Goal: Task Accomplishment & Management: Manage account settings

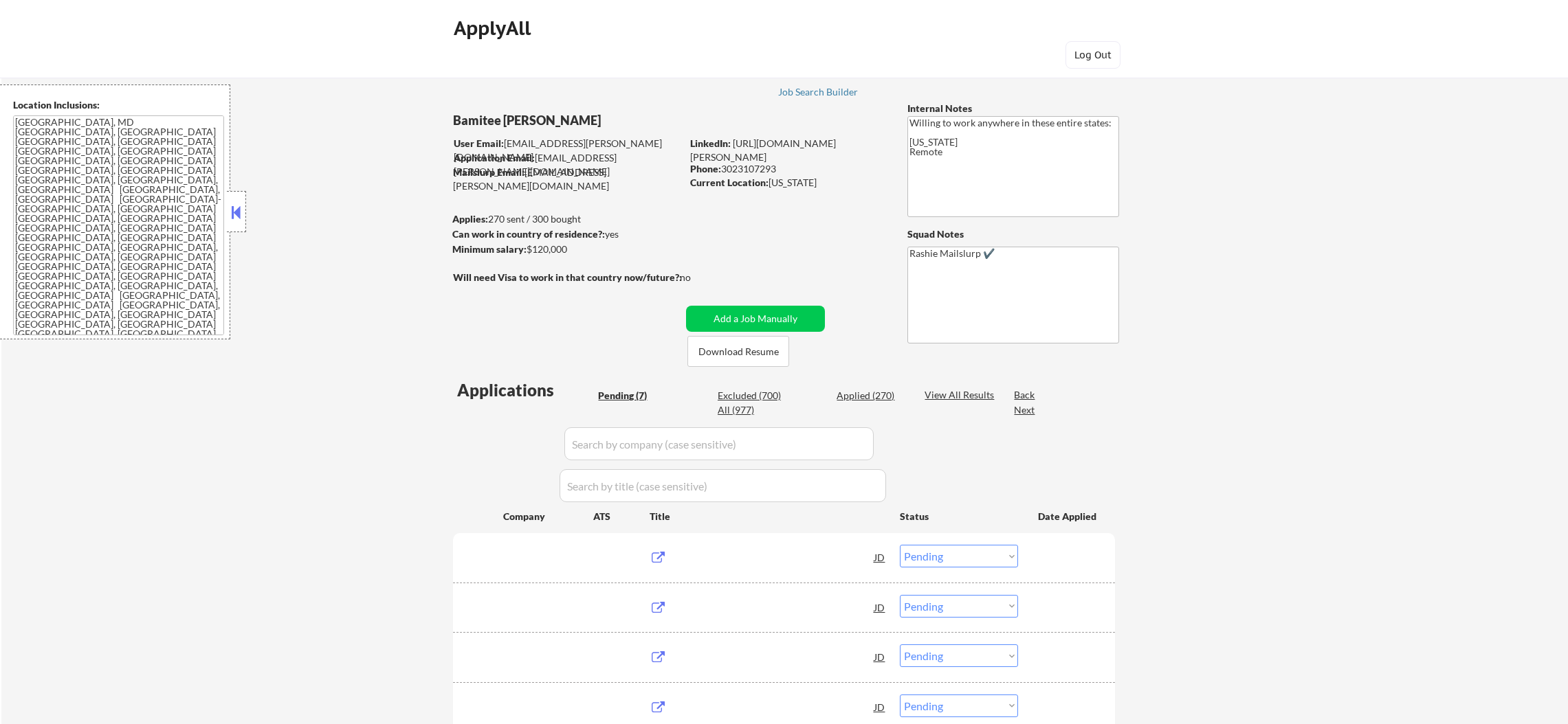
select select ""pending""
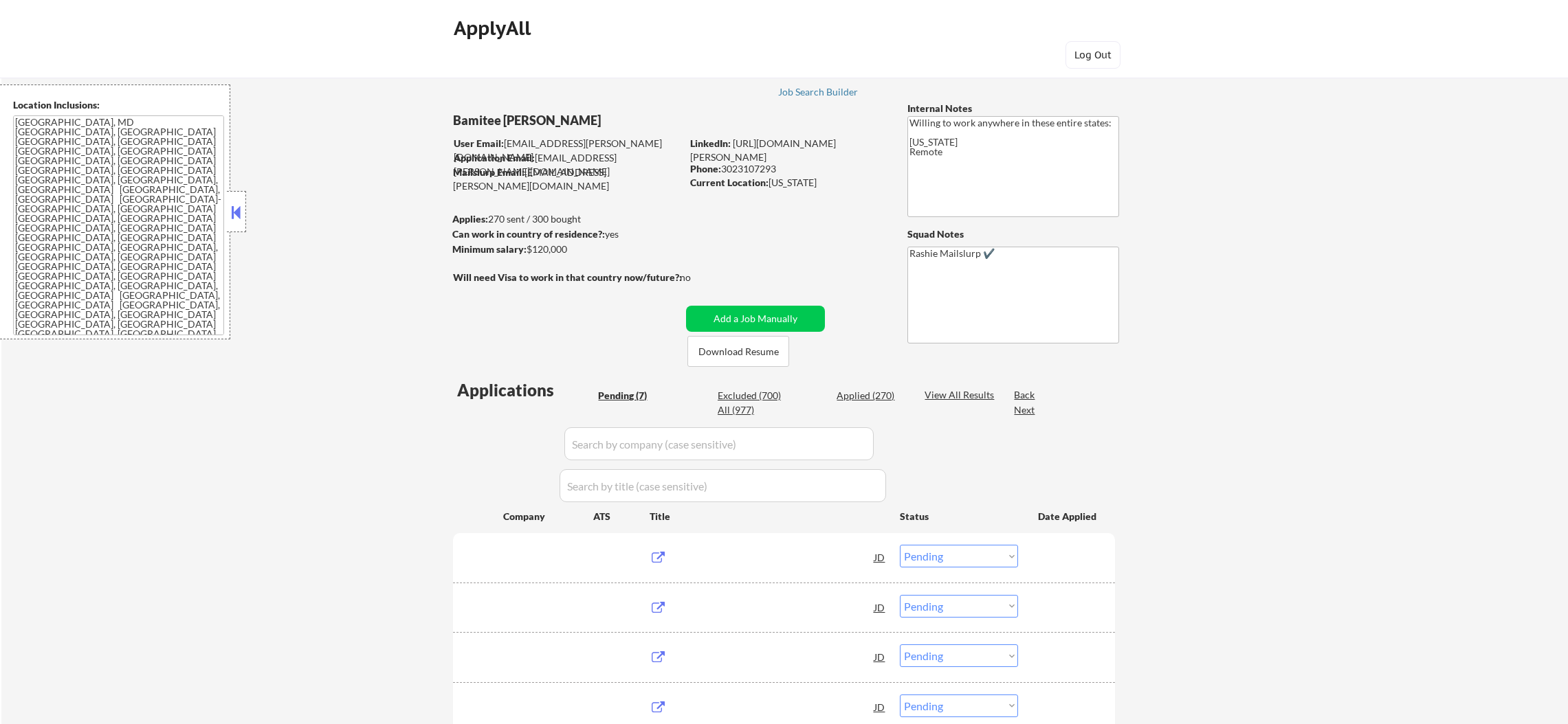
select select ""pending""
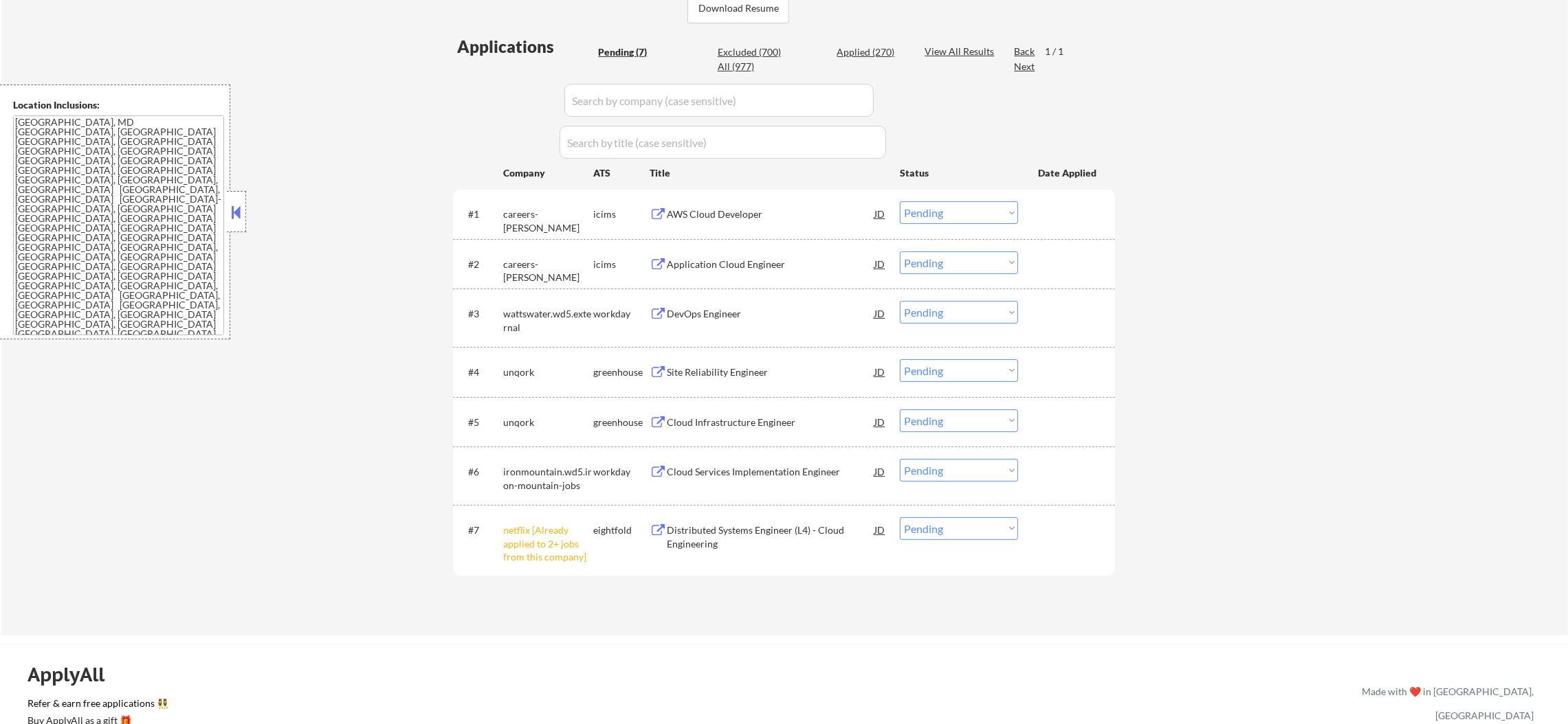
scroll to position [412, 0]
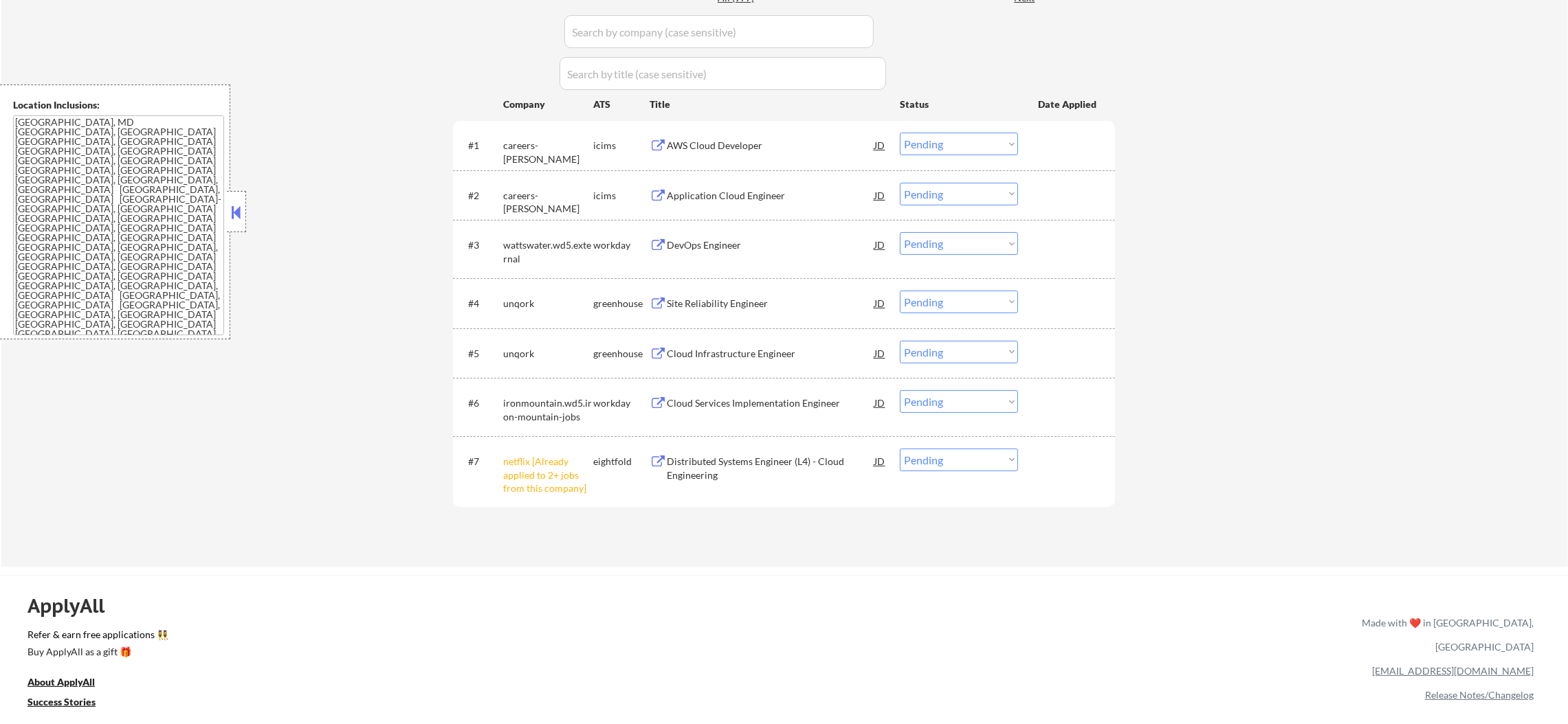
click at [919, 462] on select "Choose an option... Pending Applied Excluded (Questions) Excluded (Expired) Exc…" at bounding box center [959, 460] width 118 height 23
select select ""excluded__other_""
click at [900, 448] on select "Choose an option... Pending Applied Excluded (Questions) Excluded (Expired) Exc…" at bounding box center [959, 460] width 118 height 23
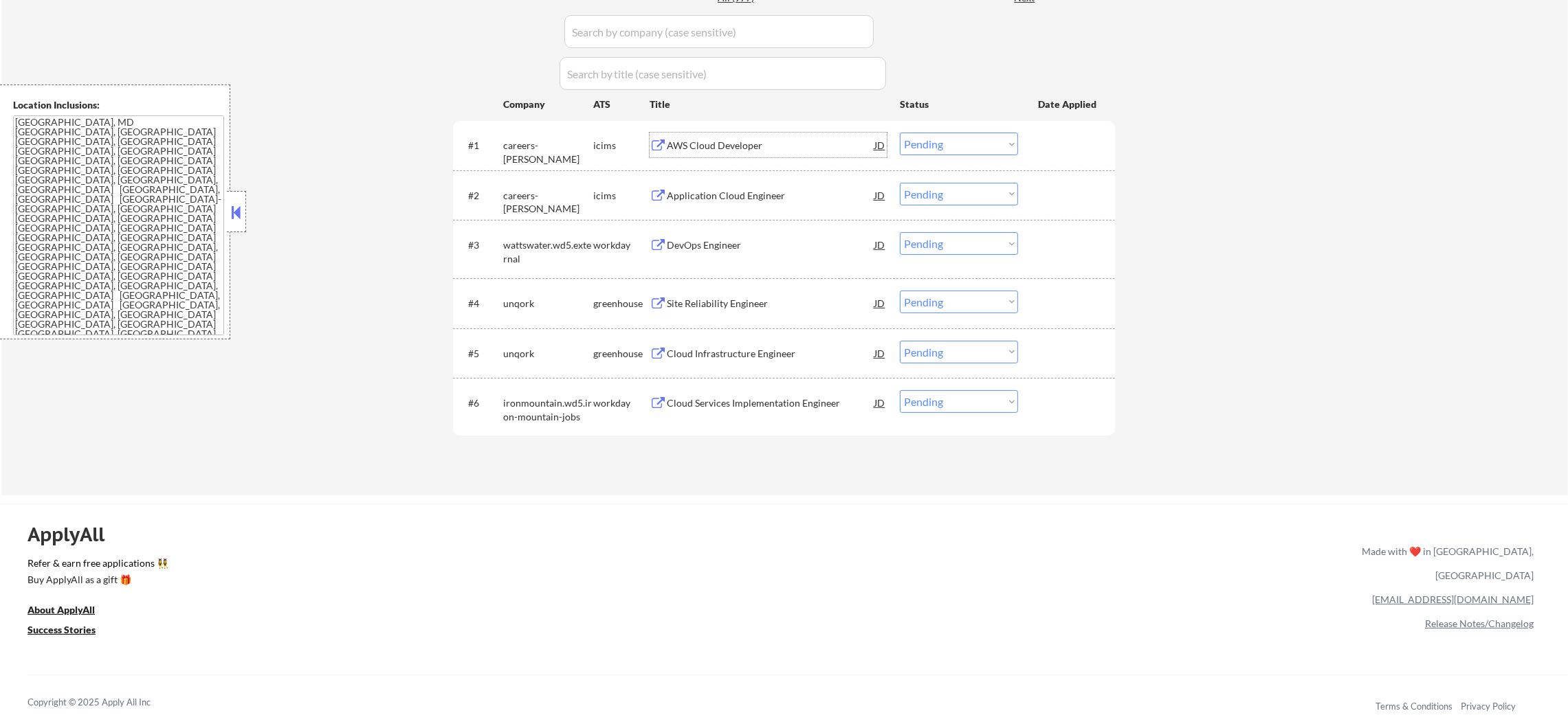
click at [727, 142] on div "AWS Cloud Developer" at bounding box center [770, 145] width 208 height 13
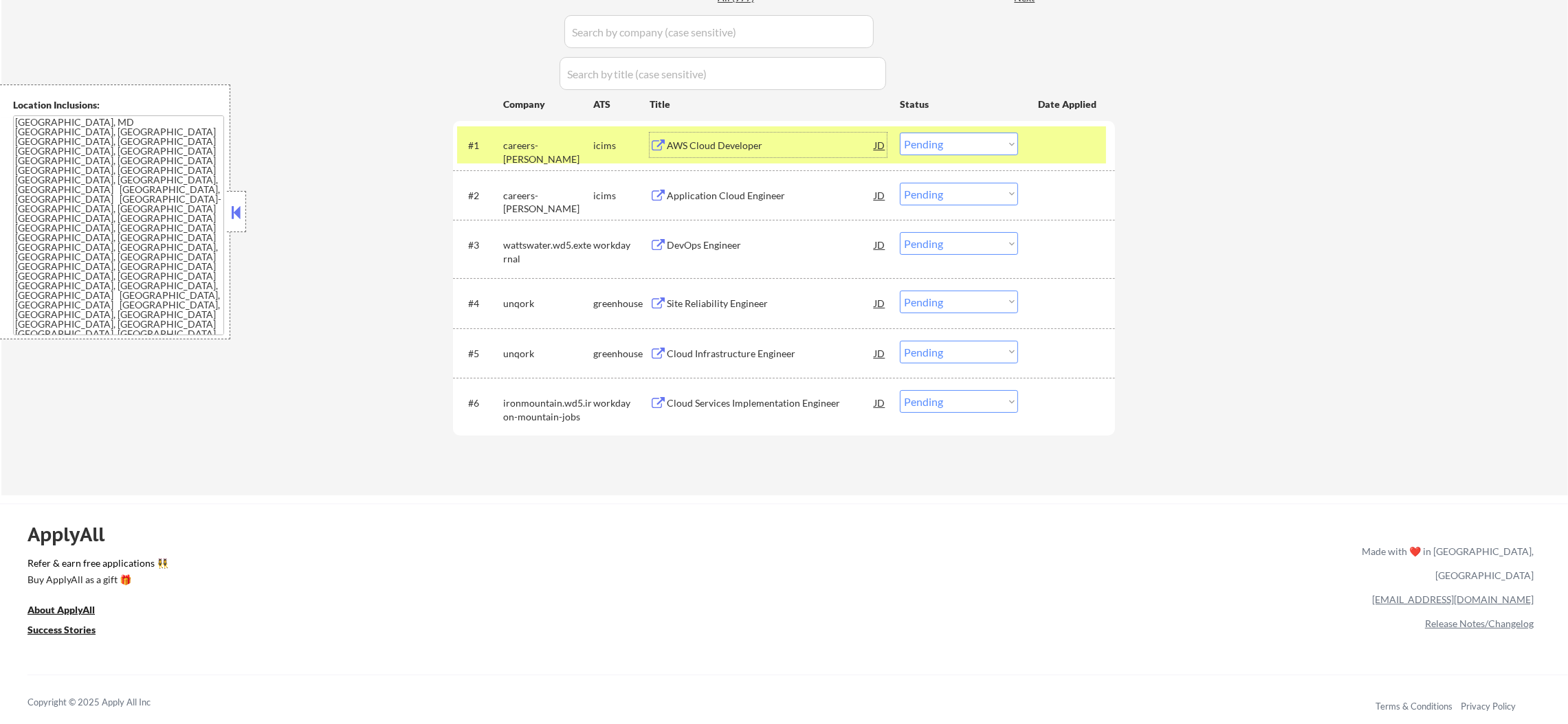
click at [997, 150] on select "Choose an option... Pending Applied Excluded (Questions) Excluded (Expired) Exc…" at bounding box center [959, 144] width 118 height 23
click at [900, 133] on select "Choose an option... Pending Applied Excluded (Questions) Excluded (Expired) Exc…" at bounding box center [959, 144] width 118 height 23
click at [549, 161] on div "#1 careers-peraton icims AWS Cloud Developer JD Choose an option... Pending App…" at bounding box center [781, 144] width 649 height 37
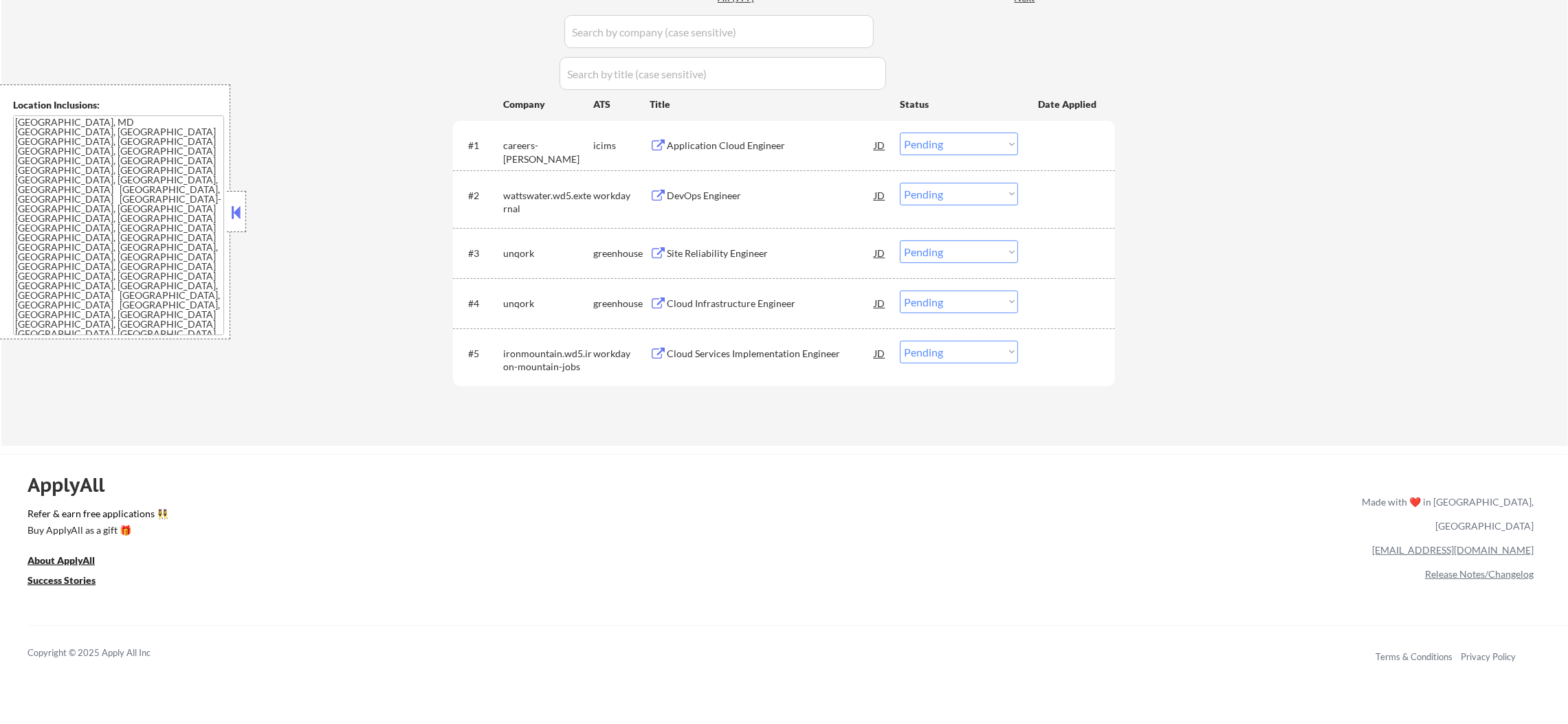
click at [773, 135] on div "Application Cloud Engineer" at bounding box center [770, 144] width 208 height 24
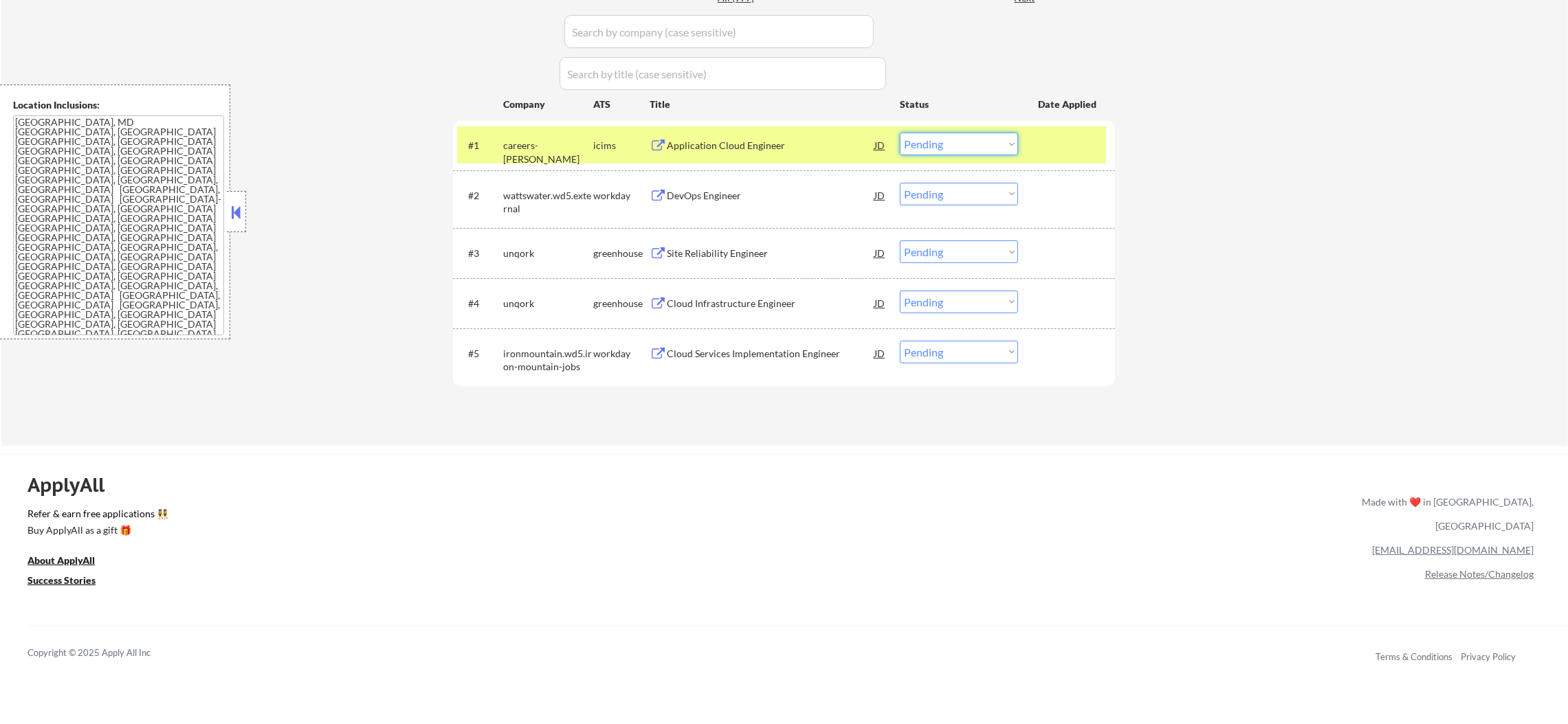
drag, startPoint x: 934, startPoint y: 141, endPoint x: 939, endPoint y: 152, distance: 12.1
click at [934, 141] on select "Choose an option... Pending Applied Excluded (Questions) Excluded (Expired) Exc…" at bounding box center [959, 144] width 118 height 23
click at [900, 133] on select "Choose an option... Pending Applied Excluded (Questions) Excluded (Expired) Exc…" at bounding box center [959, 144] width 118 height 23
click at [502, 133] on div "#1 careers-peraton icims Application Cloud Engineer JD Choose an option... Pend…" at bounding box center [781, 144] width 649 height 37
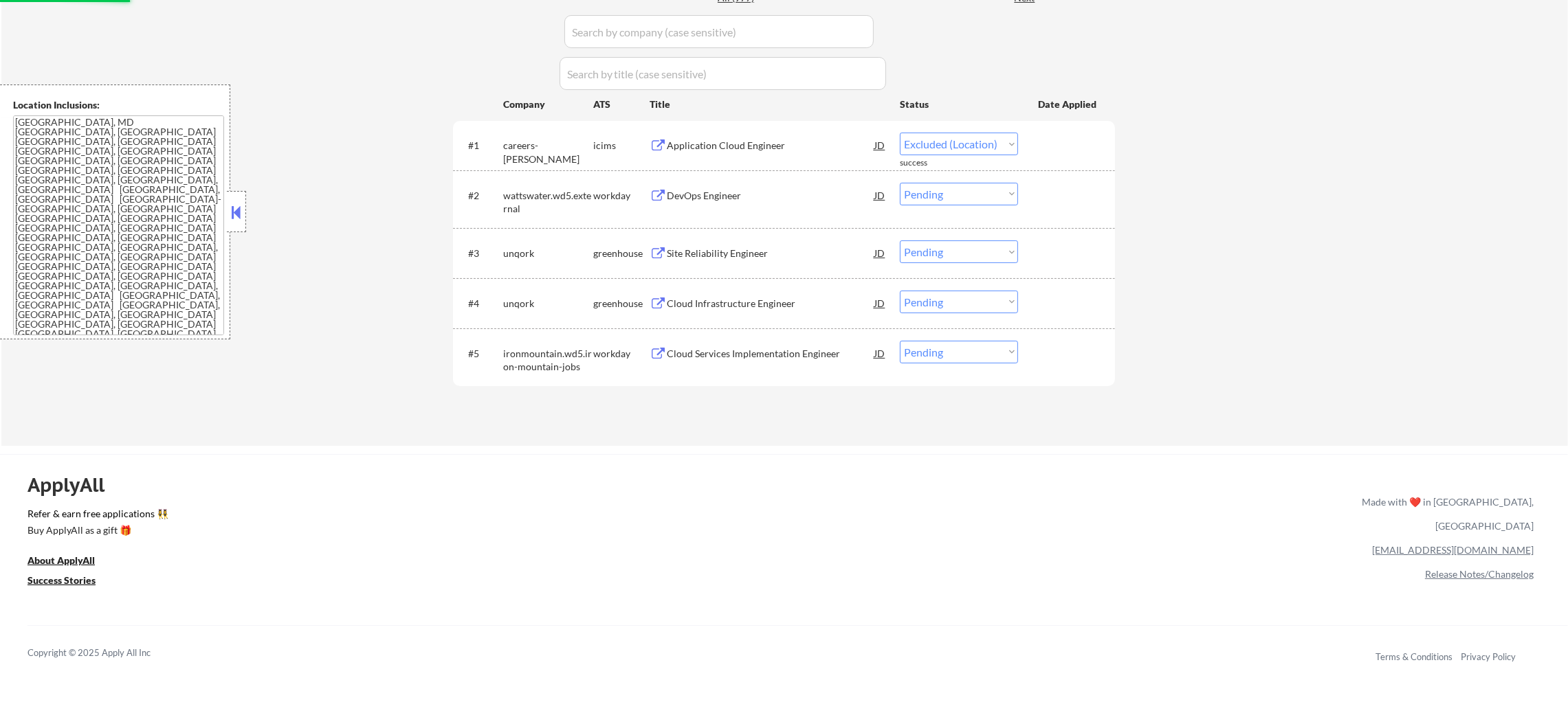
select select ""pending""
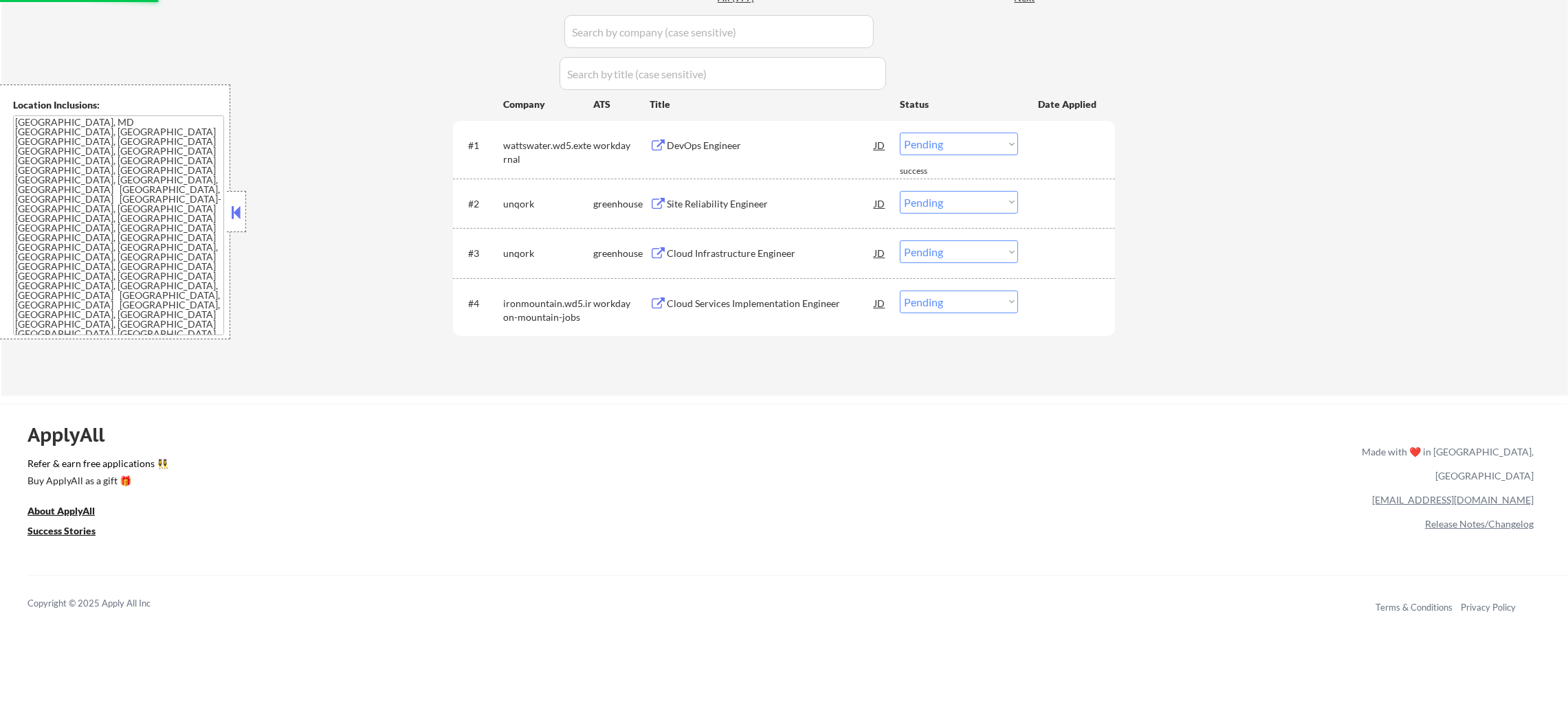
click at [754, 139] on div "DevOps Engineer" at bounding box center [770, 145] width 208 height 13
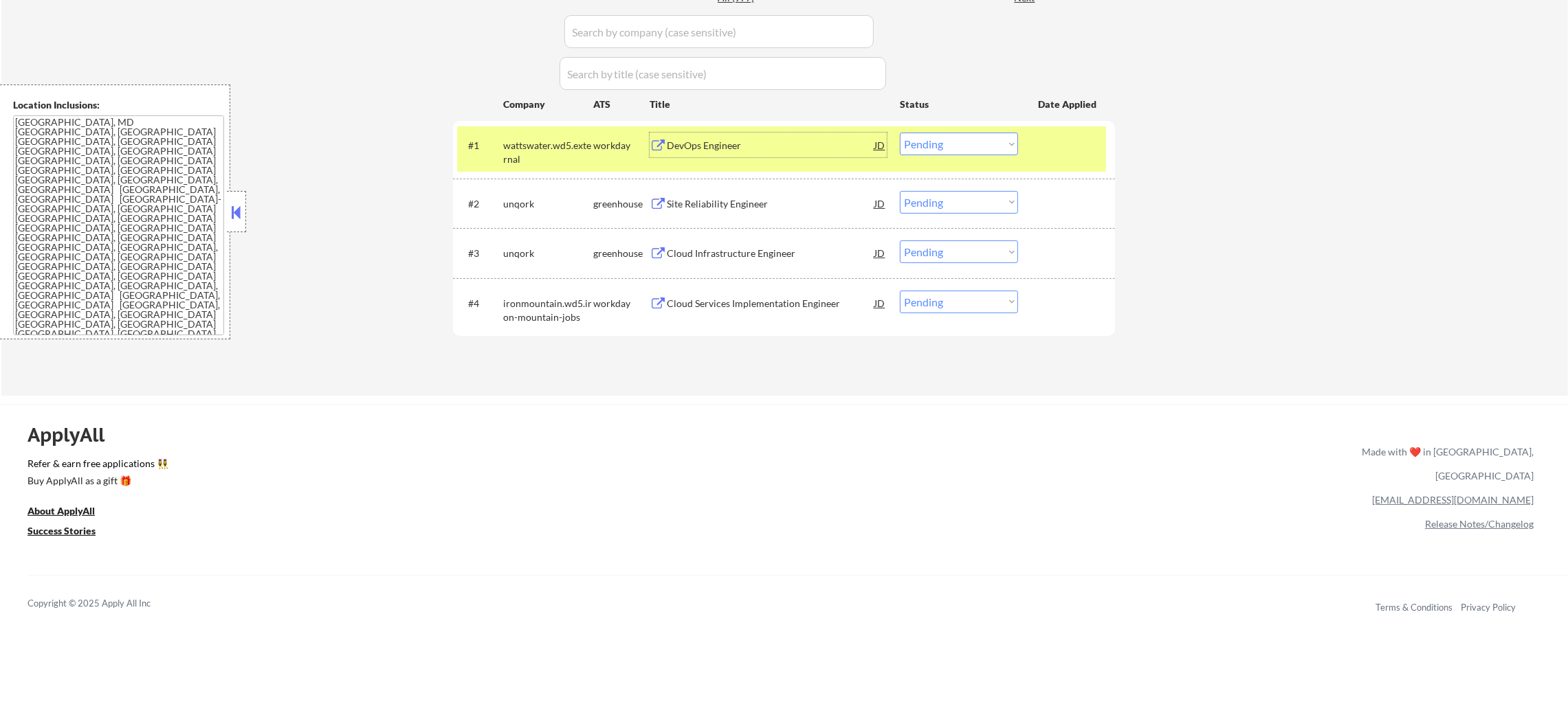
click at [559, 167] on div "#1 wattswater.wd5.external workday DevOps Engineer JD Choose an option... Pendi…" at bounding box center [781, 148] width 649 height 45
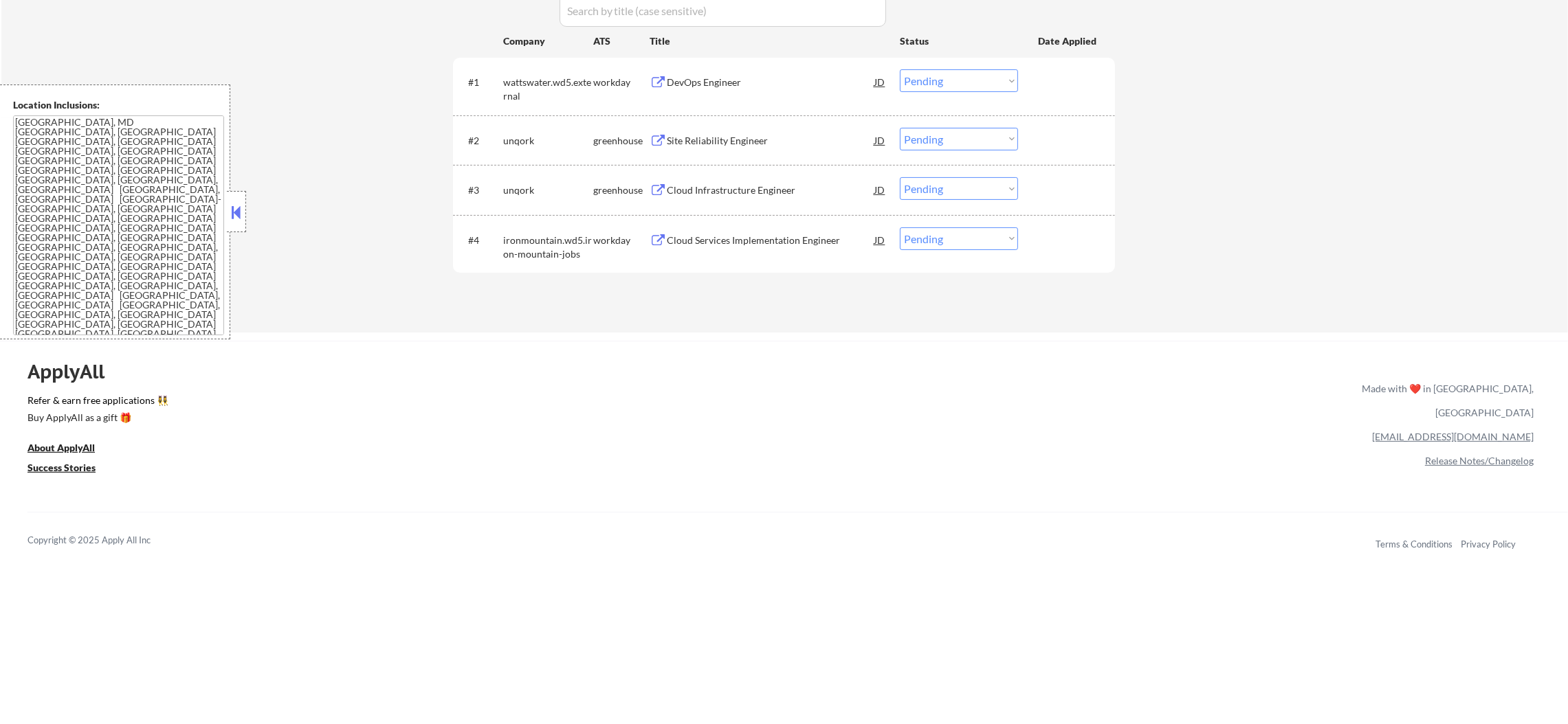
scroll to position [480, 0]
click at [768, 121] on div "#2 unqork greenhouse Site Reliability Engineer JD Choose an option... Pending A…" at bounding box center [781, 135] width 649 height 37
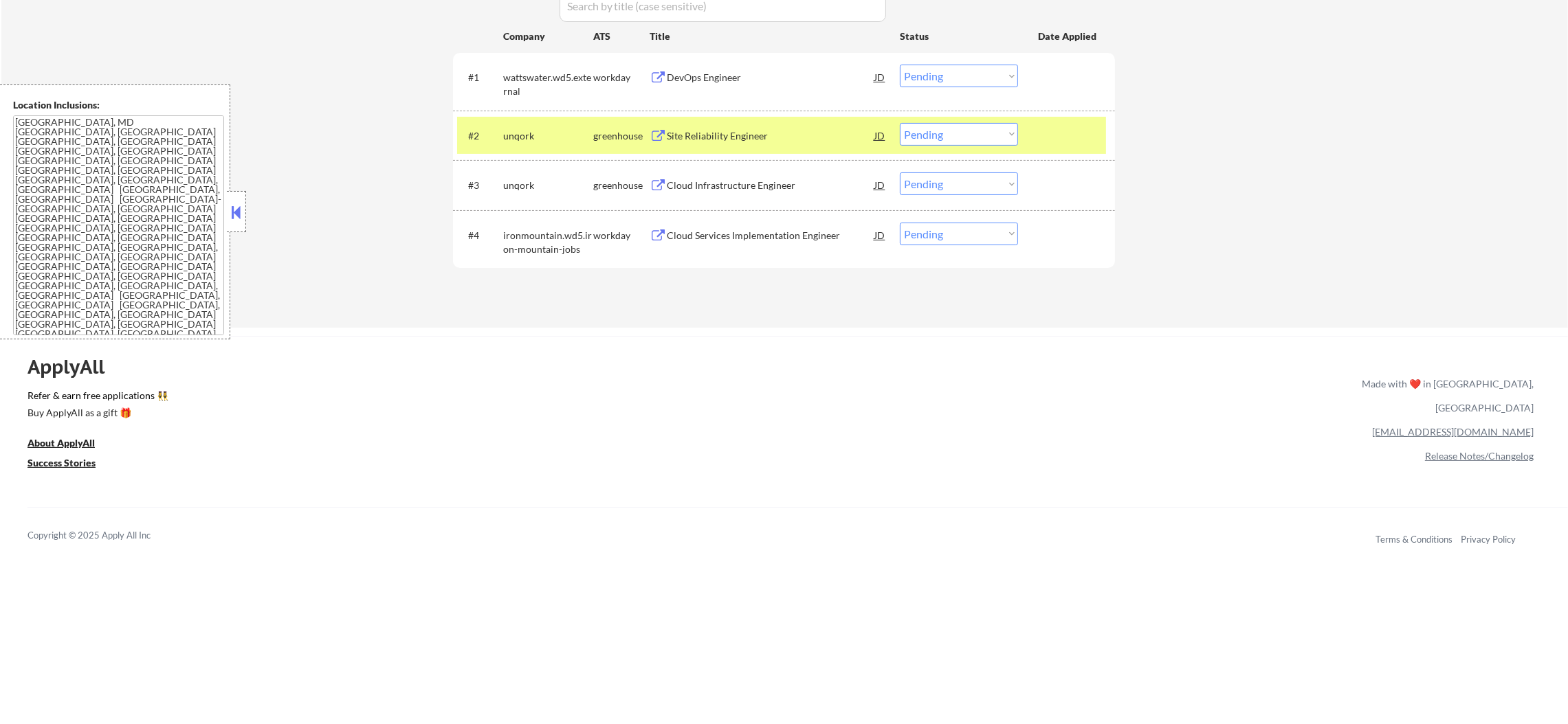
click at [768, 123] on div "Site Reliability Engineer" at bounding box center [770, 135] width 208 height 24
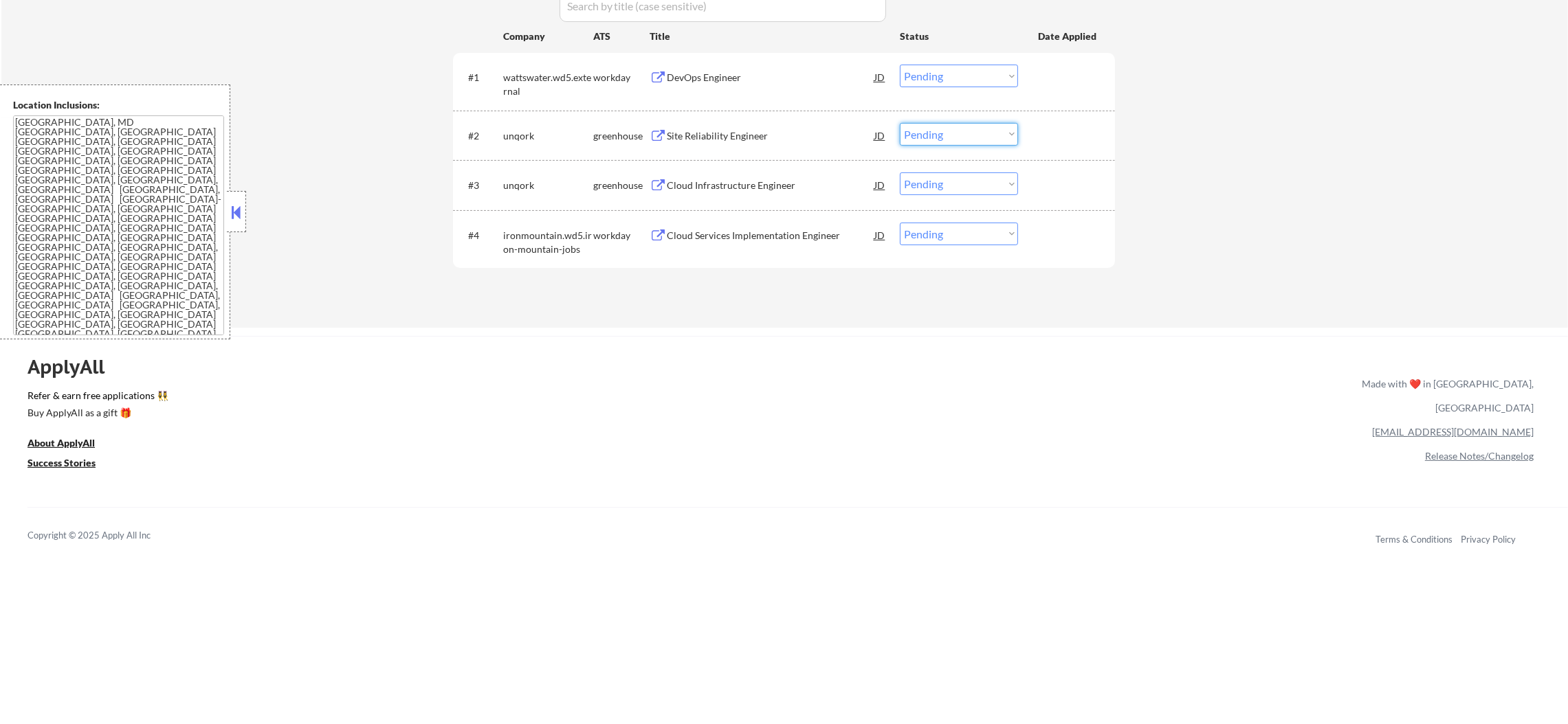
click at [922, 129] on select "Choose an option... Pending Applied Excluded (Questions) Excluded (Expired) Exc…" at bounding box center [959, 134] width 118 height 23
click at [900, 123] on select "Choose an option... Pending Applied Excluded (Questions) Excluded (Expired) Exc…" at bounding box center [959, 134] width 118 height 23
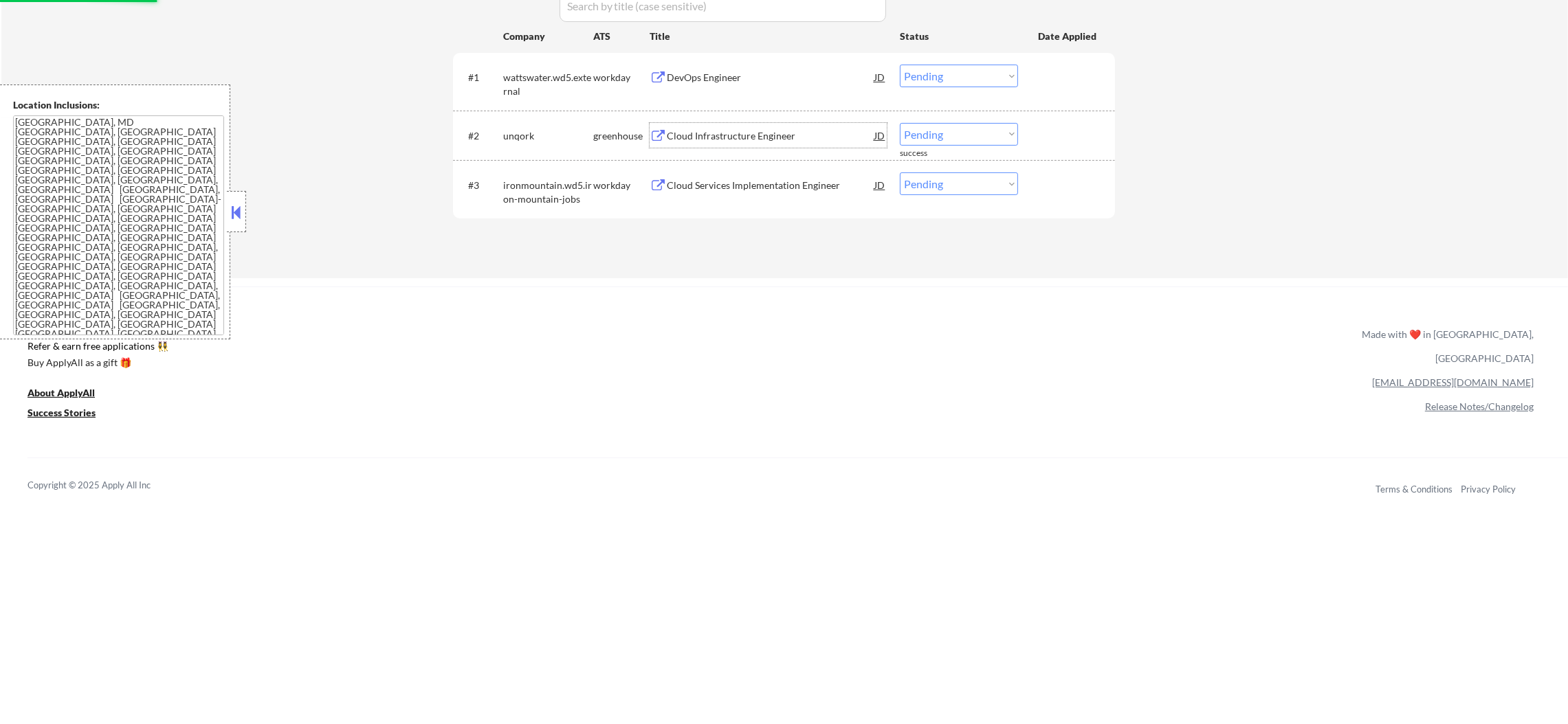
click at [770, 135] on div "Cloud Infrastructure Engineer" at bounding box center [770, 136] width 208 height 13
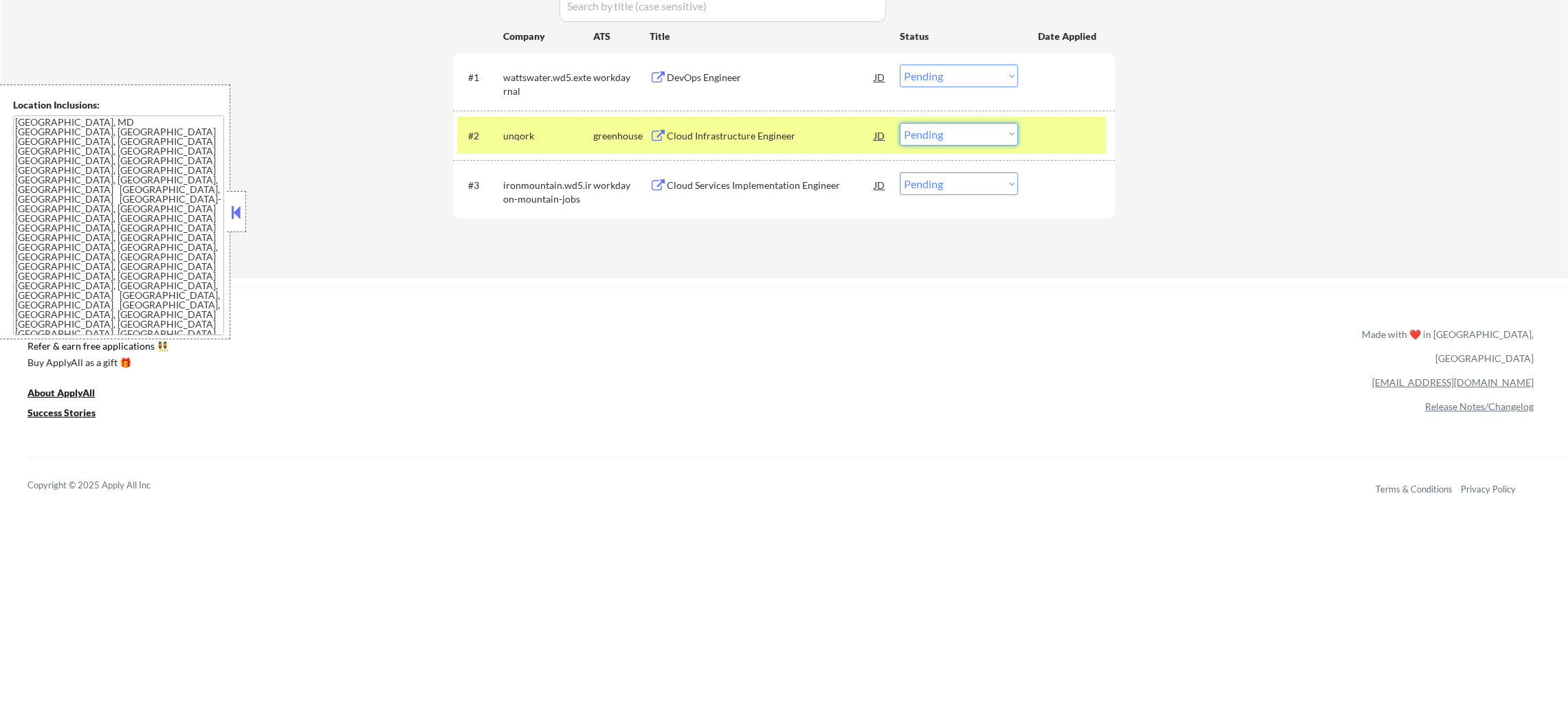
click at [981, 136] on select "Choose an option... Pending Applied Excluded (Questions) Excluded (Expired) Exc…" at bounding box center [959, 134] width 118 height 23
click at [900, 123] on select "Choose an option... Pending Applied Excluded (Questions) Excluded (Expired) Exc…" at bounding box center [959, 134] width 118 height 23
click at [543, 137] on div "unqork" at bounding box center [548, 136] width 90 height 13
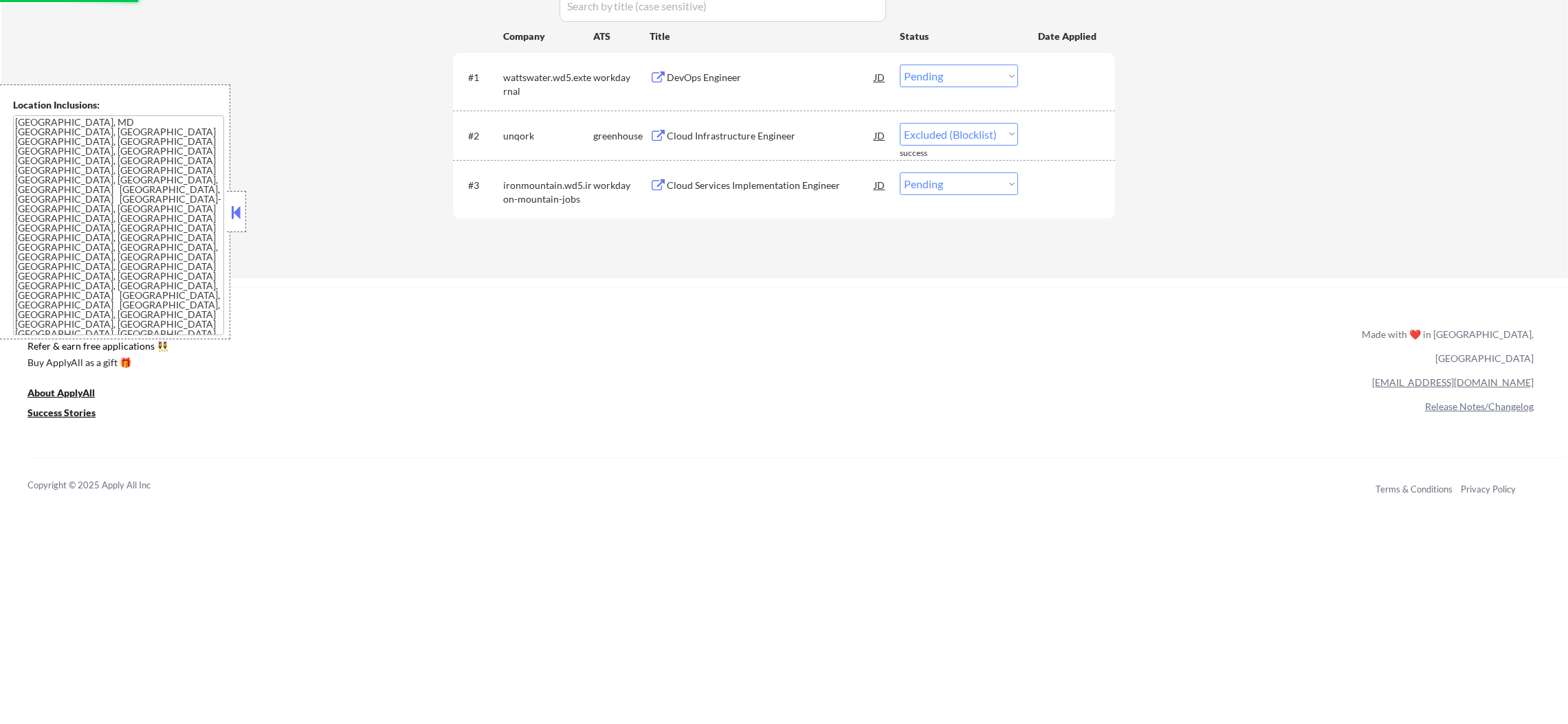
select select ""pending""
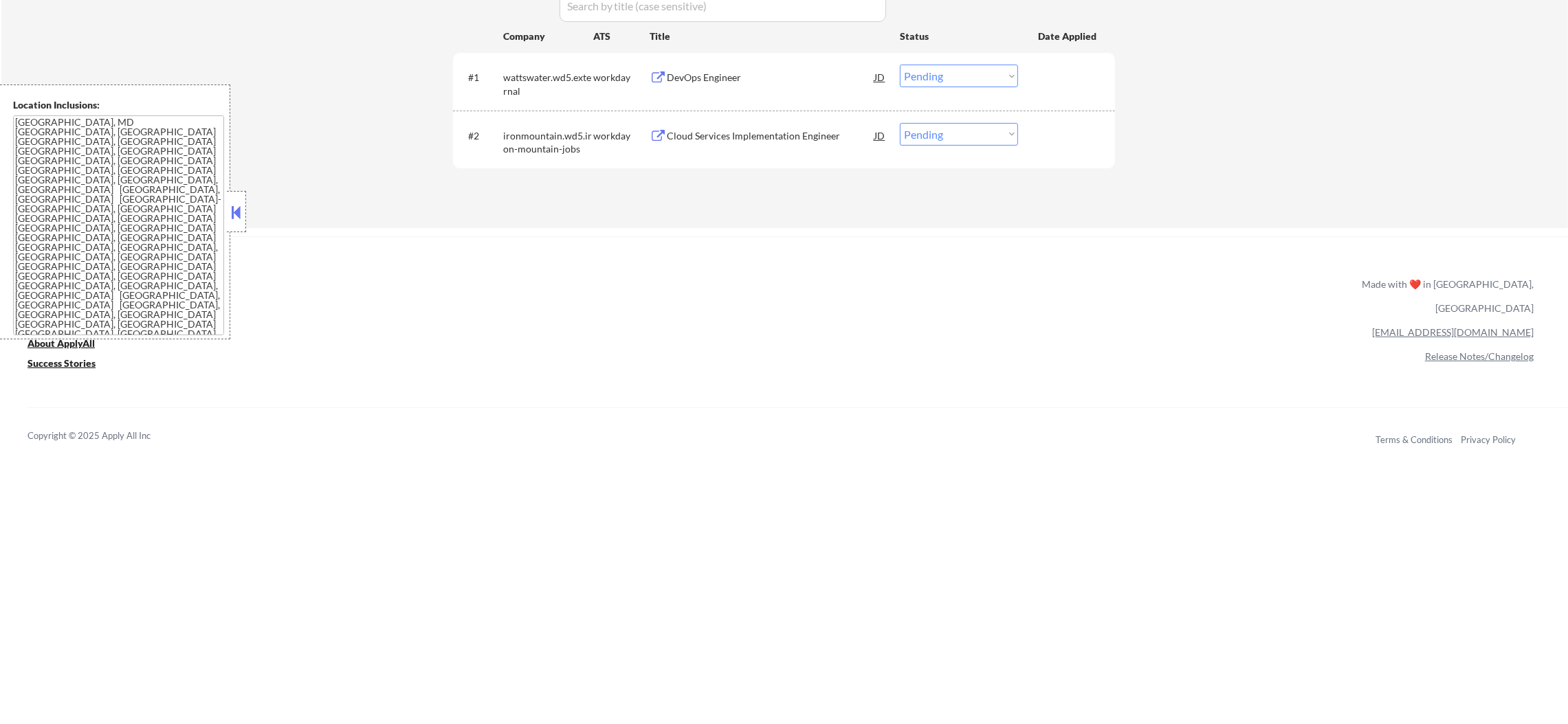
click at [727, 133] on div "Cloud Services Implementation Engineer" at bounding box center [770, 136] width 208 height 13
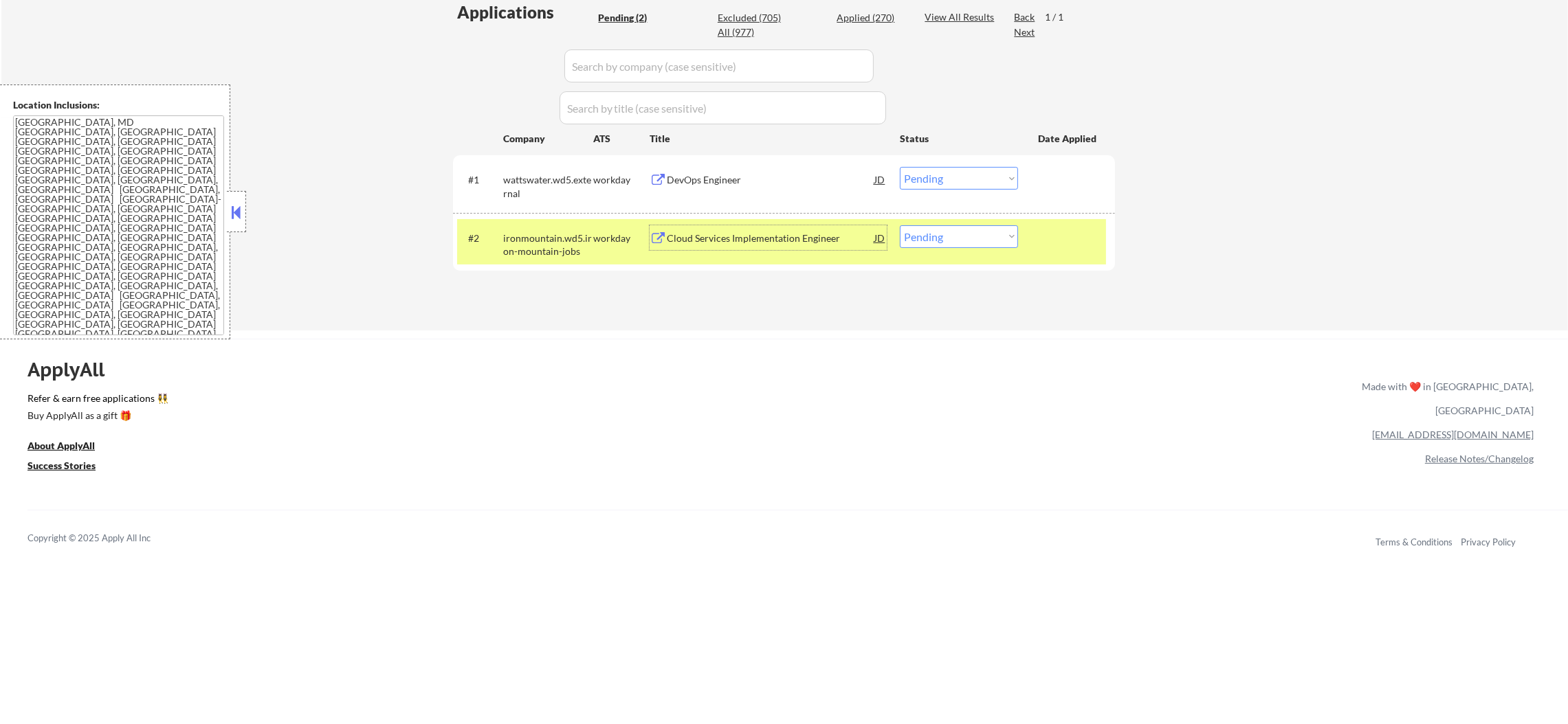
scroll to position [377, 0]
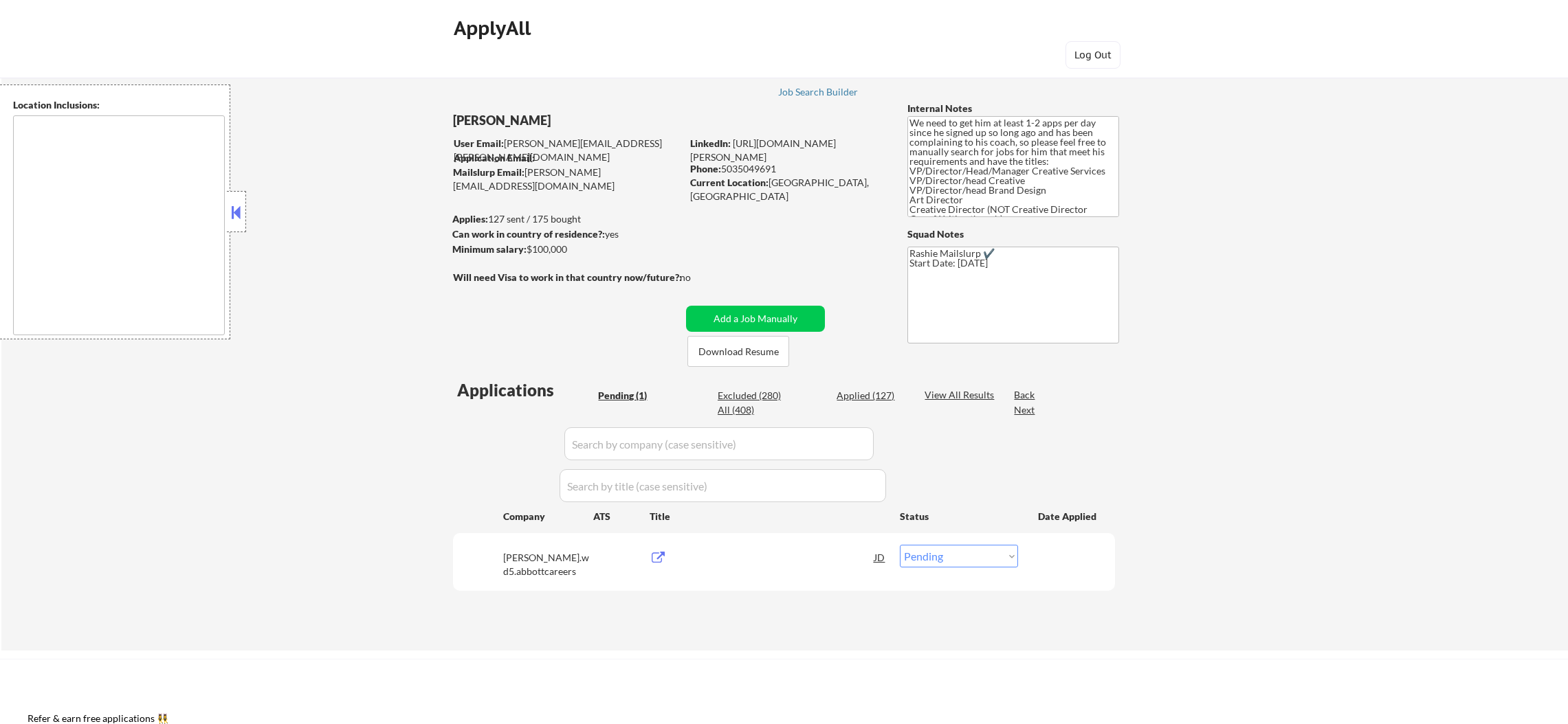
select select ""pending""
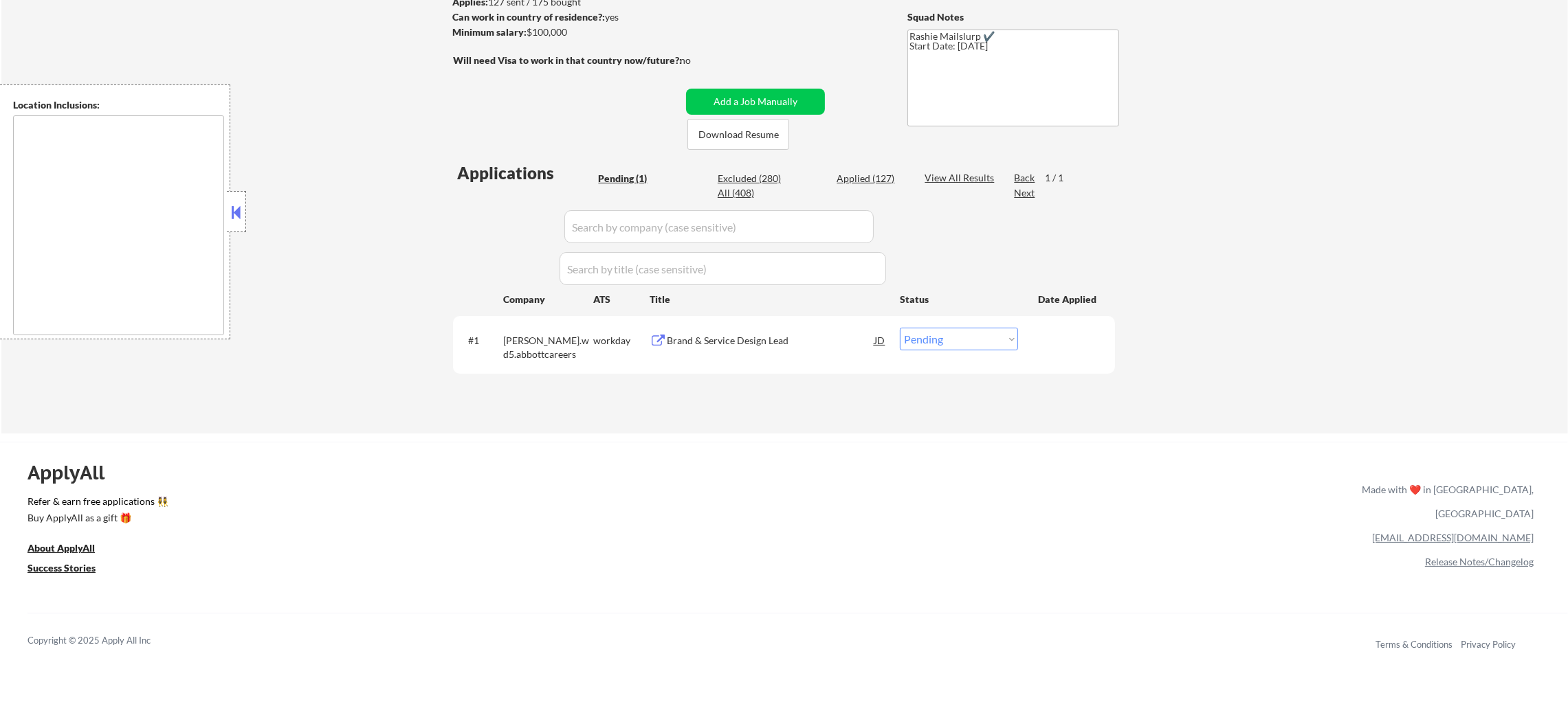
scroll to position [241, 0]
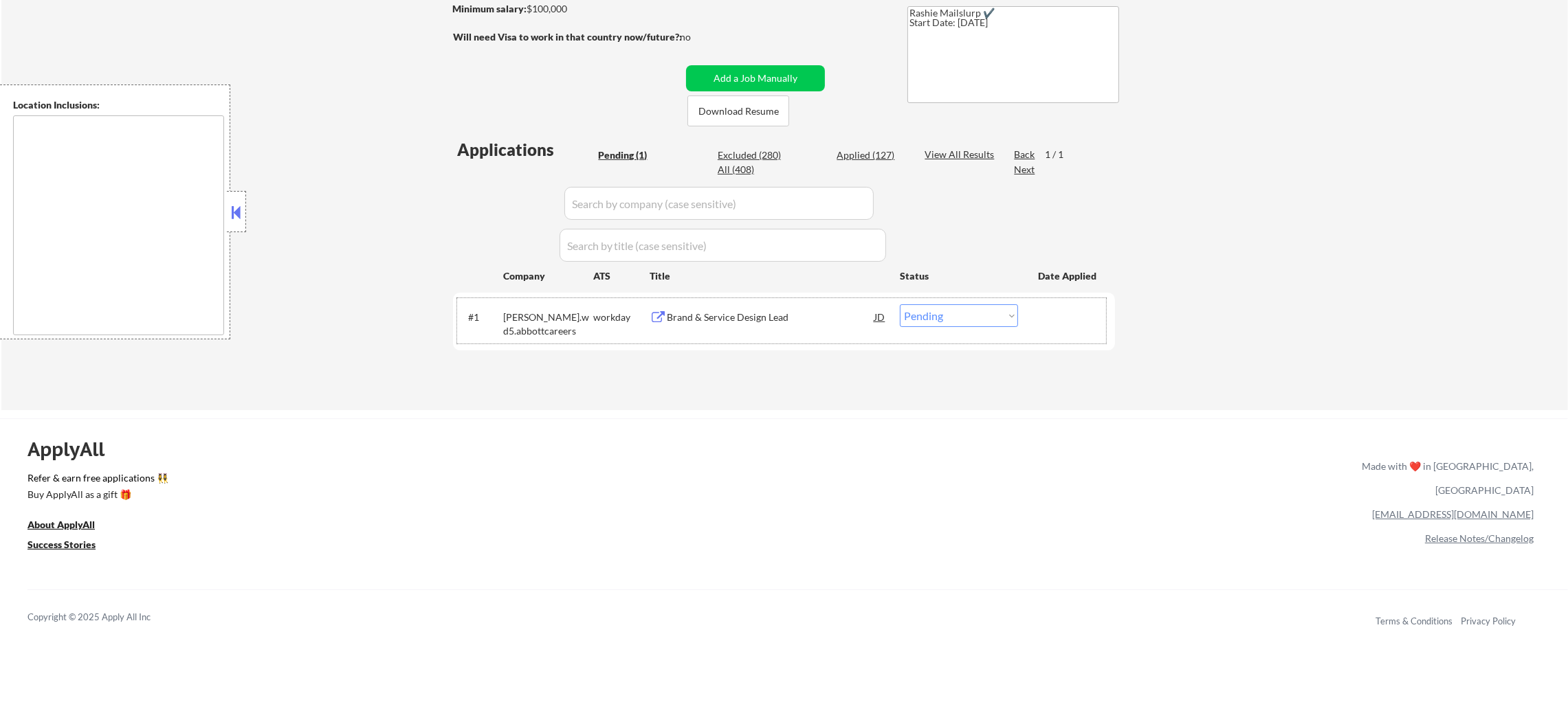
click at [782, 299] on div "#1 abbott.wd5.abbottcareers workday Brand & Service Design Lead JD Choose an op…" at bounding box center [781, 321] width 649 height 45
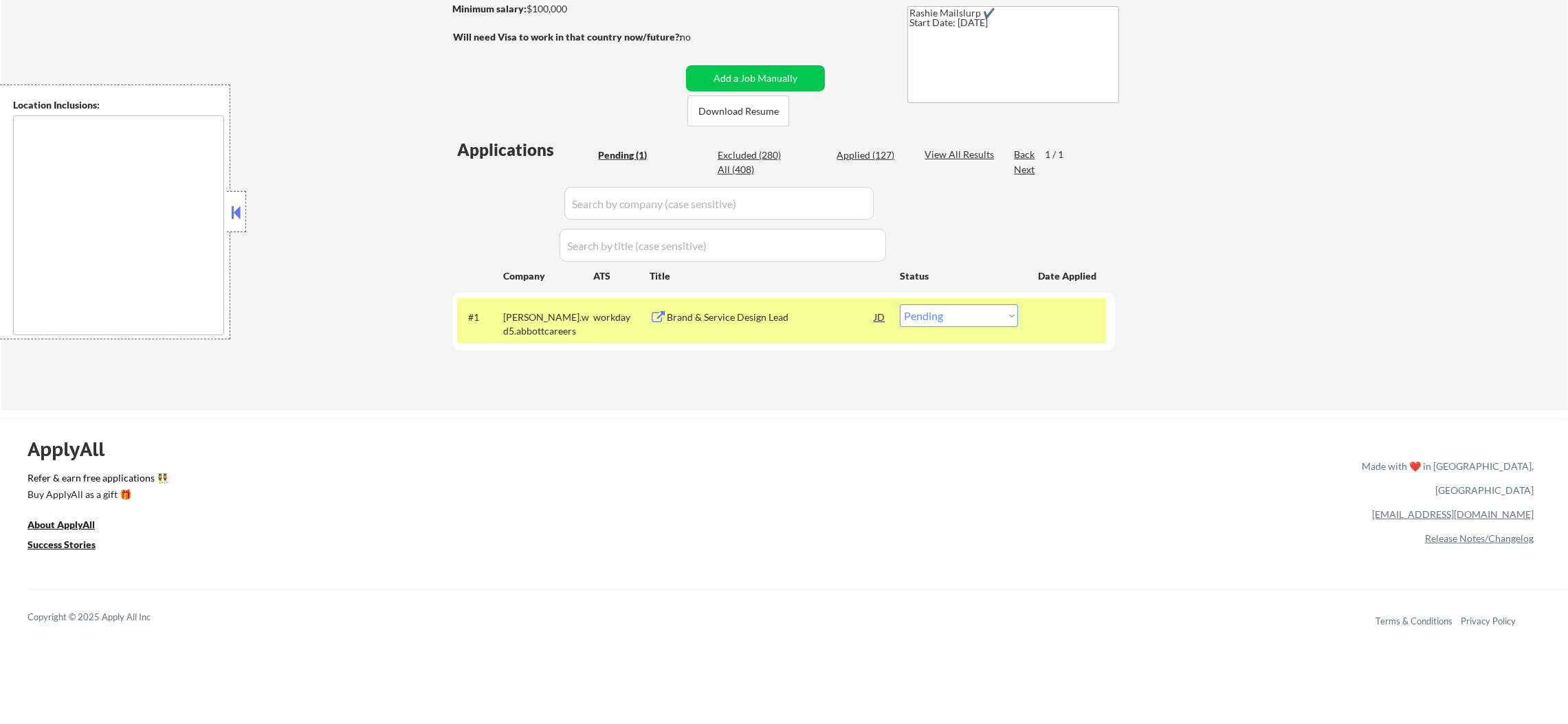
click at [785, 304] on div "Brand & Service Design Lead" at bounding box center [770, 316] width 208 height 24
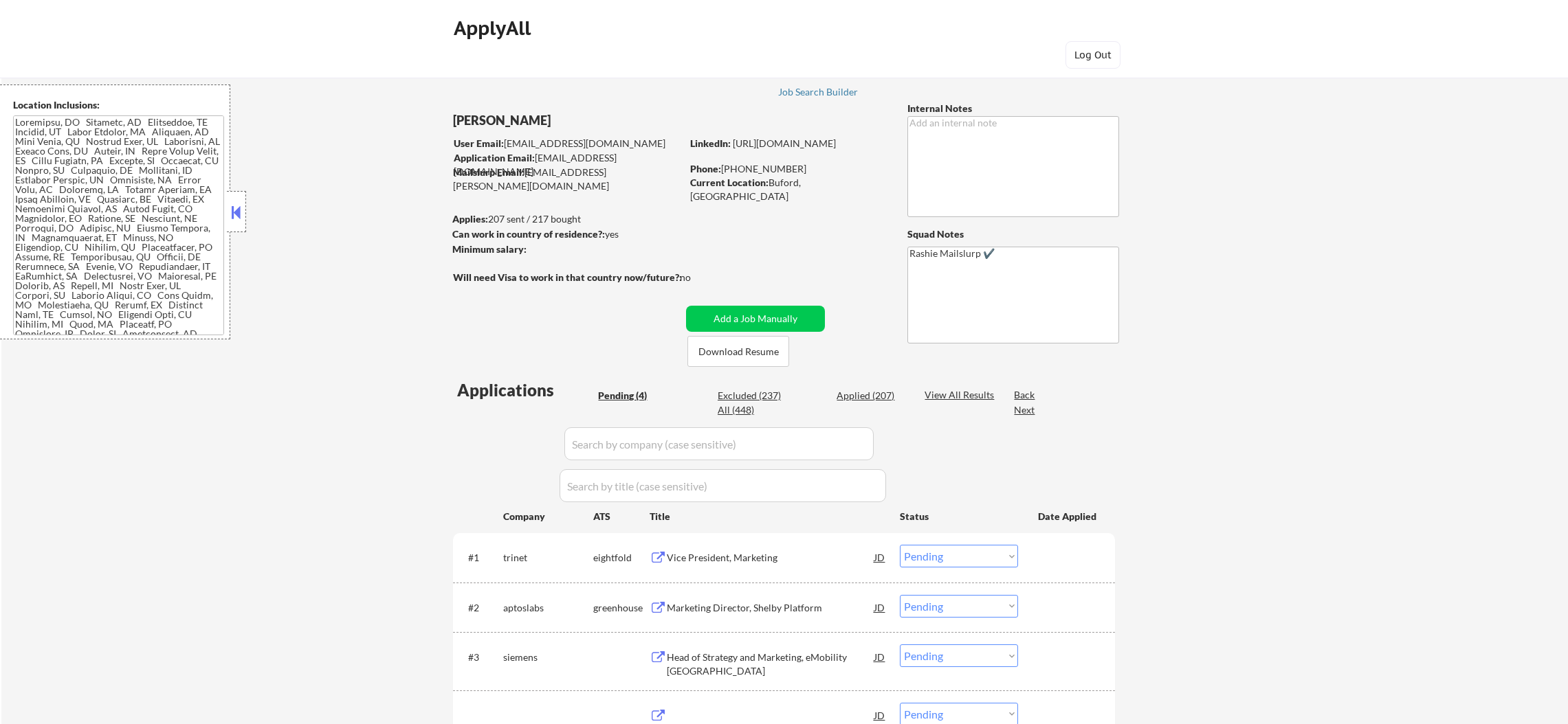
select select ""pending""
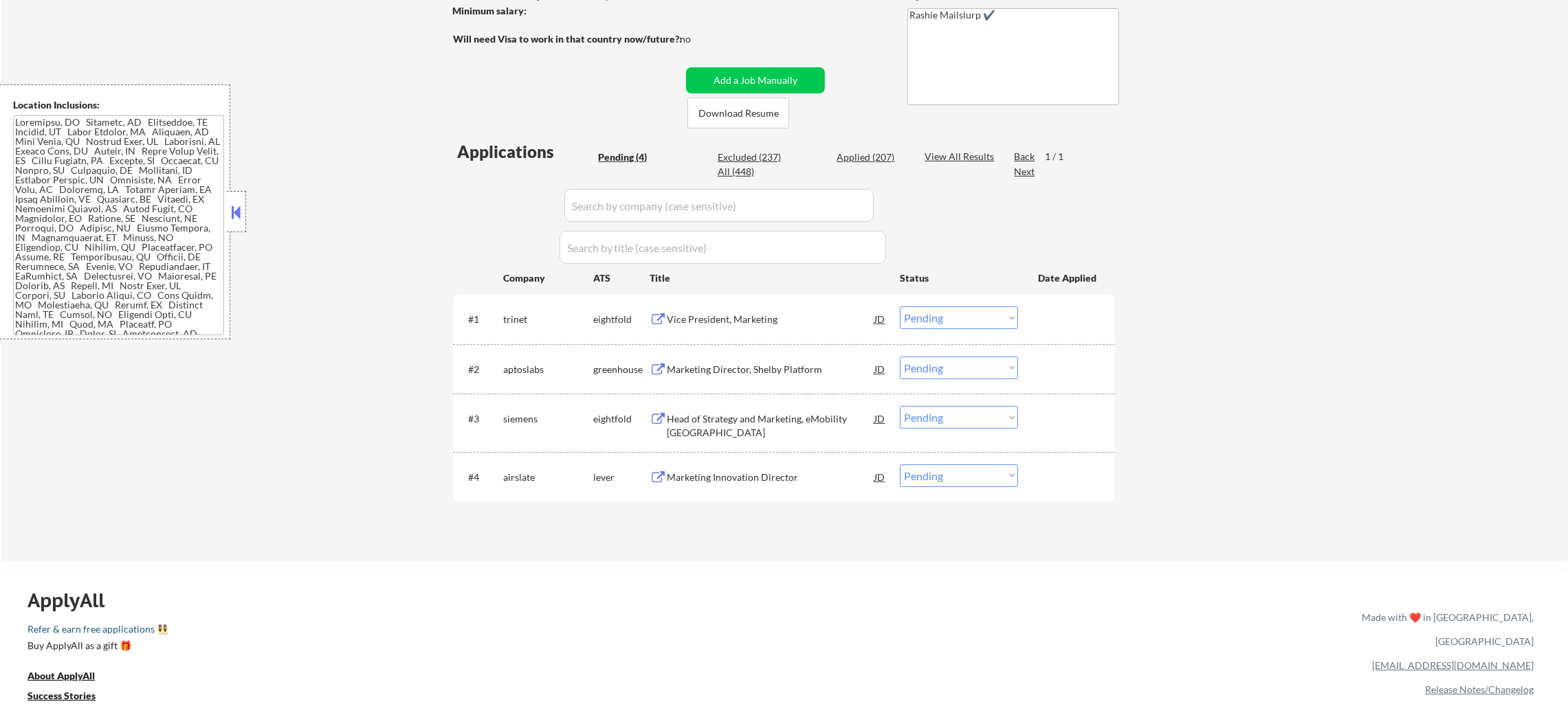
scroll to position [241, 0]
click at [766, 358] on div "Marketing Director, Shelby Platform" at bounding box center [770, 366] width 208 height 24
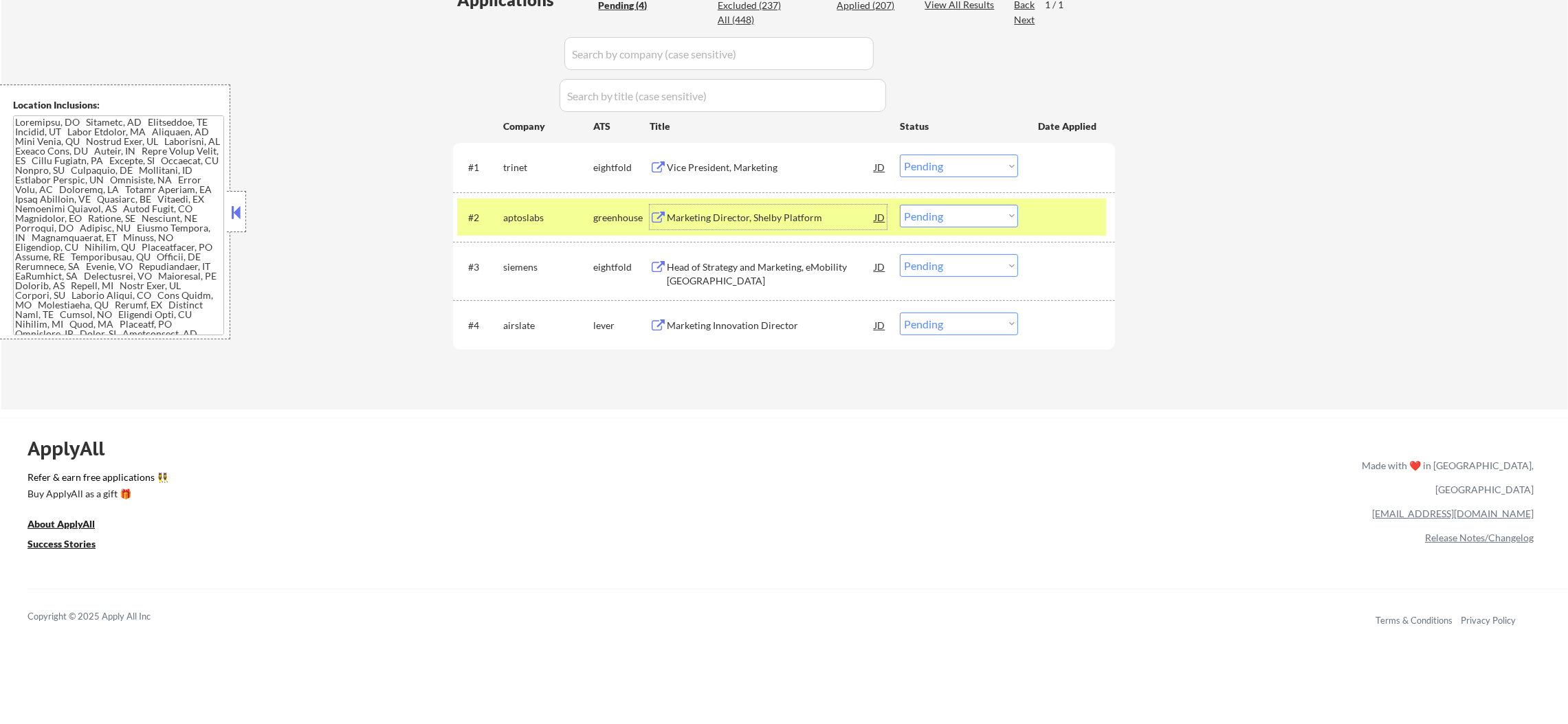
scroll to position [412, 0]
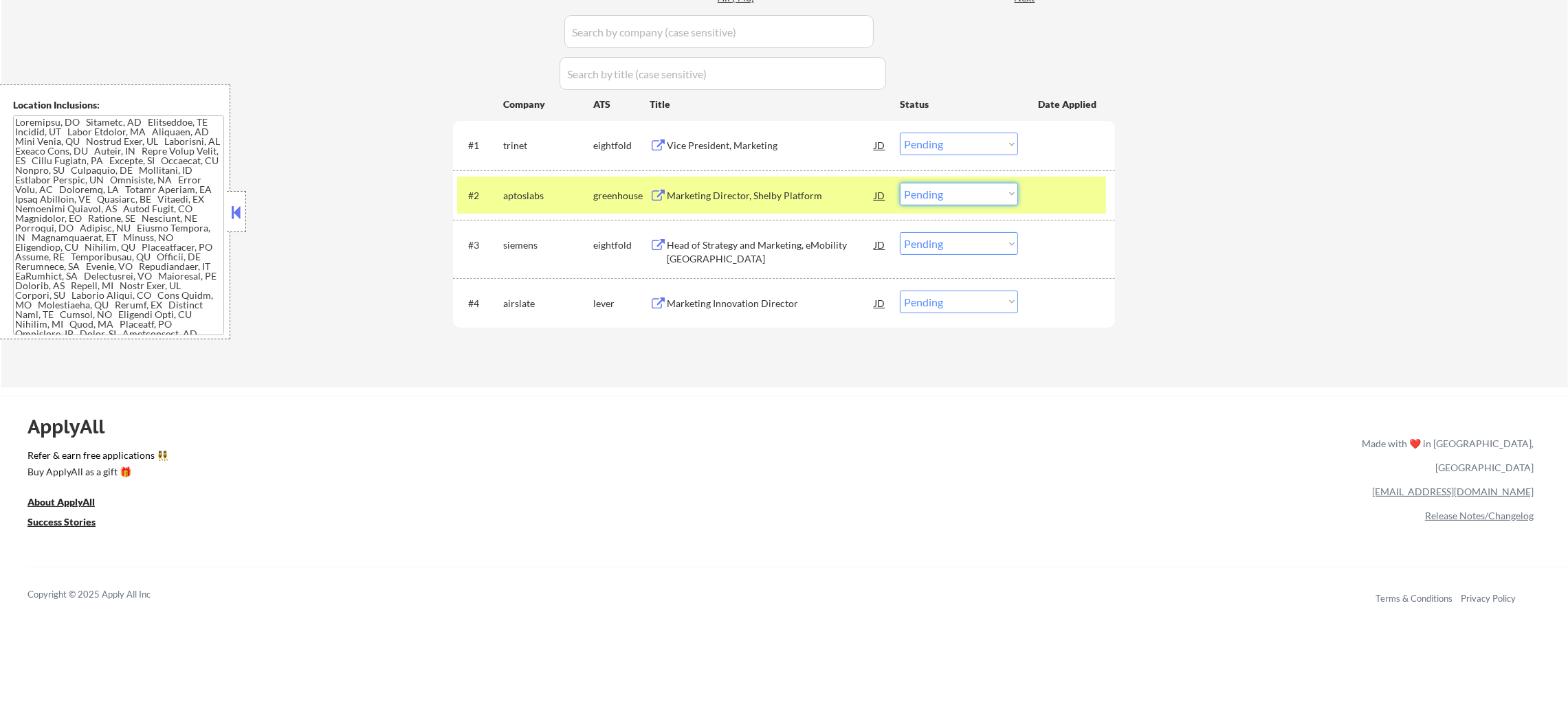
drag, startPoint x: 938, startPoint y: 184, endPoint x: 938, endPoint y: 201, distance: 17.0
click at [938, 184] on select "Choose an option... Pending Applied Excluded (Questions) Excluded (Expired) Exc…" at bounding box center [959, 193] width 118 height 23
click at [900, 182] on select "Choose an option... Pending Applied Excluded (Questions) Excluded (Expired) Exc…" at bounding box center [959, 193] width 118 height 23
click at [537, 201] on div "aptoslabs" at bounding box center [548, 195] width 90 height 13
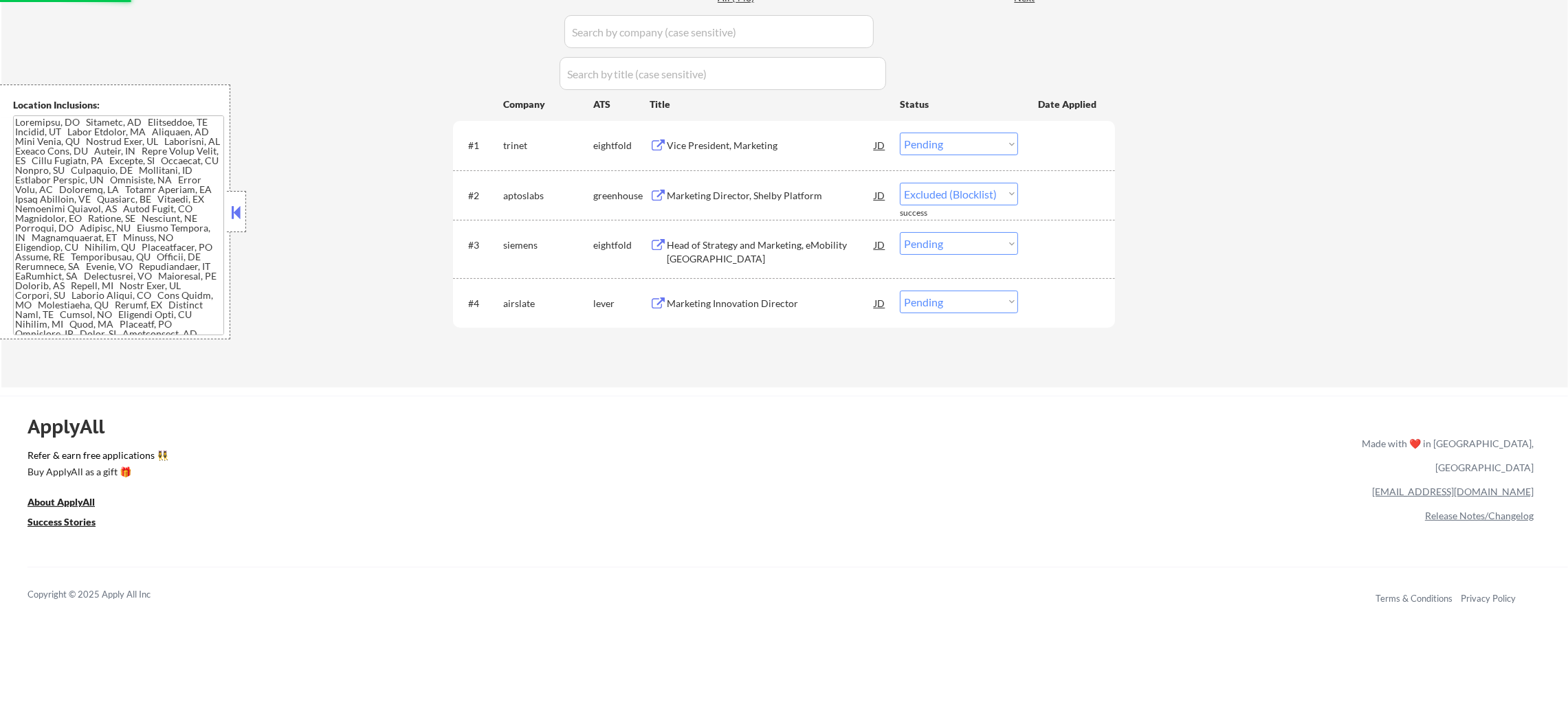
select select ""pending""
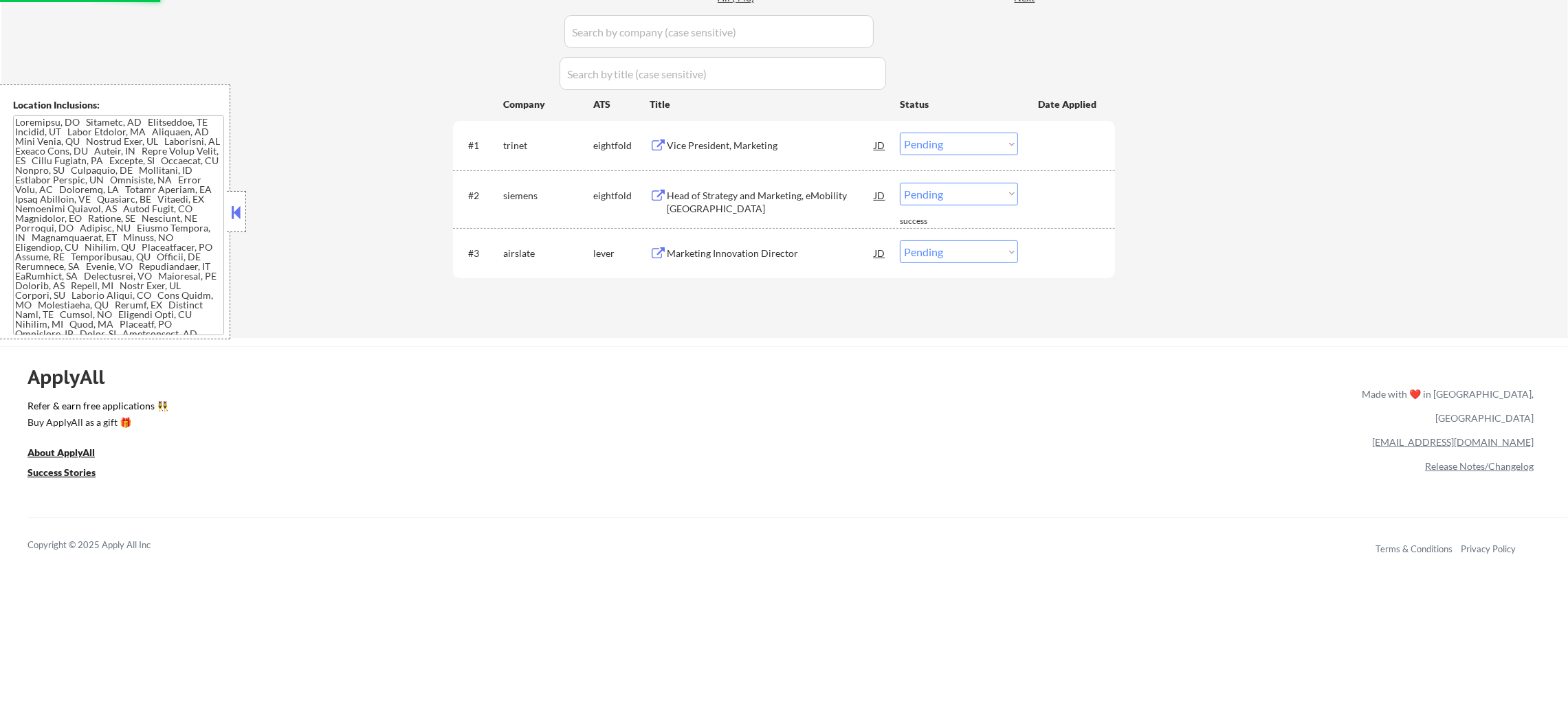
click at [792, 234] on div "#3 airslate lever Marketing Innovation Director JD Choose an option... Pending …" at bounding box center [781, 253] width 649 height 37
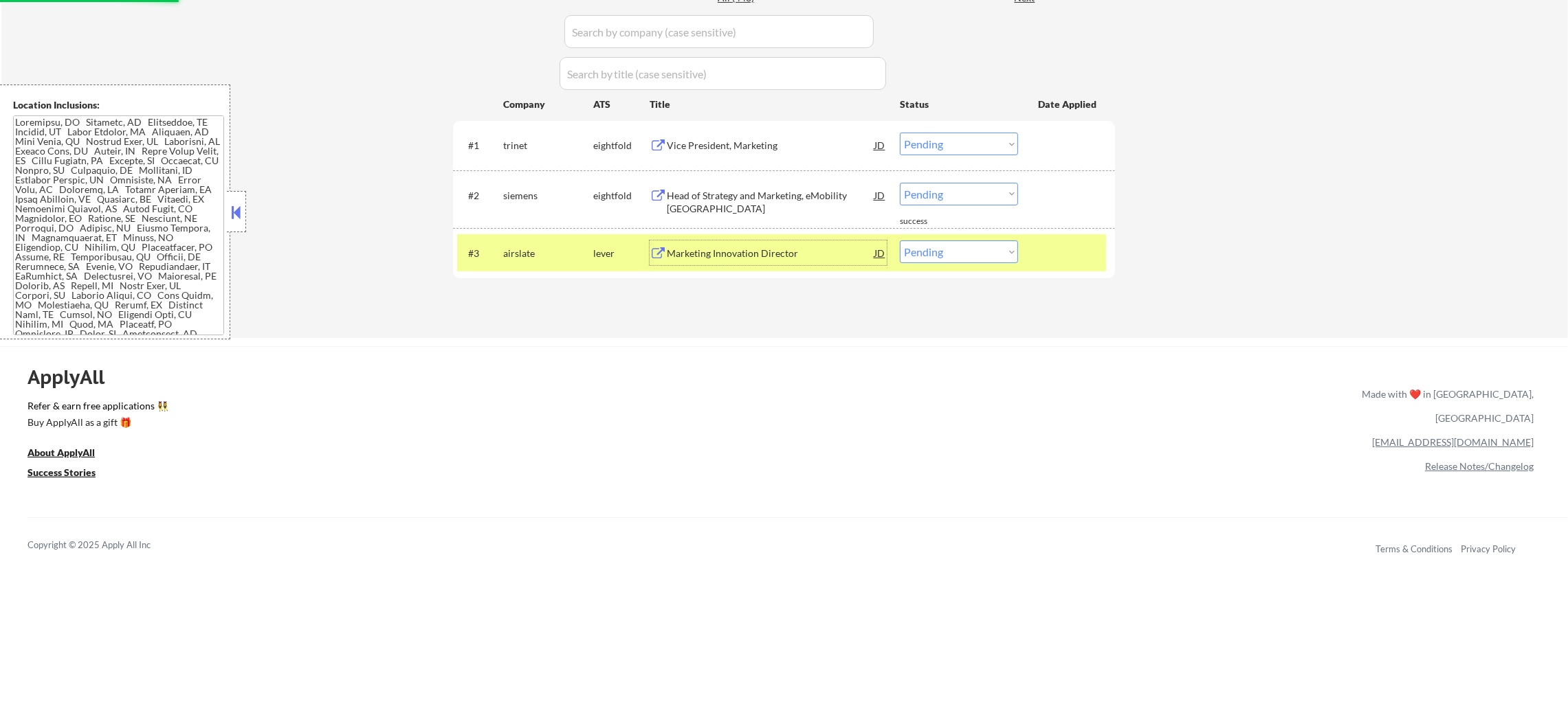
click at [774, 259] on div "Marketing Innovation Director" at bounding box center [770, 253] width 208 height 13
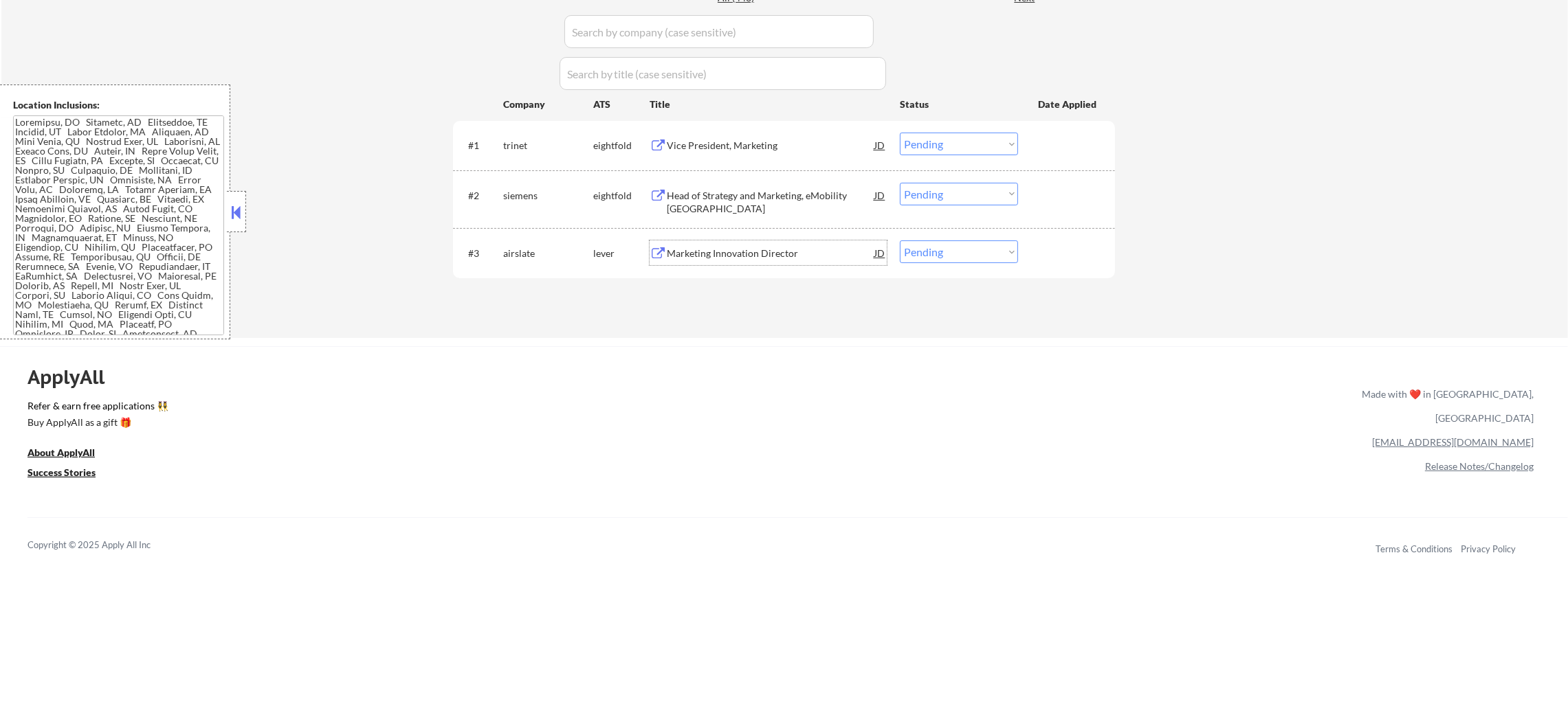
click at [909, 266] on div "#3 airslate lever Marketing Innovation Director JD Choose an option... Pending …" at bounding box center [781, 253] width 649 height 37
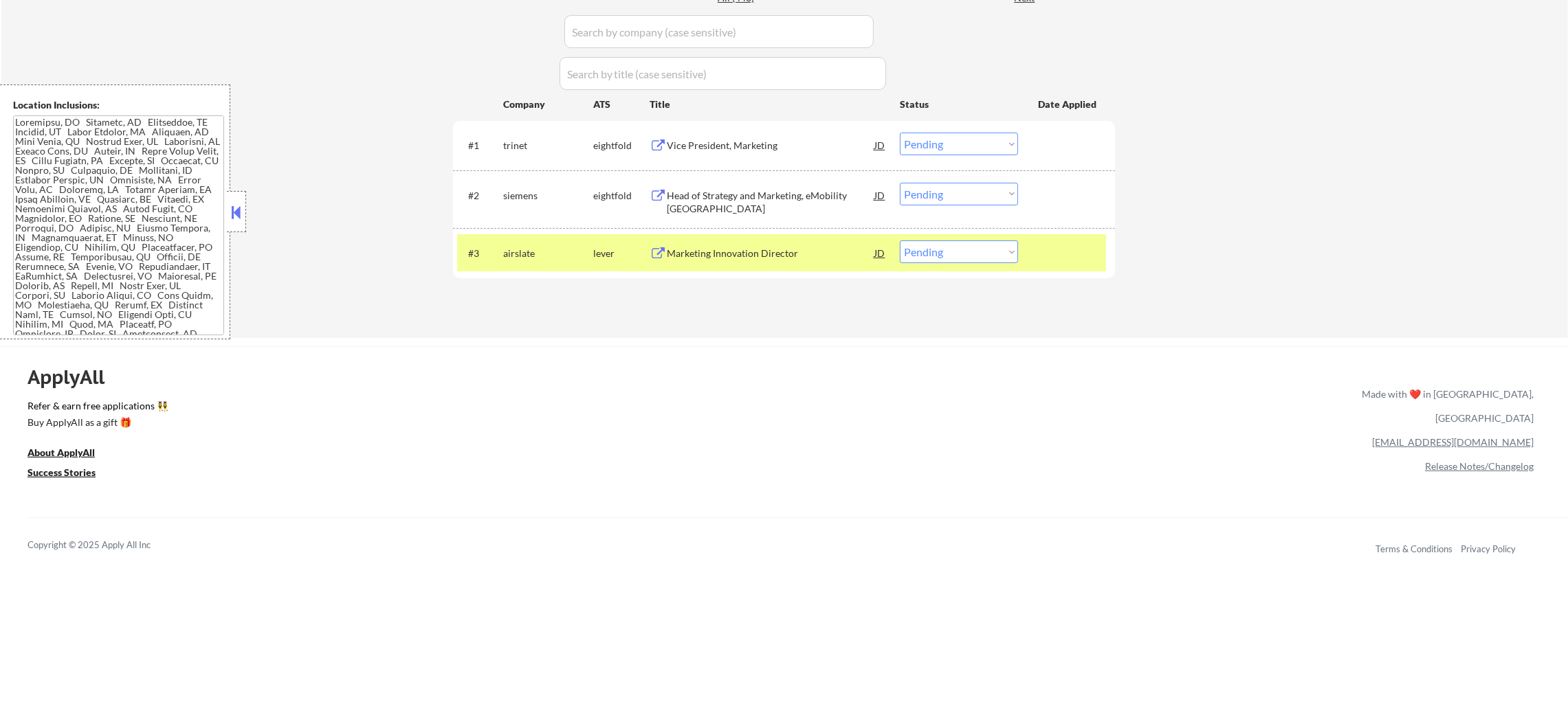
click at [966, 261] on select "Choose an option... Pending Applied Excluded (Questions) Excluded (Expired) Exc…" at bounding box center [959, 252] width 118 height 23
select select ""excluded__expired_""
click at [900, 241] on select "Choose an option... Pending Applied Excluded (Questions) Excluded (Expired) Exc…" at bounding box center [959, 252] width 118 height 23
click at [745, 141] on div "Vice President, Marketing" at bounding box center [770, 145] width 208 height 13
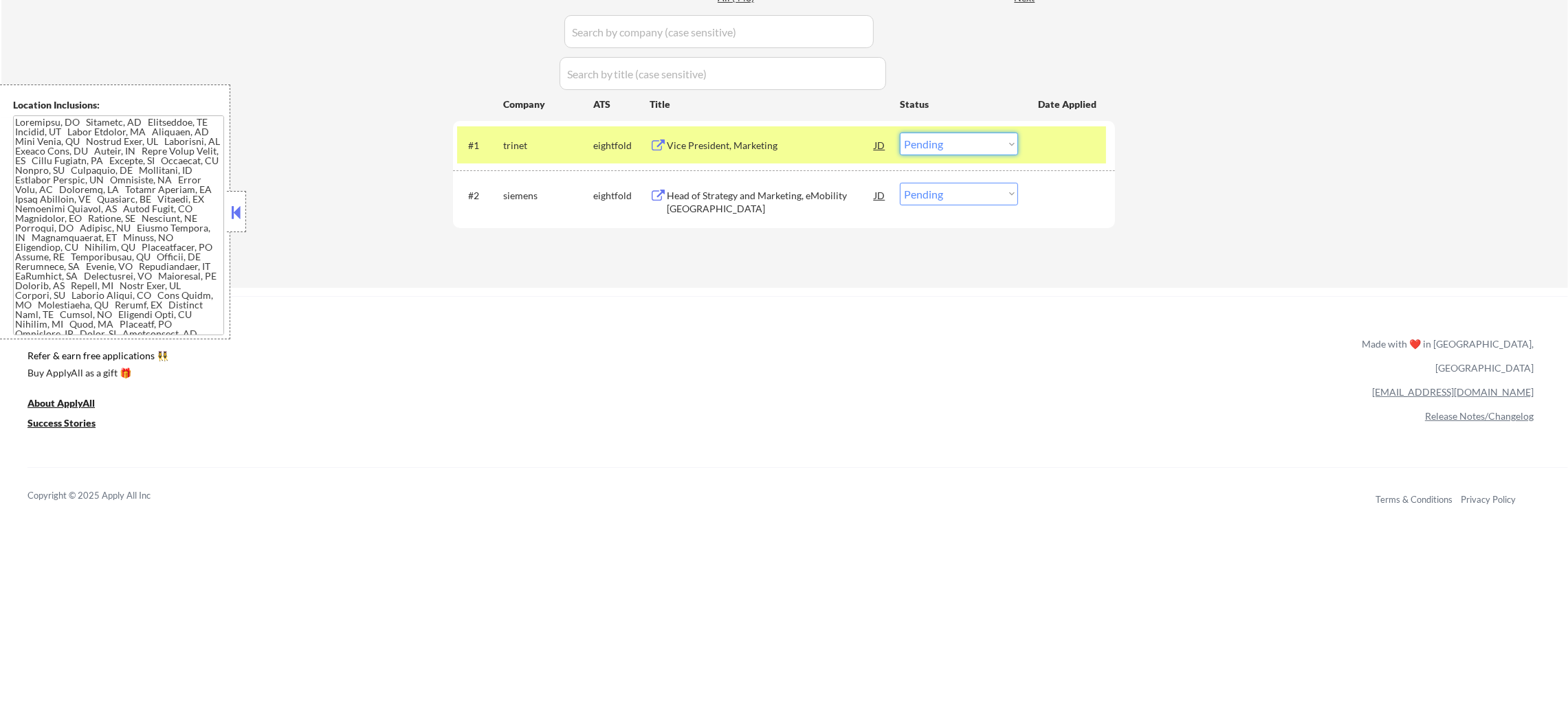
click at [972, 143] on select "Choose an option... Pending Applied Excluded (Questions) Excluded (Expired) Exc…" at bounding box center [959, 144] width 118 height 23
click at [900, 133] on select "Choose an option... Pending Applied Excluded (Questions) Excluded (Expired) Exc…" at bounding box center [959, 144] width 118 height 23
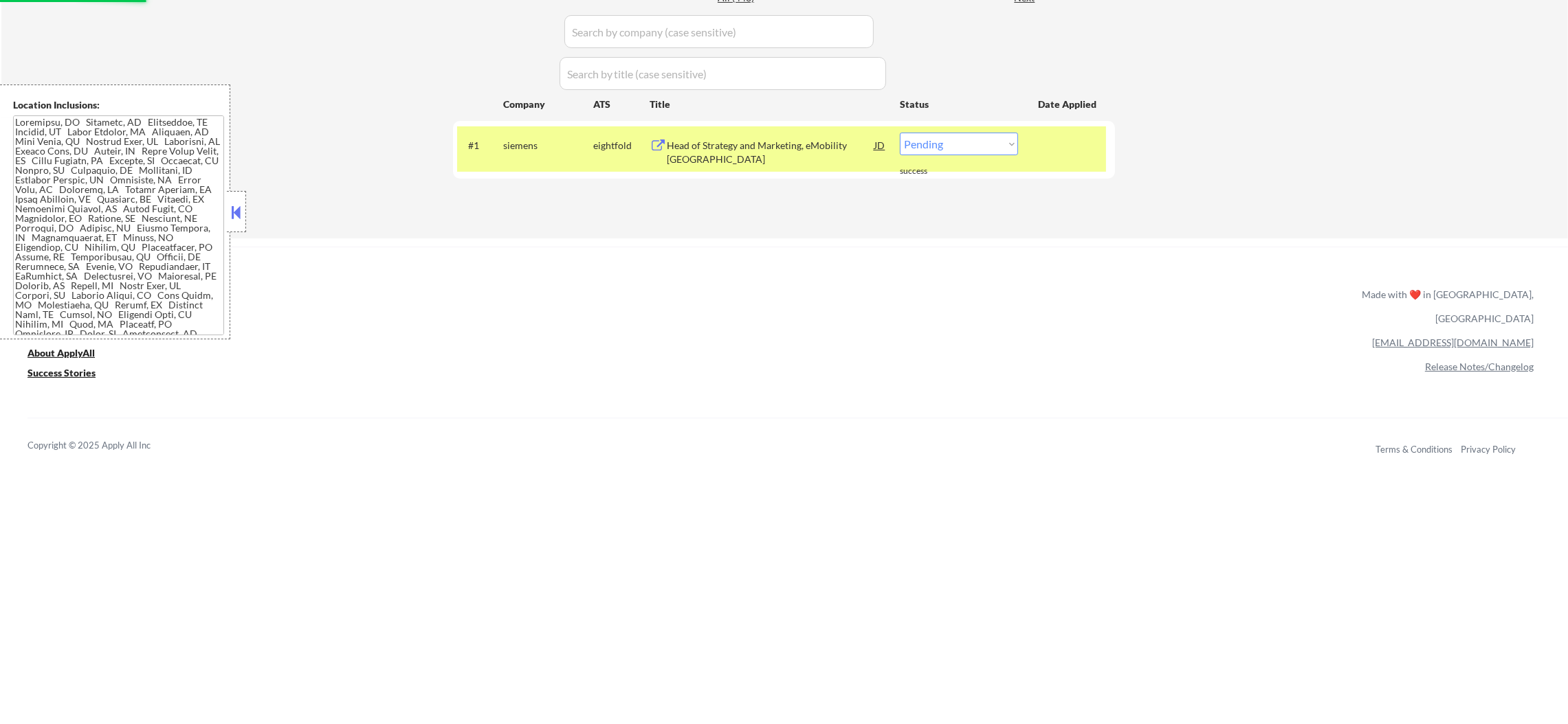
click at [794, 145] on div "Head of Strategy and Marketing, eMobility North America" at bounding box center [770, 152] width 208 height 27
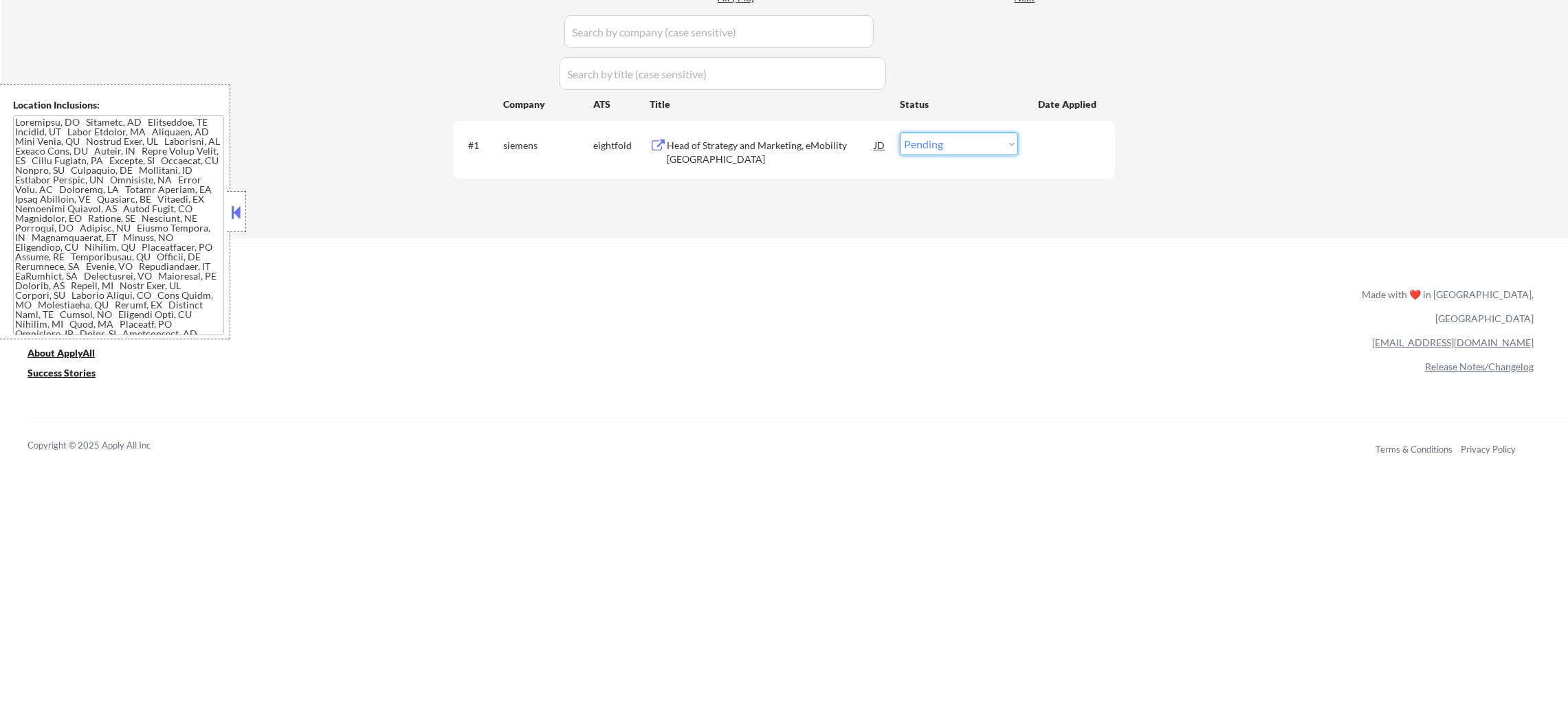
click at [964, 148] on select "Choose an option... Pending Applied Excluded (Questions) Excluded (Expired) Exc…" at bounding box center [959, 144] width 118 height 23
select select ""excluded__location_""
click at [900, 133] on select "Choose an option... Pending Applied Excluded (Questions) Excluded (Expired) Exc…" at bounding box center [959, 144] width 118 height 23
click at [962, 259] on div "ApplyAll Refer & earn free applications 👯‍♀️ Buy ApplyAll as a gift 🎁 About App…" at bounding box center [784, 366] width 1568 height 218
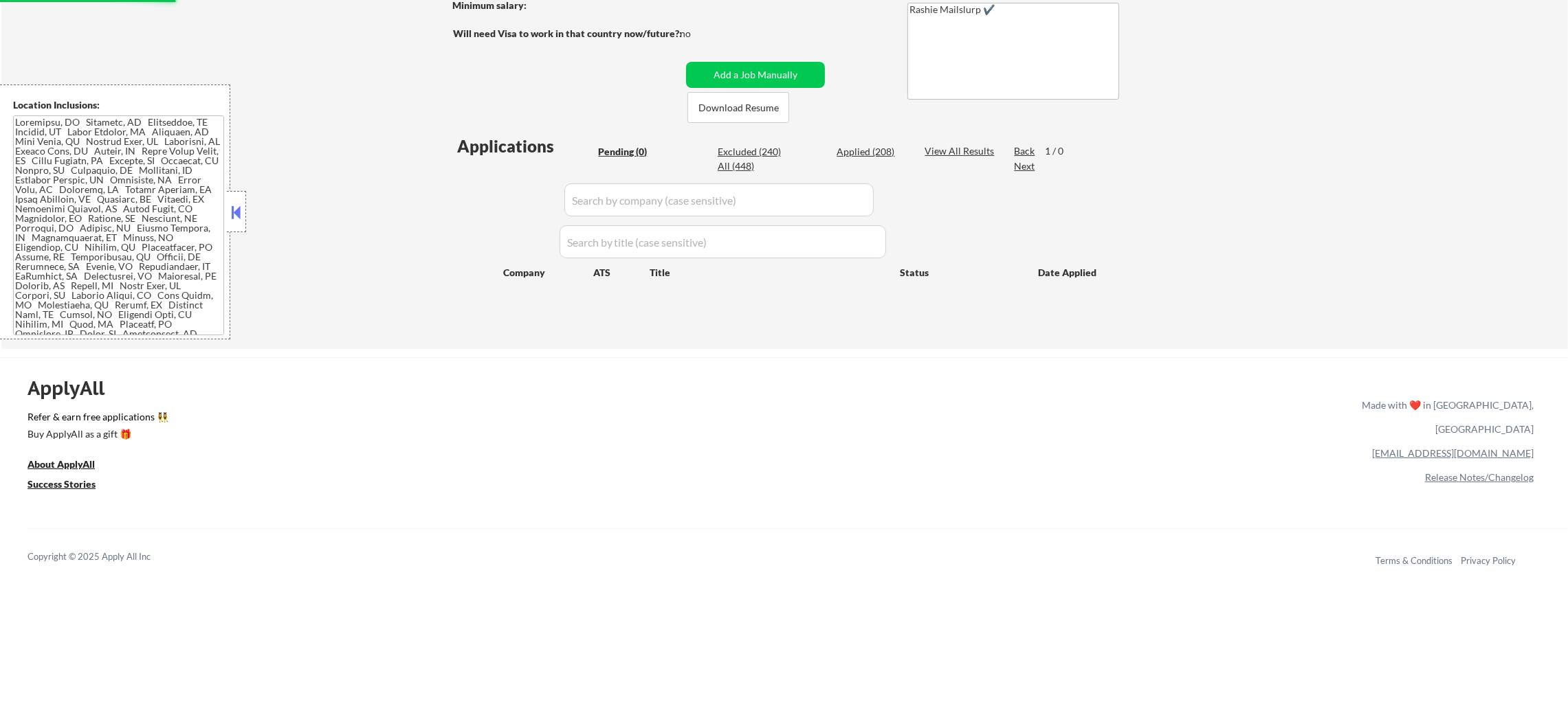
scroll to position [241, 0]
click at [887, 154] on div "Applied (208)" at bounding box center [870, 155] width 69 height 13
select select ""applied""
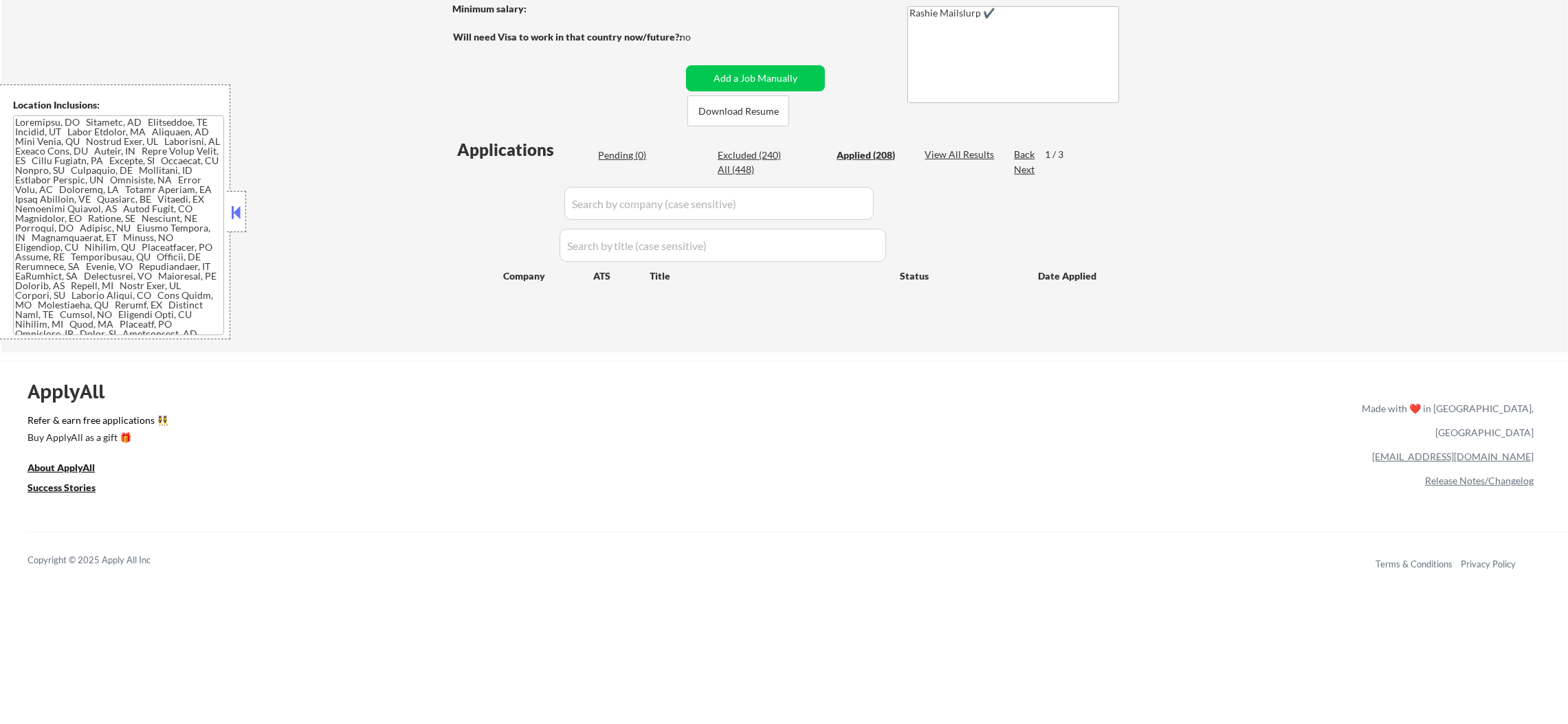
select select ""applied""
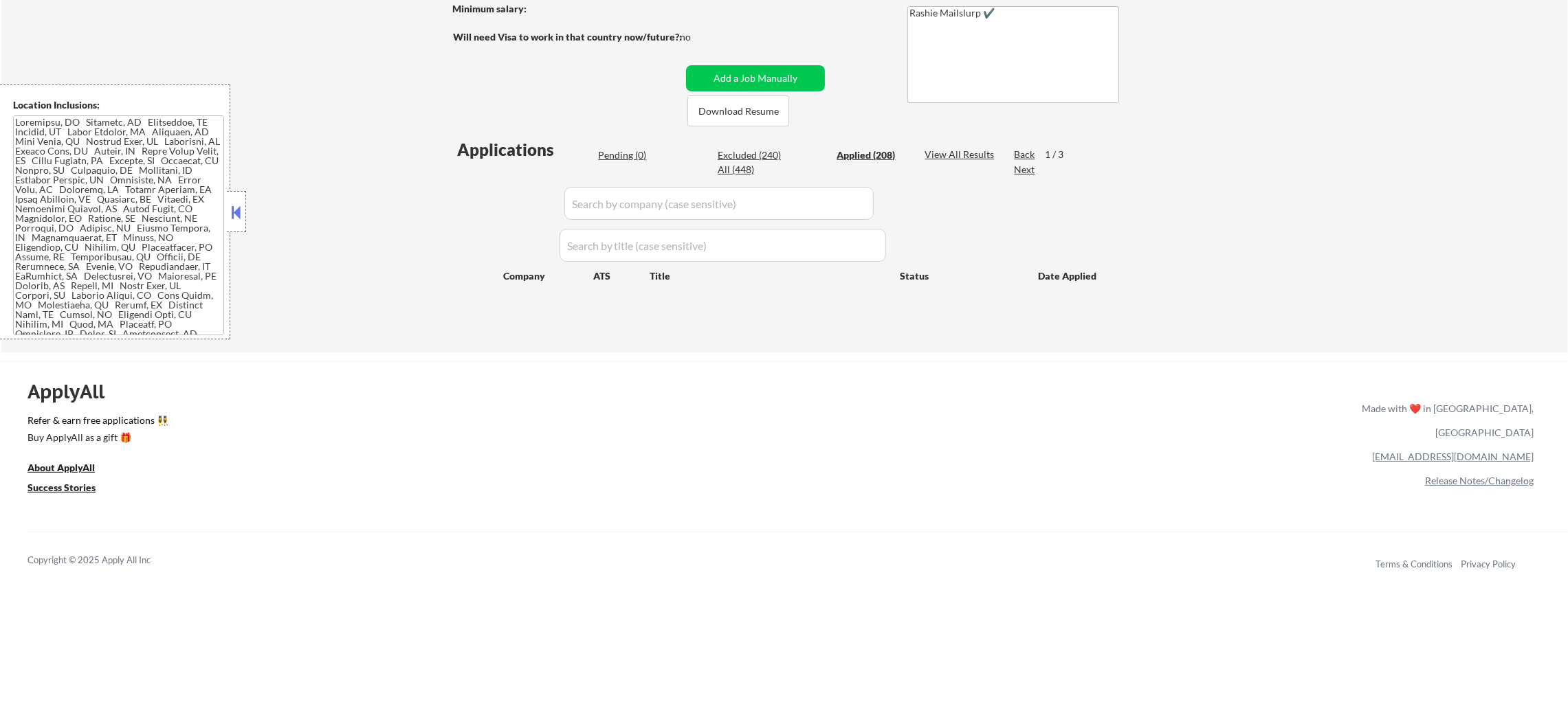
select select ""applied""
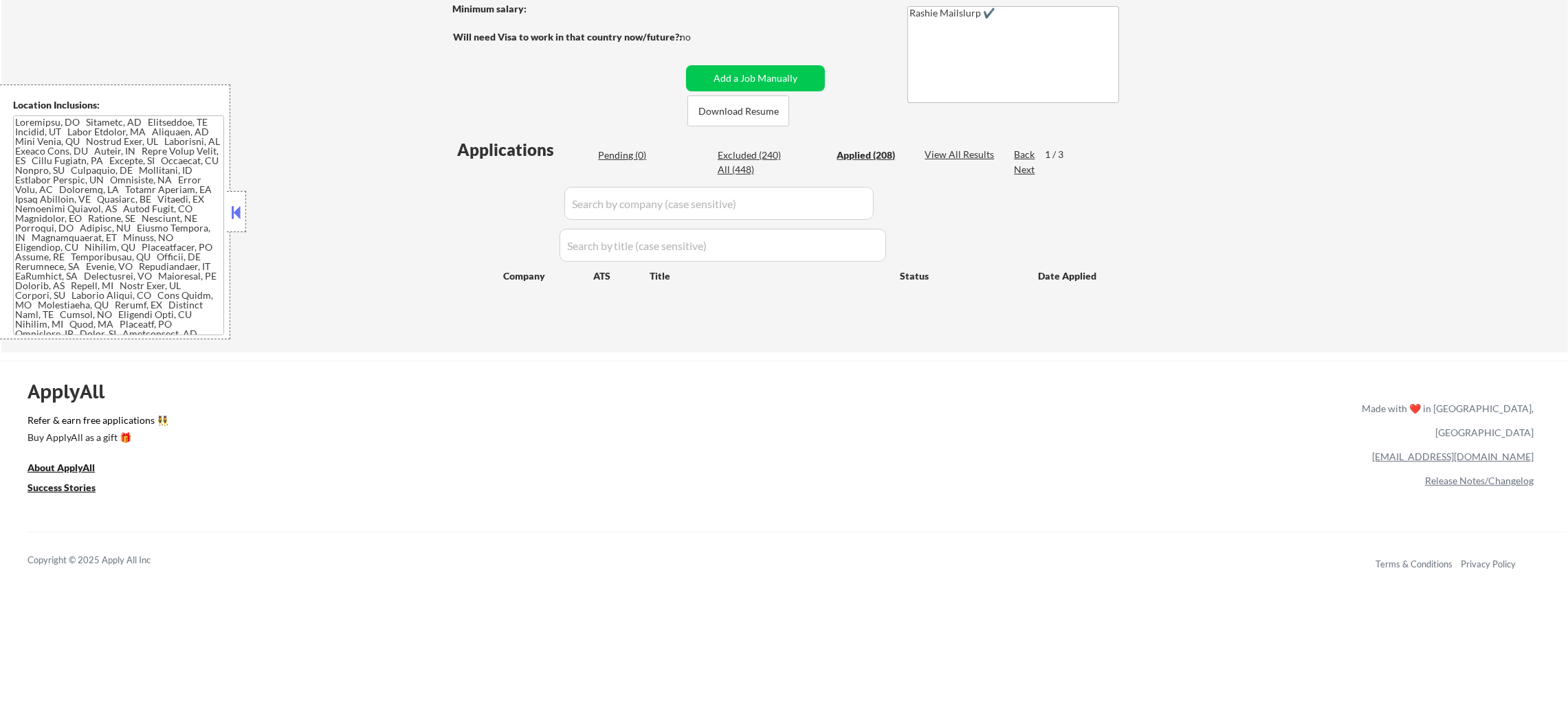
select select ""applied""
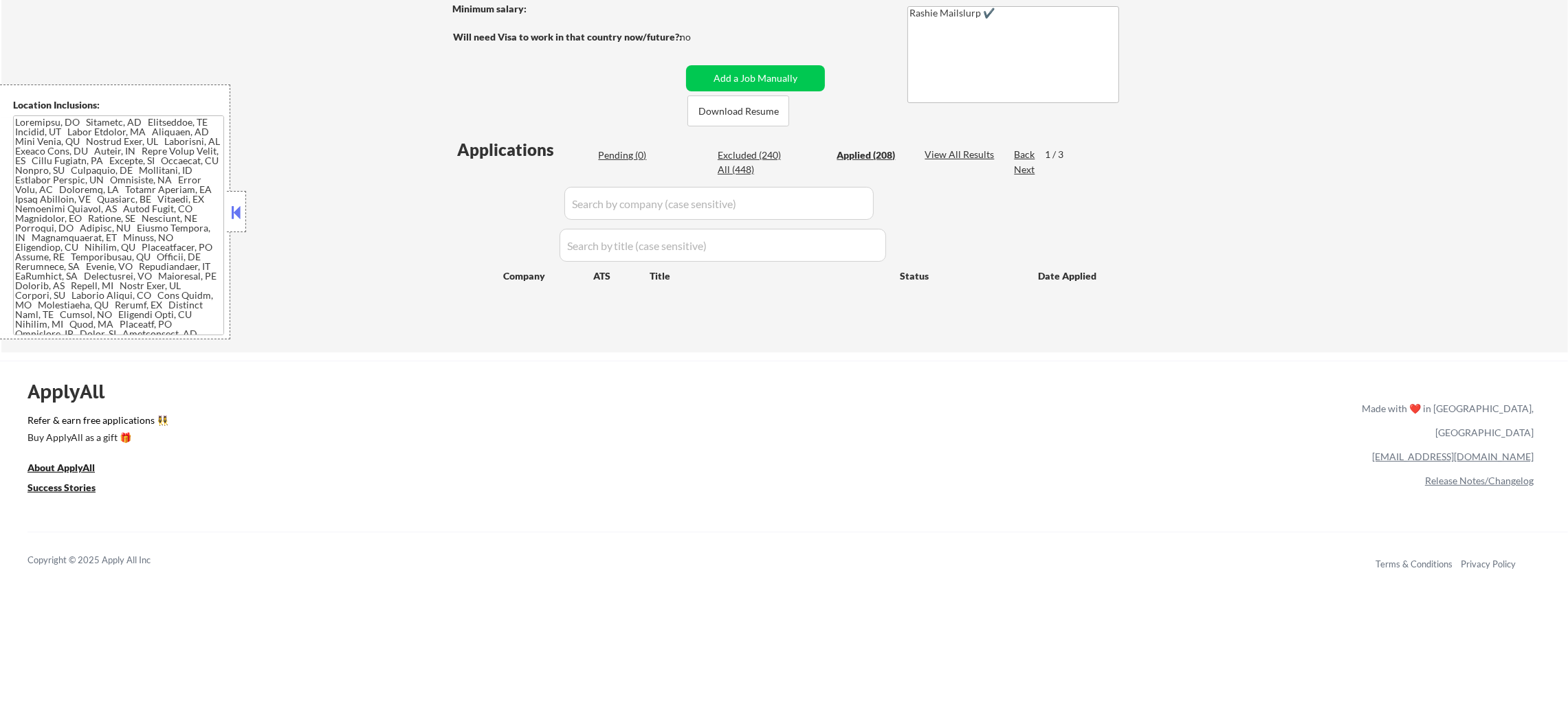
select select ""applied""
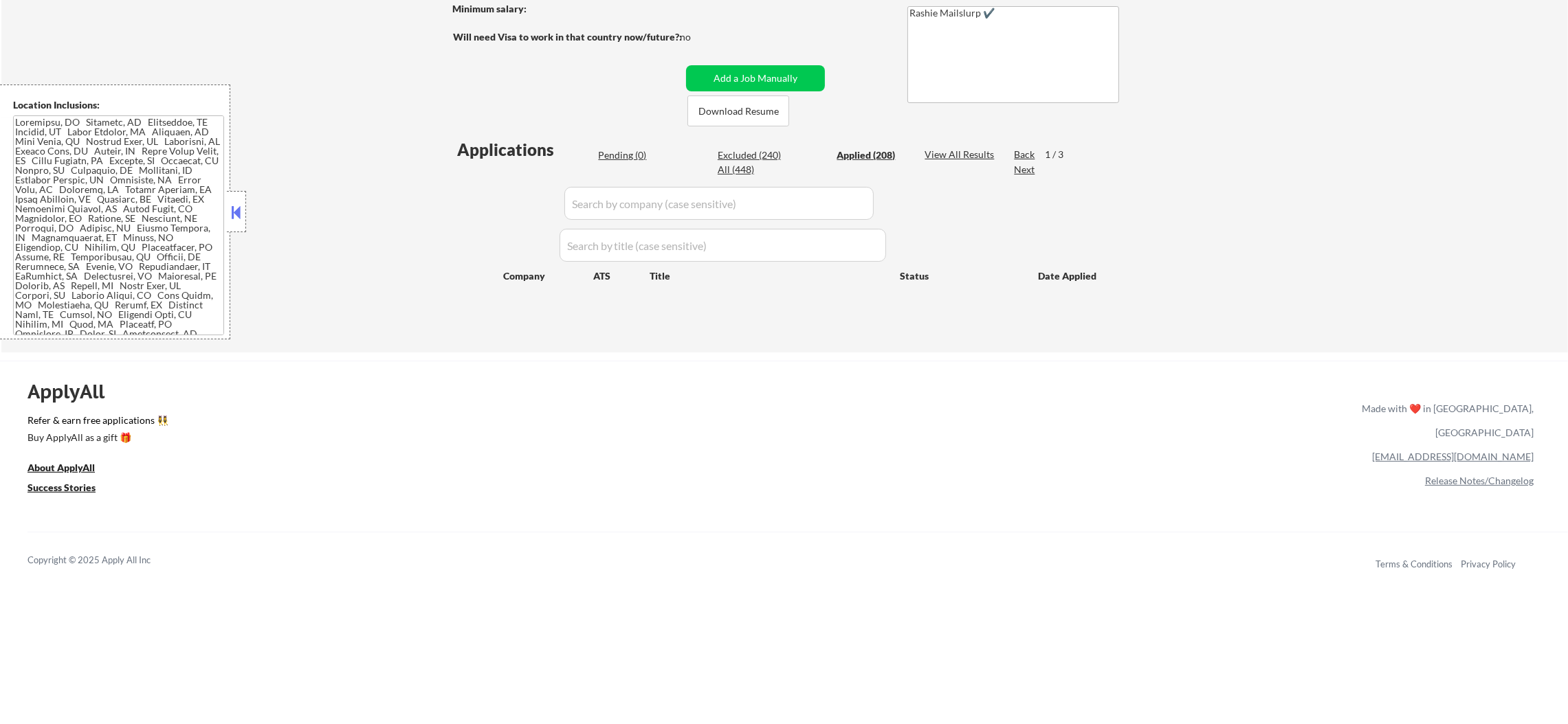
select select ""applied""
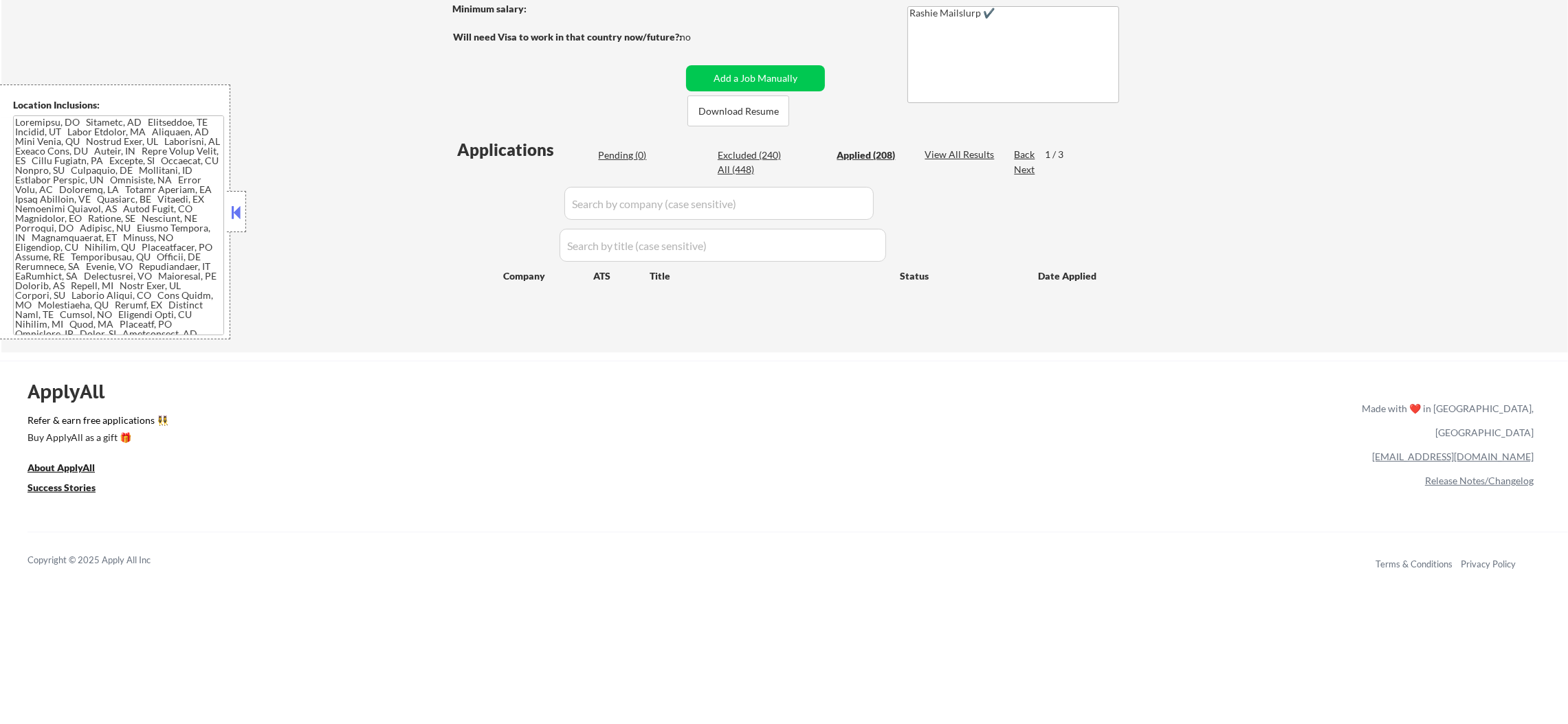
select select ""applied""
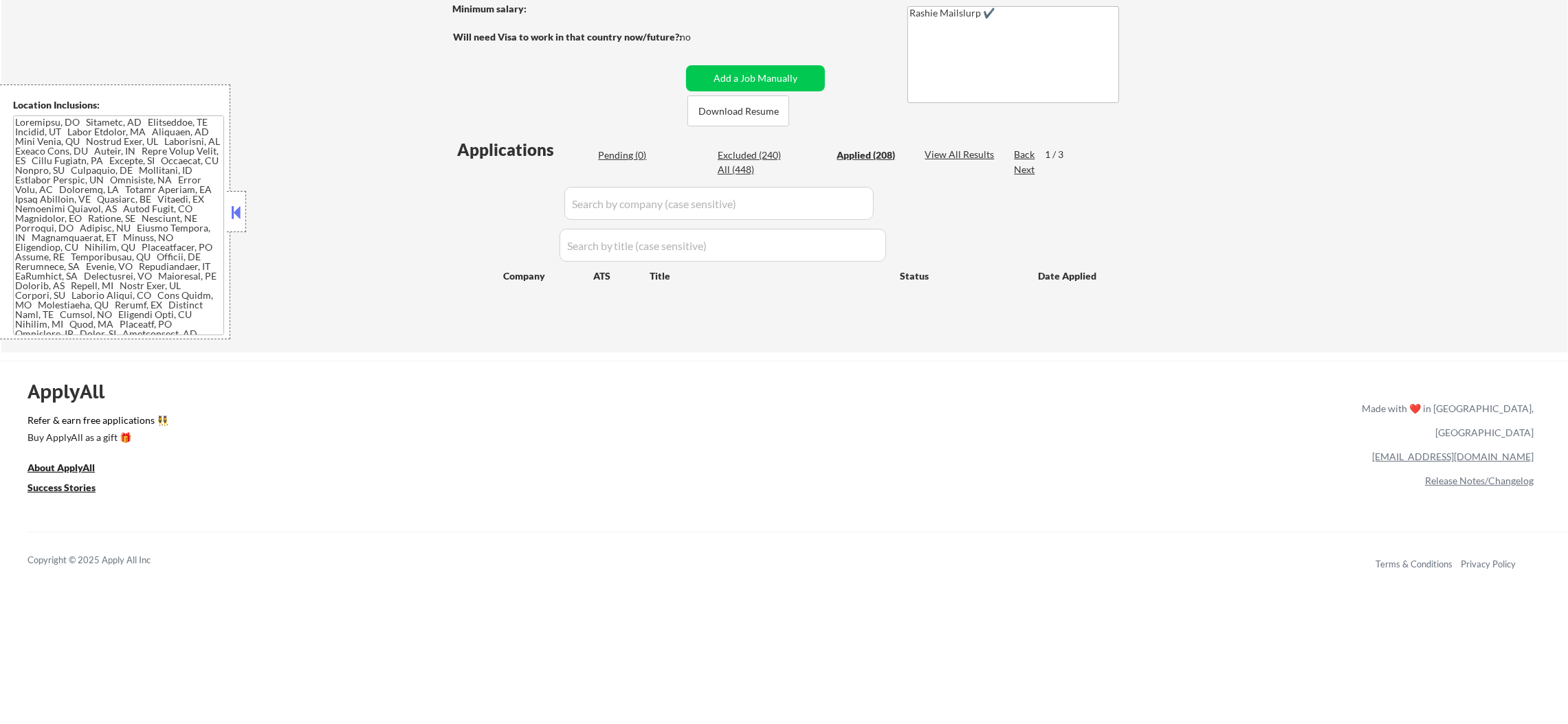
select select ""applied""
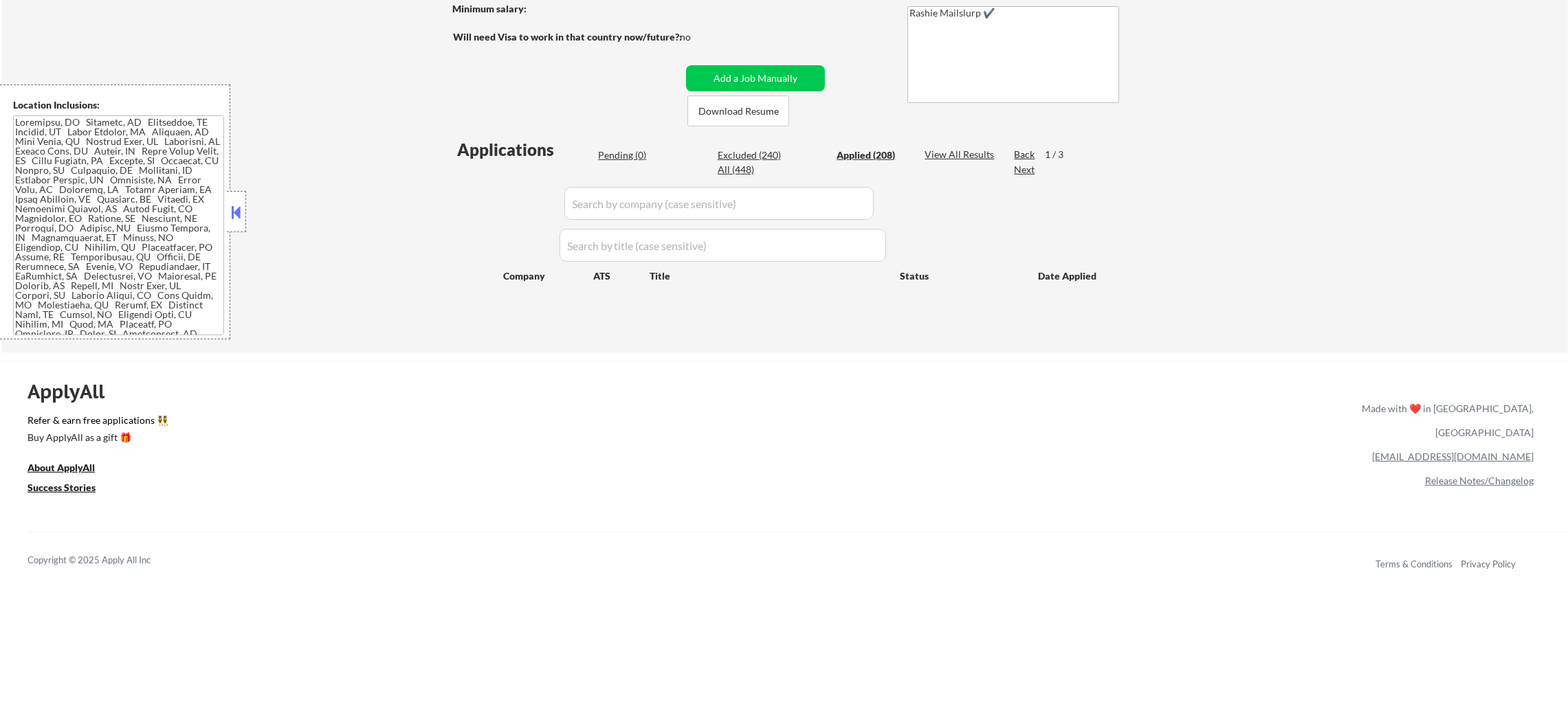
select select ""applied""
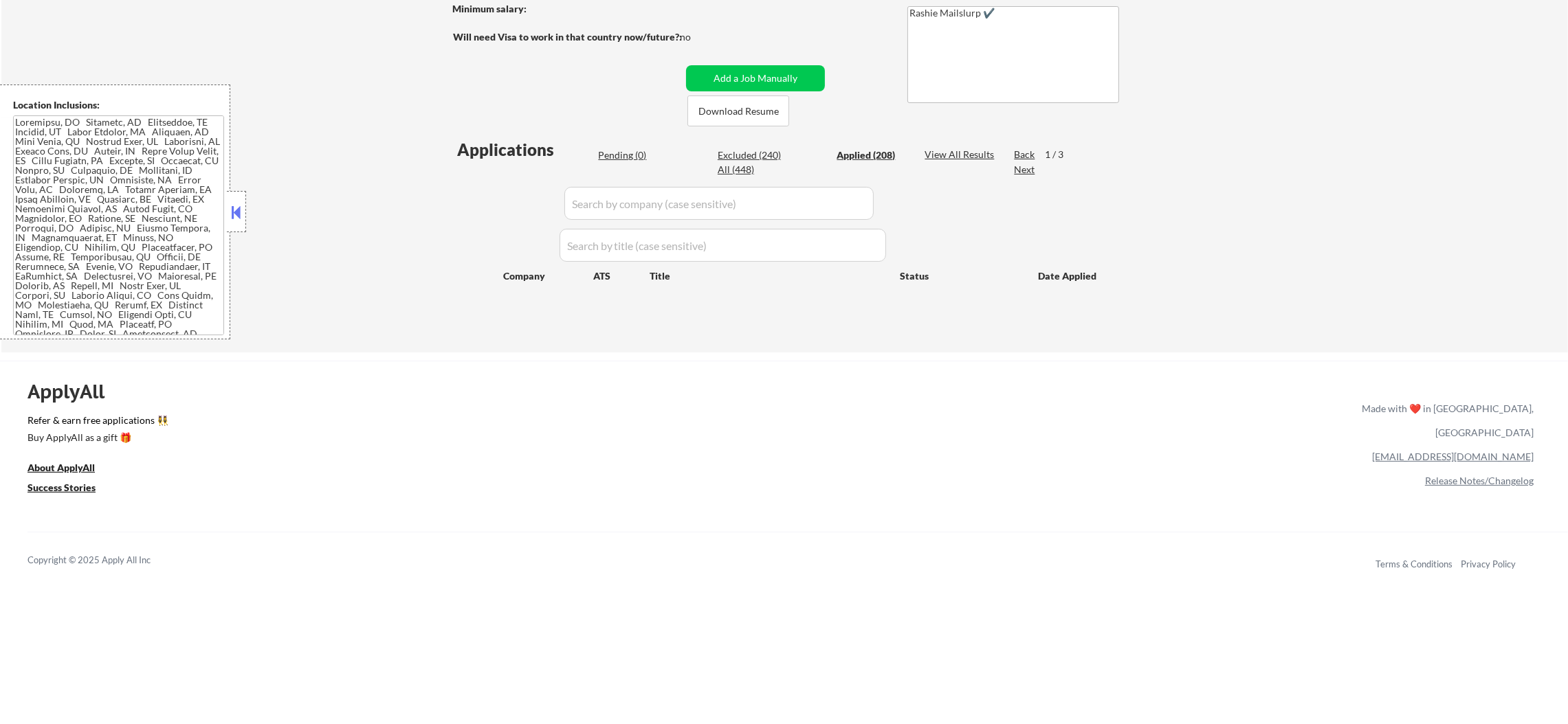
select select ""applied""
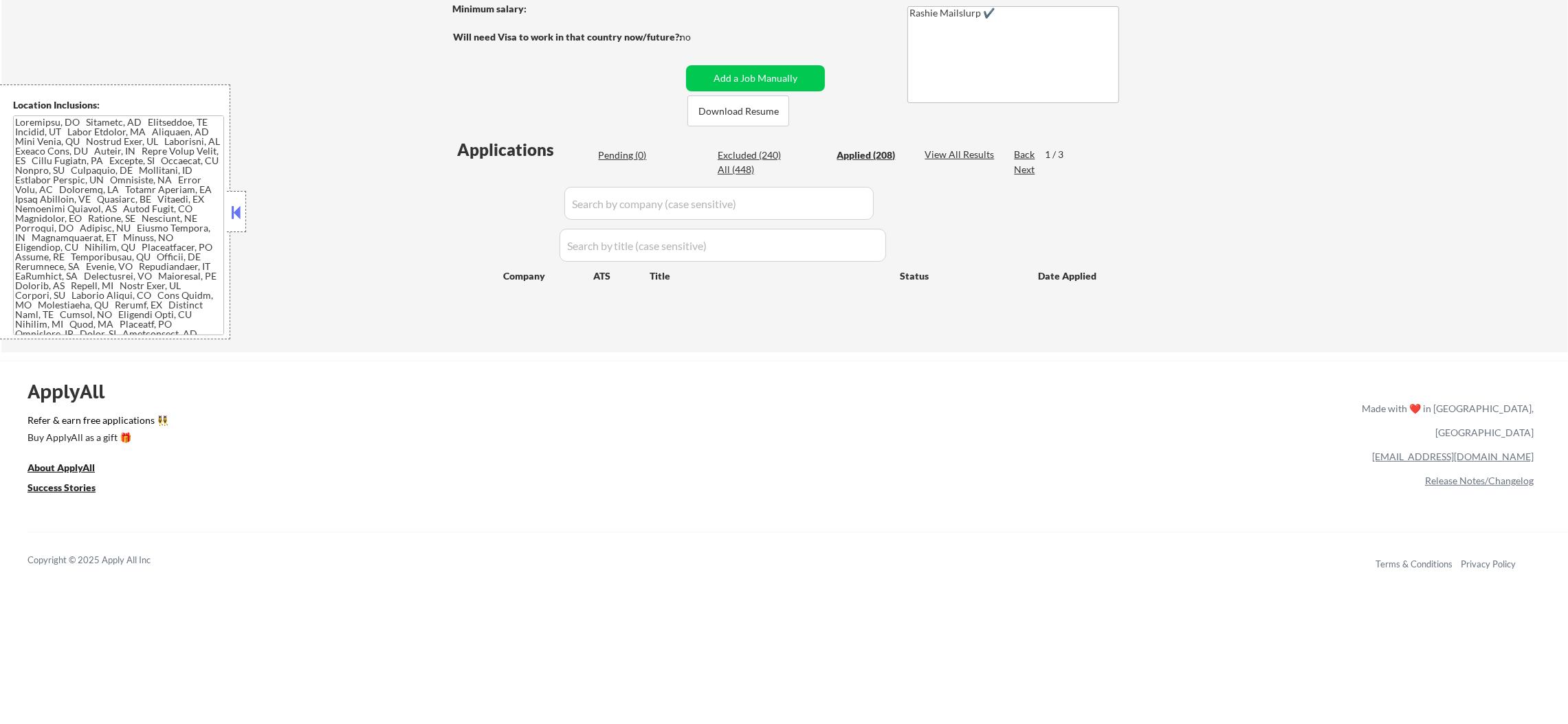
select select ""applied""
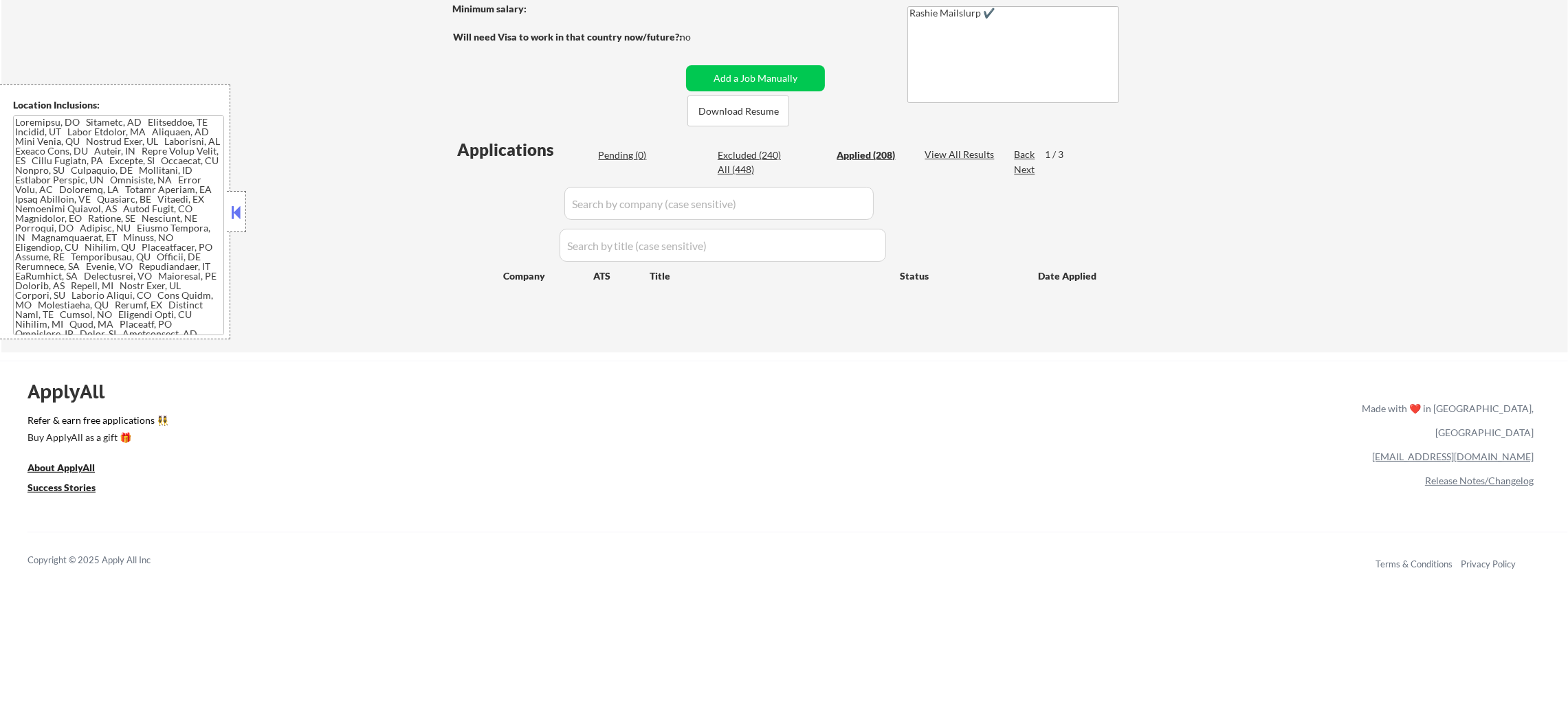
select select ""applied""
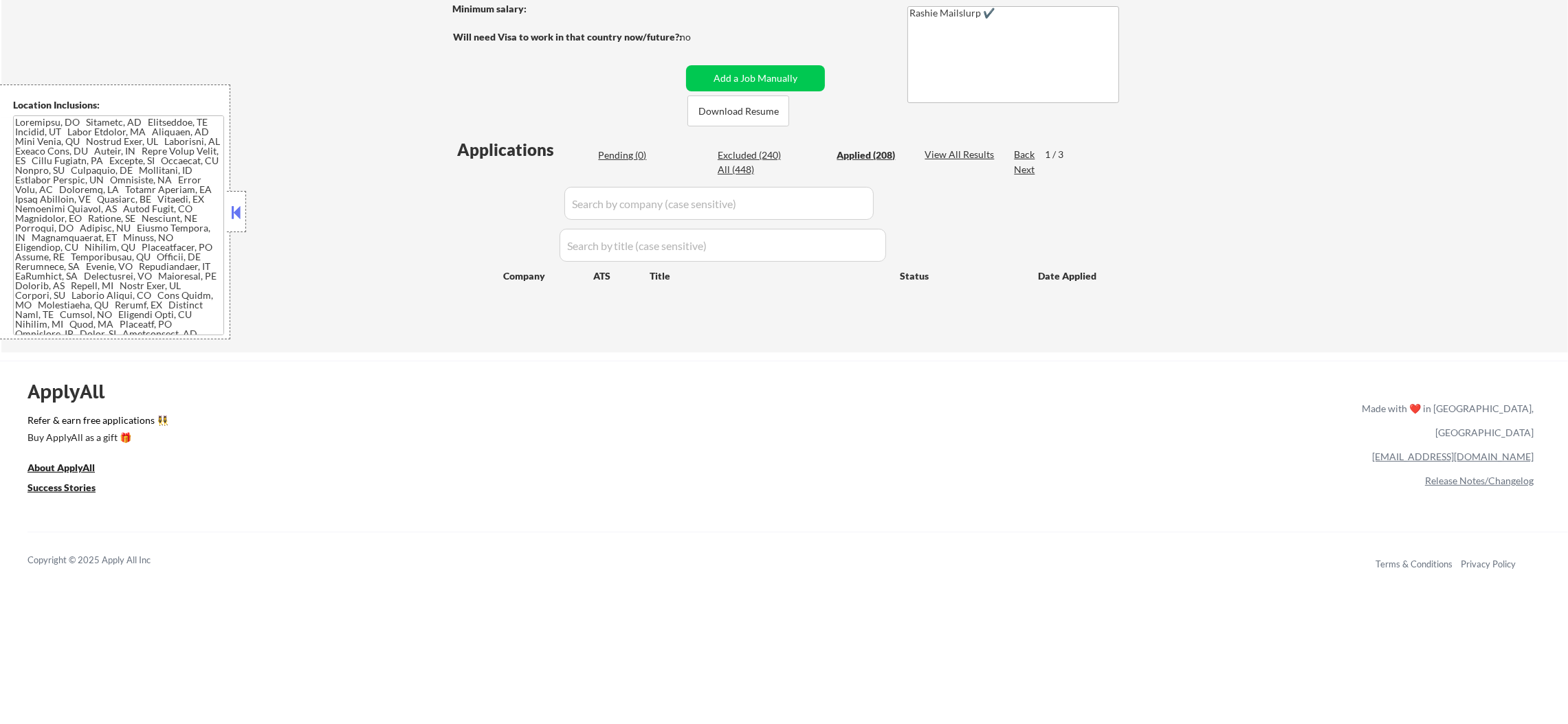
select select ""applied""
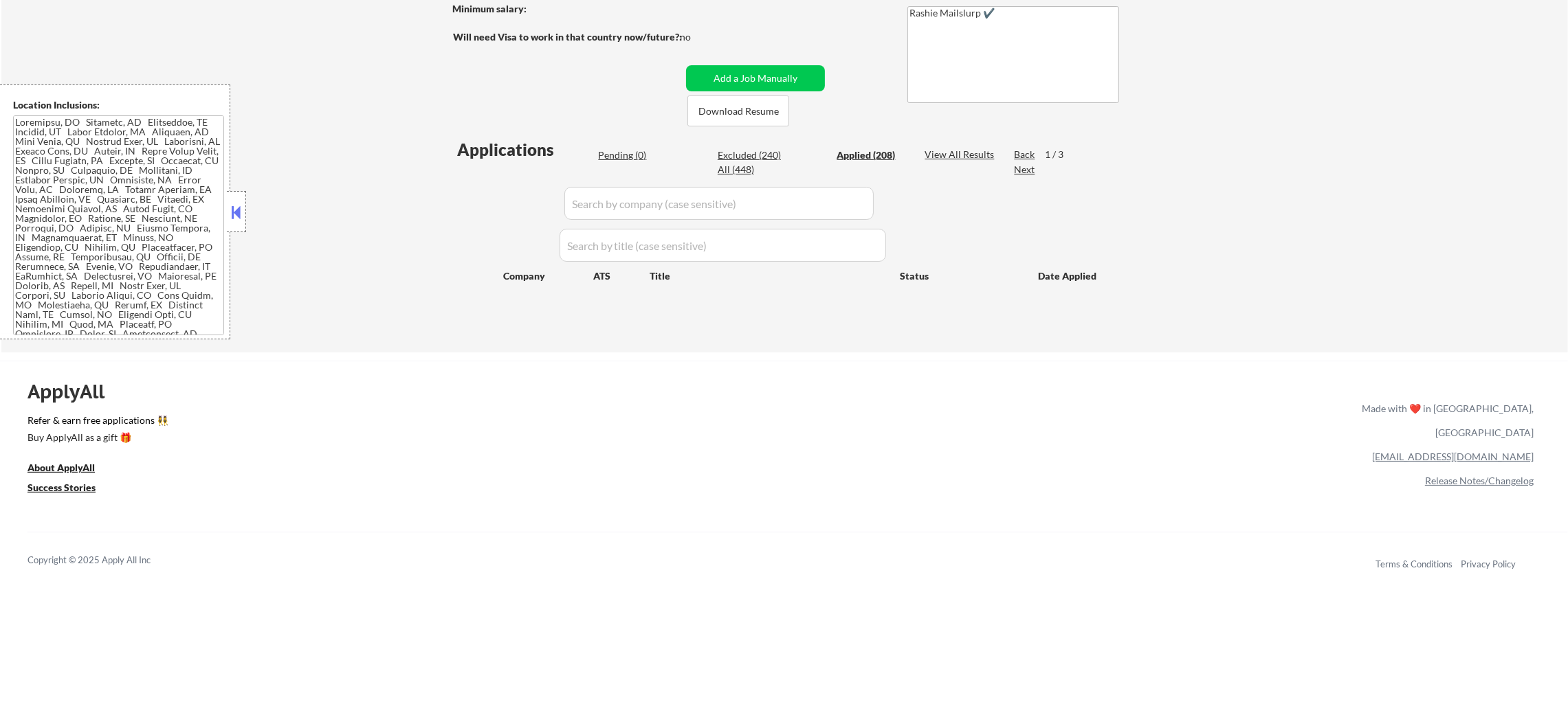
select select ""applied""
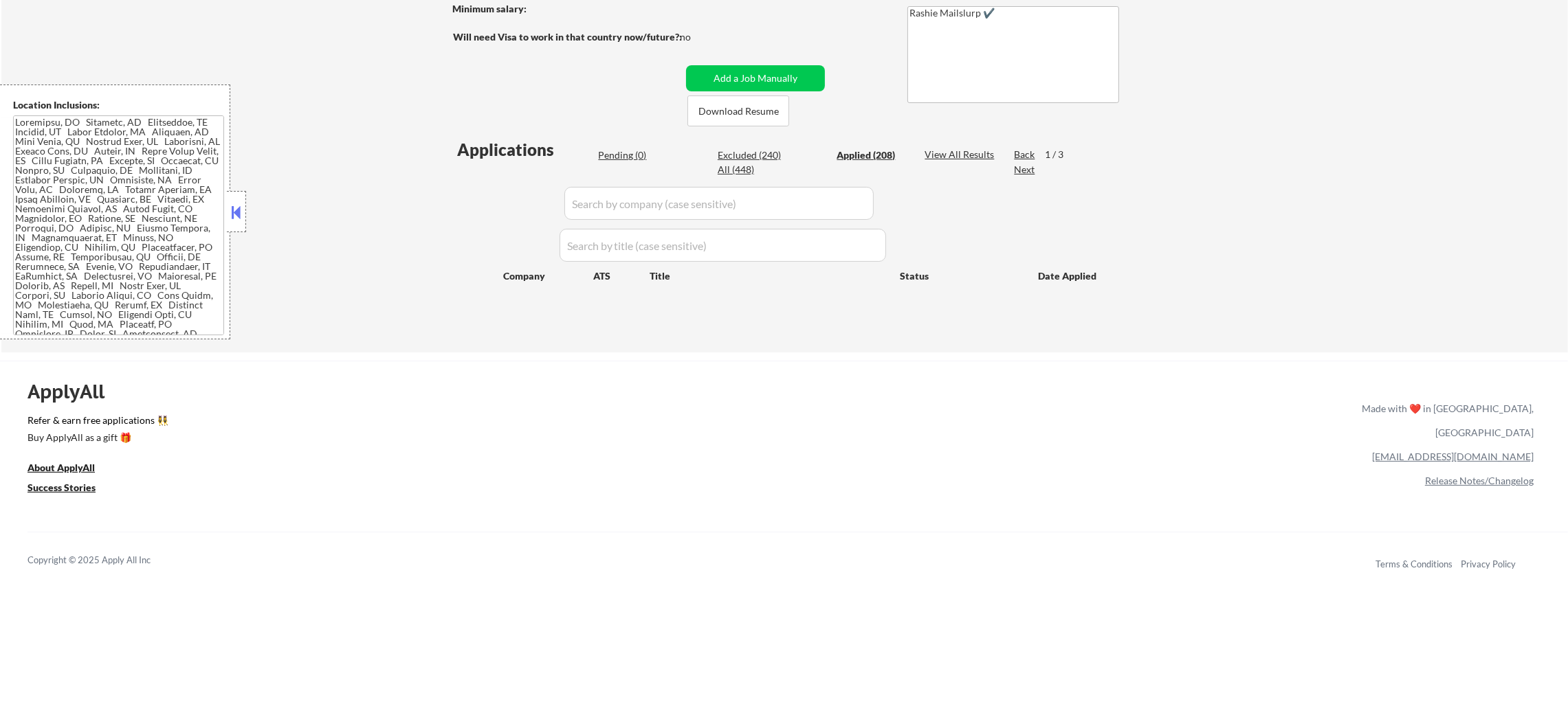
select select ""applied""
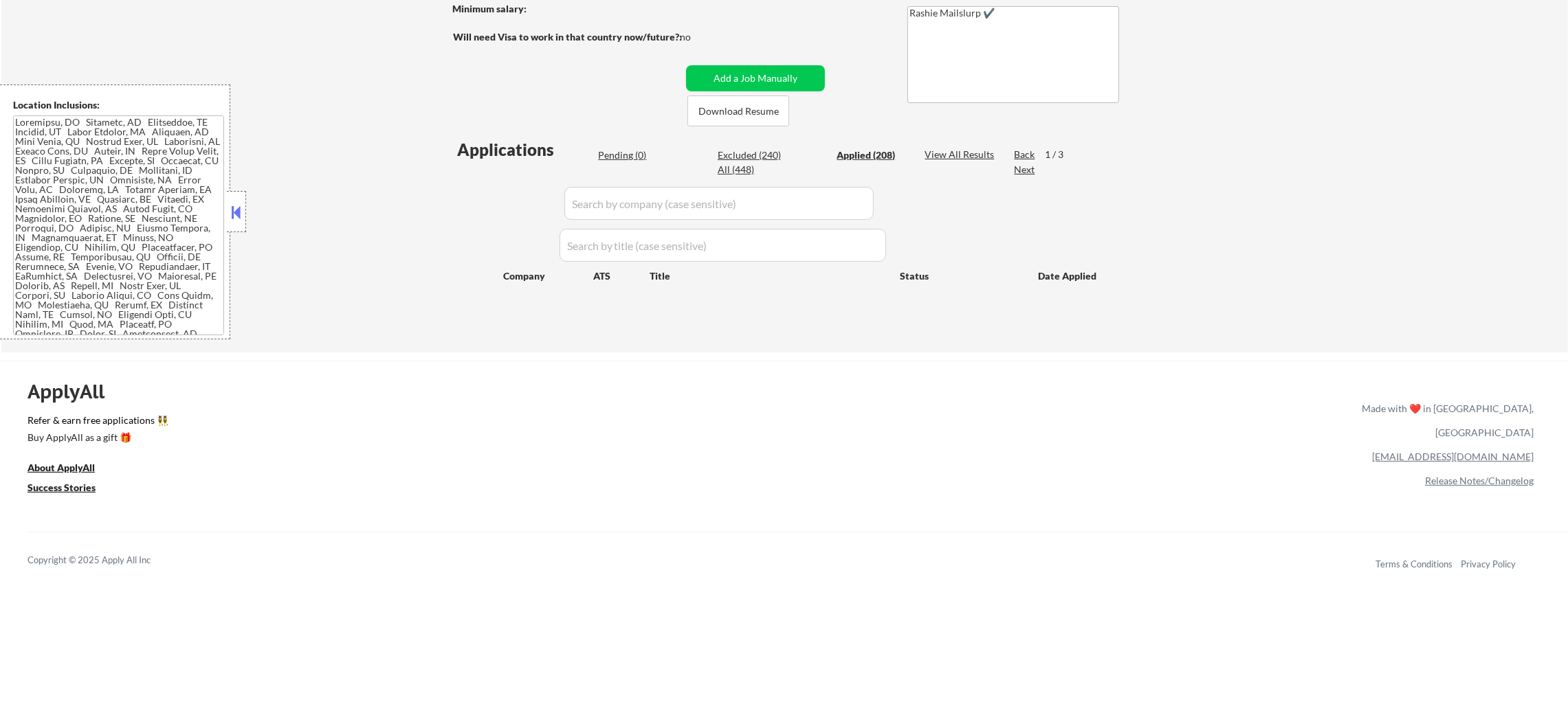
select select ""applied""
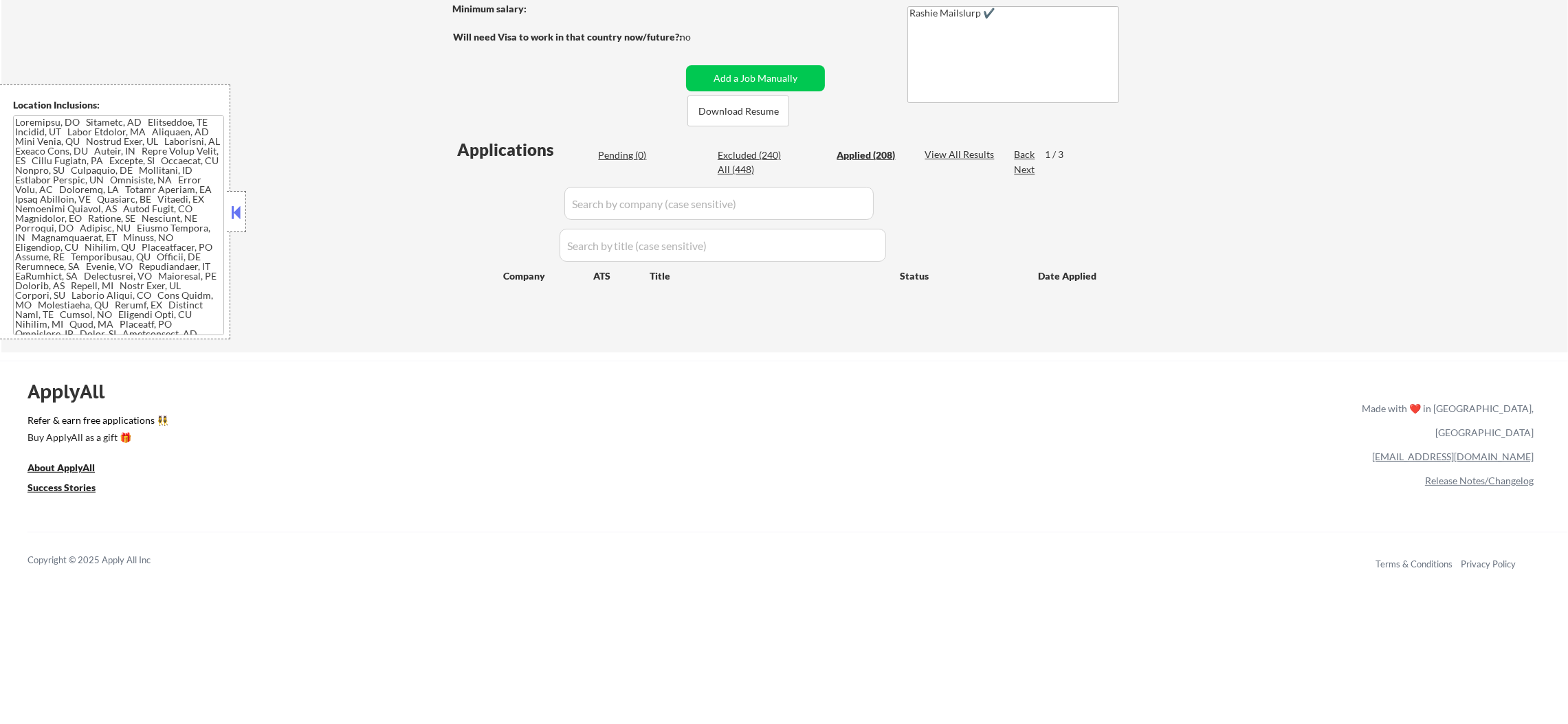
select select ""applied""
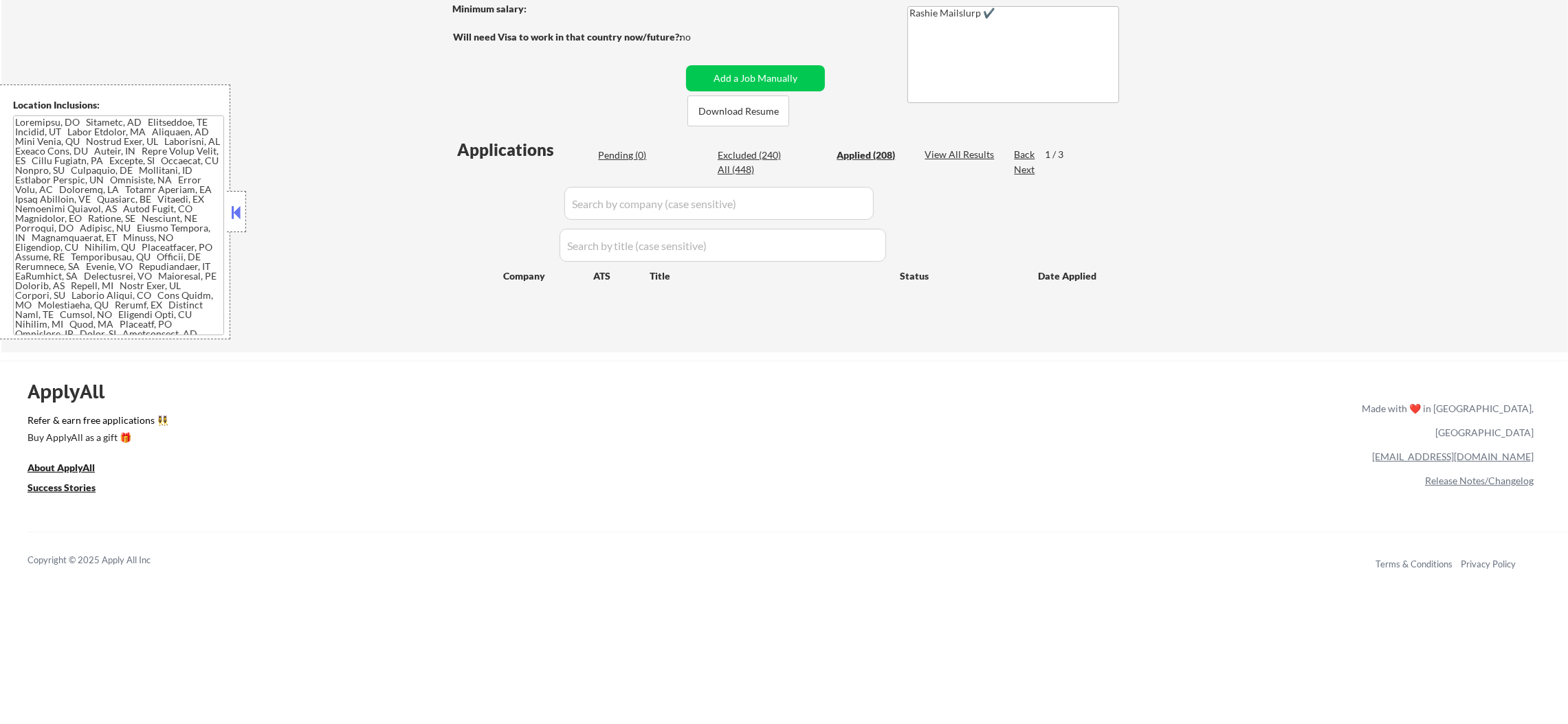
select select ""applied""
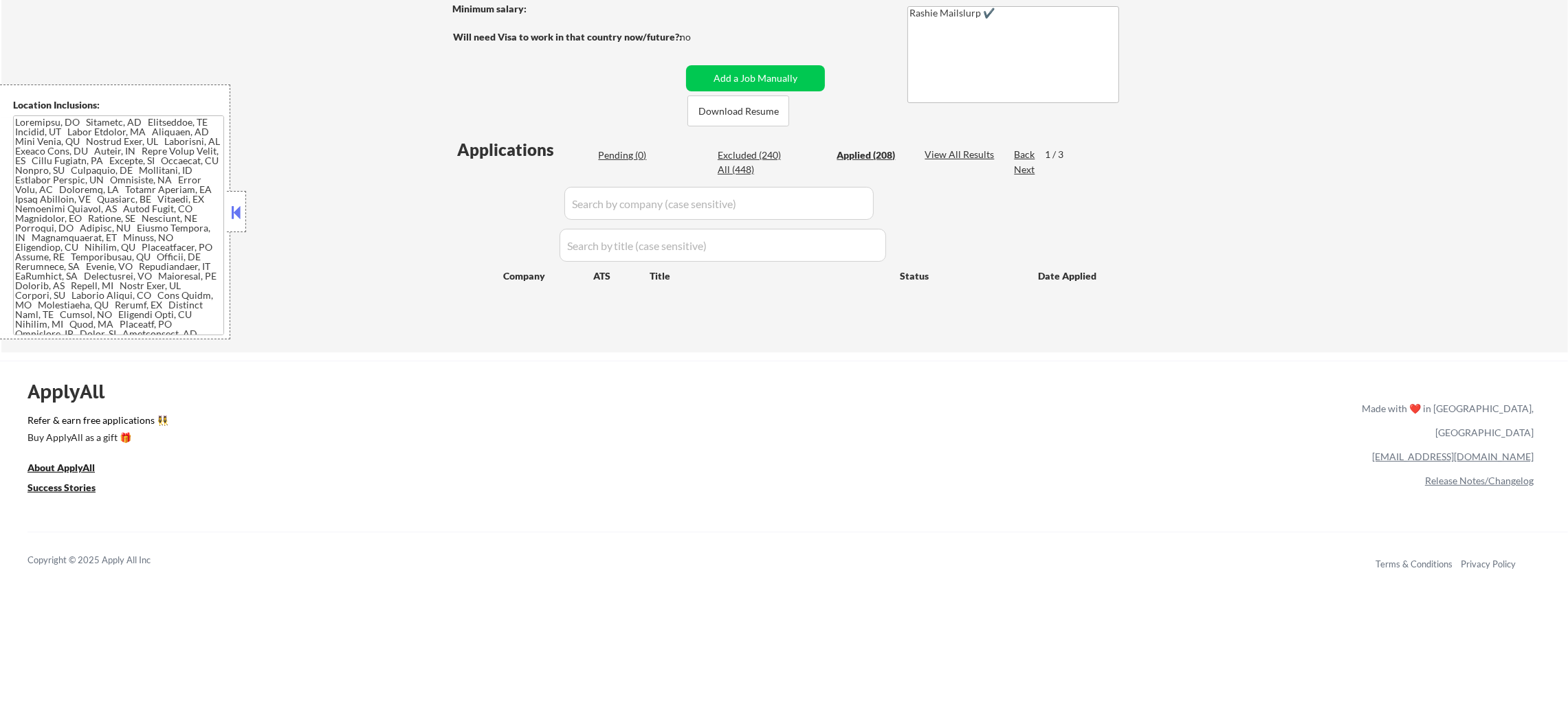
select select ""applied""
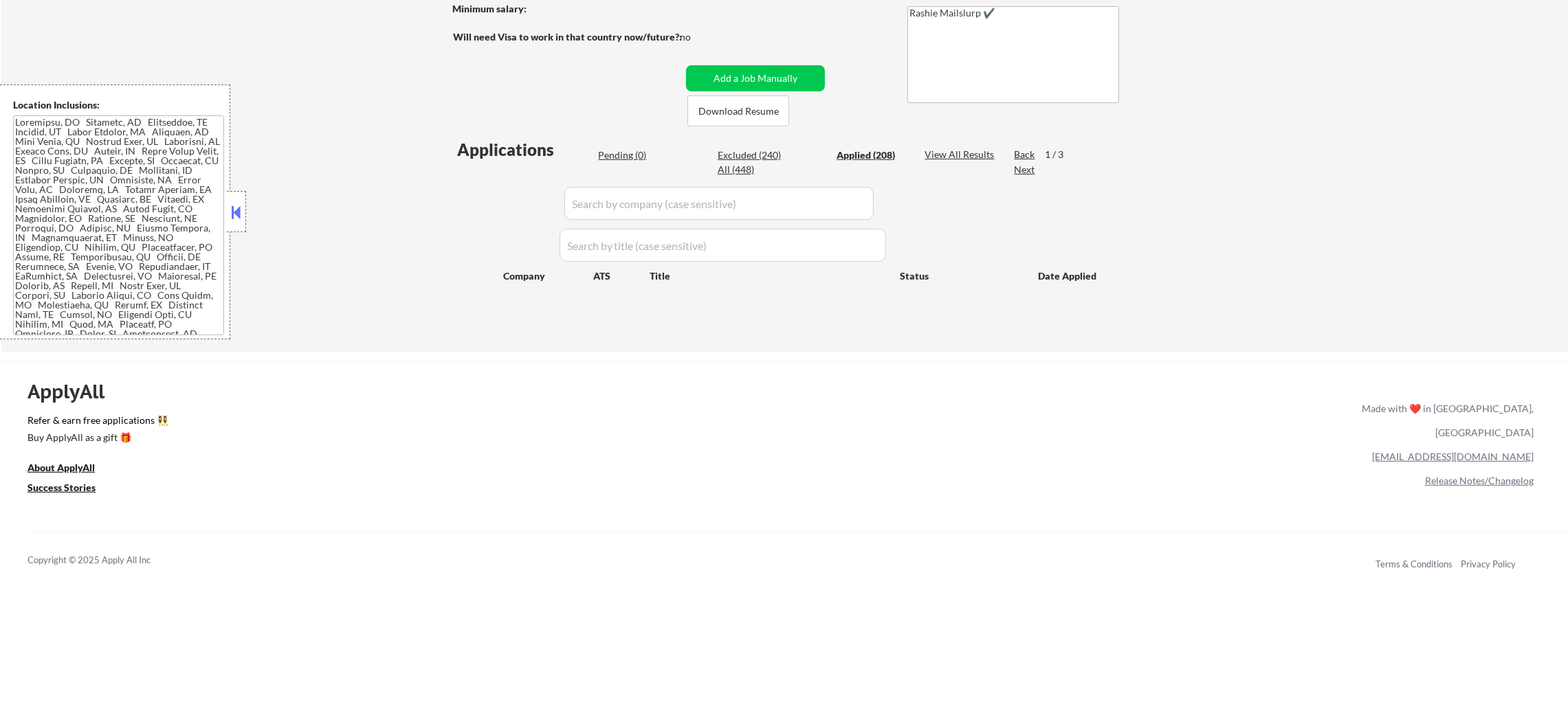
select select ""applied""
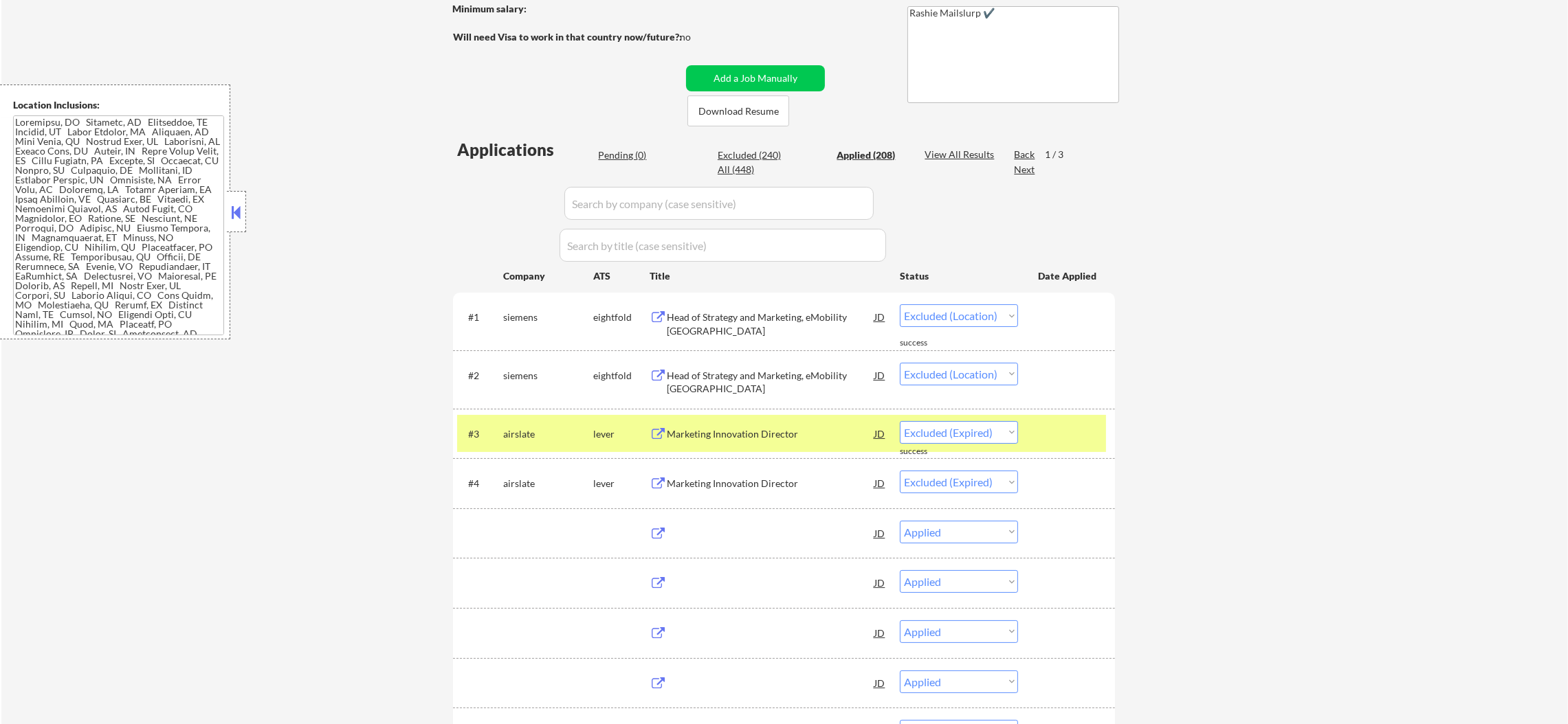
select select ""applied""
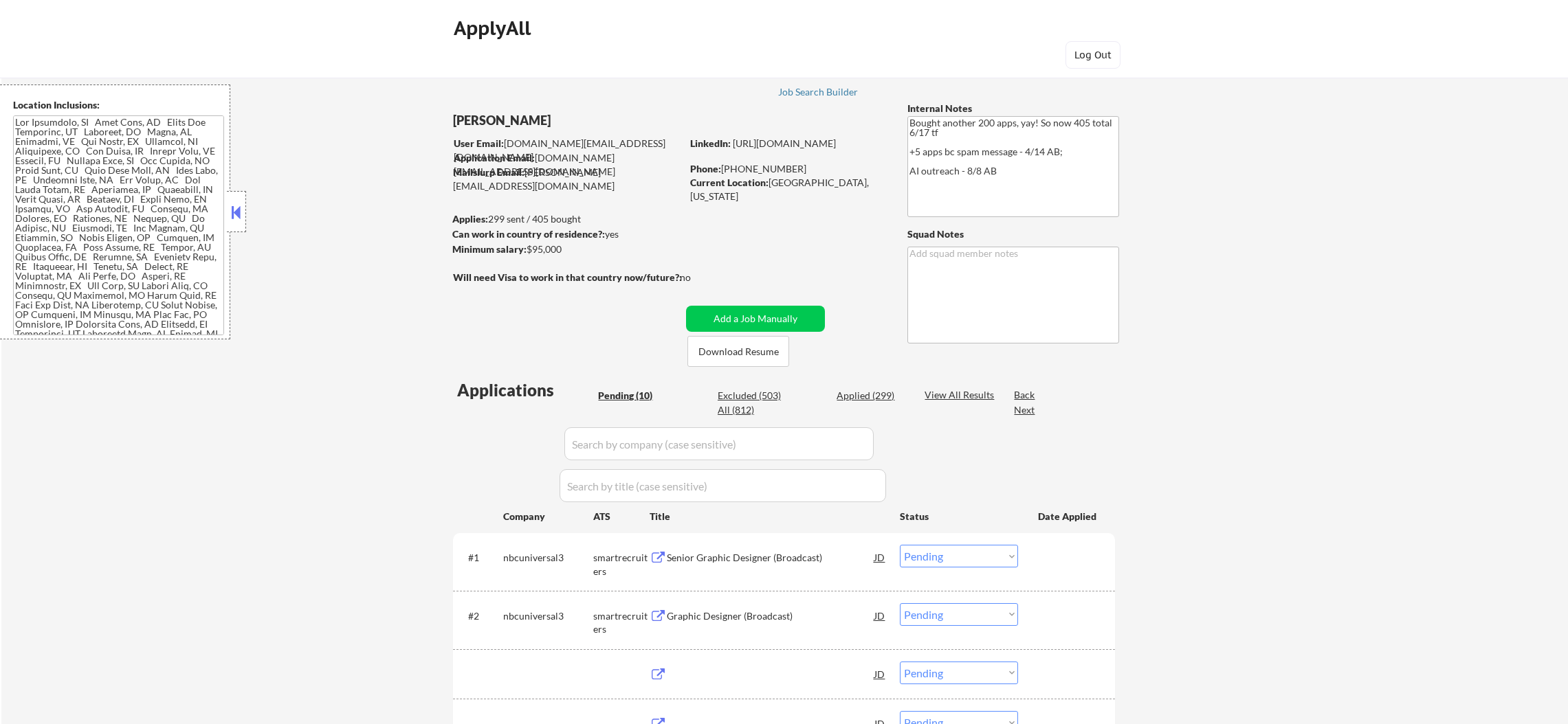
select select ""pending""
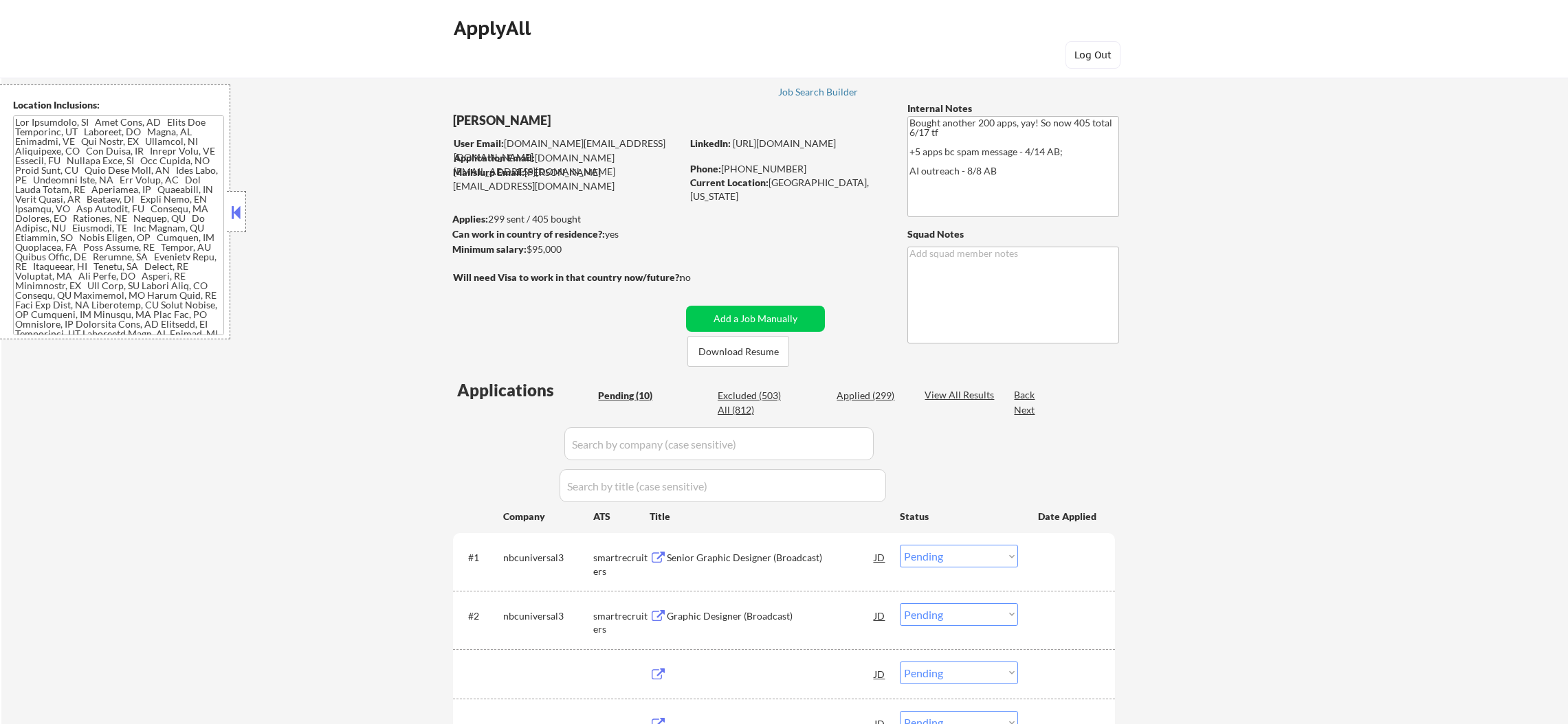
select select ""pending""
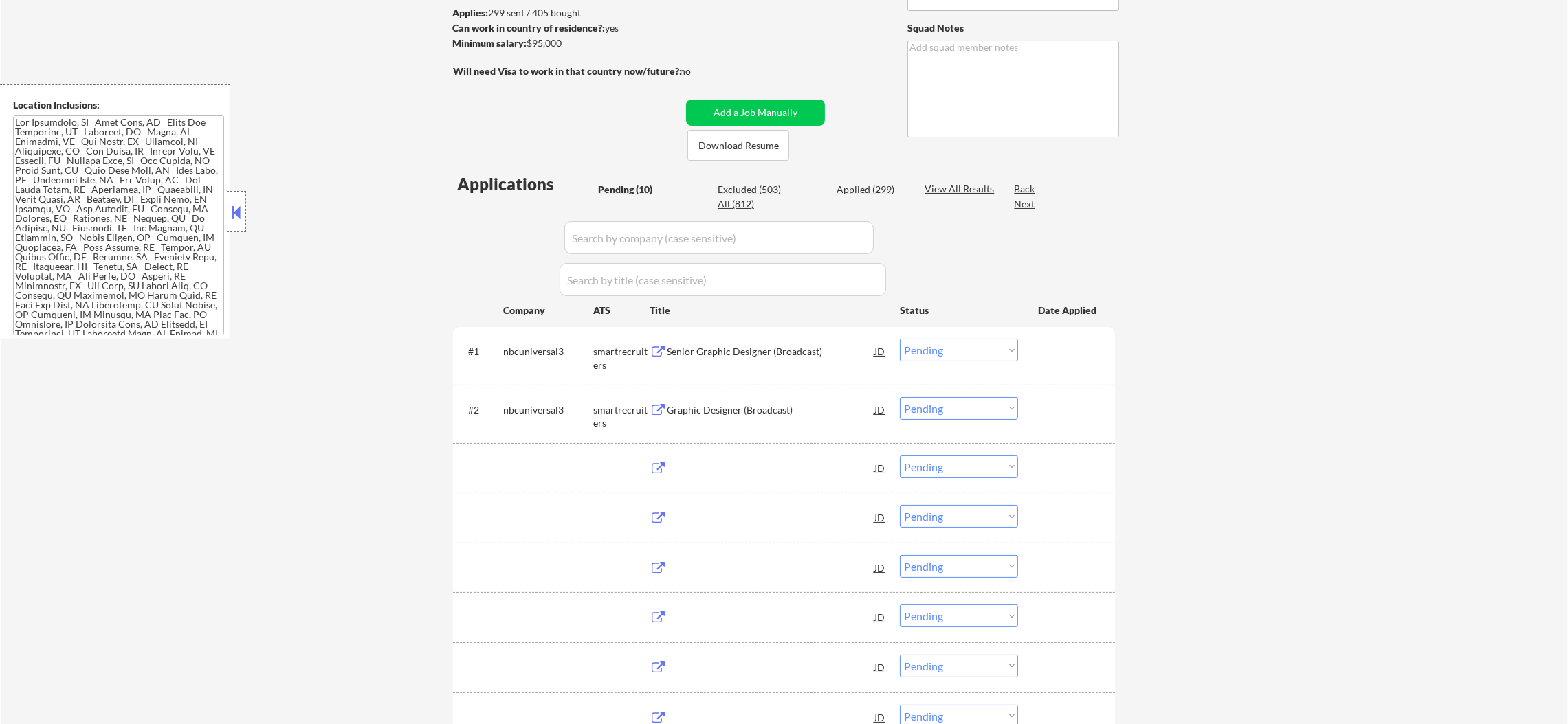
scroll to position [206, 0]
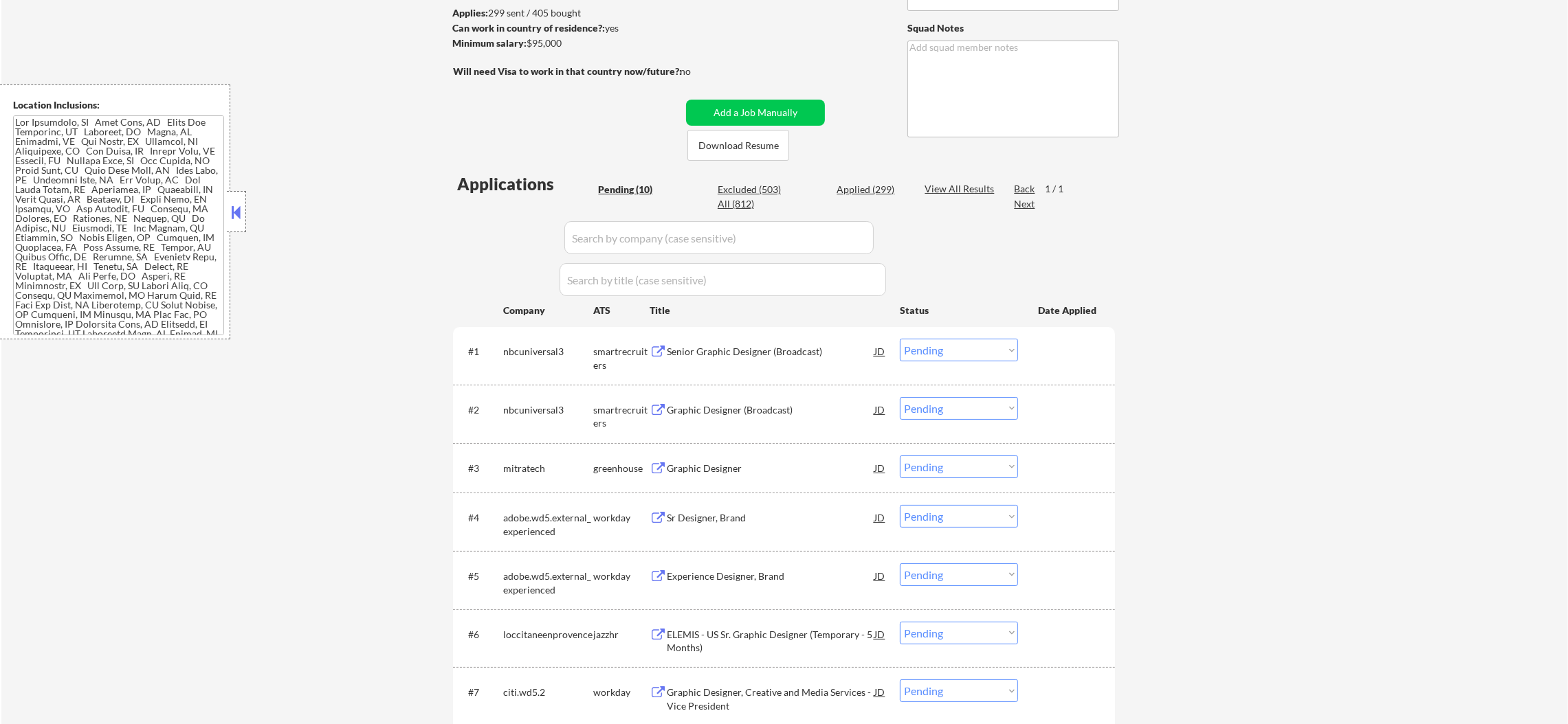
select select ""pending""
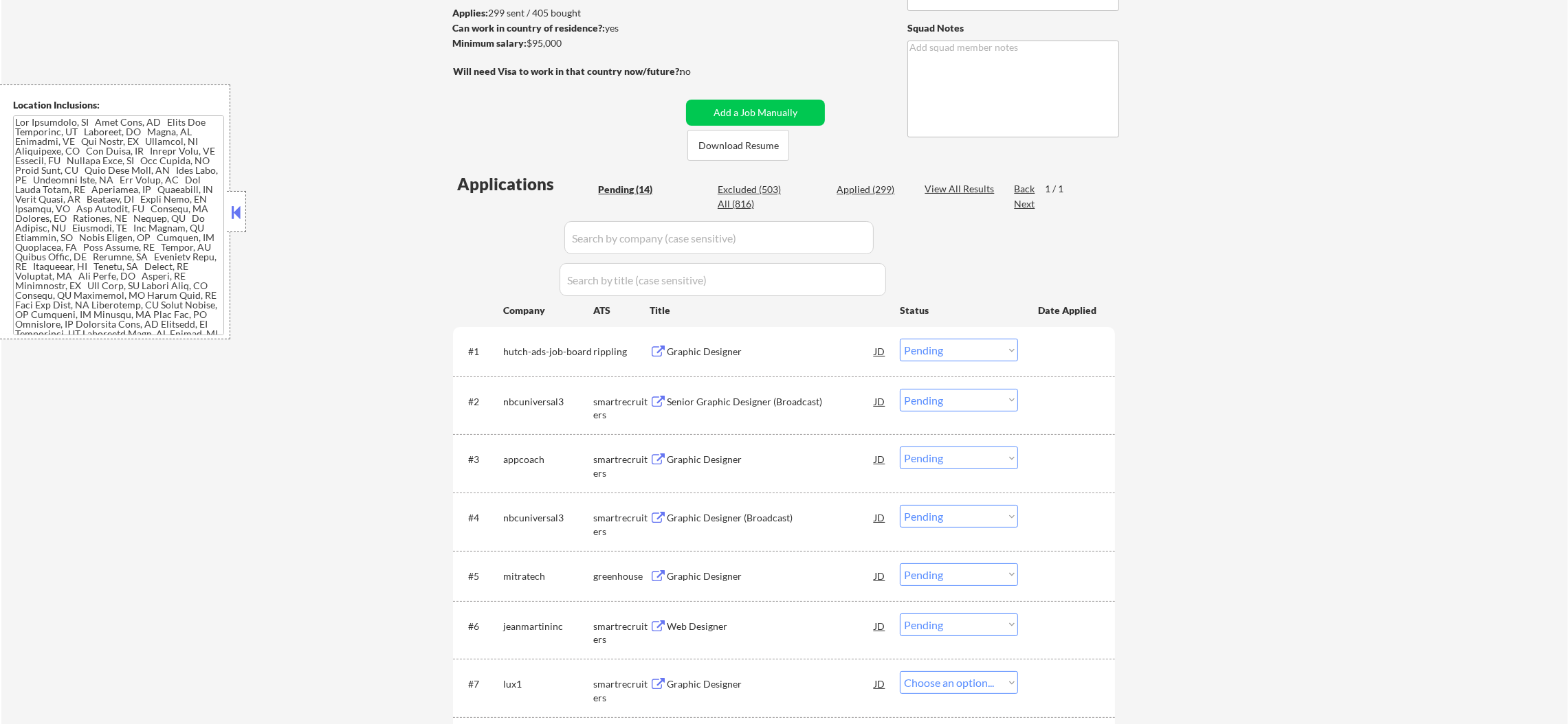
select select ""pending""
select select ""PLACEHOLDER_1427118222253""
select select ""pending""
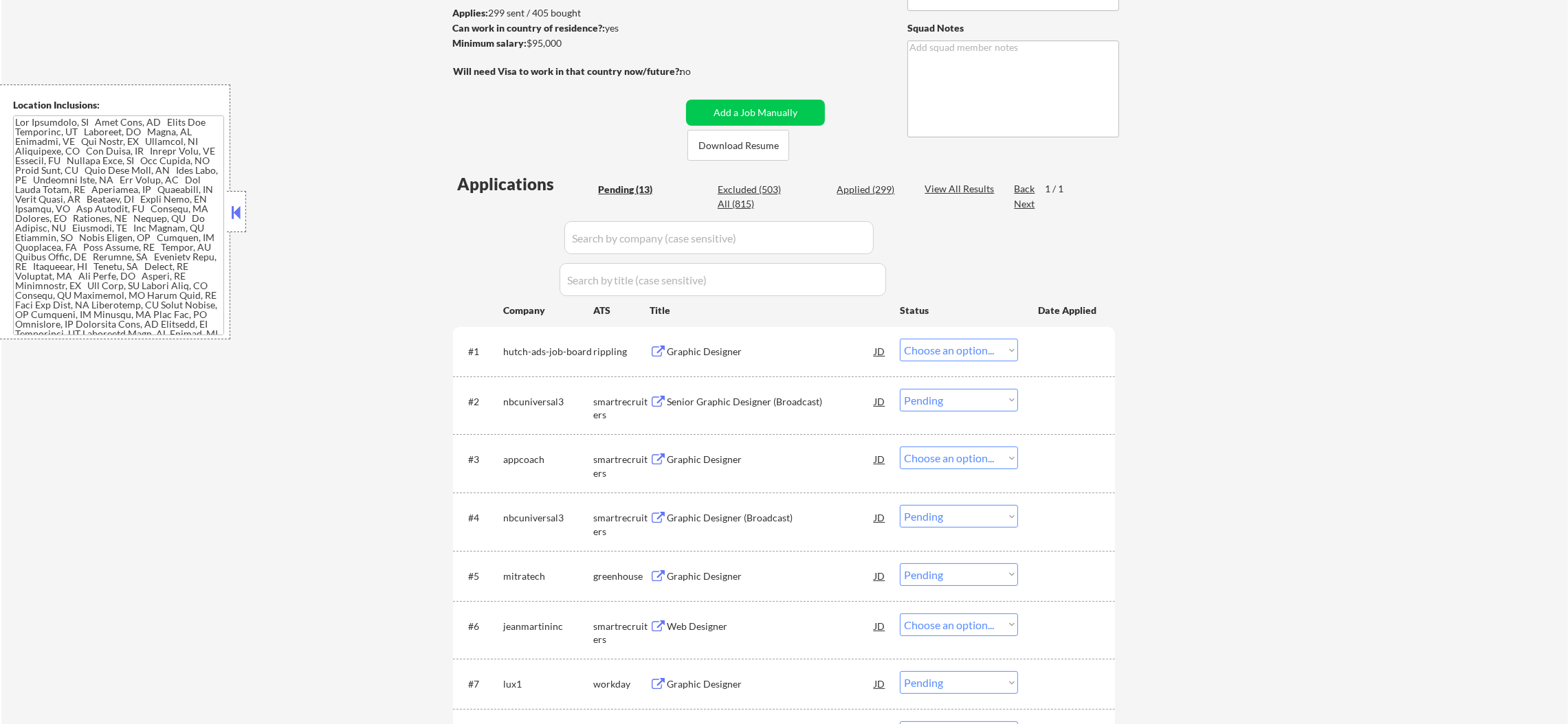
select select ""pending""
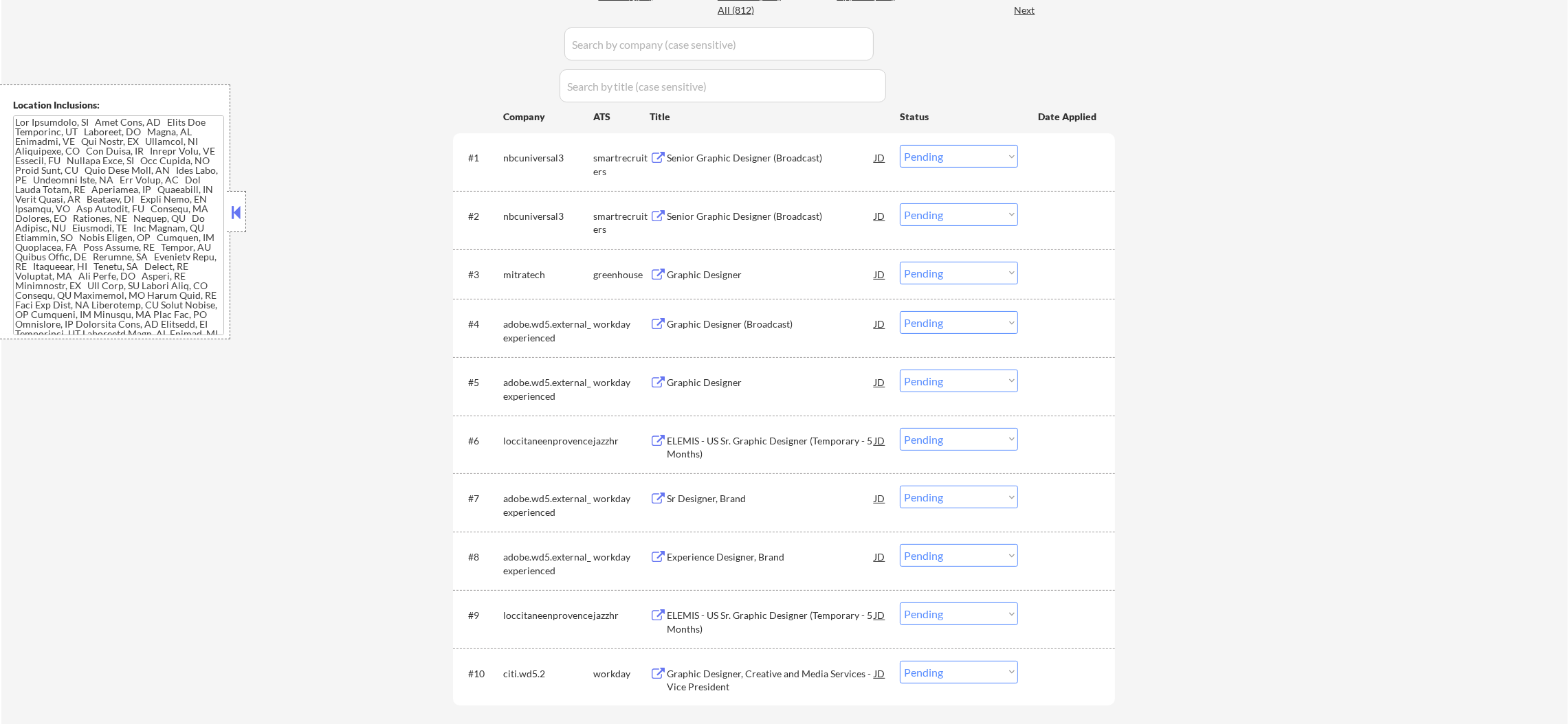
scroll to position [412, 0]
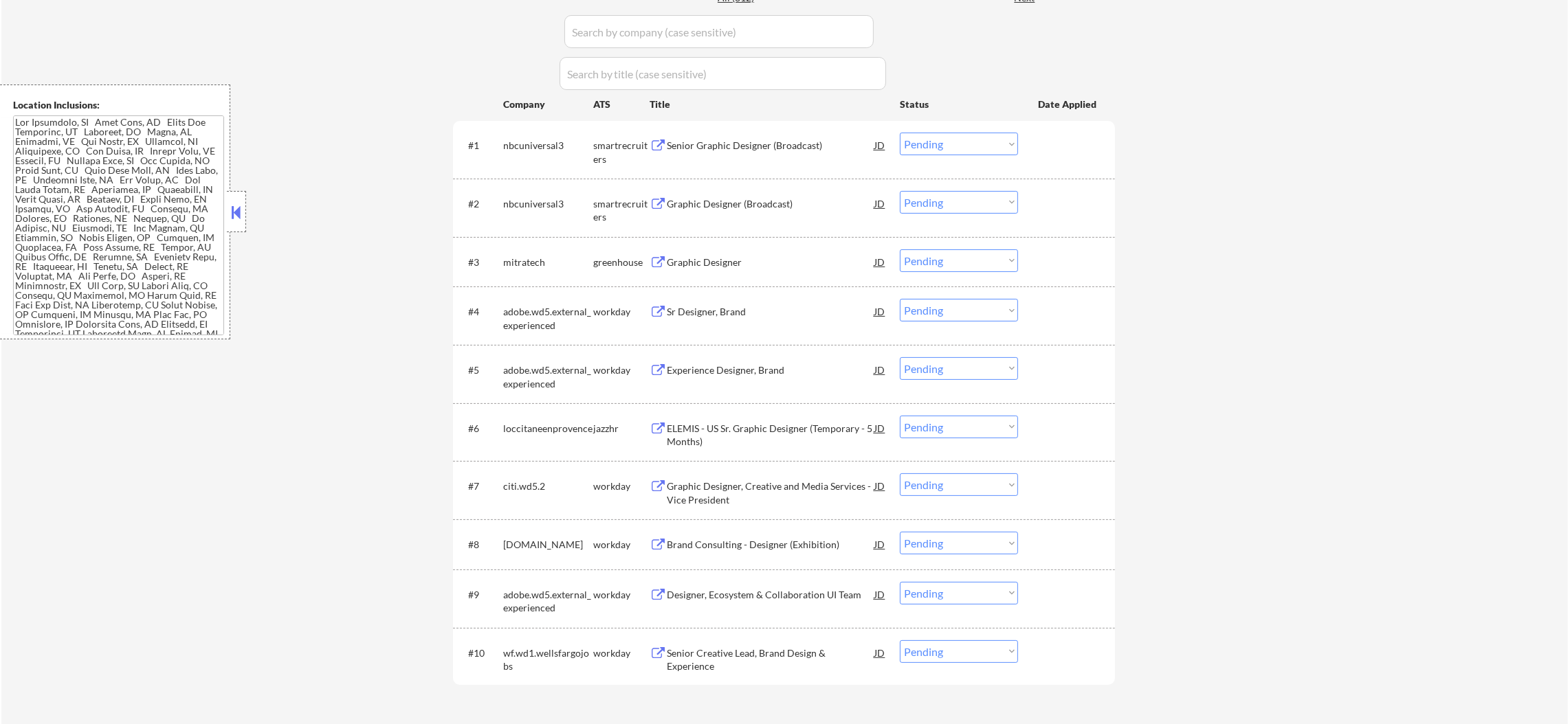
click at [701, 148] on div "Senior Graphic Designer (Broadcast)" at bounding box center [770, 145] width 208 height 13
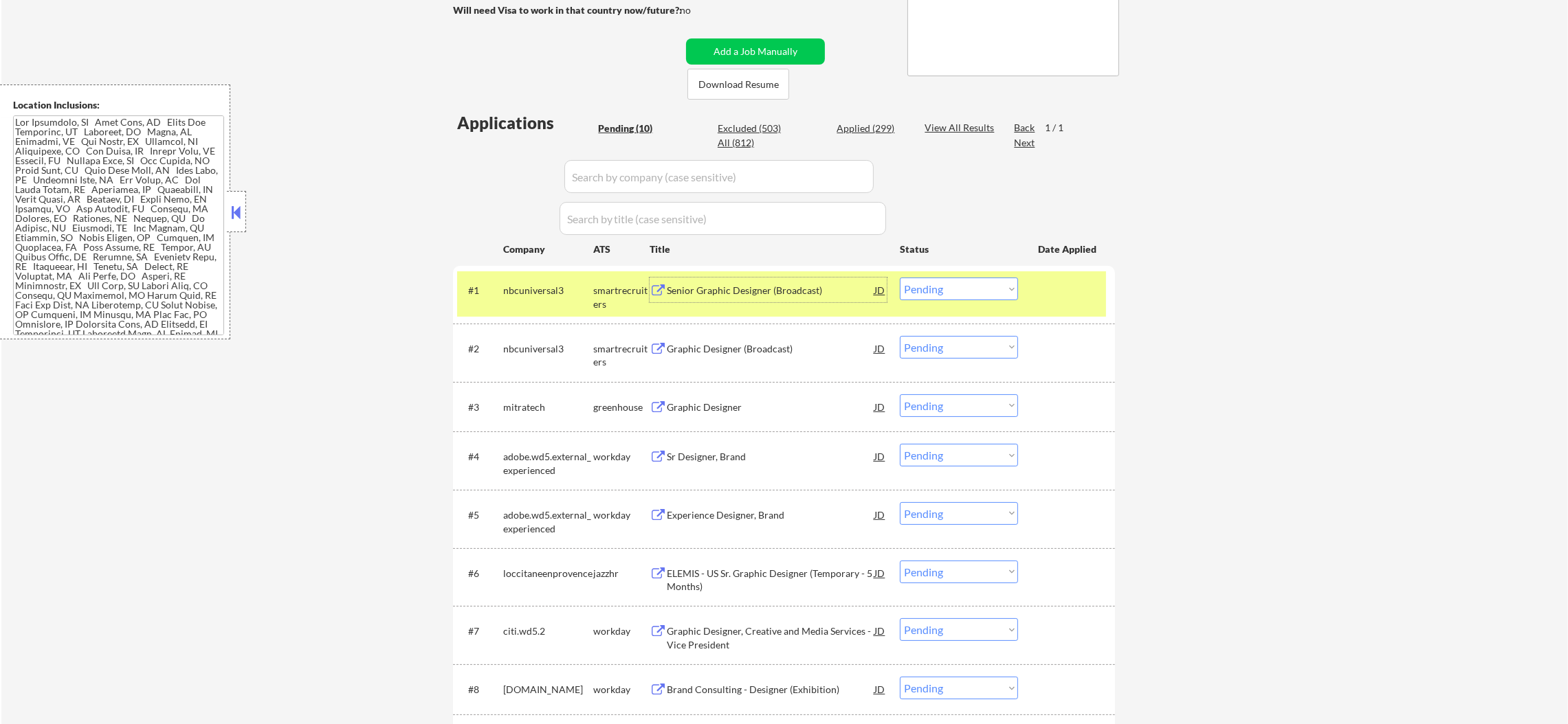
scroll to position [241, 0]
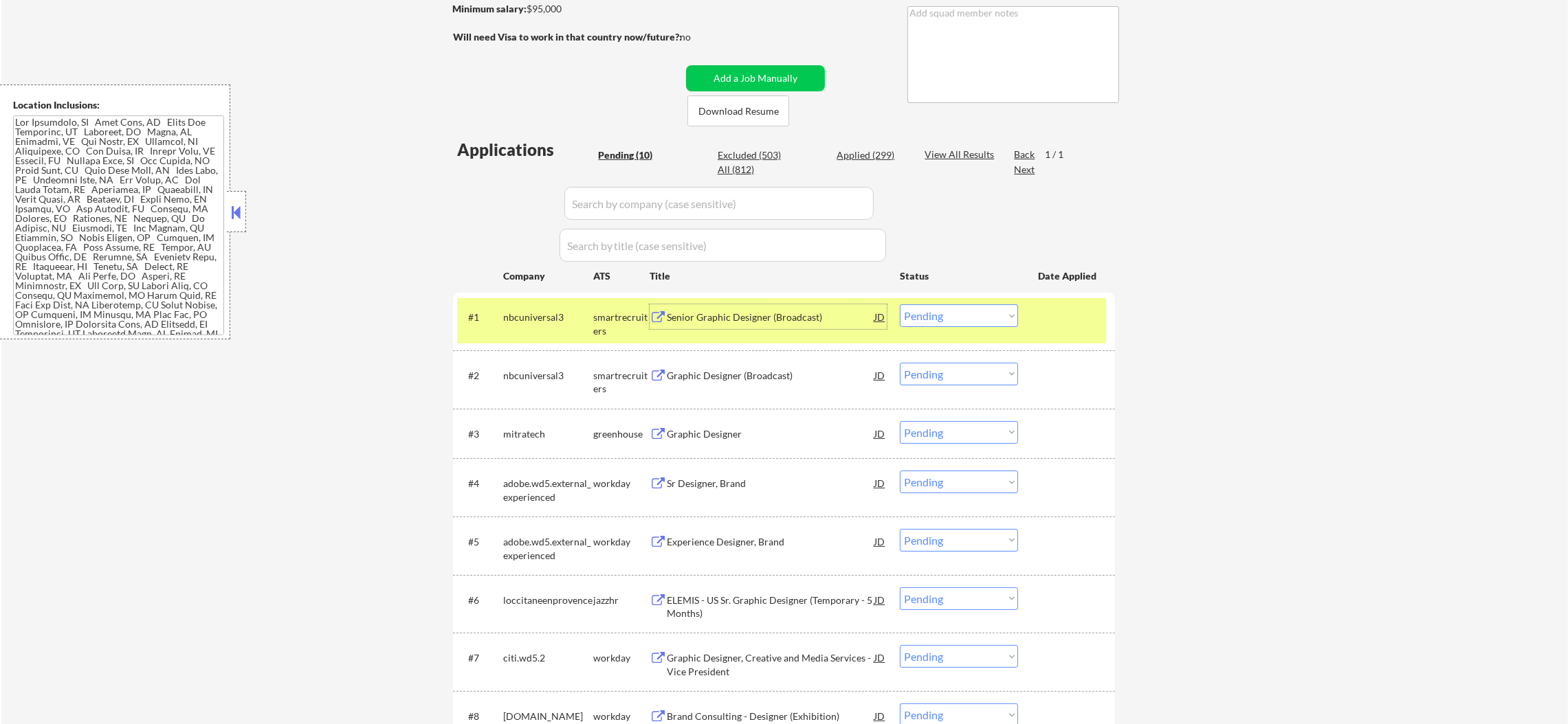
click at [871, 163] on div "Pending (10) Excluded (503) Applied (299) All (812)" at bounding box center [751, 163] width 307 height 29
click at [886, 155] on div "Applied (299)" at bounding box center [870, 155] width 69 height 13
click at [558, 284] on div "Company" at bounding box center [548, 275] width 90 height 24
select select ""applied""
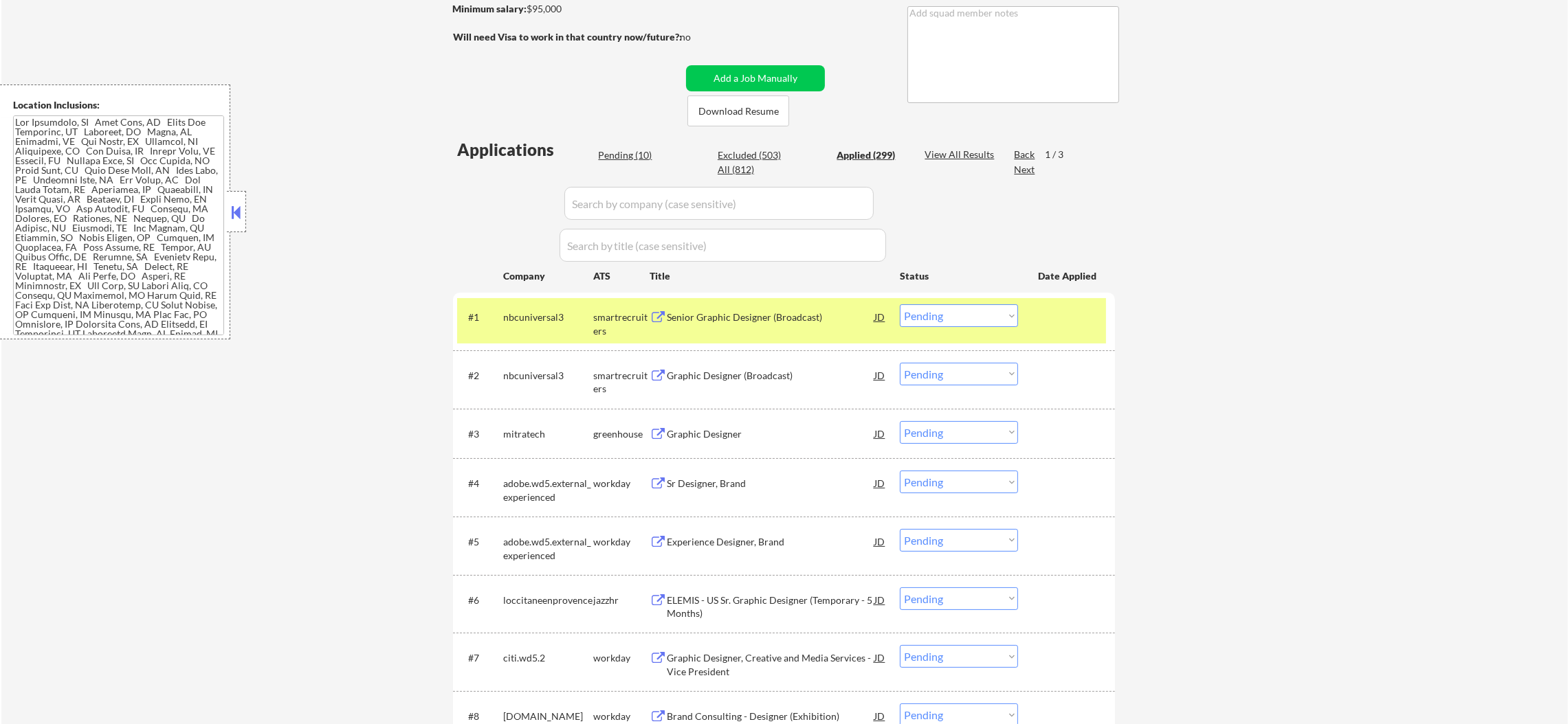
select select ""applied""
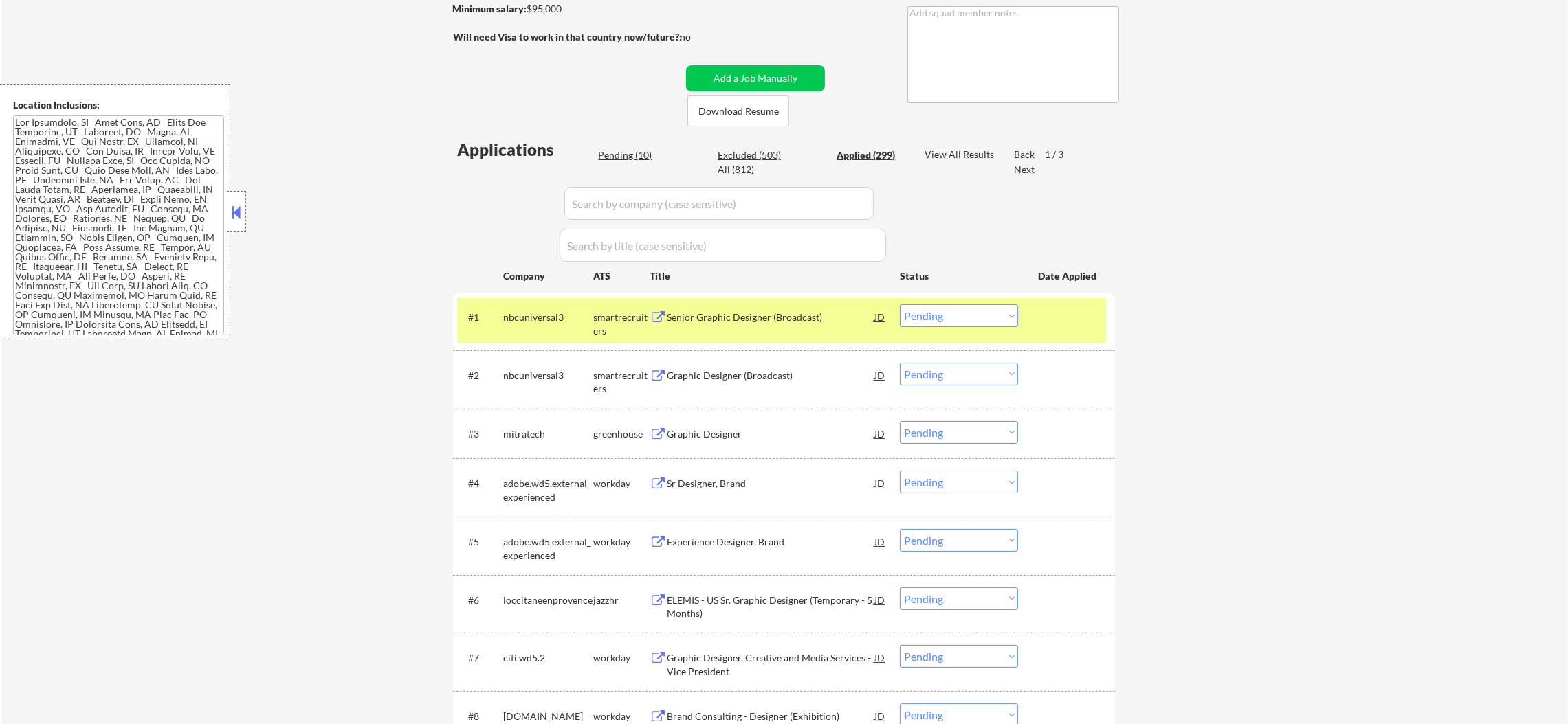
select select ""applied""
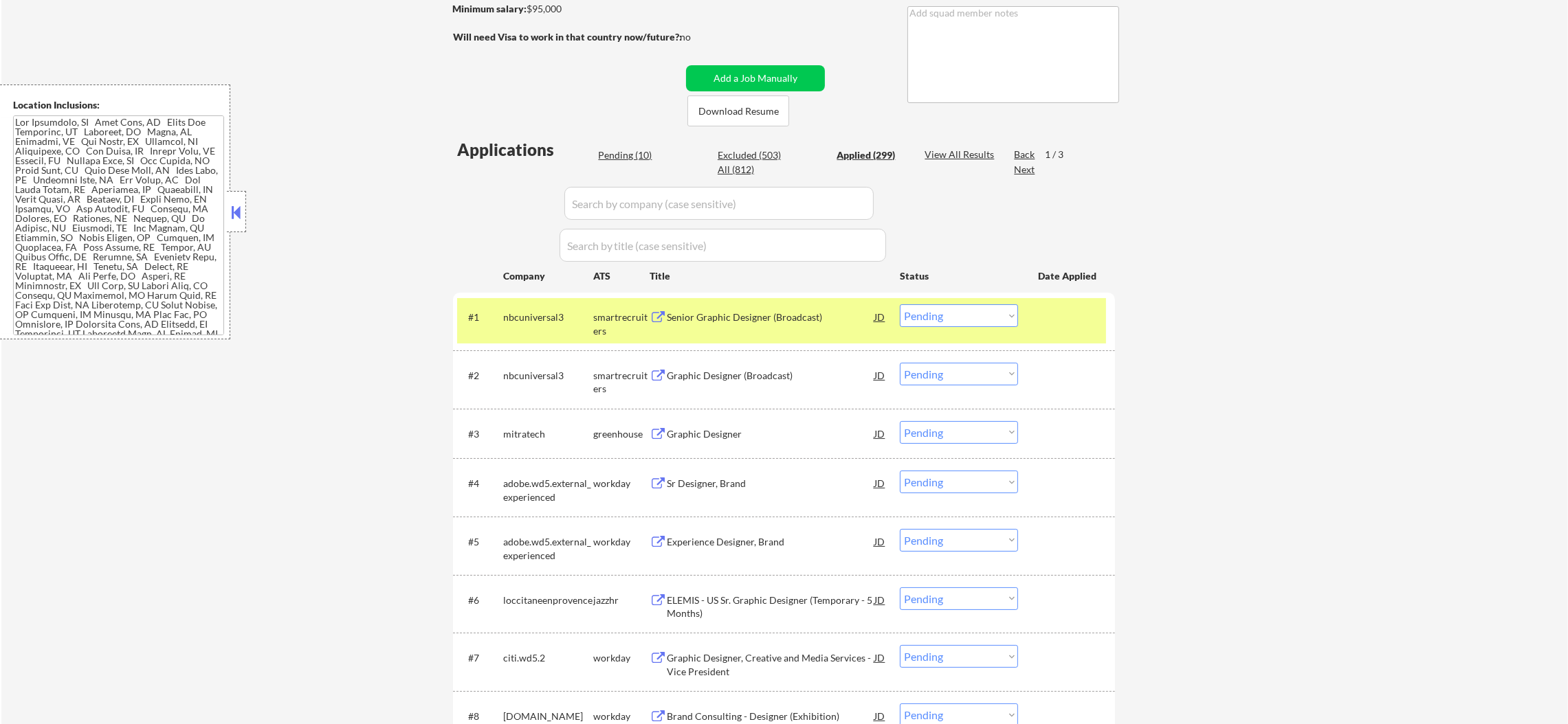
select select ""applied""
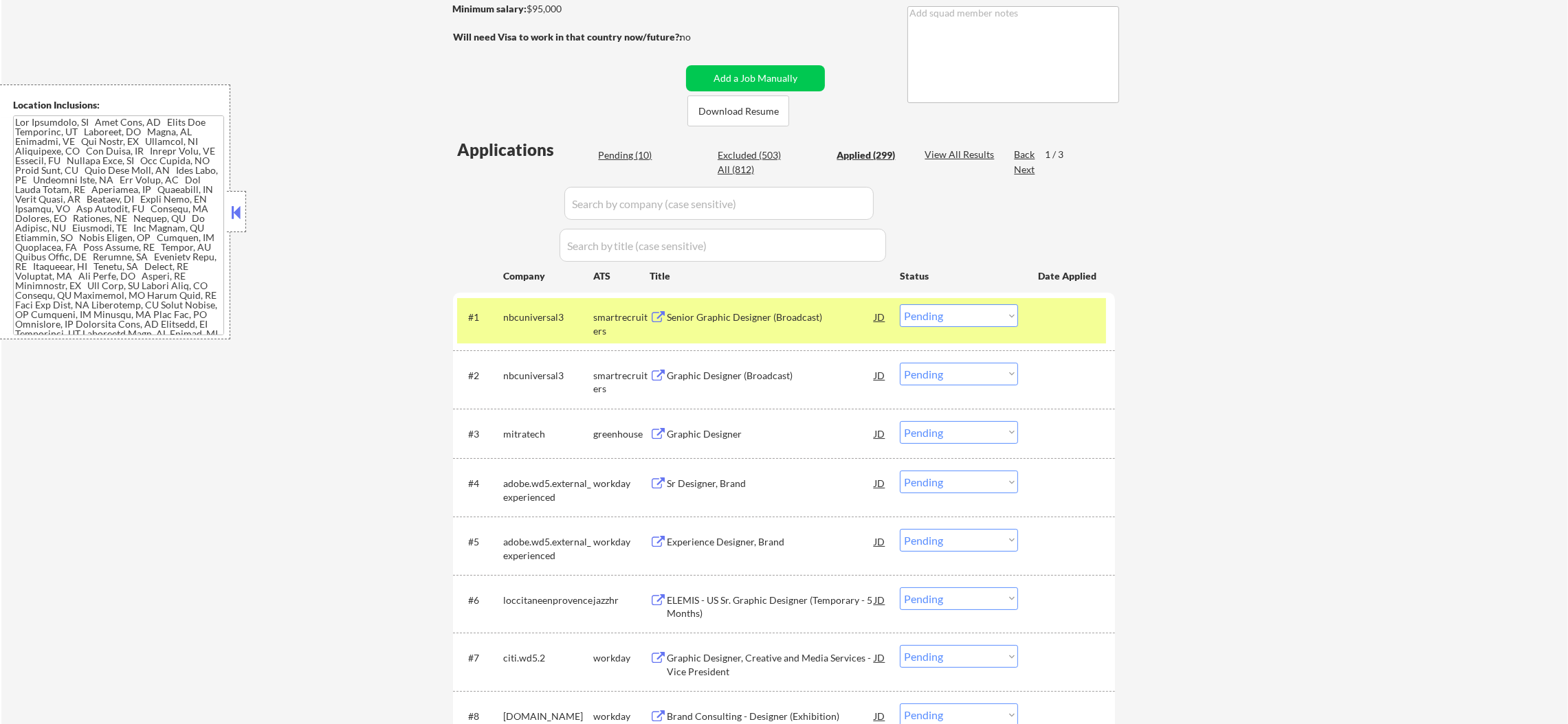
select select ""applied""
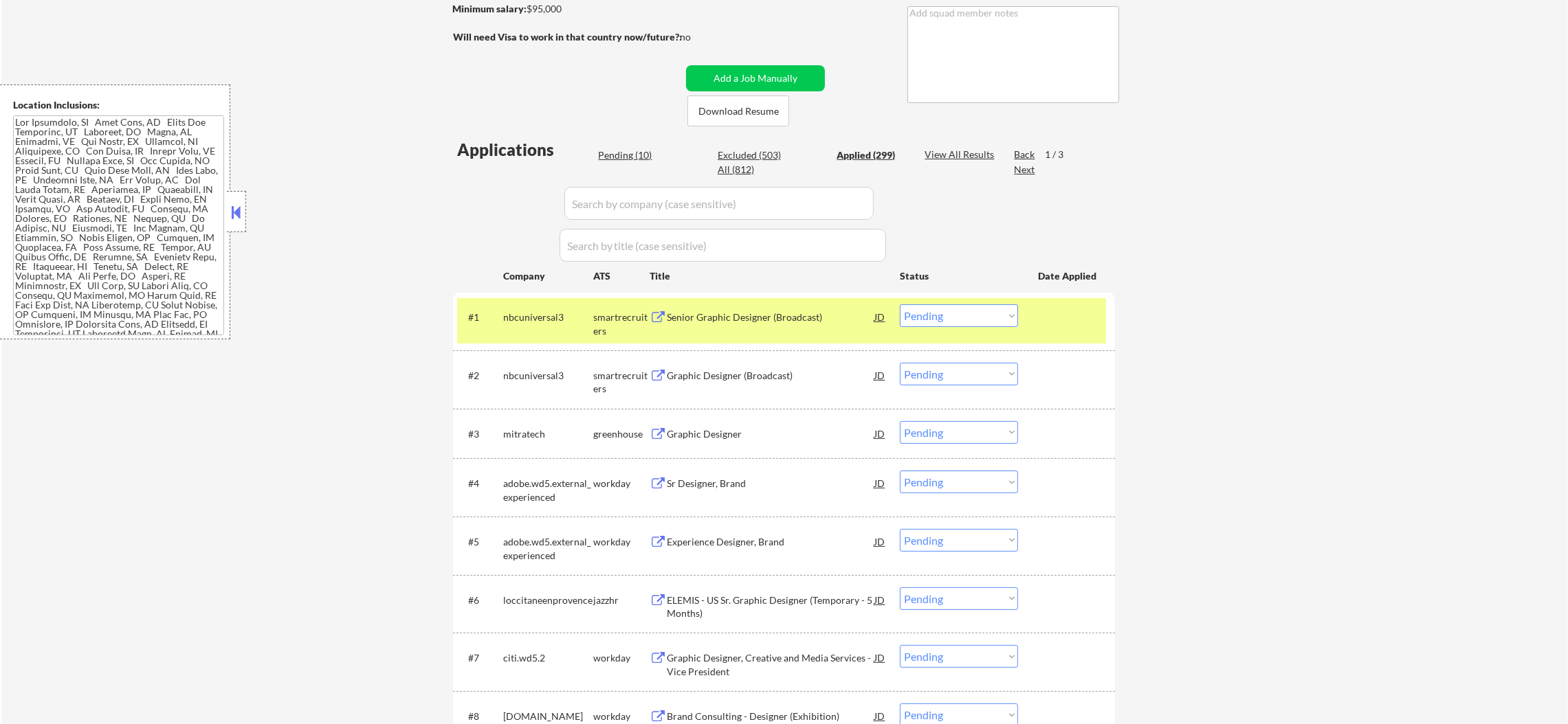
select select ""applied""
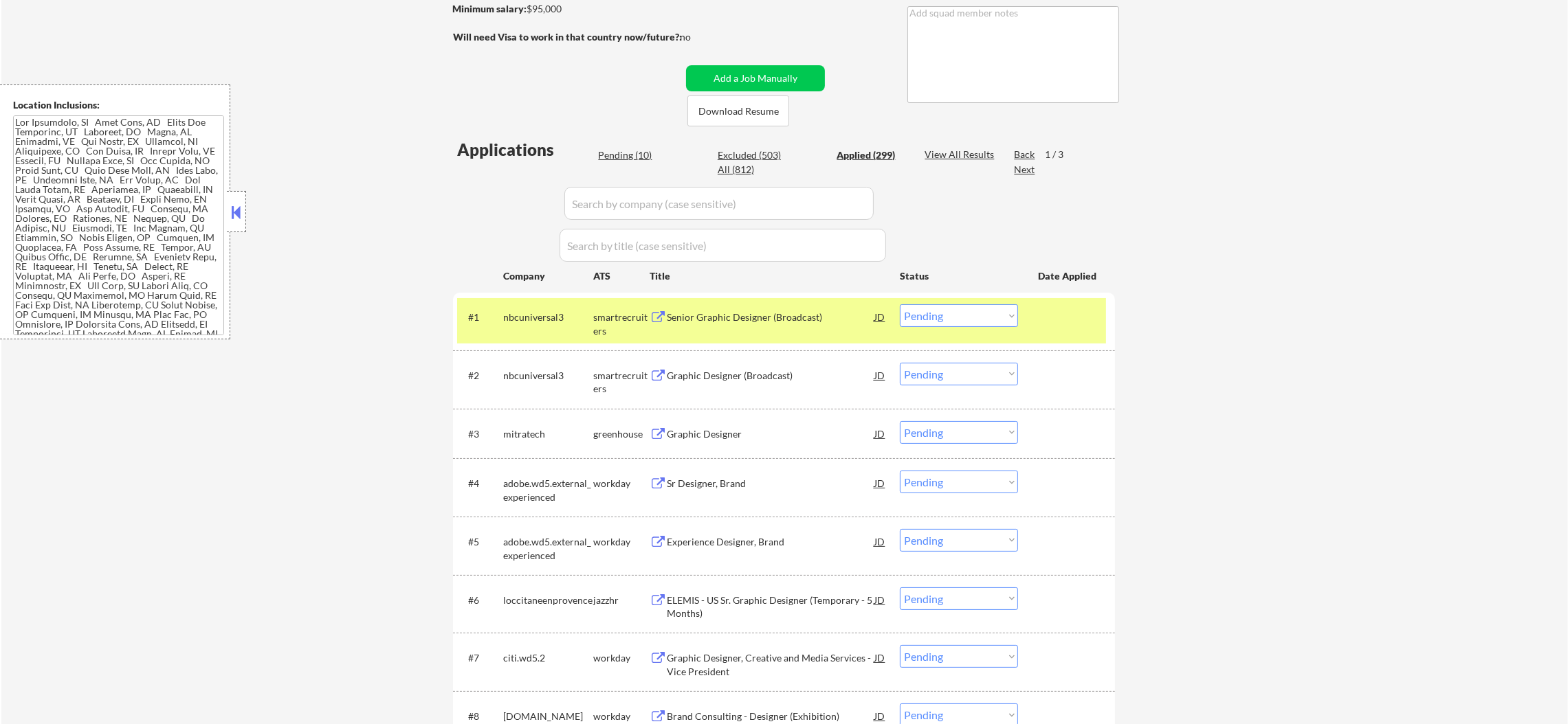
select select ""applied""
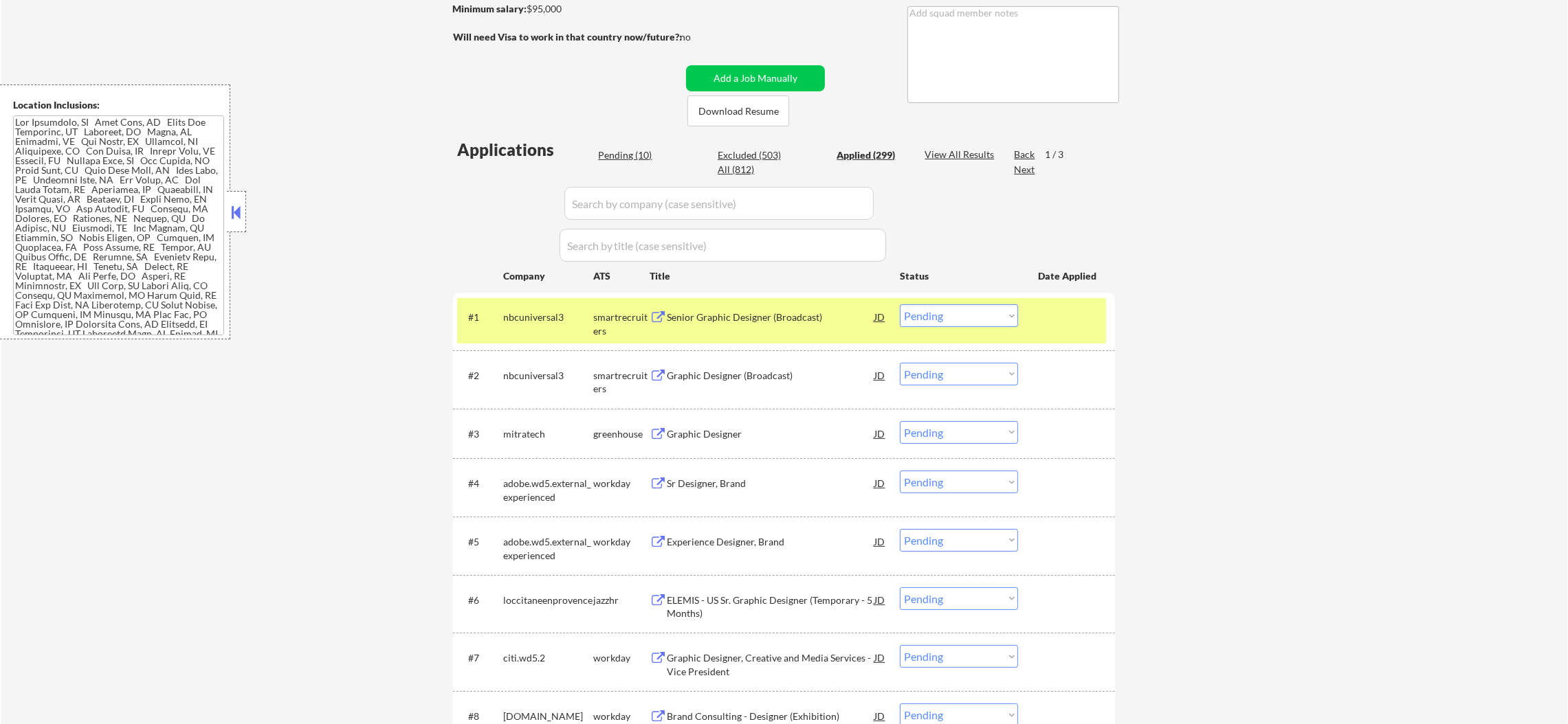
select select ""applied""
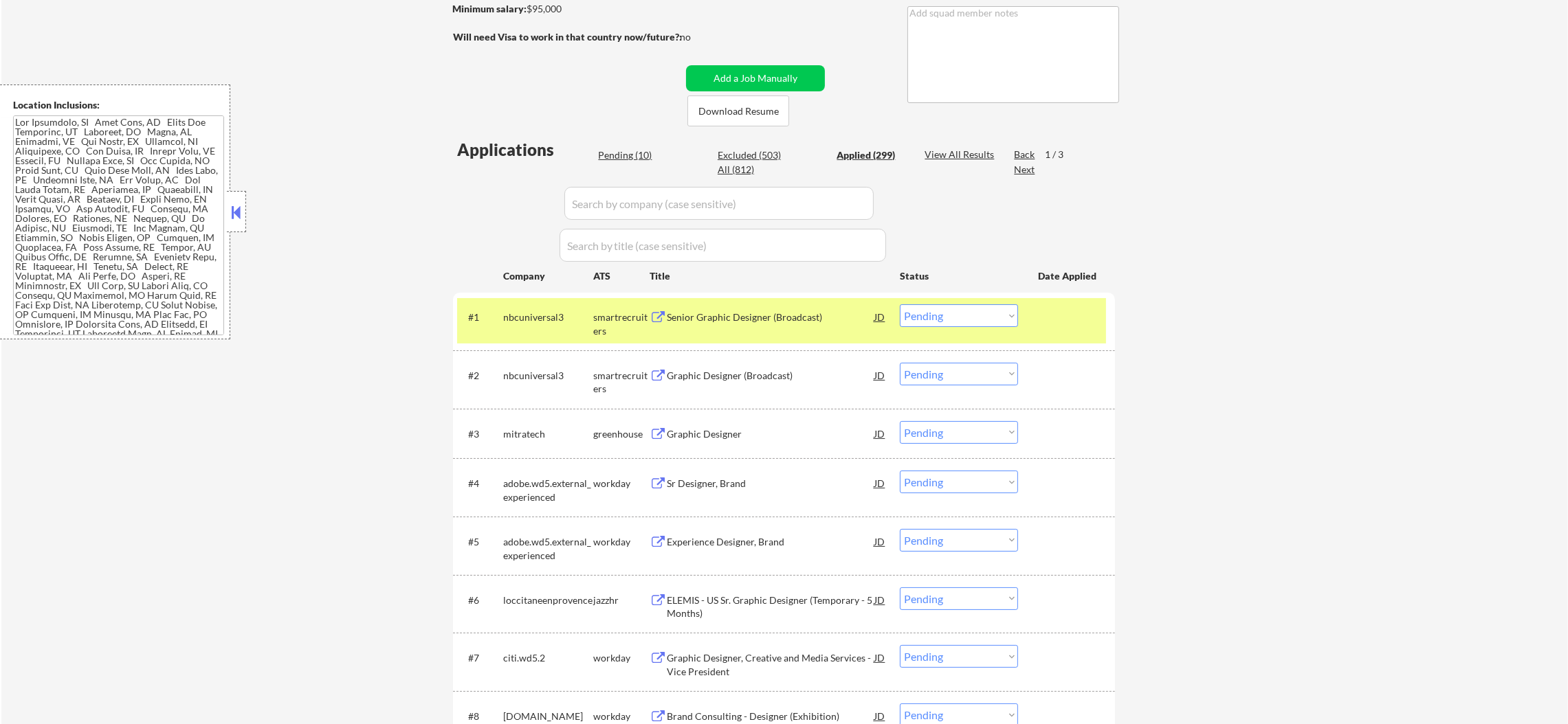
select select ""applied""
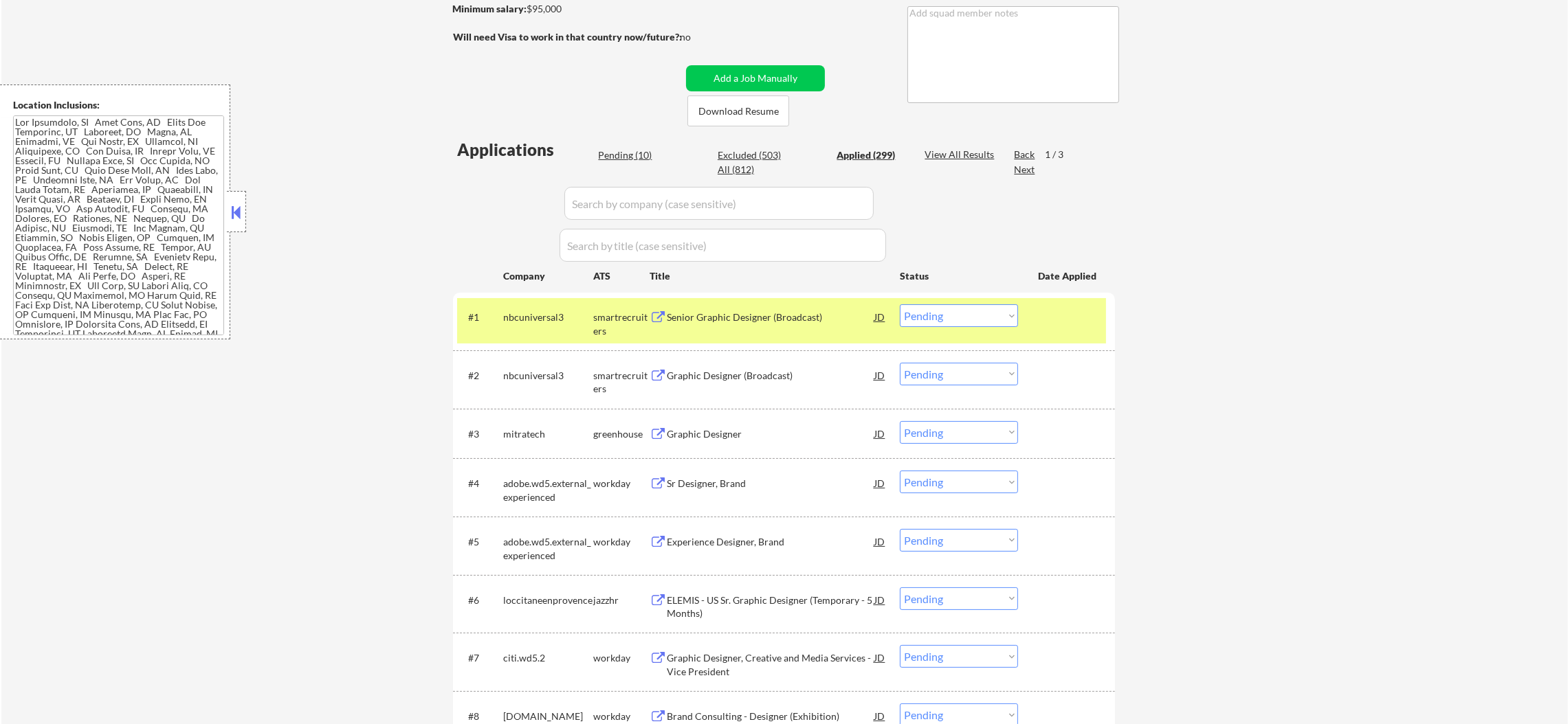
select select ""applied""
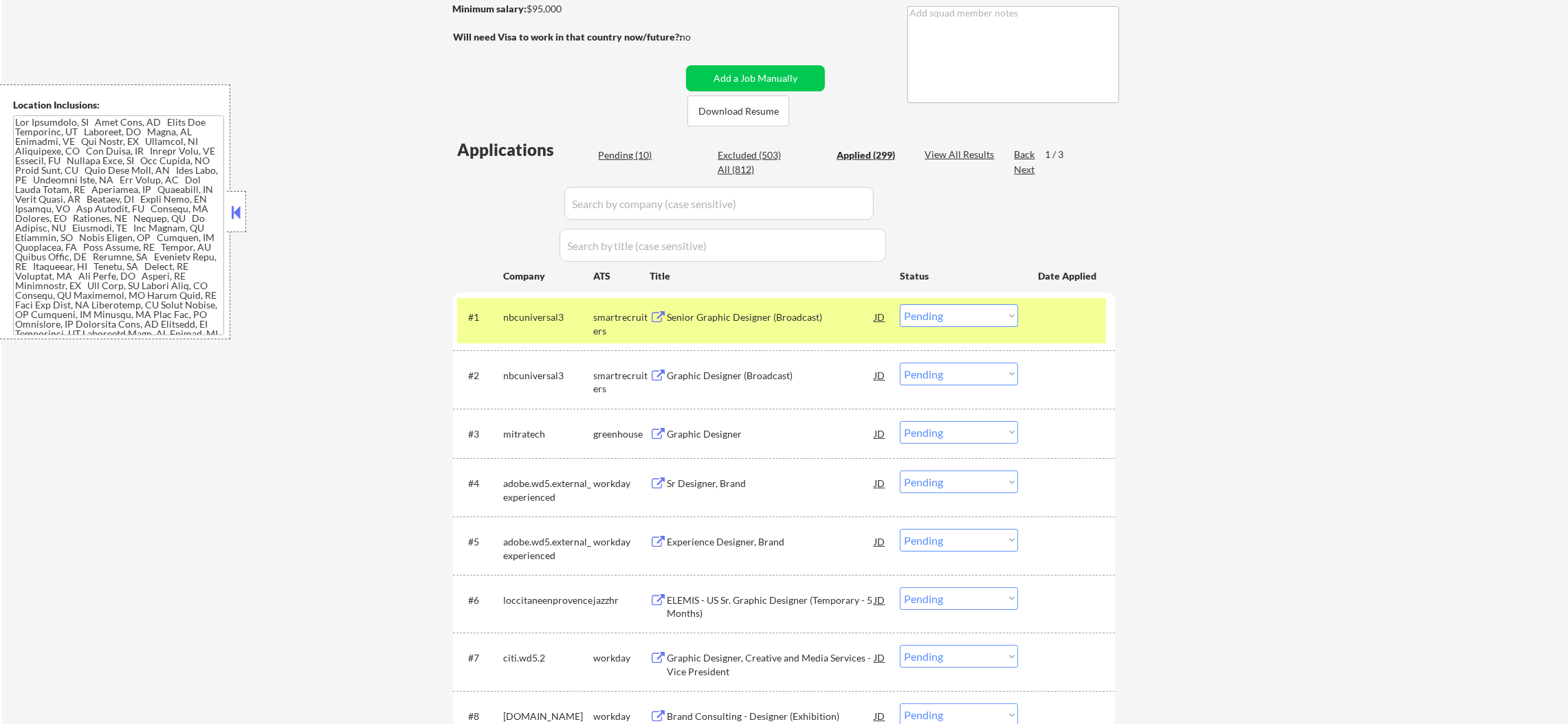
select select ""applied""
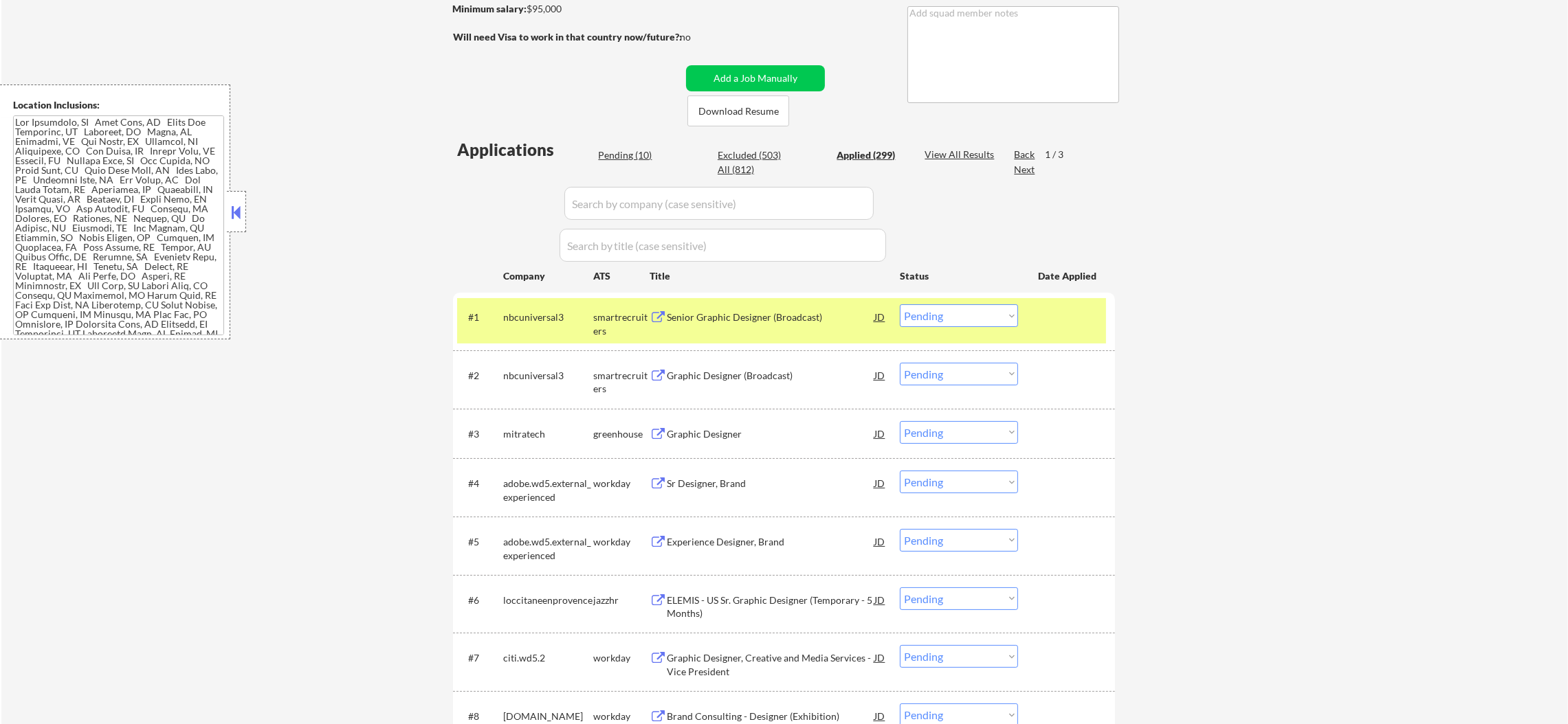
select select ""applied""
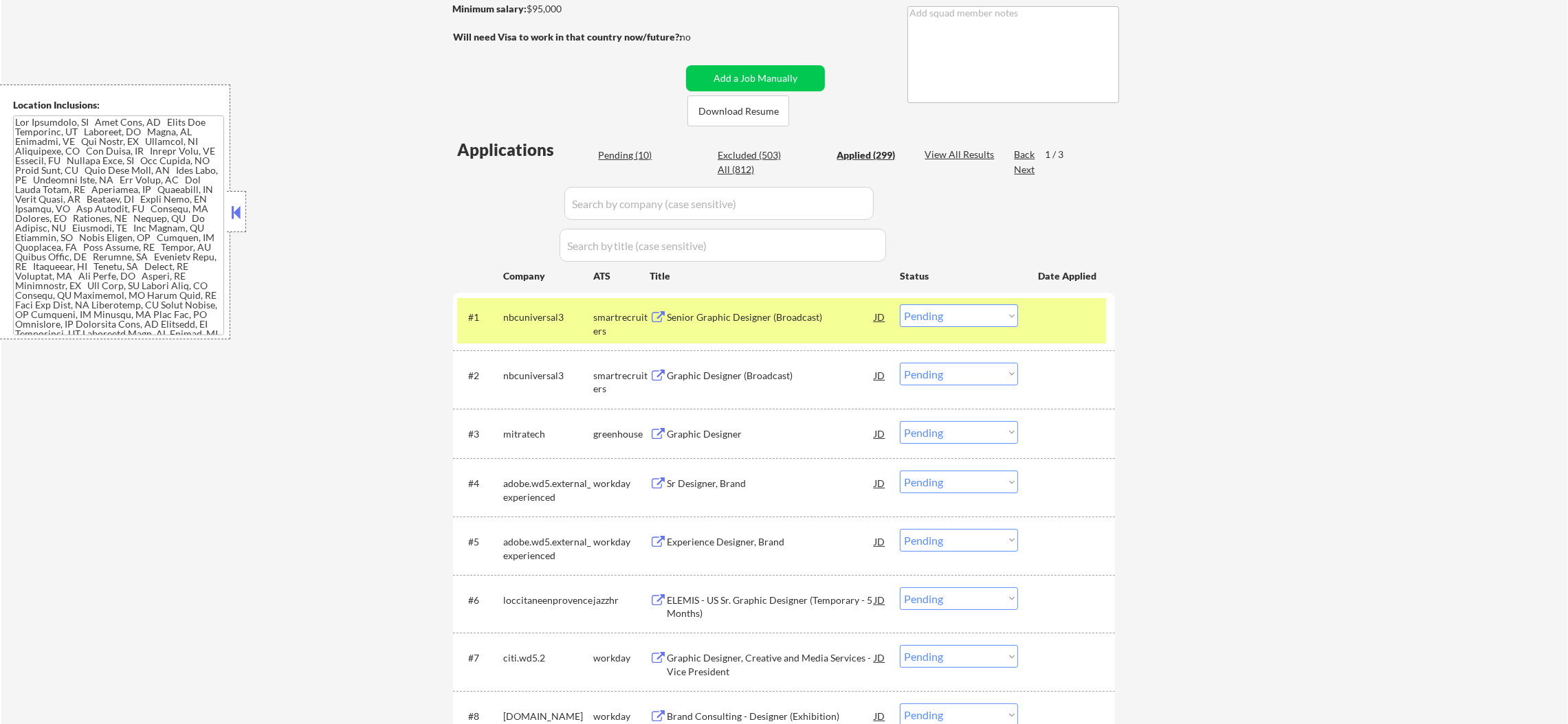
select select ""applied""
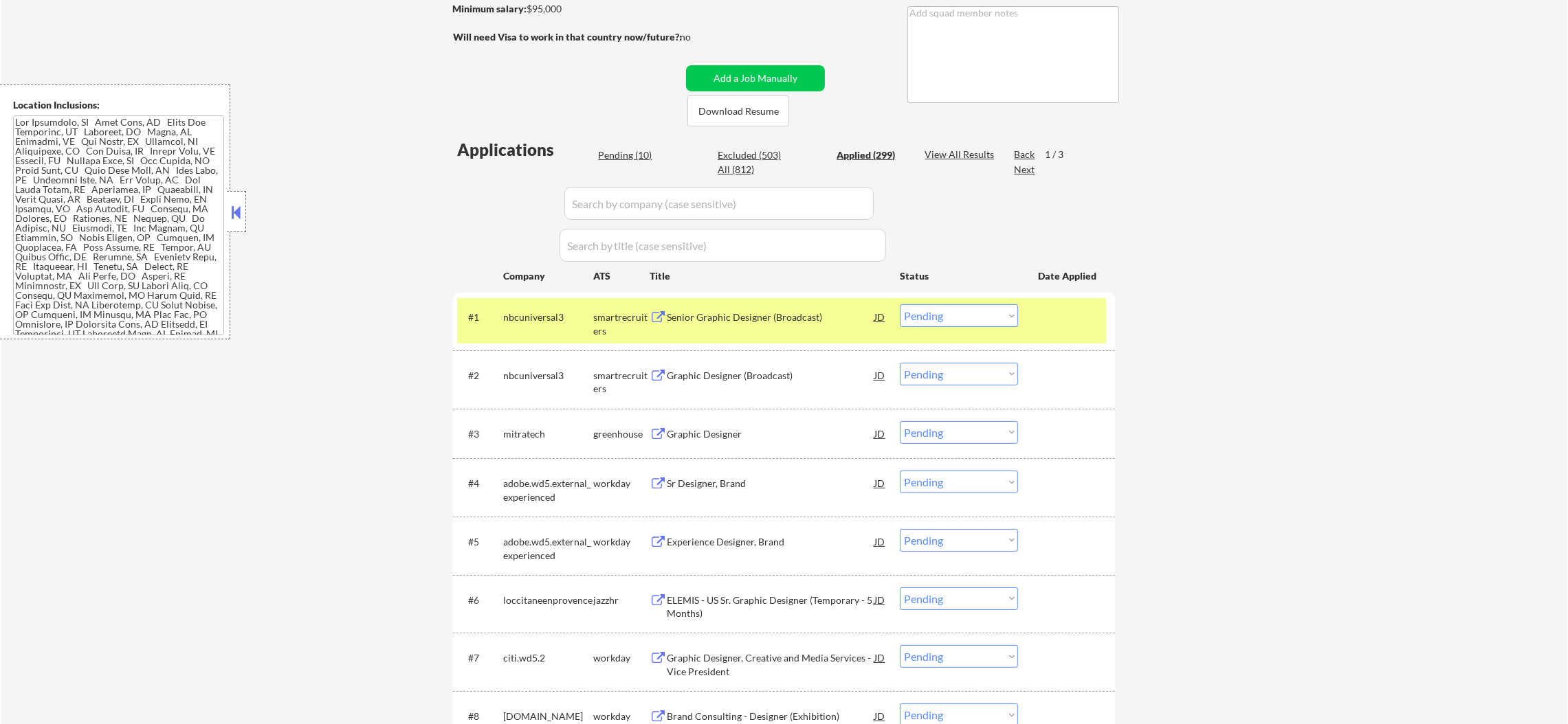
select select ""applied""
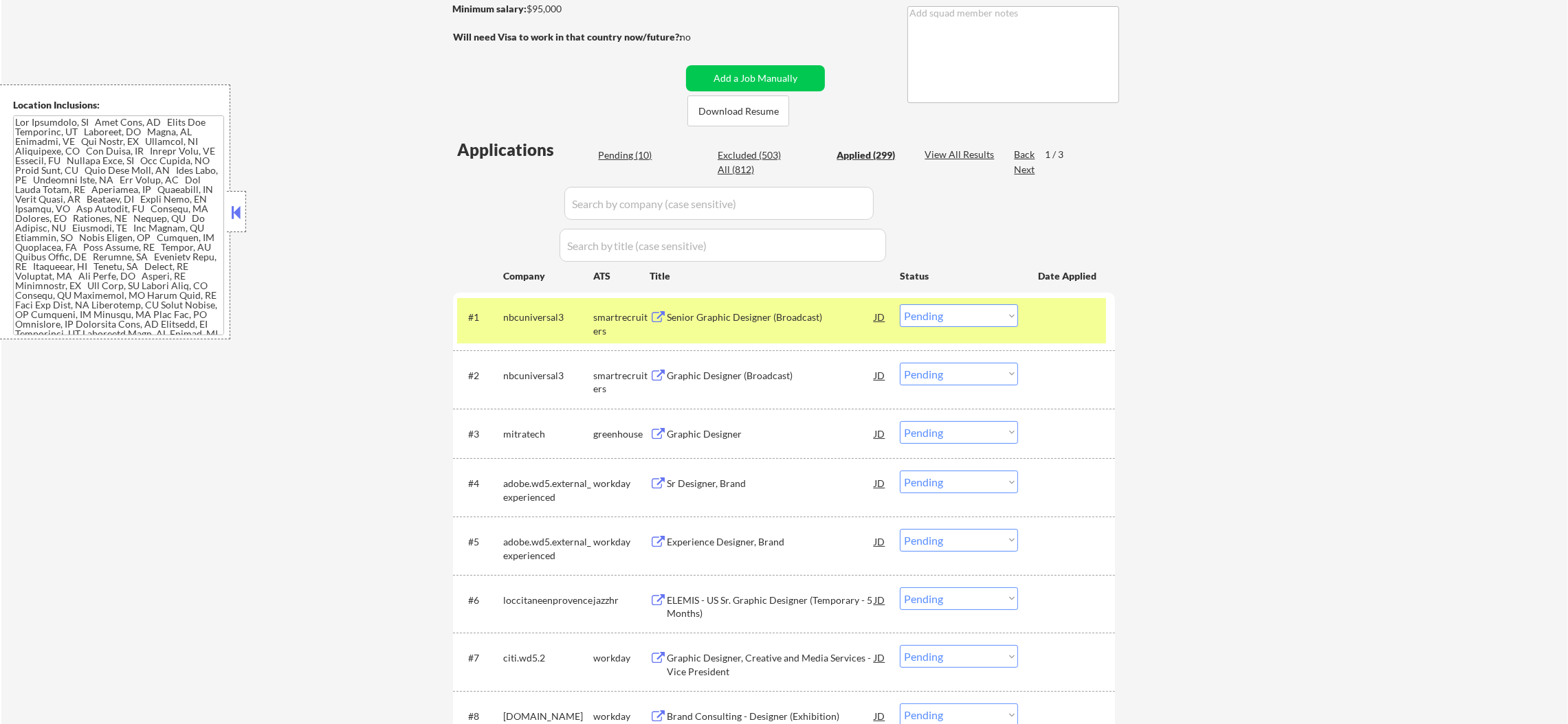
select select ""applied""
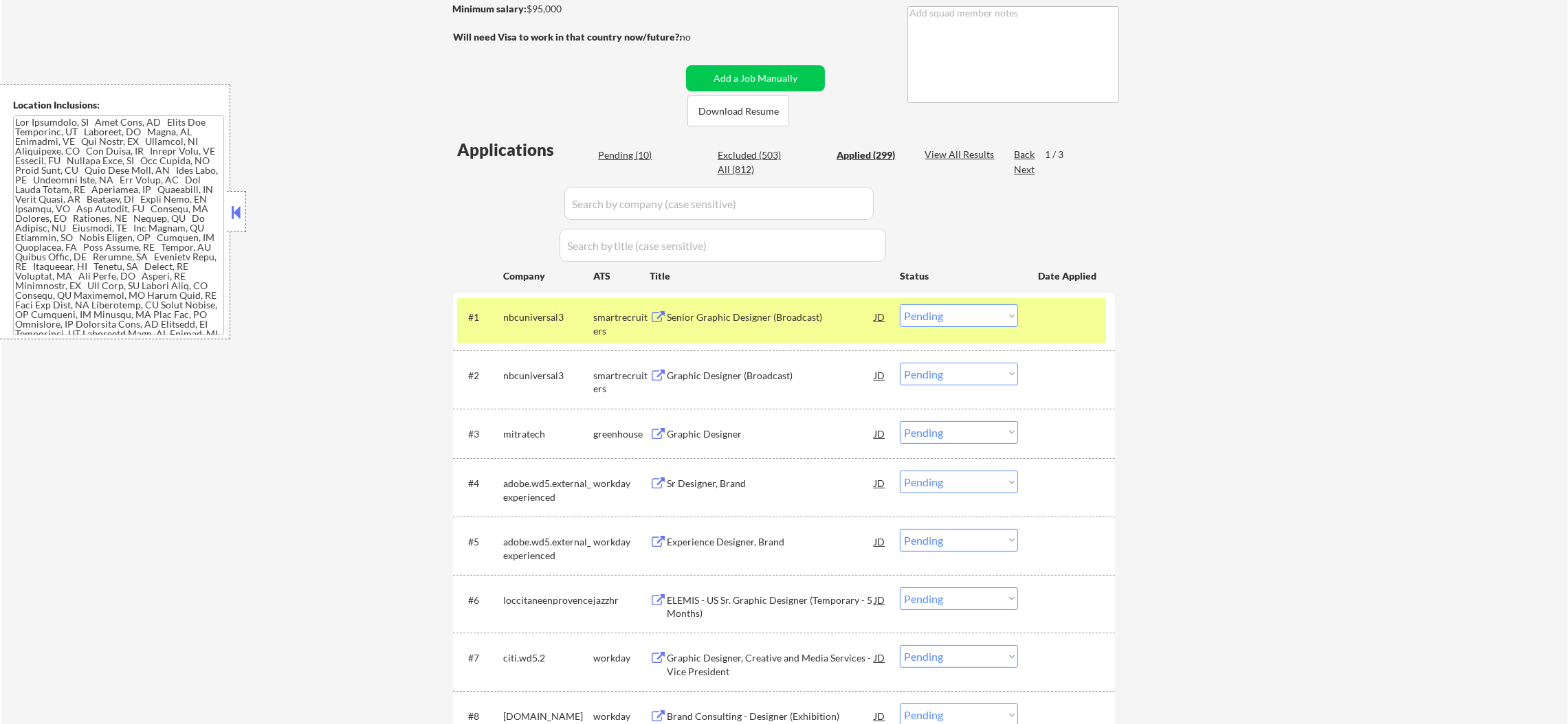
select select ""applied""
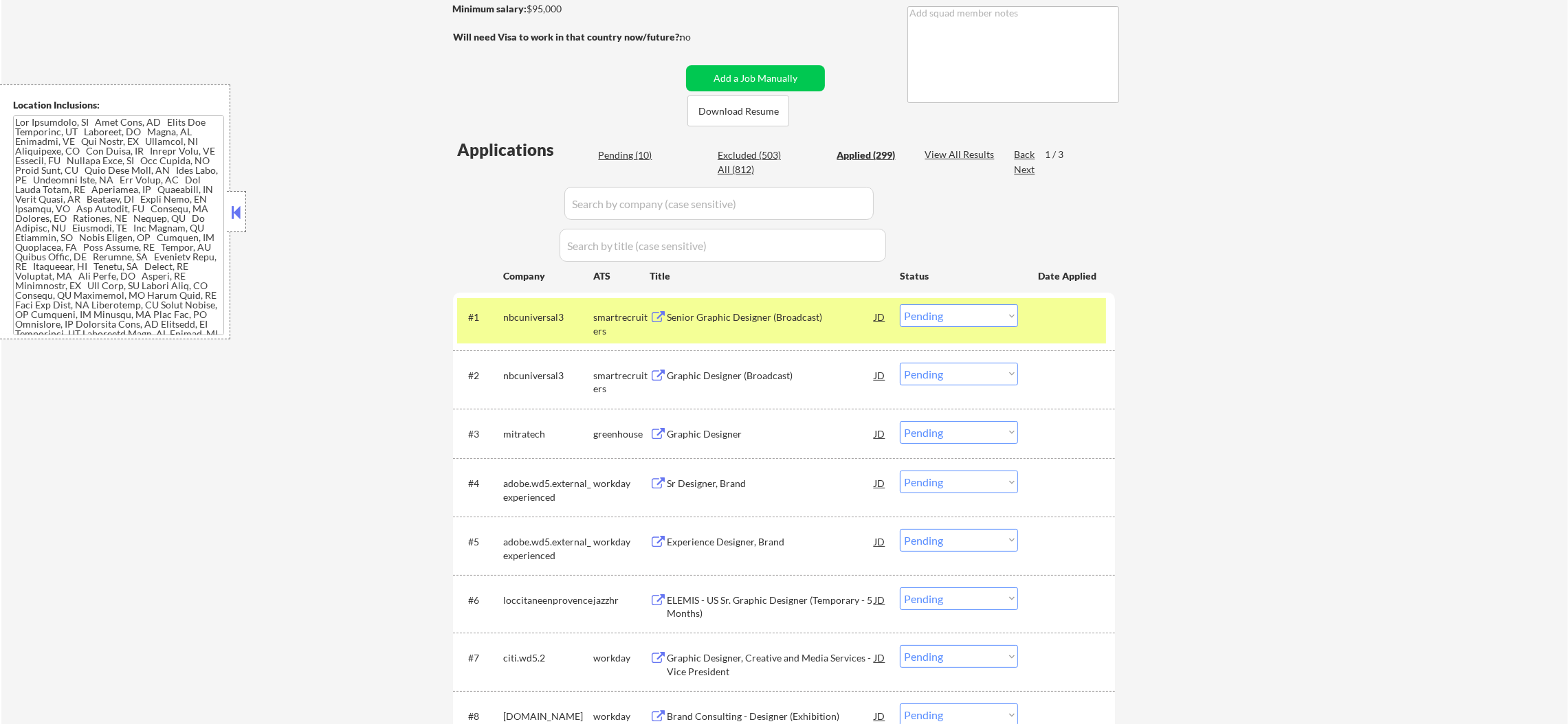
select select ""applied""
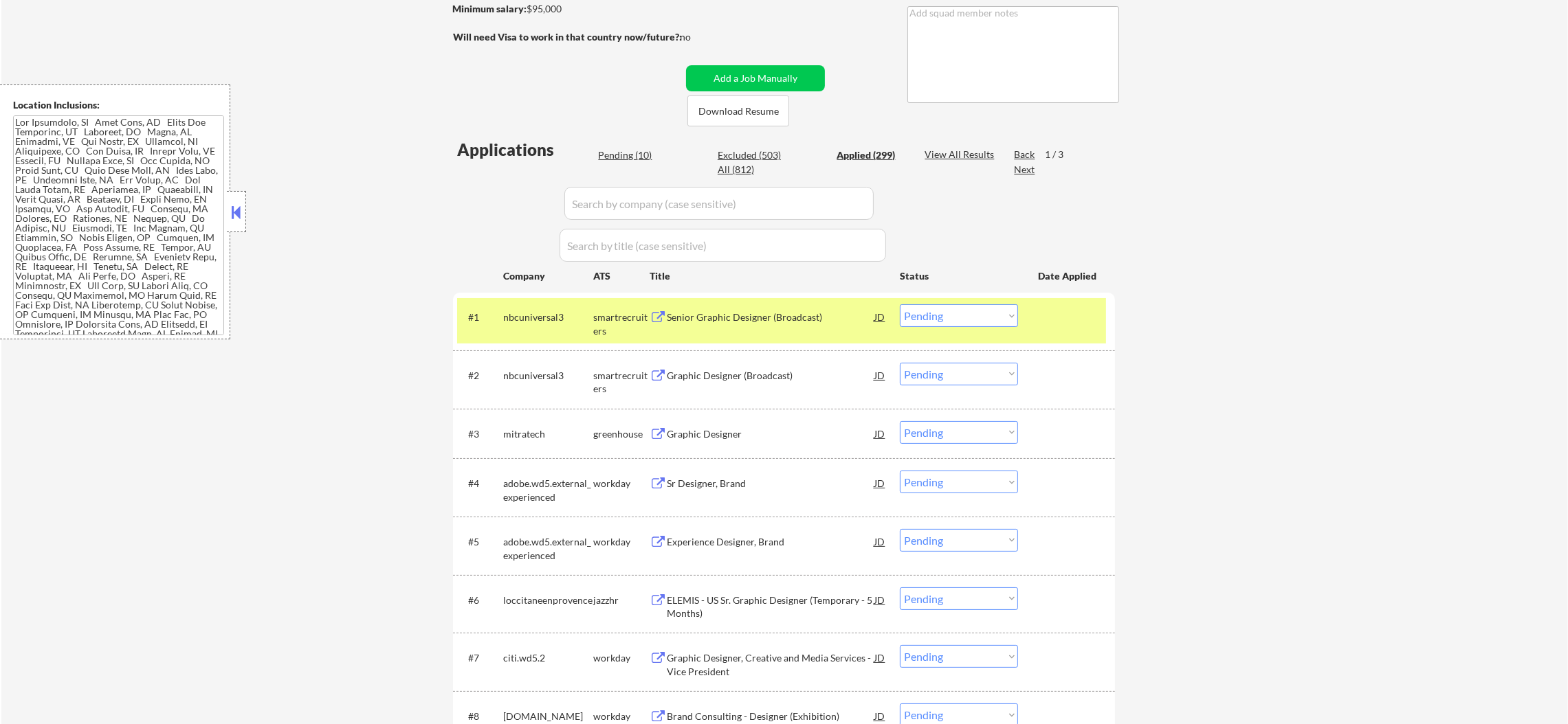
select select ""applied""
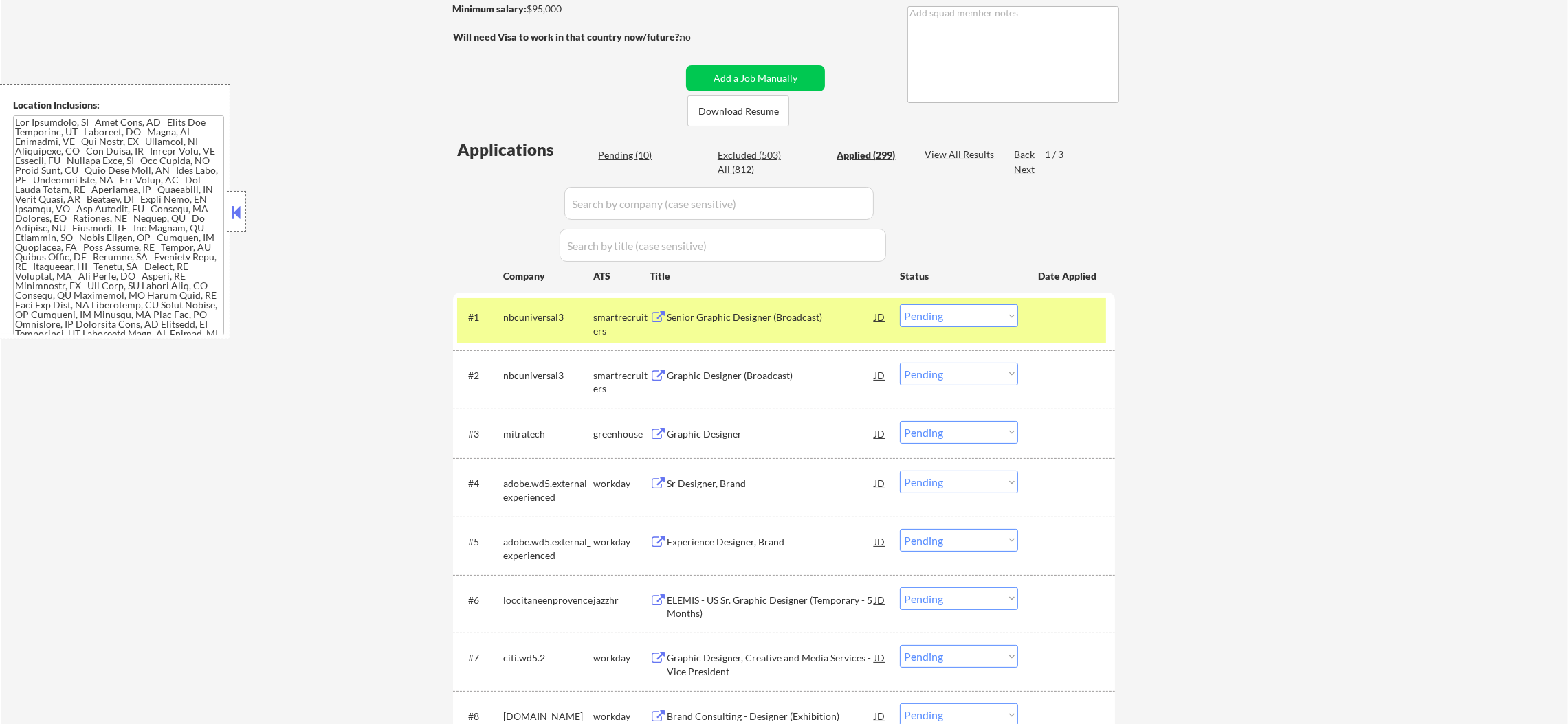
select select ""applied""
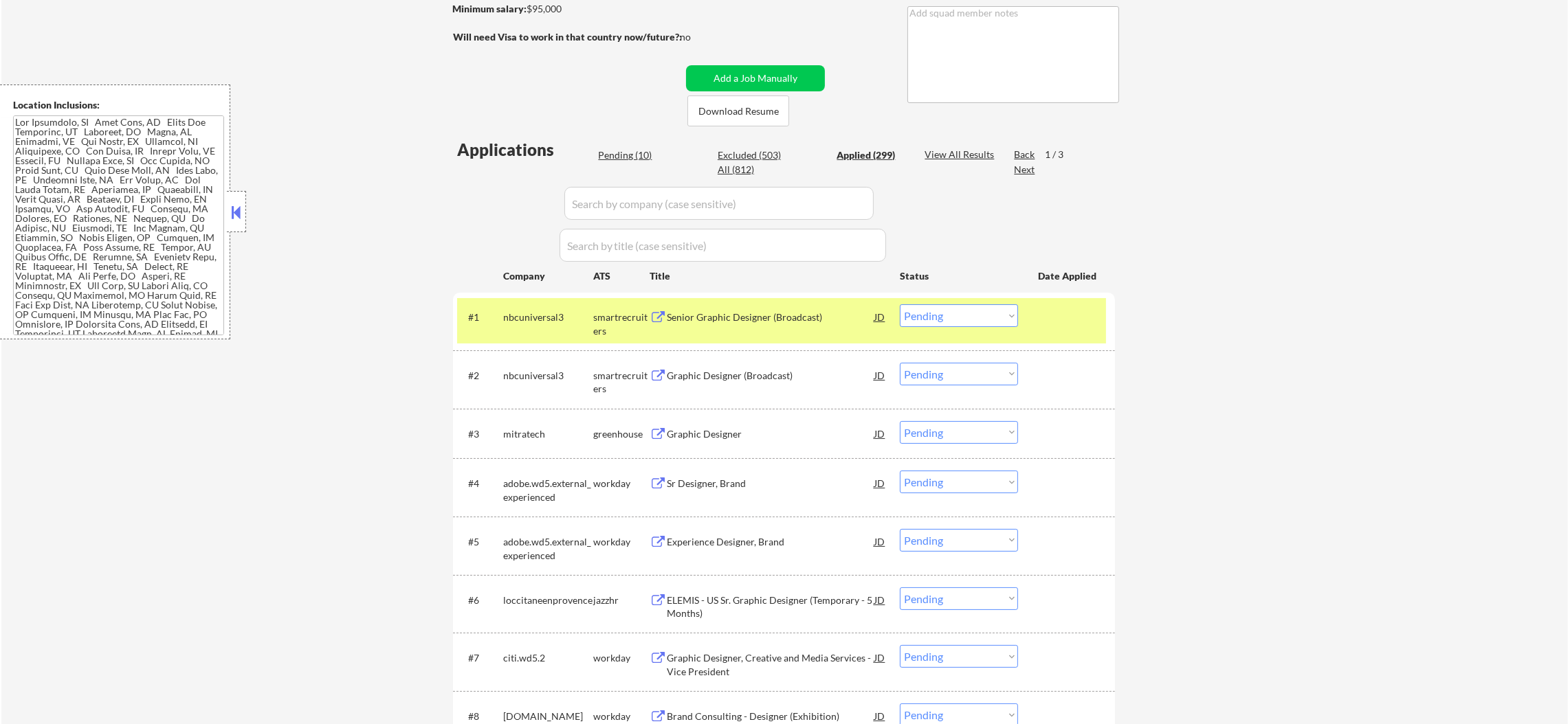
select select ""applied""
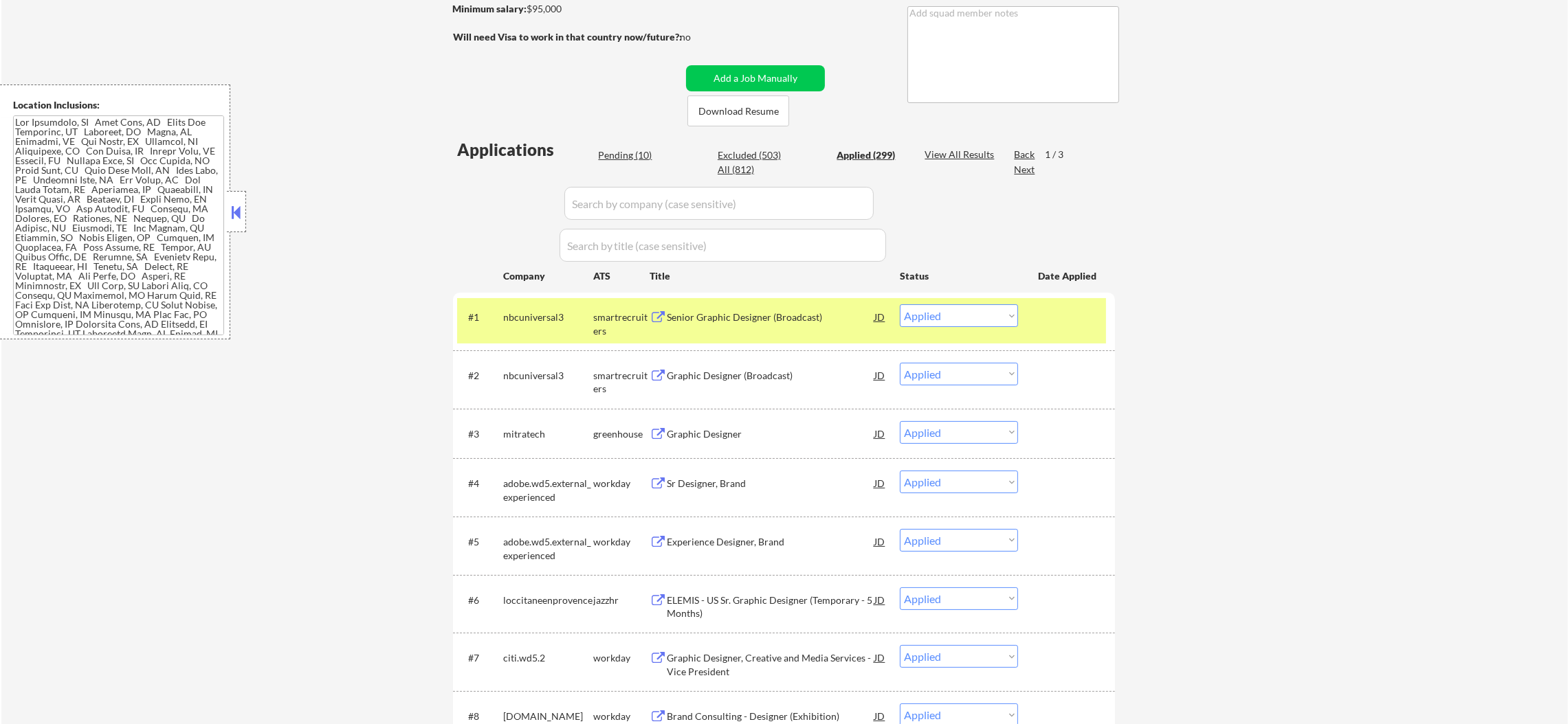
select select ""applied""
click at [546, 304] on div "nbcuniversal3" at bounding box center [548, 316] width 90 height 24
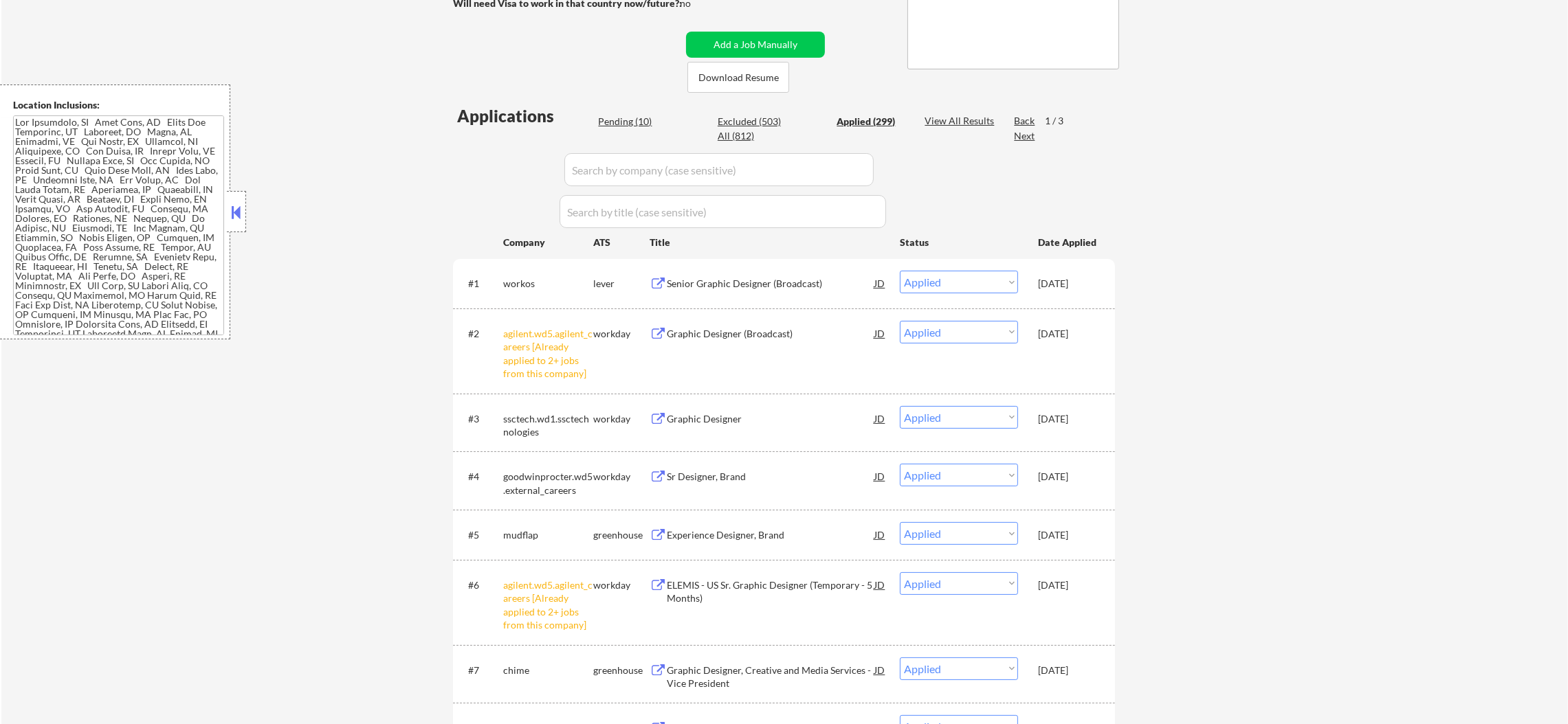
click at [611, 114] on div "Pending (10)" at bounding box center [632, 121] width 69 height 13
select select ""pending""
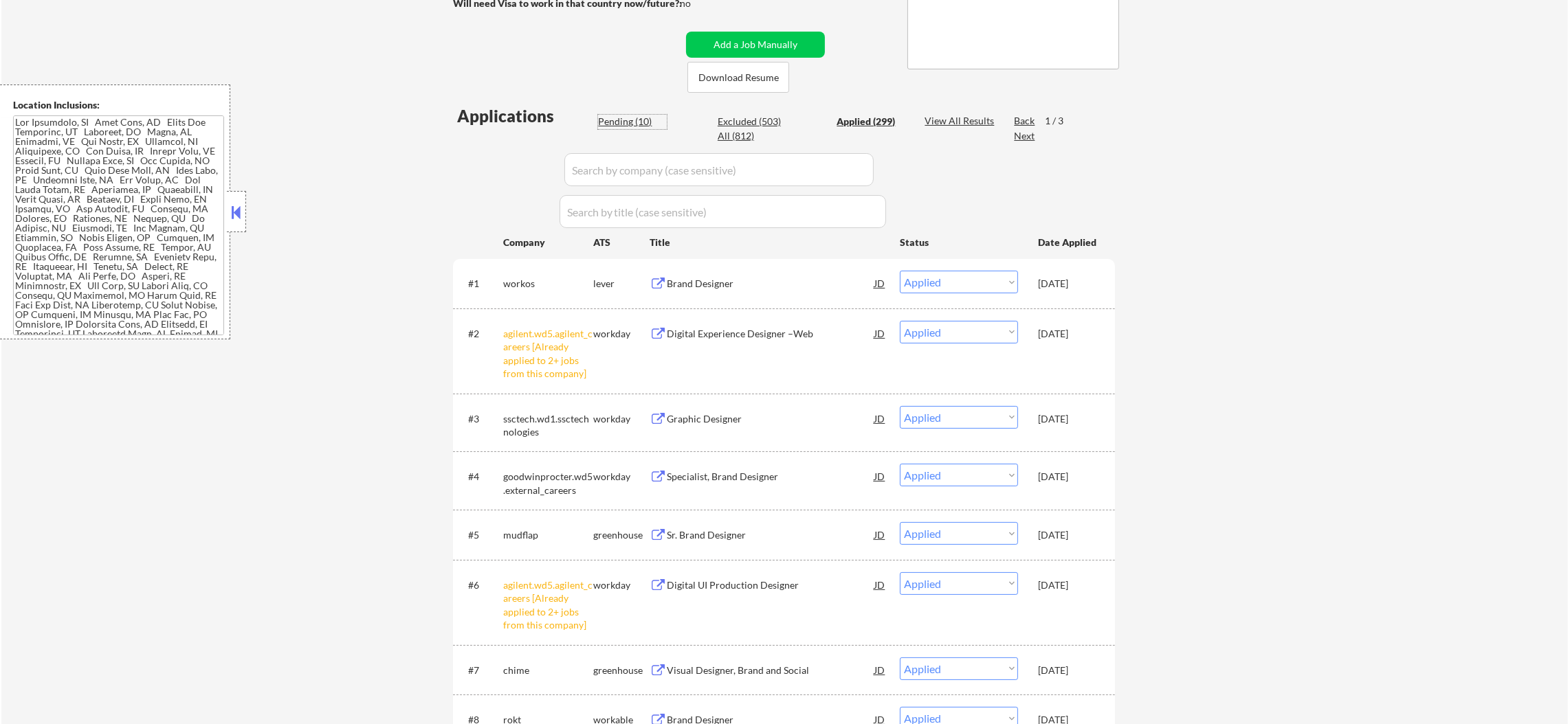
select select ""pending""
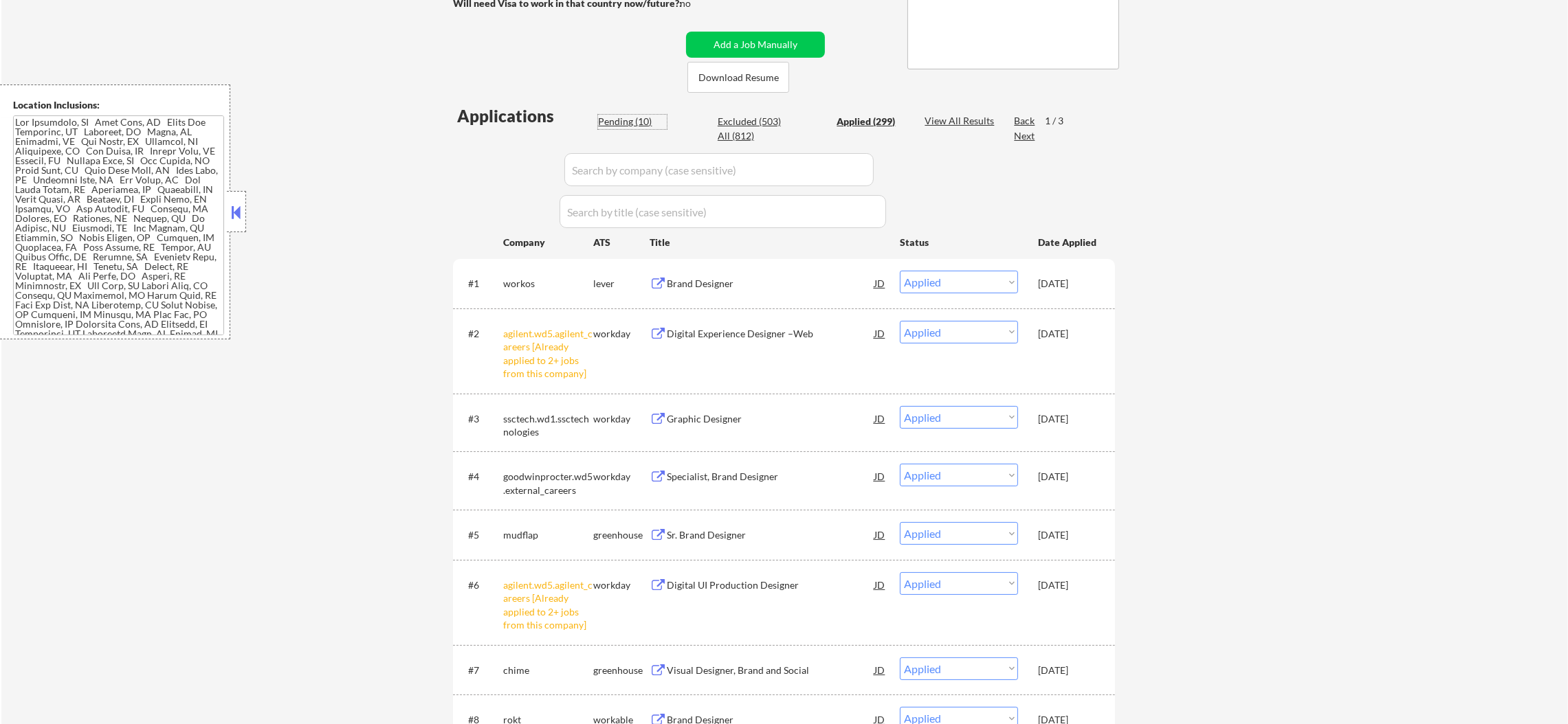
select select ""pending""
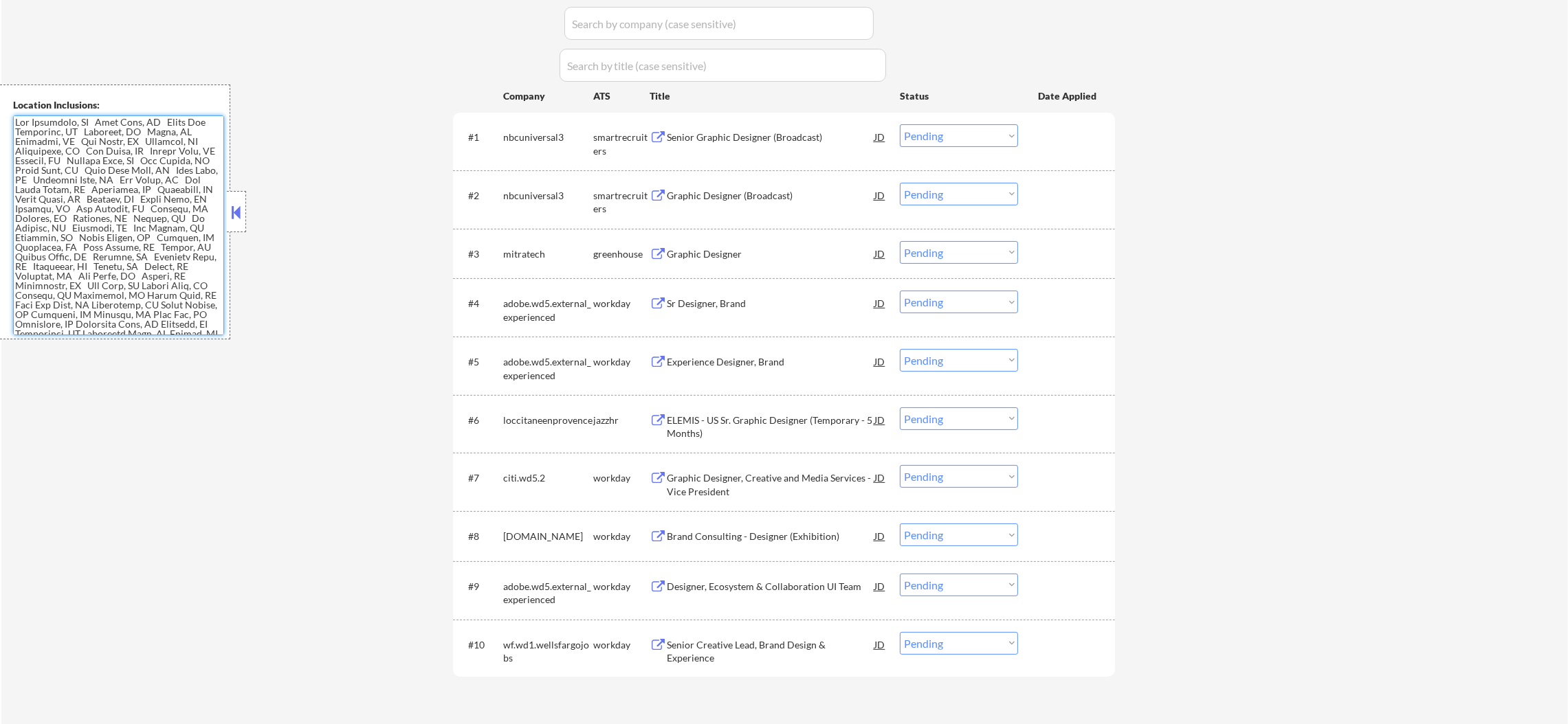
scroll to position [412, 0]
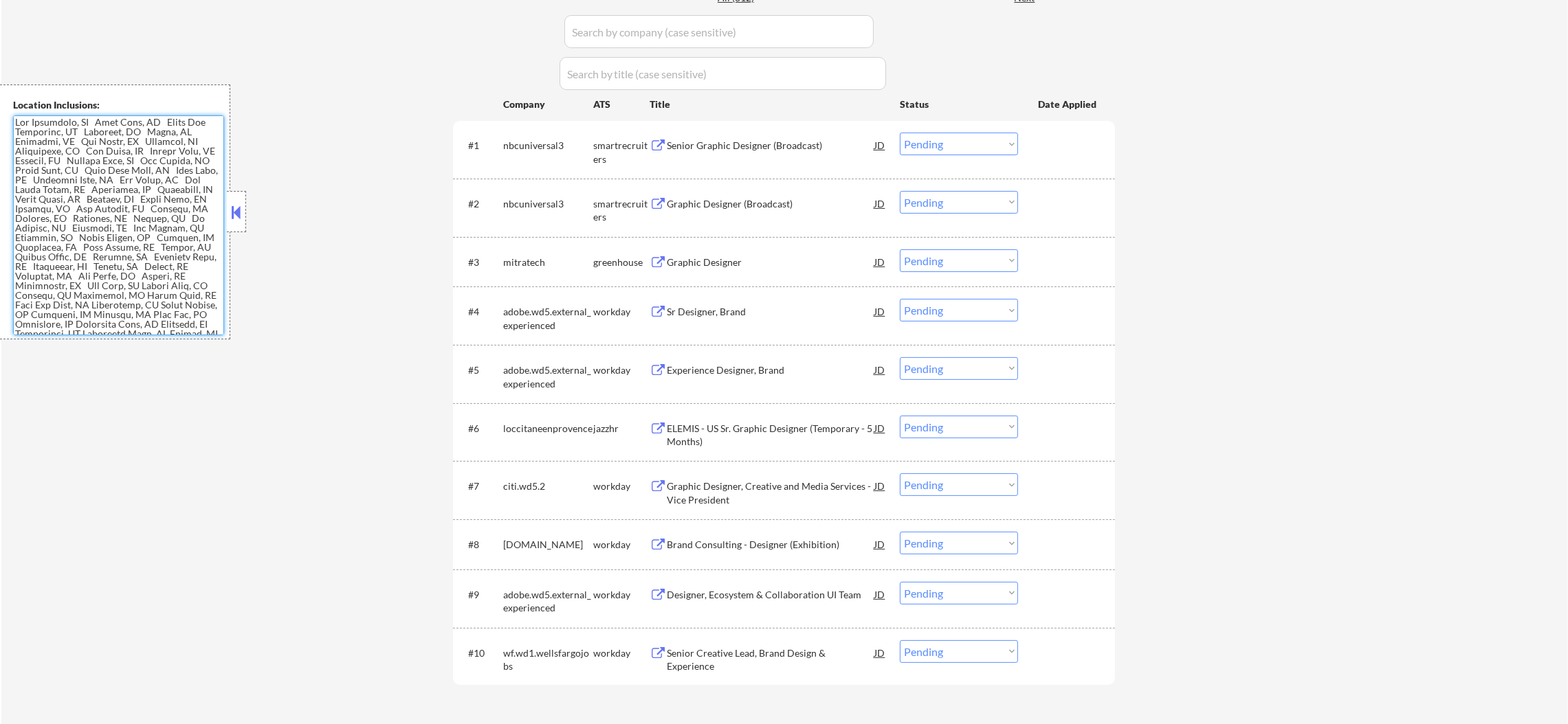
click at [985, 145] on select "Choose an option... Pending Applied Excluded (Questions) Excluded (Expired) Exc…" at bounding box center [959, 144] width 118 height 23
click at [900, 133] on select "Choose an option... Pending Applied Excluded (Questions) Excluded (Expired) Exc…" at bounding box center [959, 144] width 118 height 23
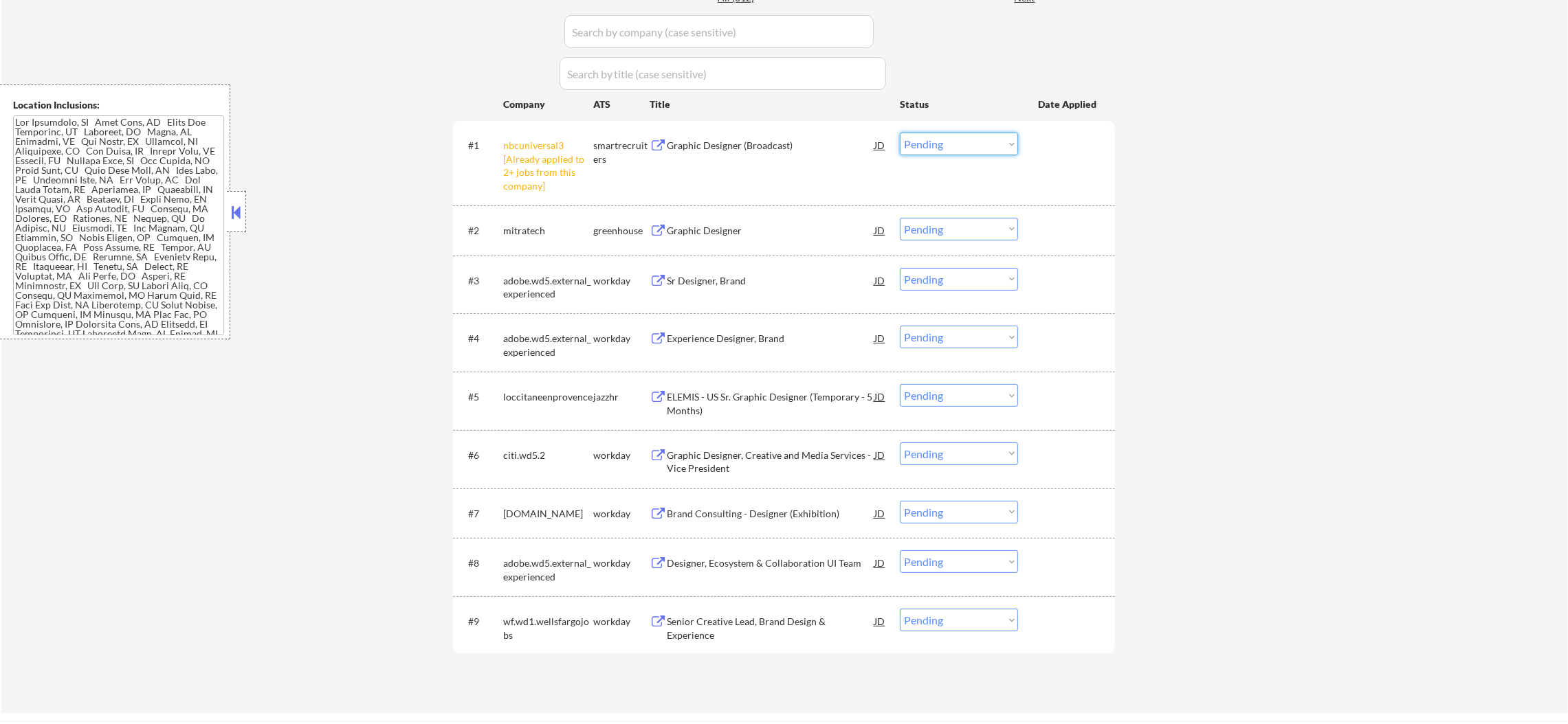
click at [943, 145] on select "Choose an option... Pending Applied Excluded (Questions) Excluded (Expired) Exc…" at bounding box center [959, 144] width 118 height 23
click at [900, 133] on select "Choose an option... Pending Applied Excluded (Questions) Excluded (Expired) Exc…" at bounding box center [959, 144] width 118 height 23
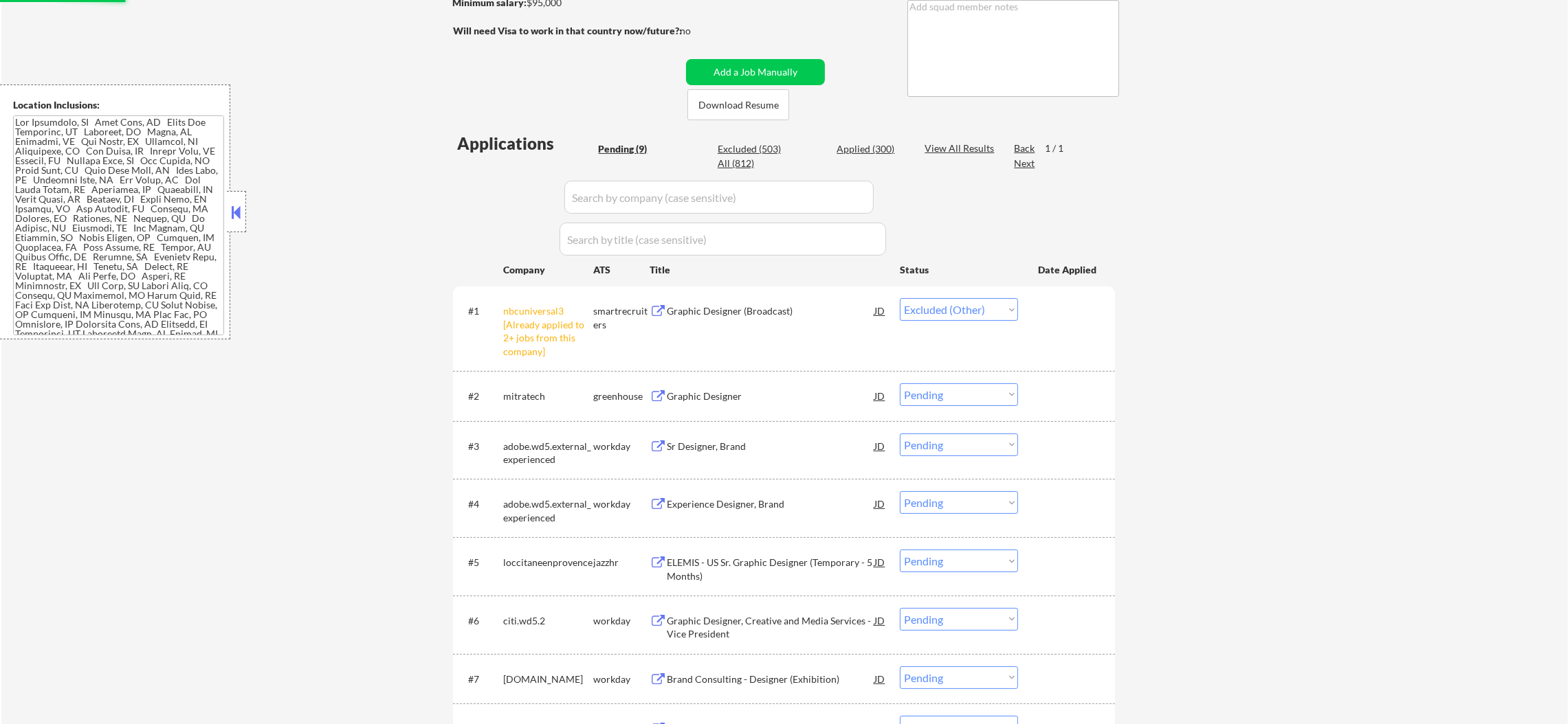
scroll to position [241, 0]
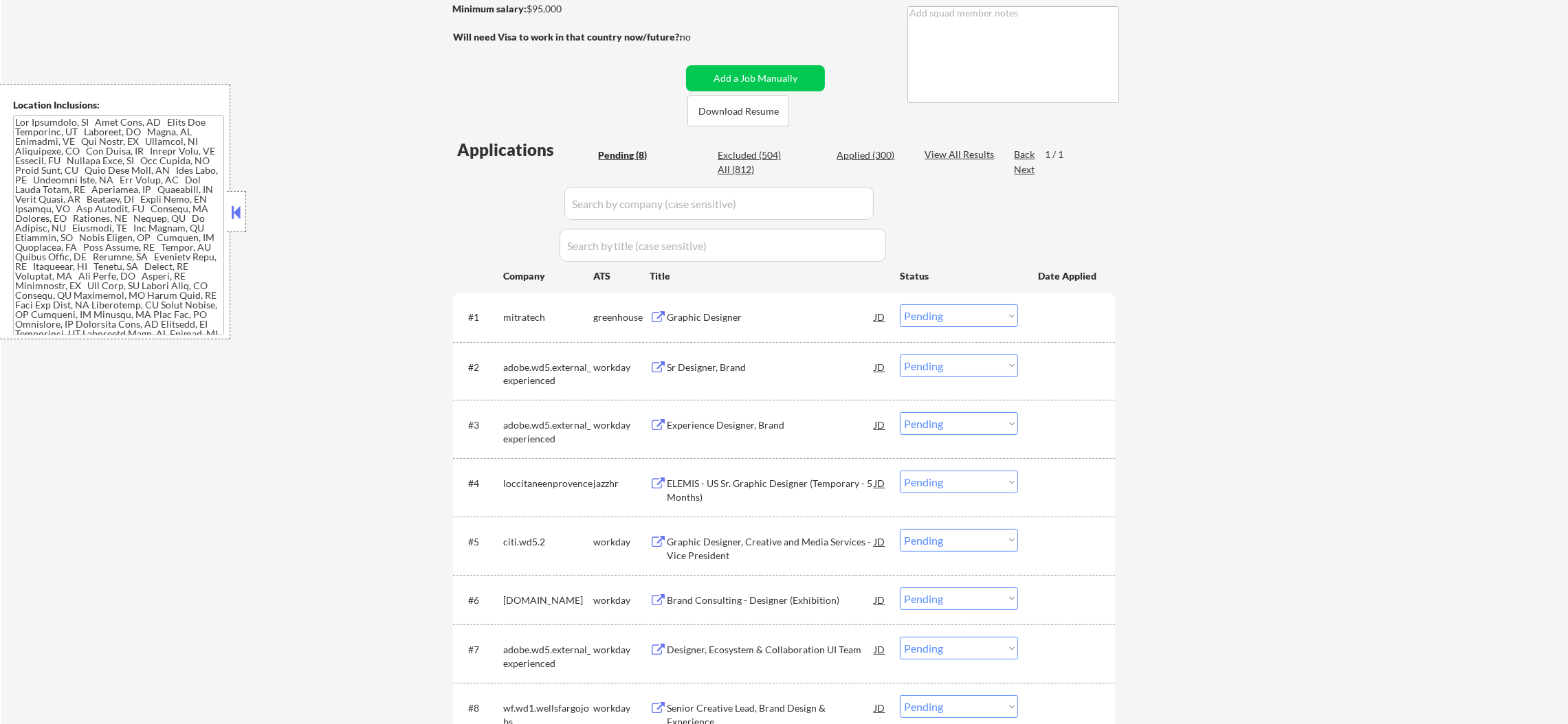
click at [761, 320] on div "Graphic Designer" at bounding box center [770, 317] width 208 height 13
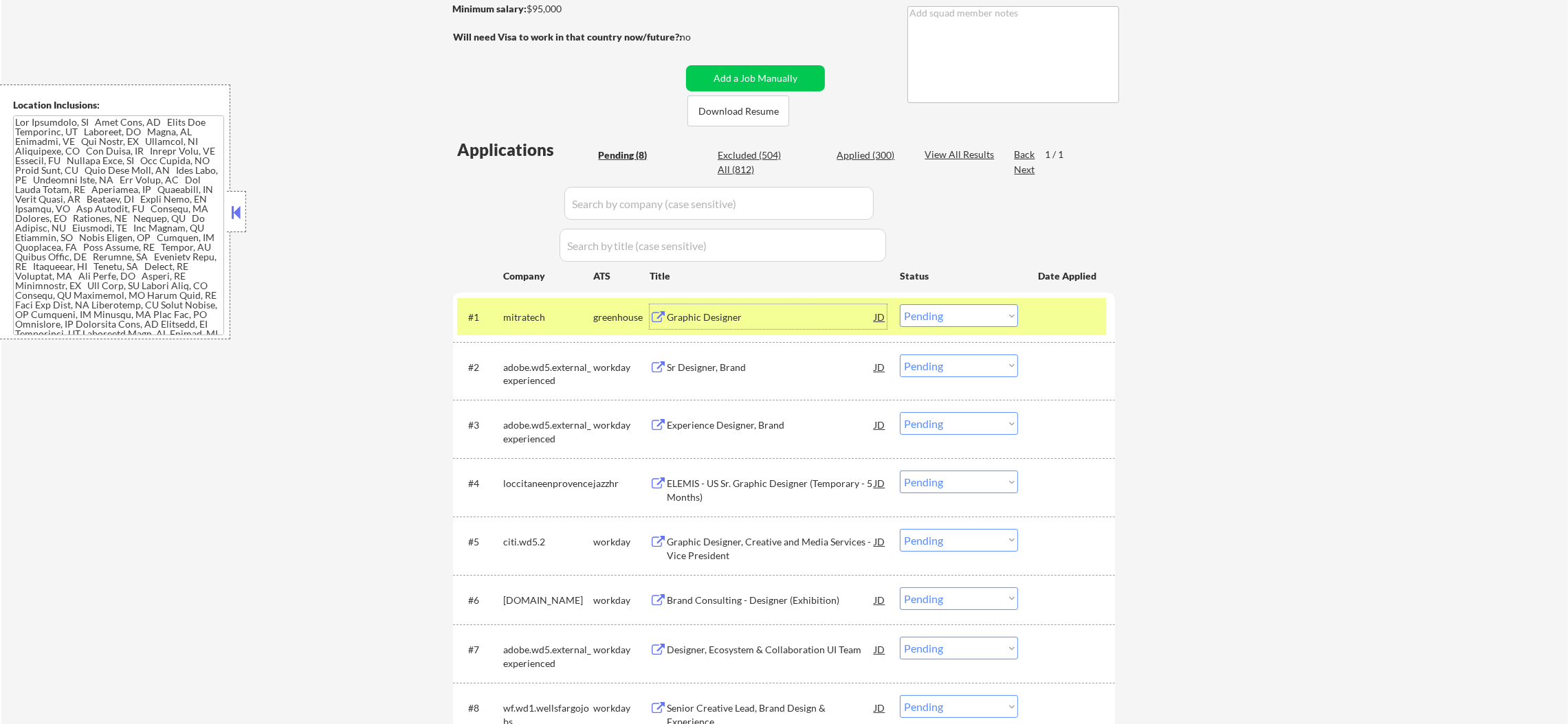
click at [920, 320] on select "Choose an option... Pending Applied Excluded (Questions) Excluded (Expired) Exc…" at bounding box center [959, 315] width 118 height 23
click at [900, 304] on select "Choose an option... Pending Applied Excluded (Questions) Excluded (Expired) Exc…" at bounding box center [959, 315] width 118 height 23
click at [530, 336] on div "#1 mitratech greenhouse Graphic Designer JD Choose an option... Pending Applied…" at bounding box center [784, 317] width 662 height 49
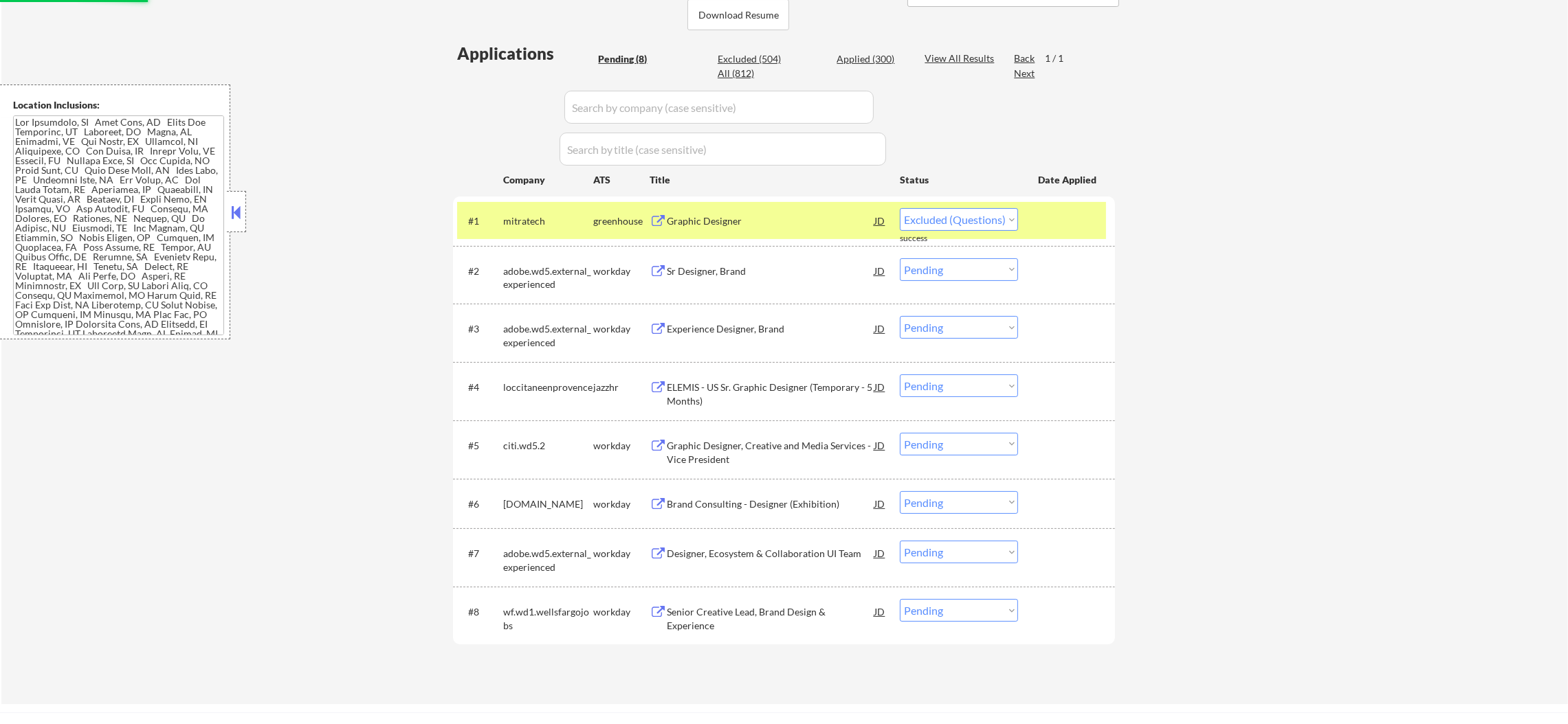
select select ""pending""
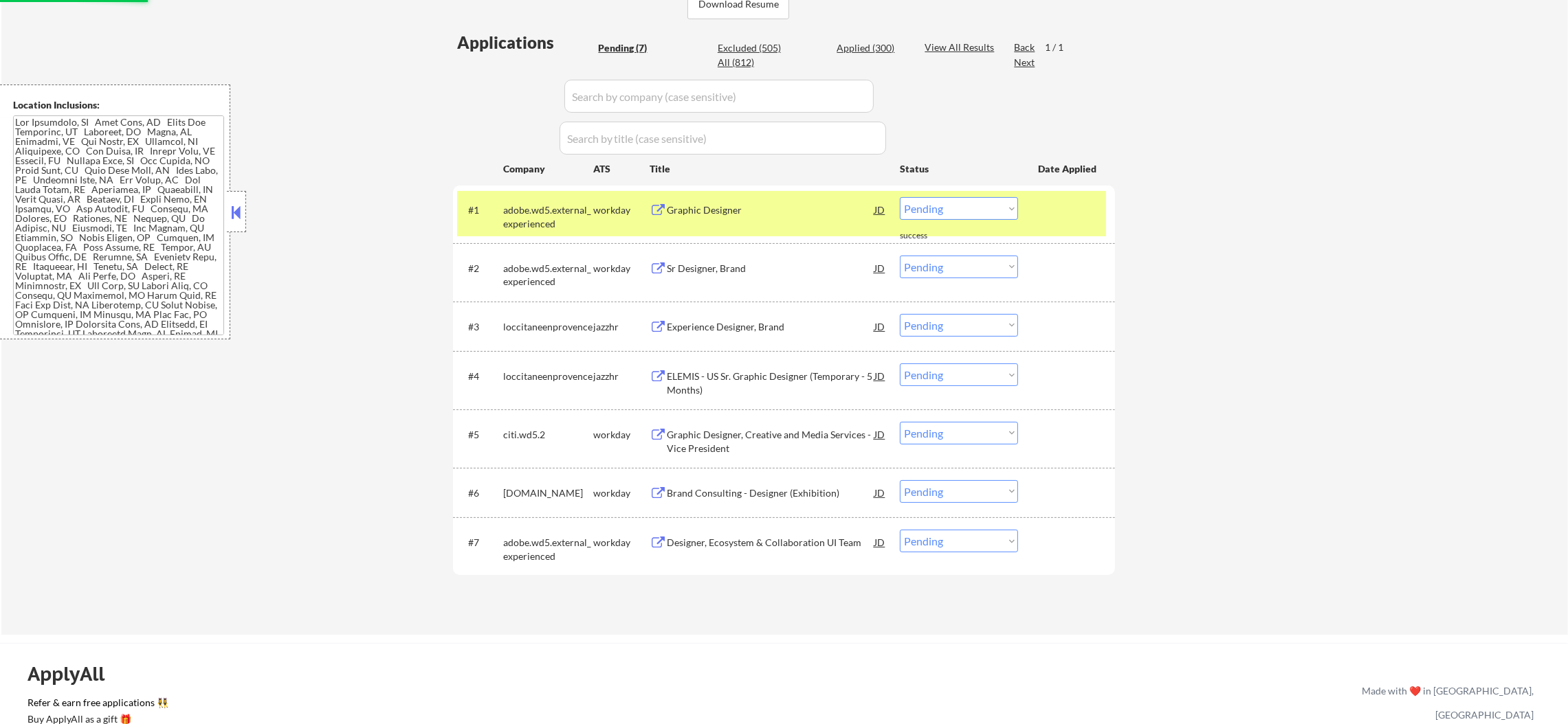
scroll to position [412, 0]
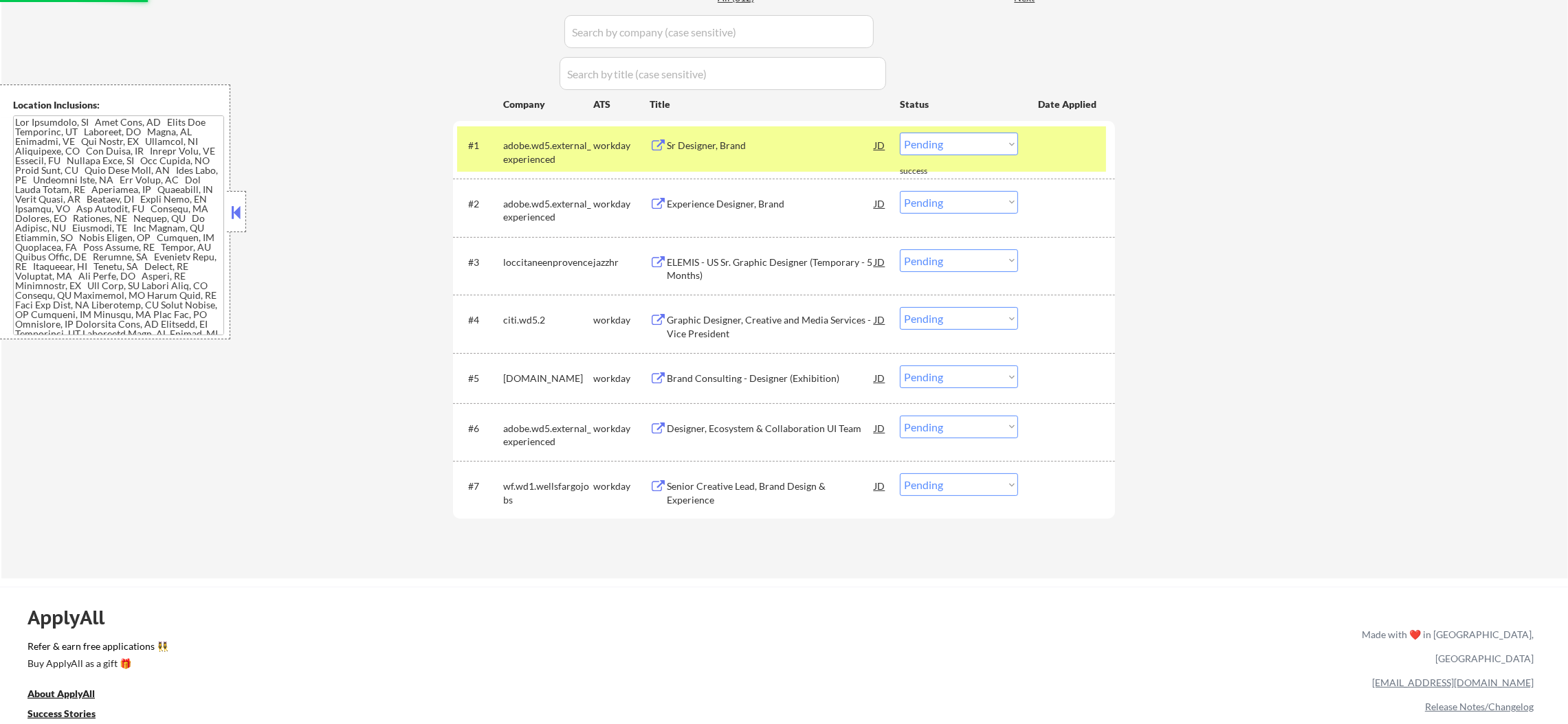
click at [551, 148] on div "adobe.wd5.external_experienced" at bounding box center [548, 152] width 90 height 27
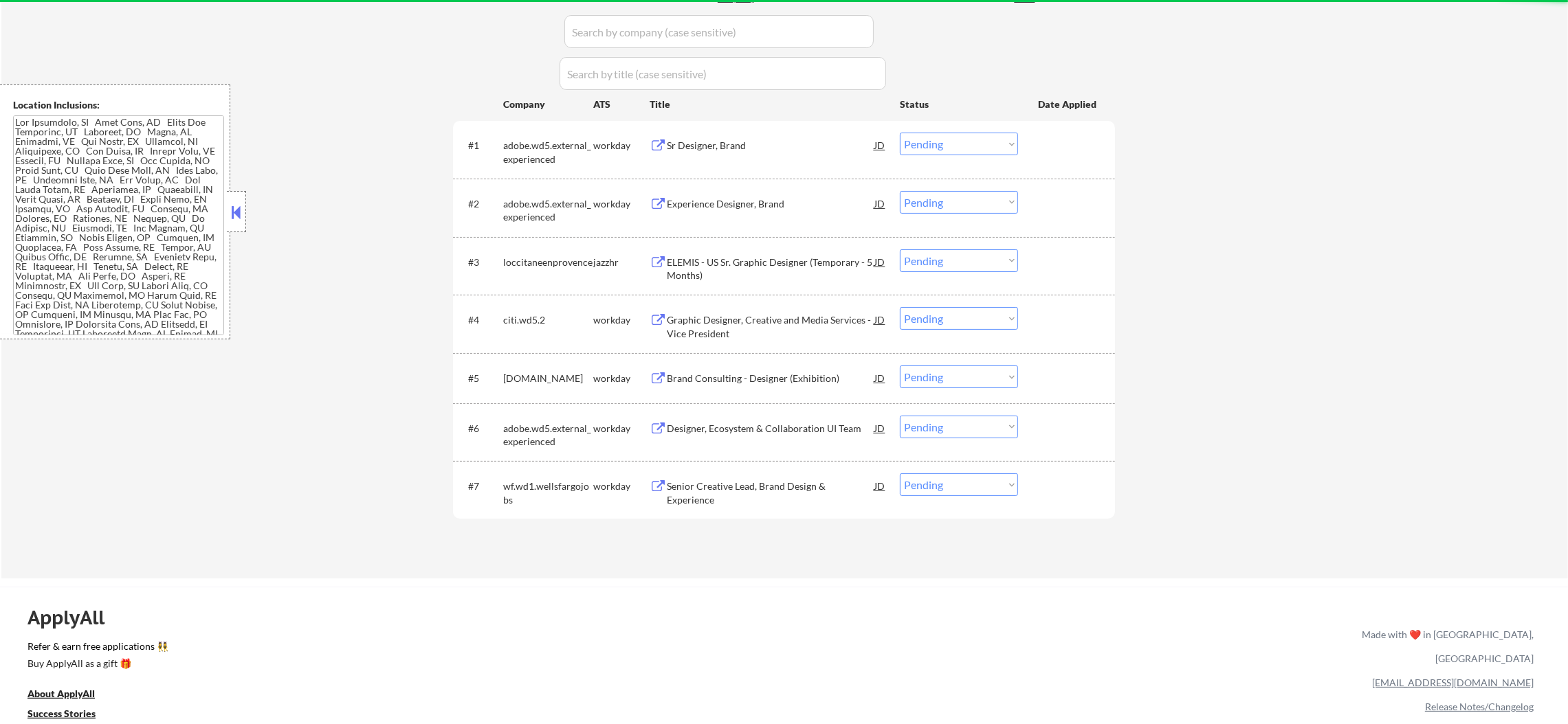
click at [768, 141] on div "Sr Designer, Brand" at bounding box center [770, 145] width 208 height 13
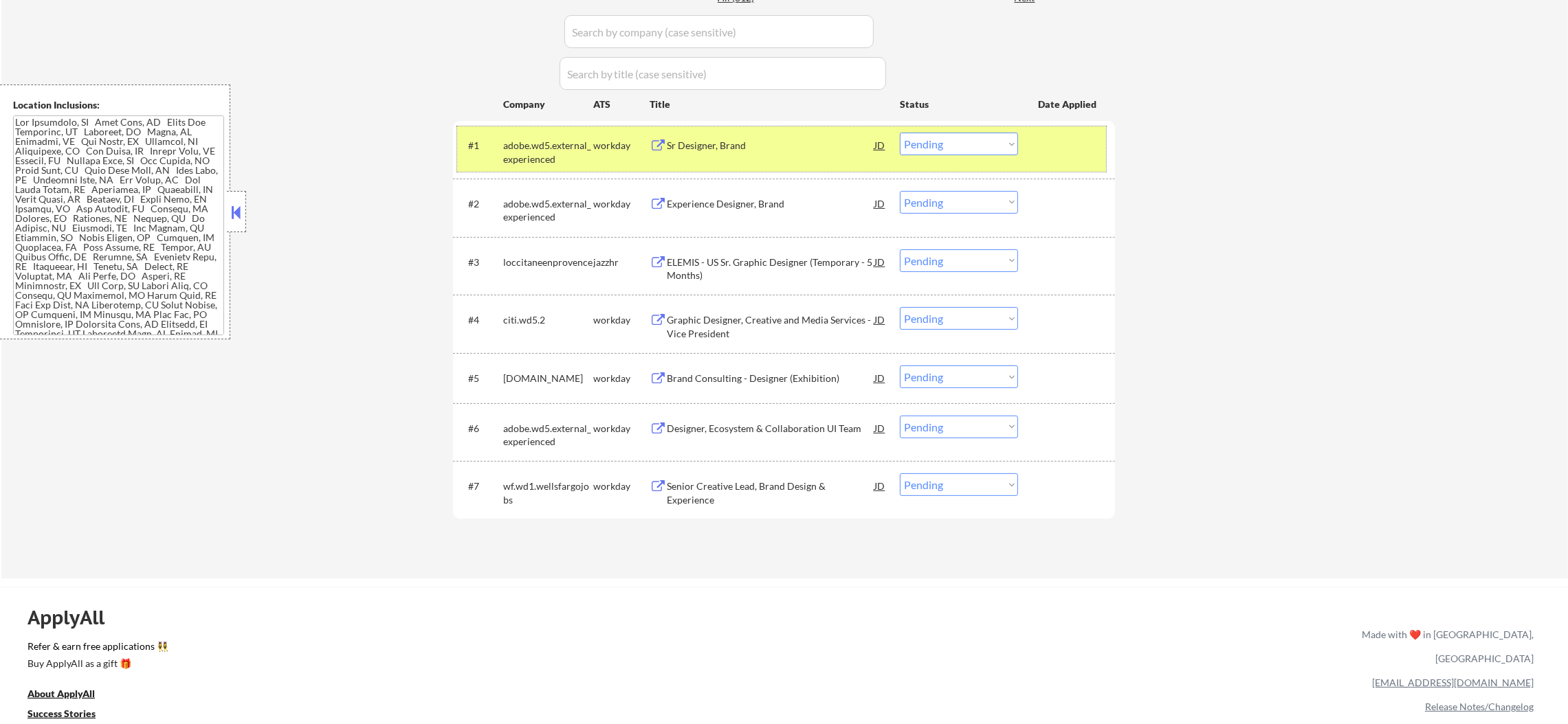
click at [498, 156] on div "#1 adobe.wd5.external_experienced workday Sr Designer, Brand JD Choose an optio…" at bounding box center [781, 148] width 649 height 45
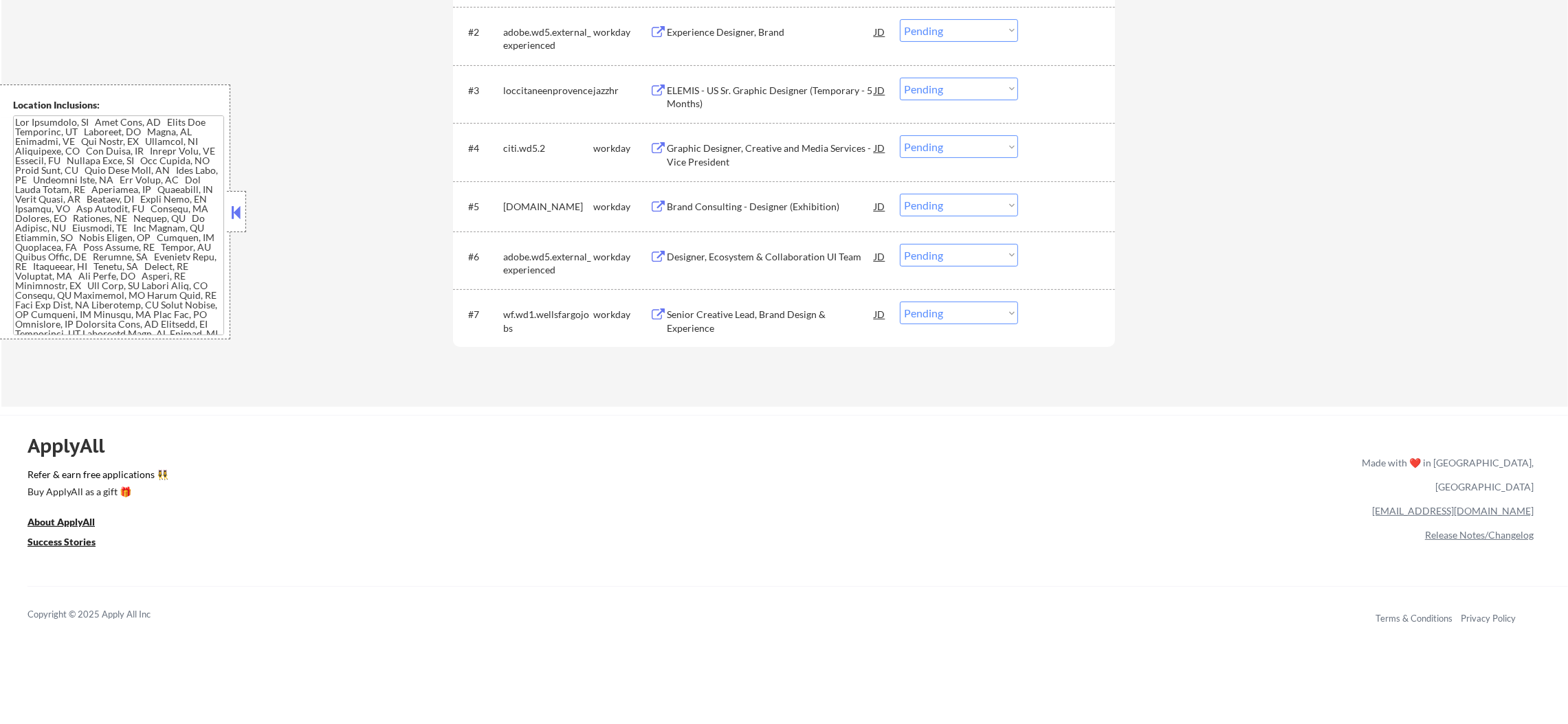
scroll to position [583, 0]
click at [761, 82] on div "ELEMIS - US Sr. Graphic Designer (Temporary - 5 Months)" at bounding box center [770, 95] width 208 height 33
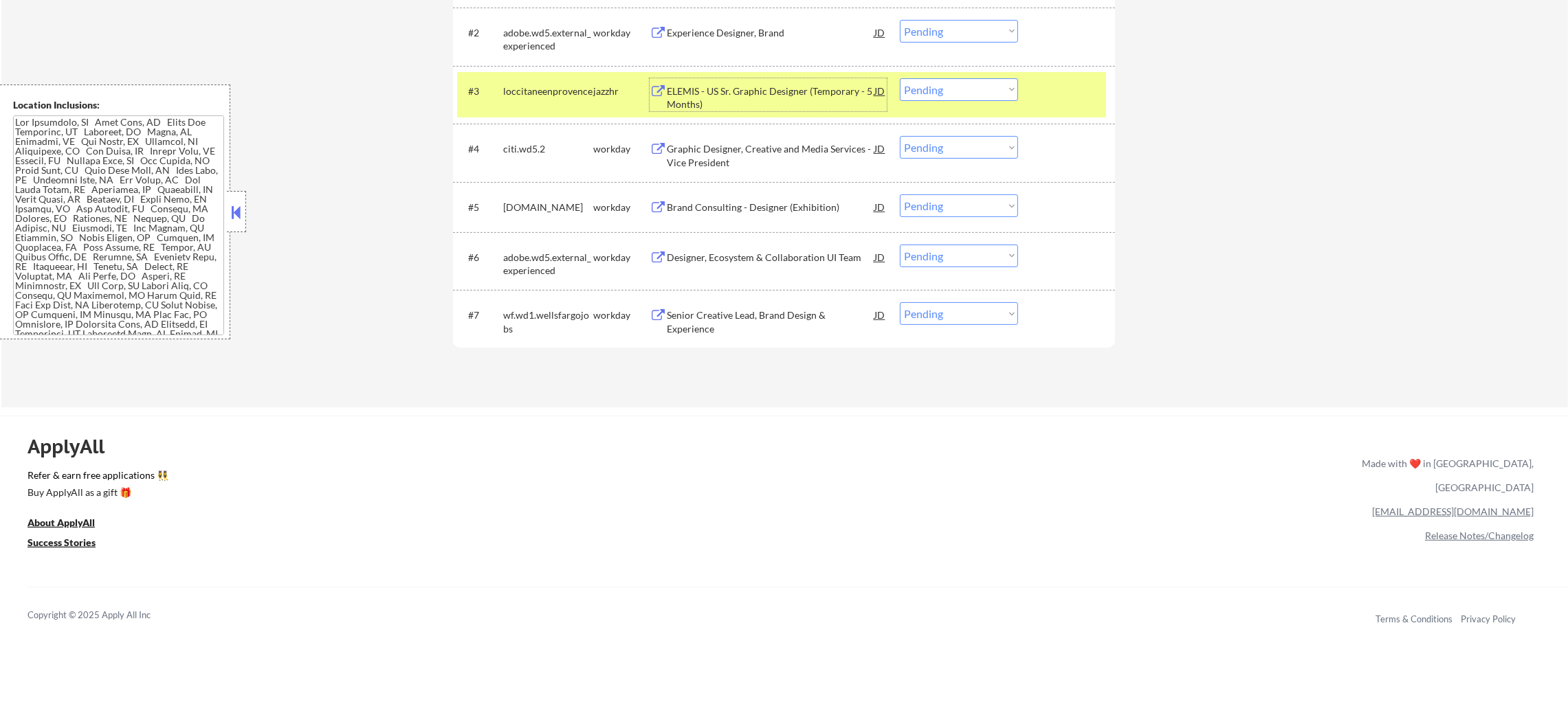
drag, startPoint x: 916, startPoint y: 92, endPoint x: 925, endPoint y: 98, distance: 10.8
click at [916, 92] on select "Choose an option... Pending Applied Excluded (Questions) Excluded (Expired) Exc…" at bounding box center [959, 89] width 118 height 23
click at [900, 78] on select "Choose an option... Pending Applied Excluded (Questions) Excluded (Expired) Exc…" at bounding box center [959, 89] width 118 height 23
click at [555, 109] on div "#3 loccitaneenprovence jazzhr ELEMIS - US Sr. Graphic Designer (Temporary - 5 M…" at bounding box center [781, 94] width 649 height 45
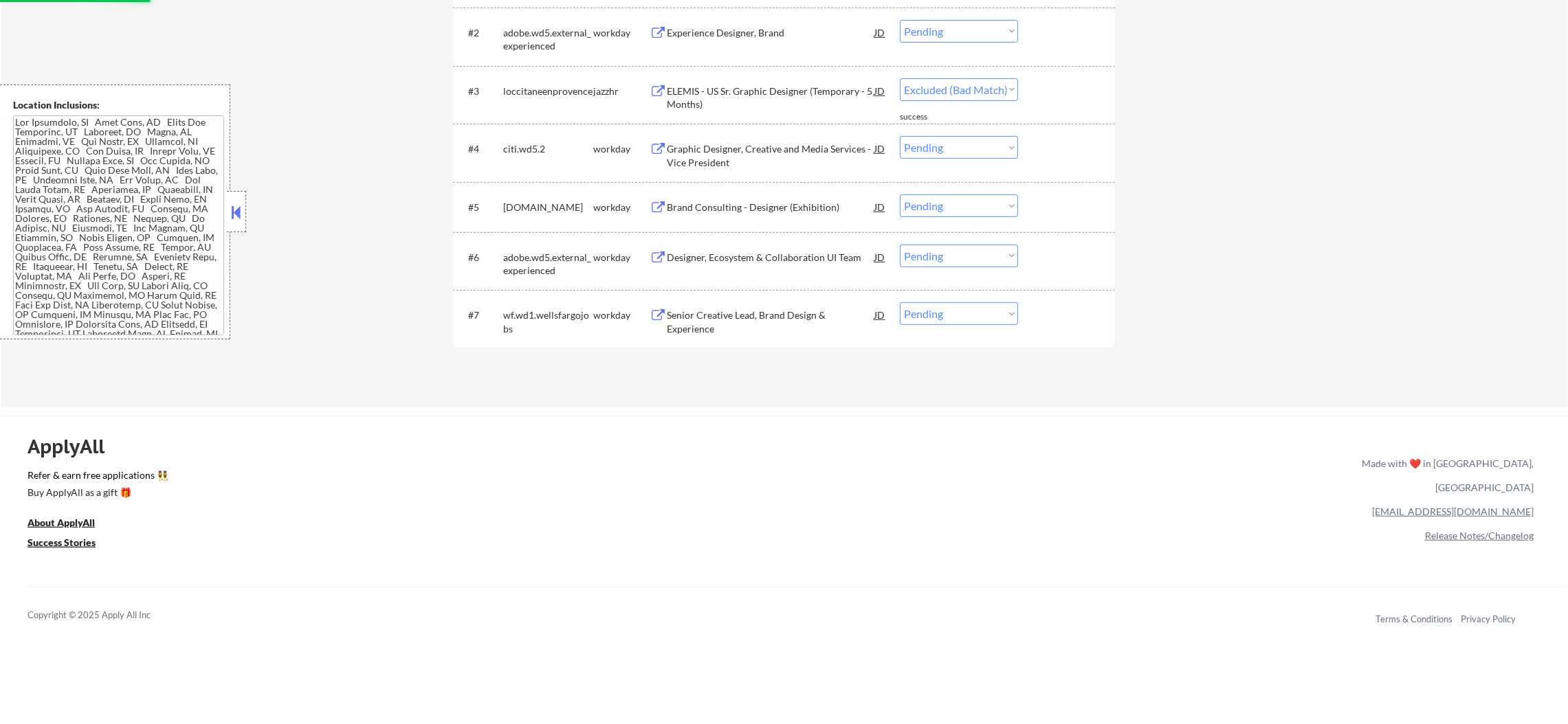
select select ""pending""
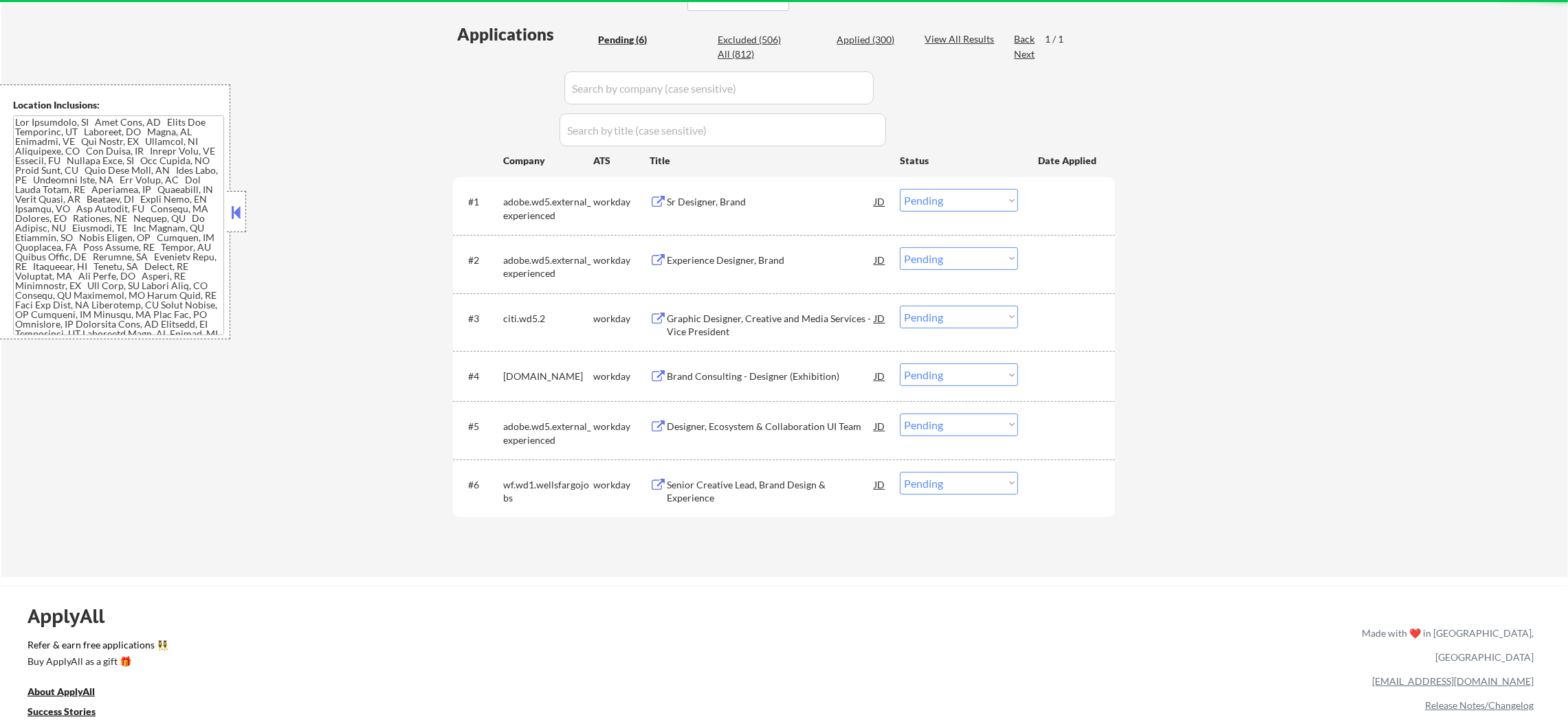
scroll to position [309, 0]
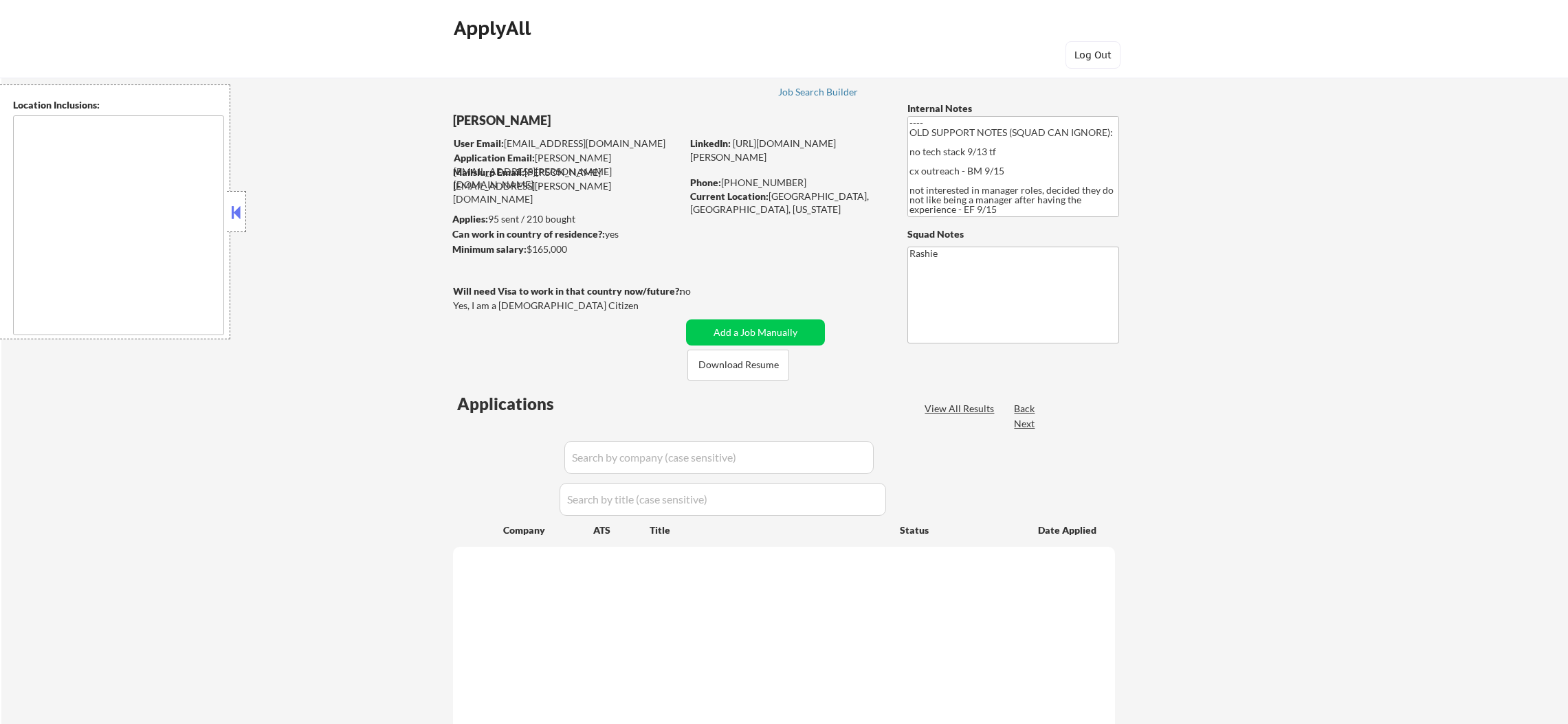
select select ""pending""
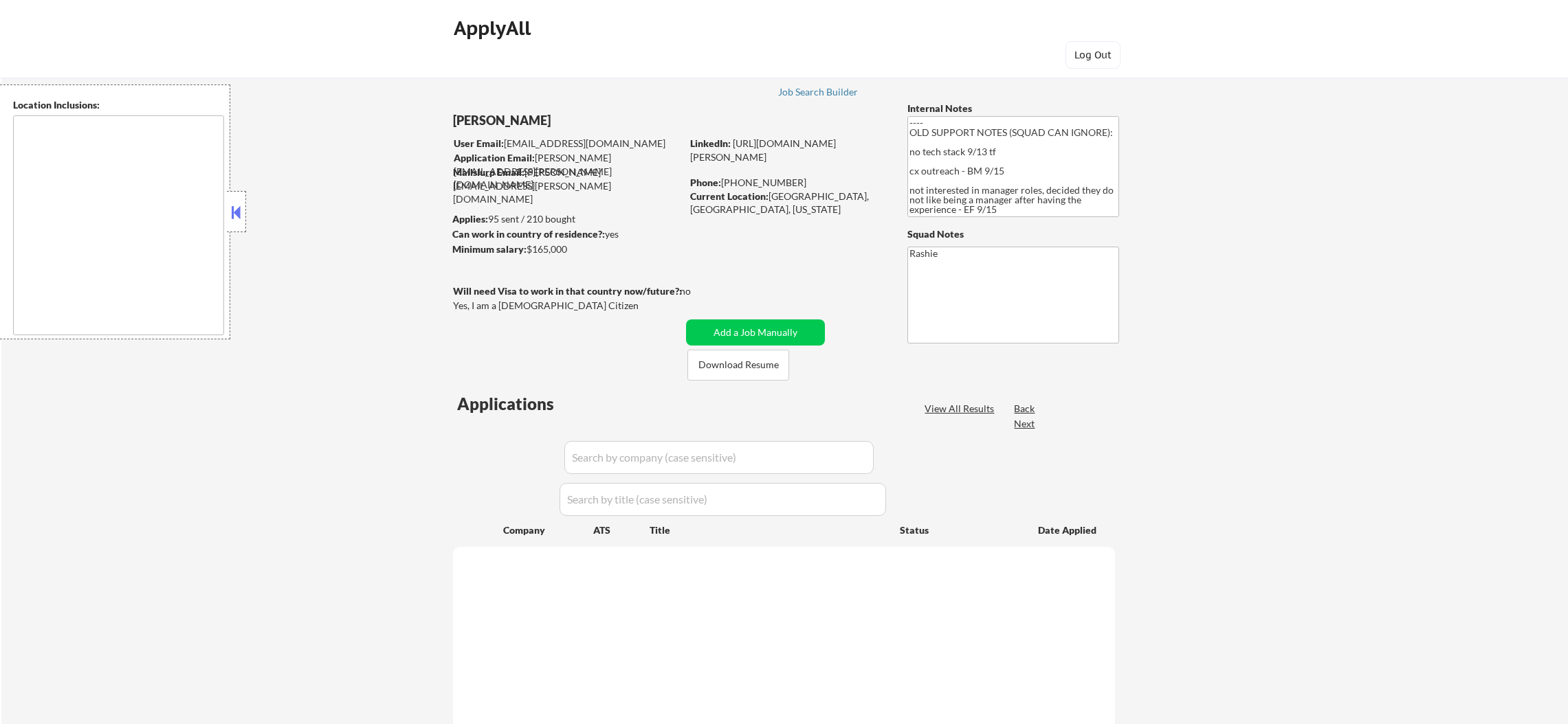
select select ""pending""
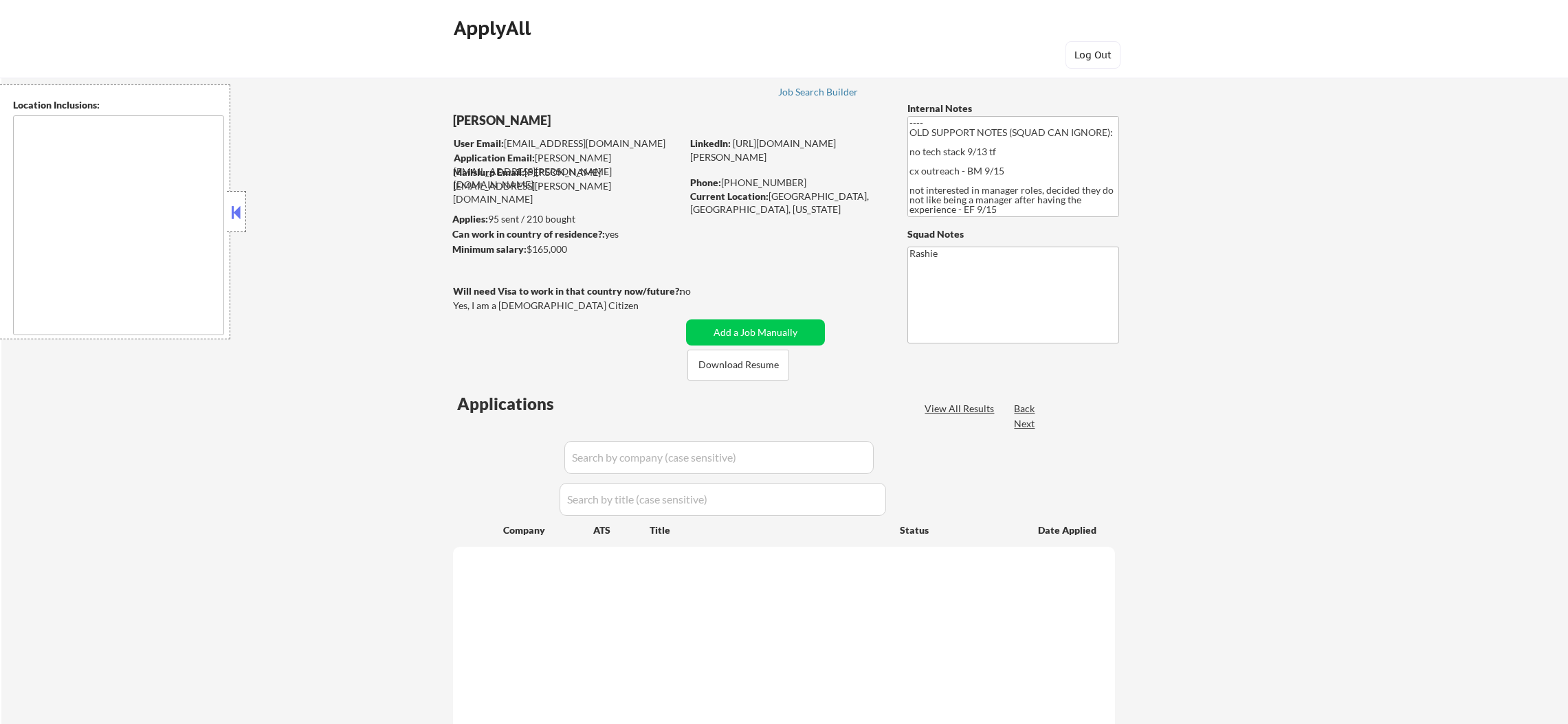
select select ""pending""
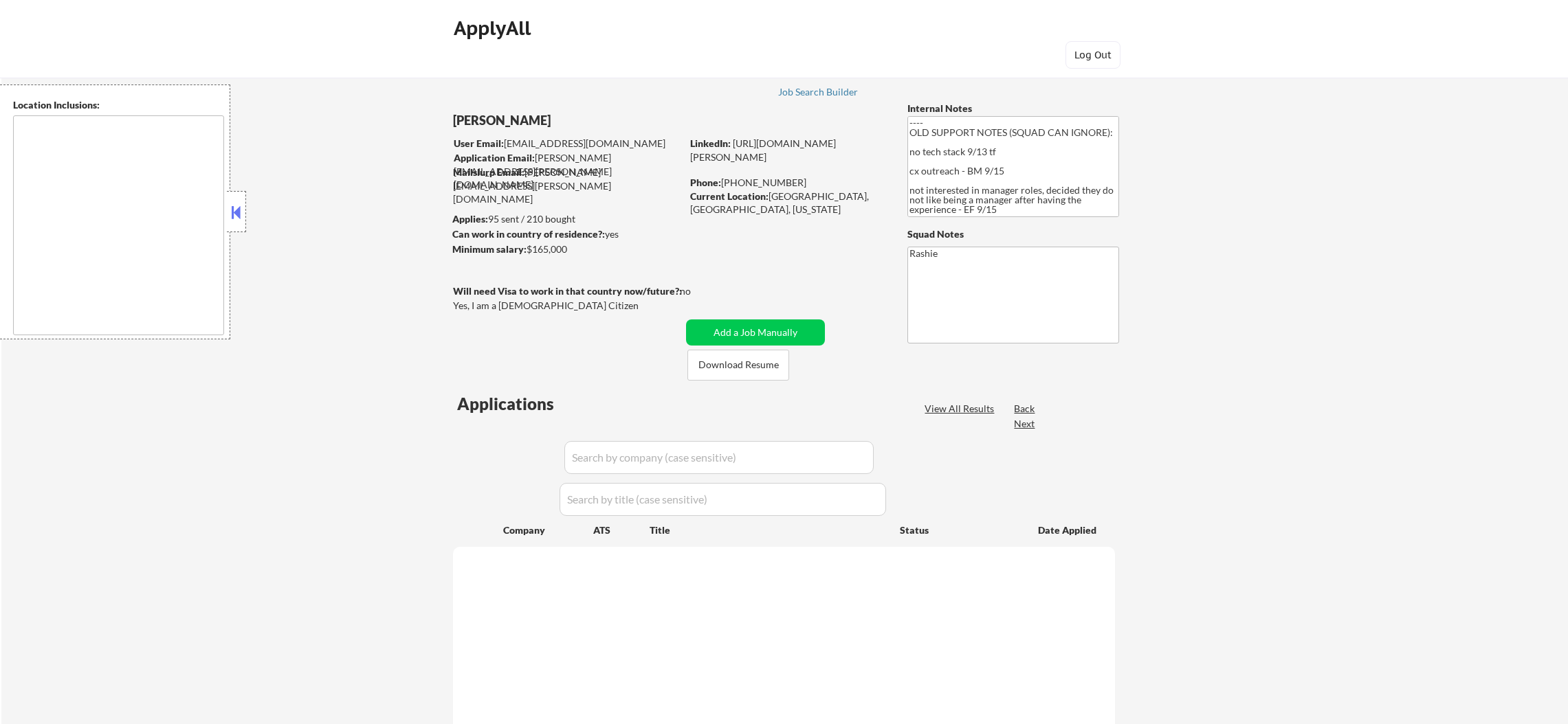
select select ""pending""
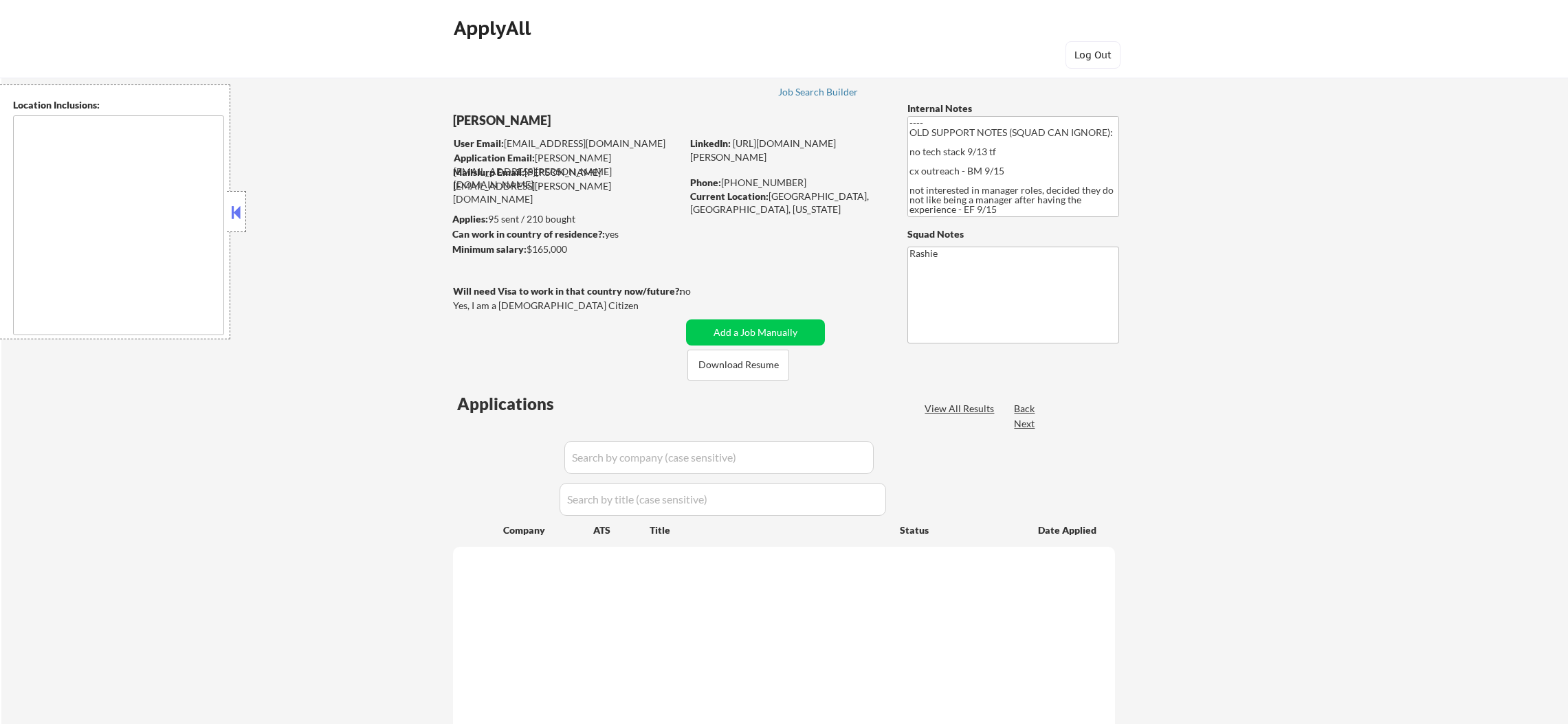
select select ""pending""
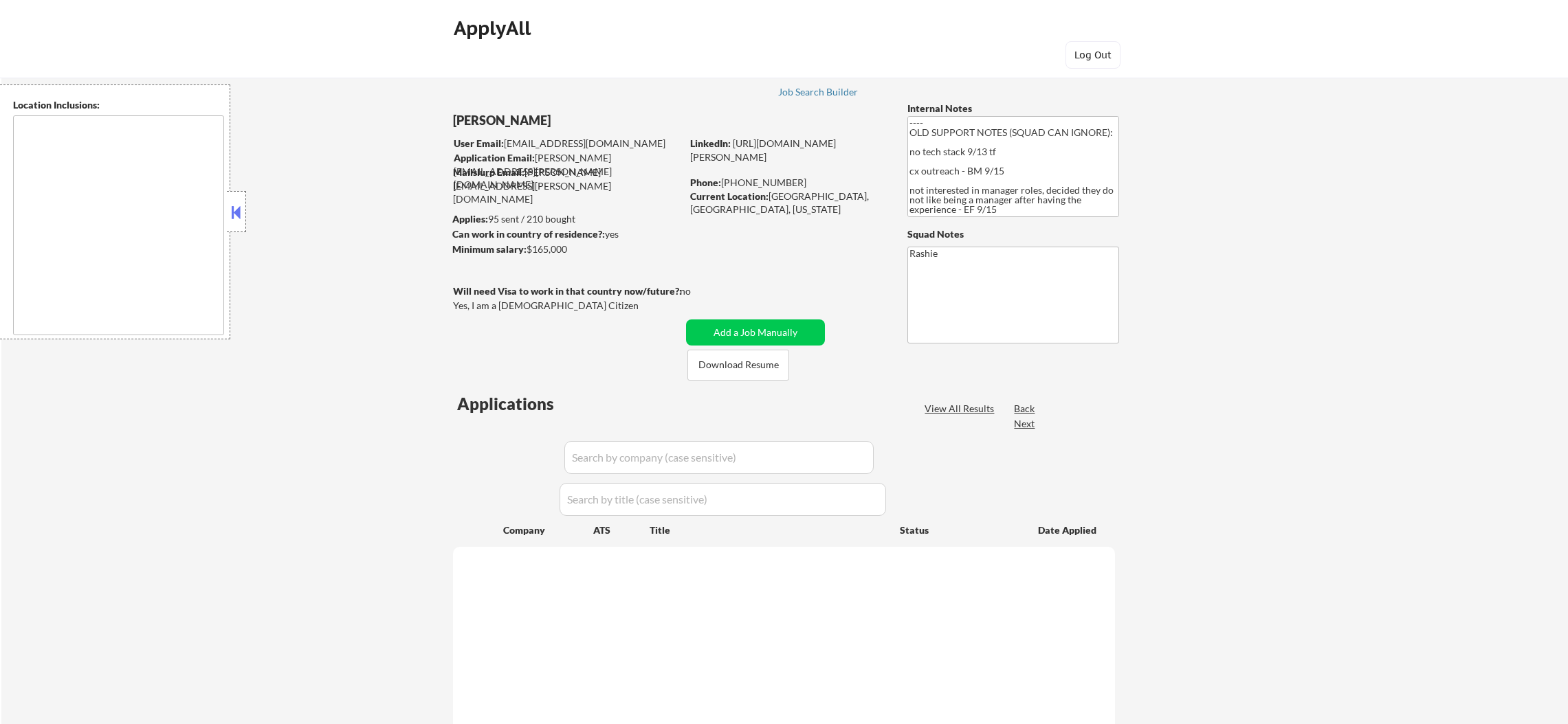
select select ""pending""
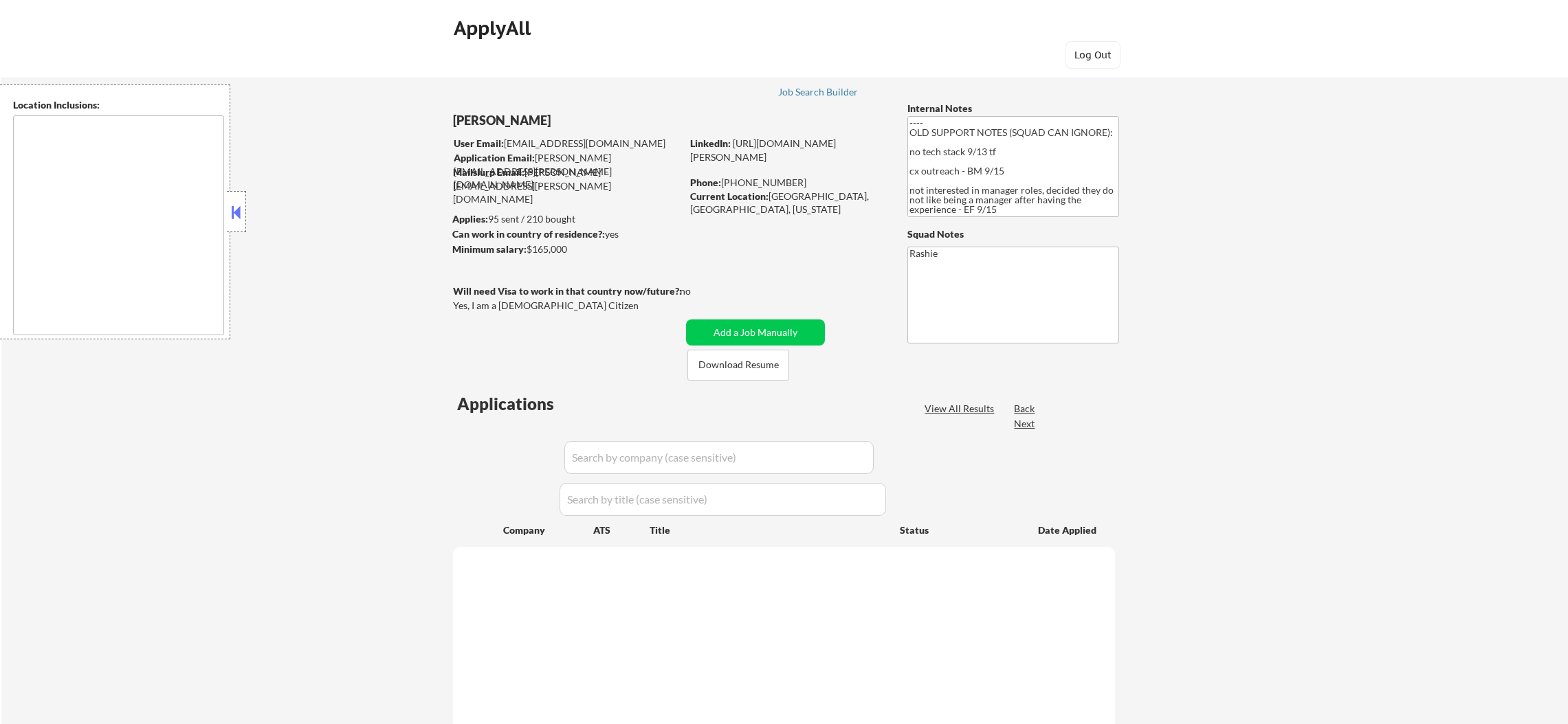
select select ""pending""
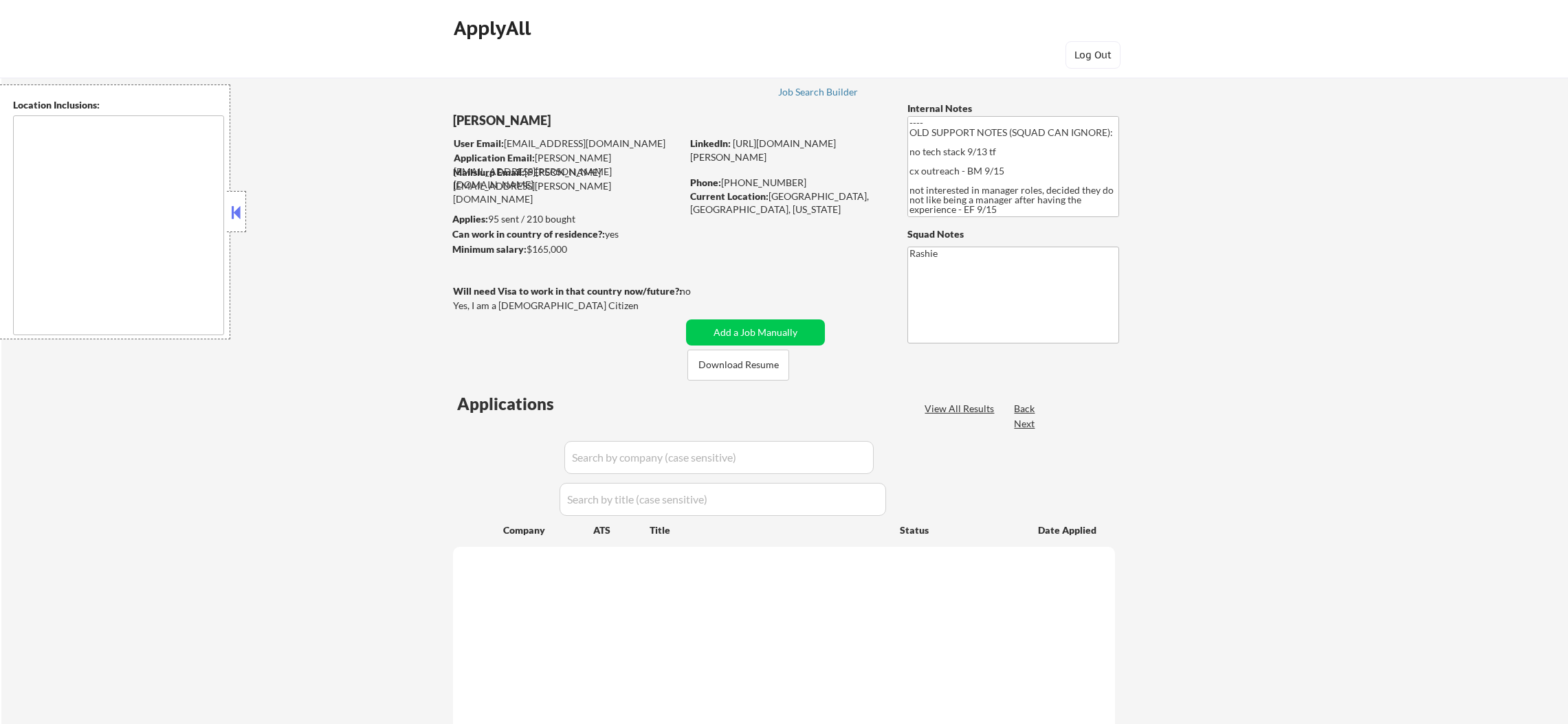
select select ""pending""
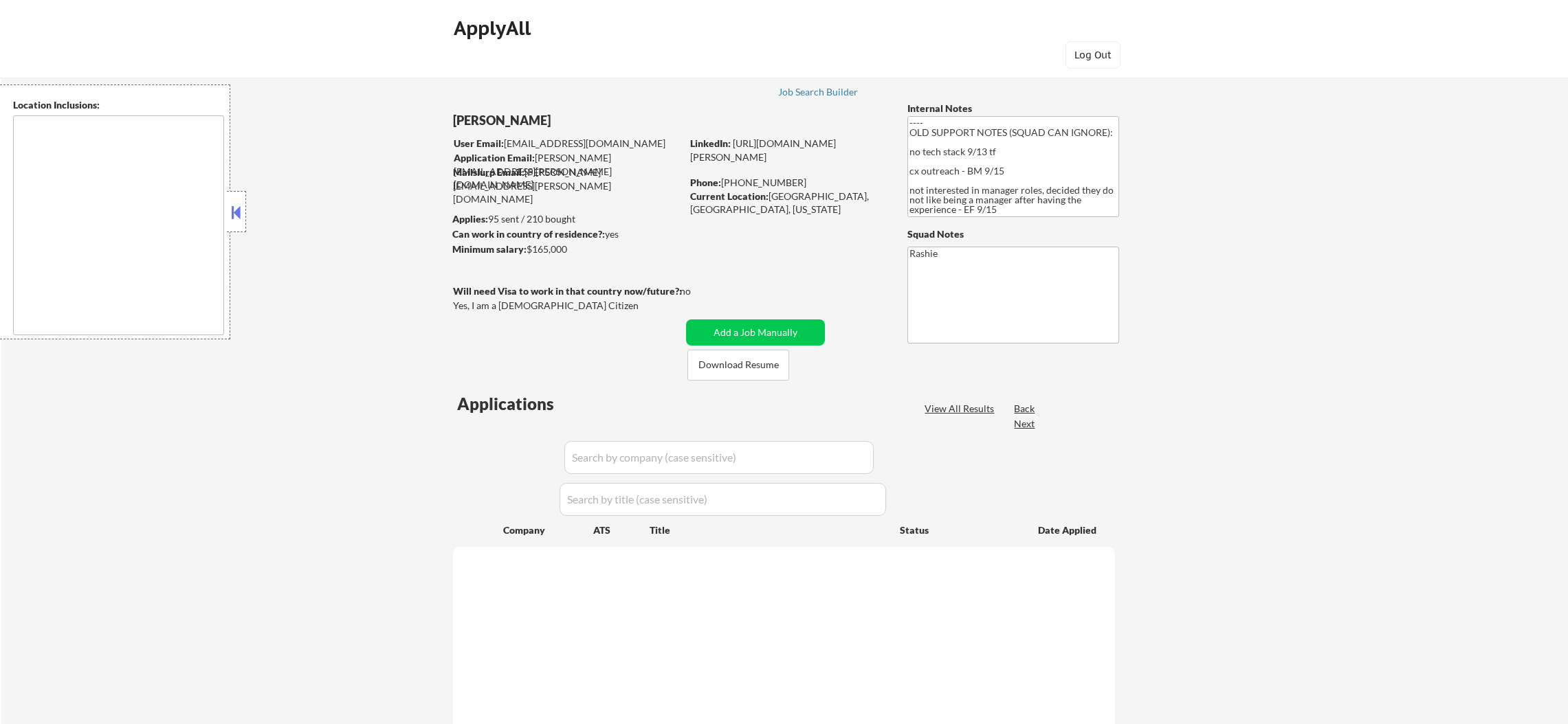
select select ""pending""
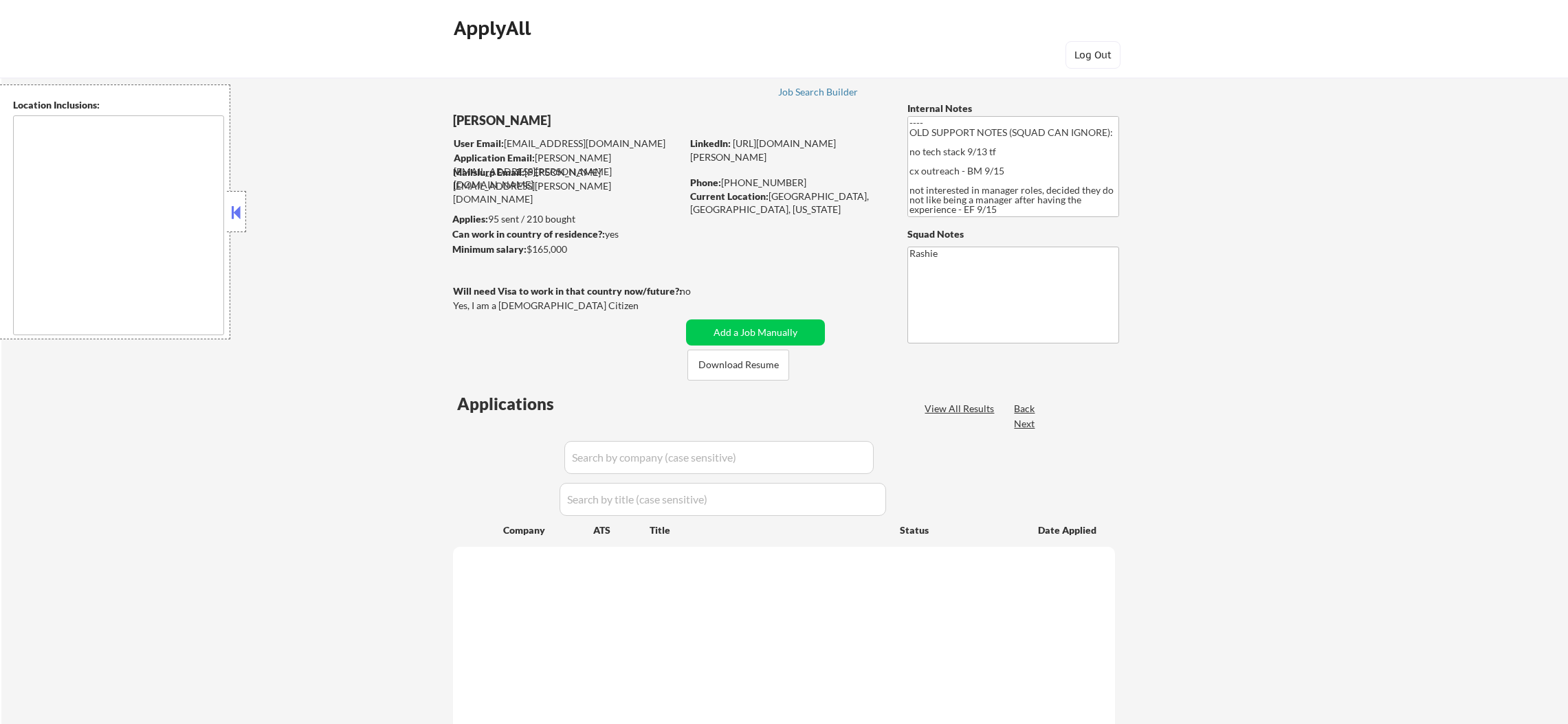
select select ""pending""
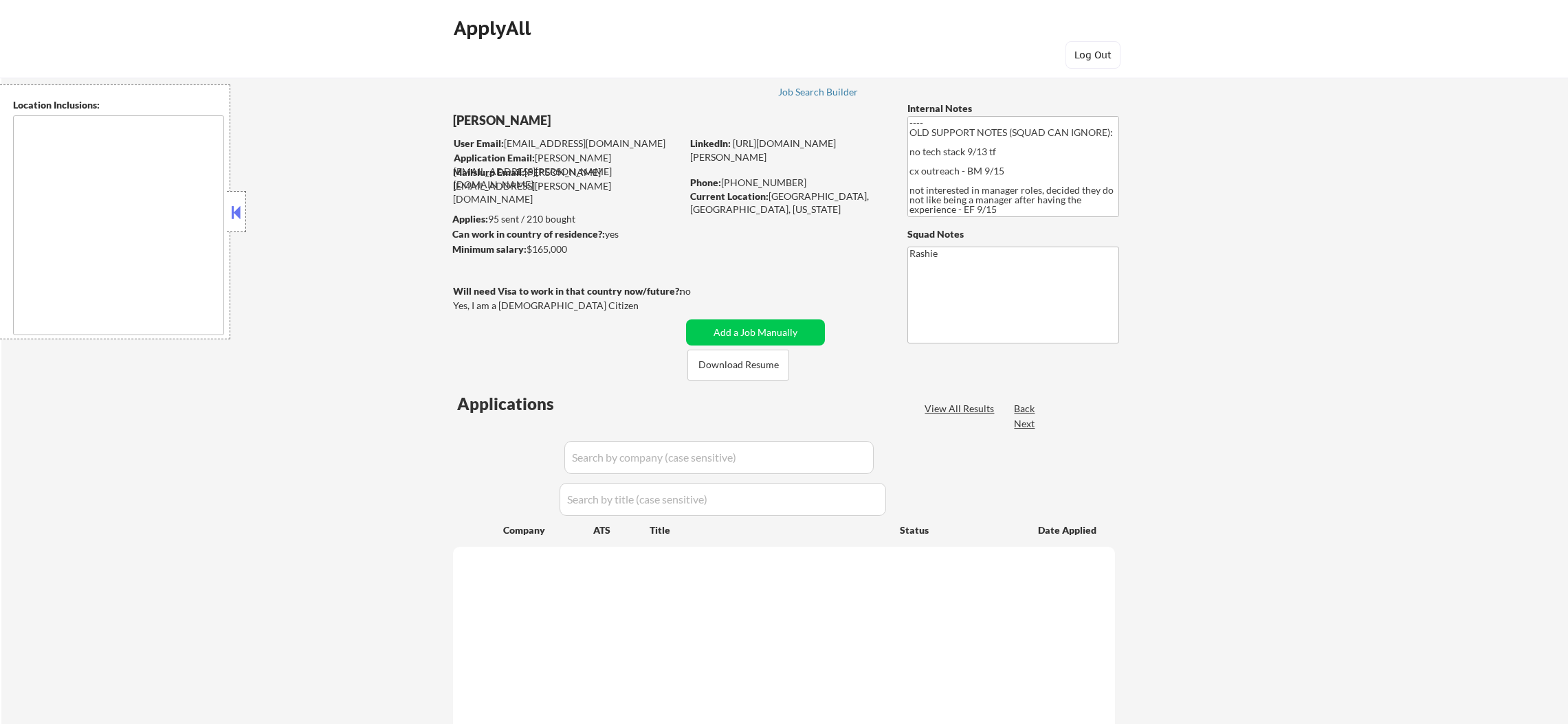
select select ""pending""
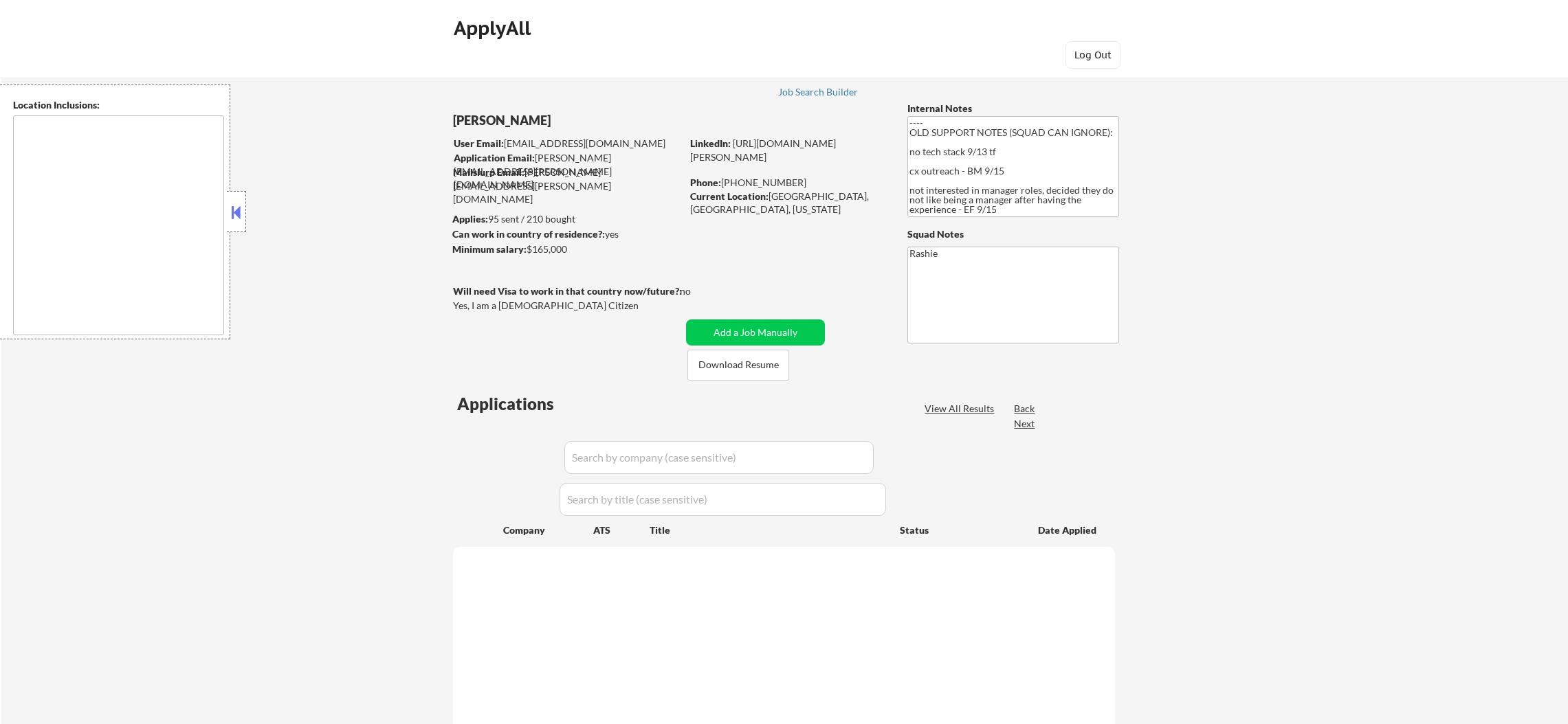
select select ""pending""
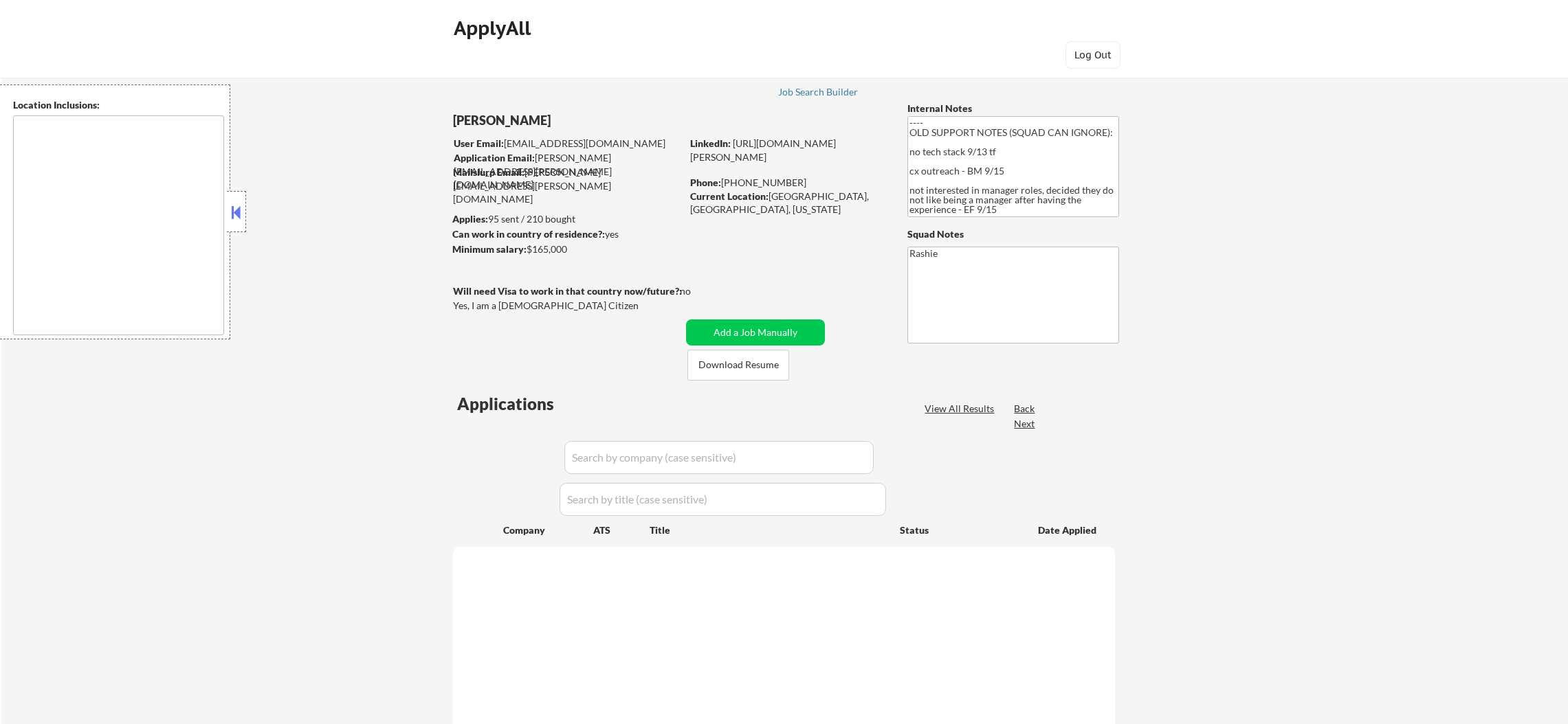
select select ""pending""
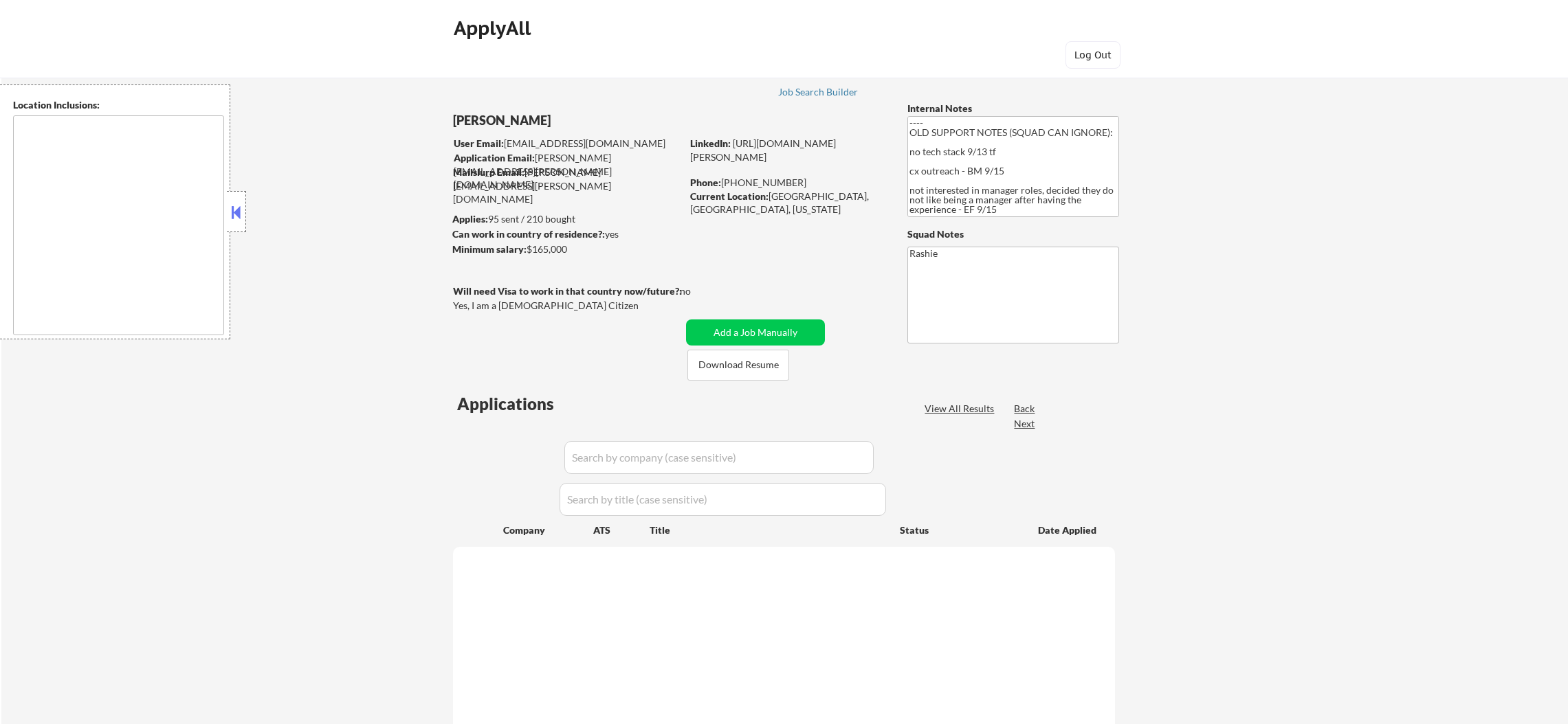
select select ""pending""
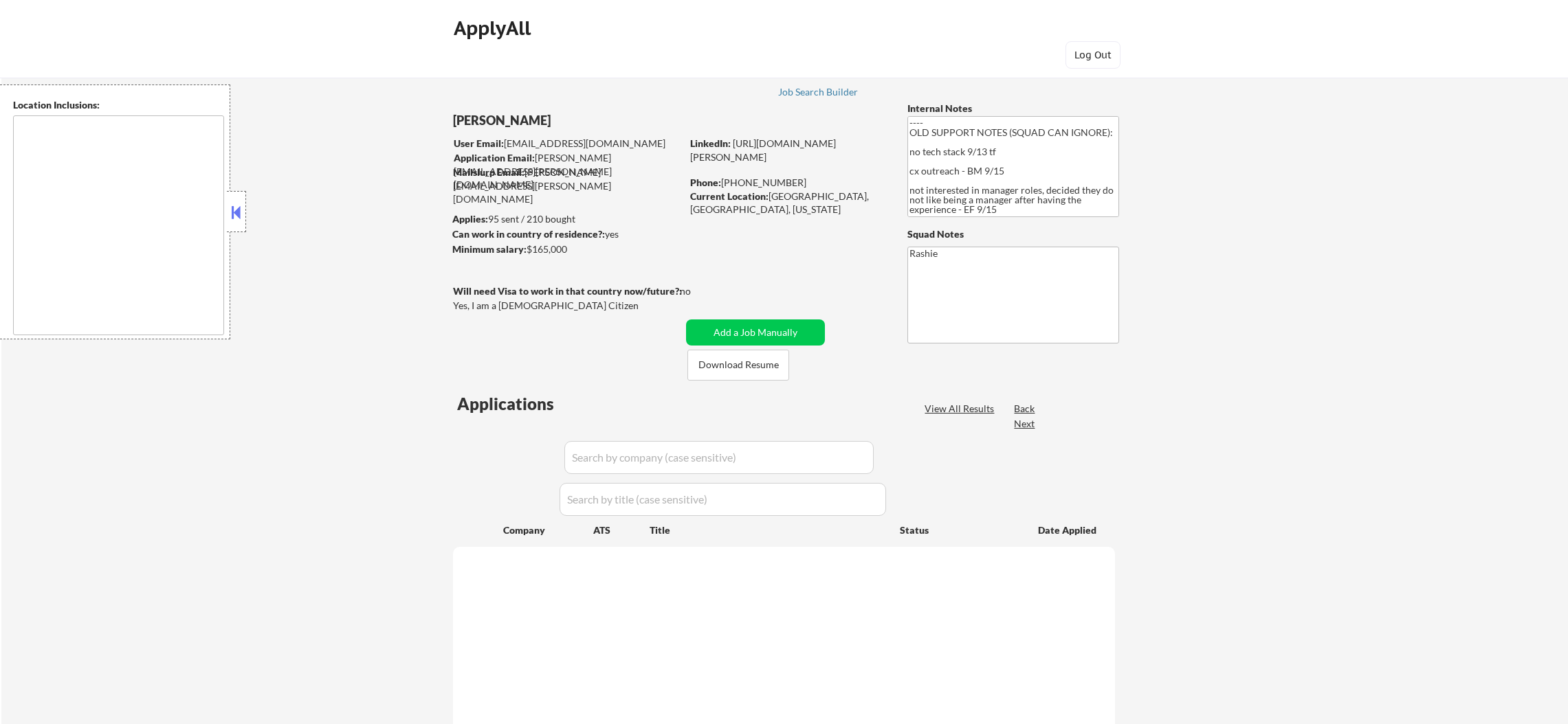
select select ""pending""
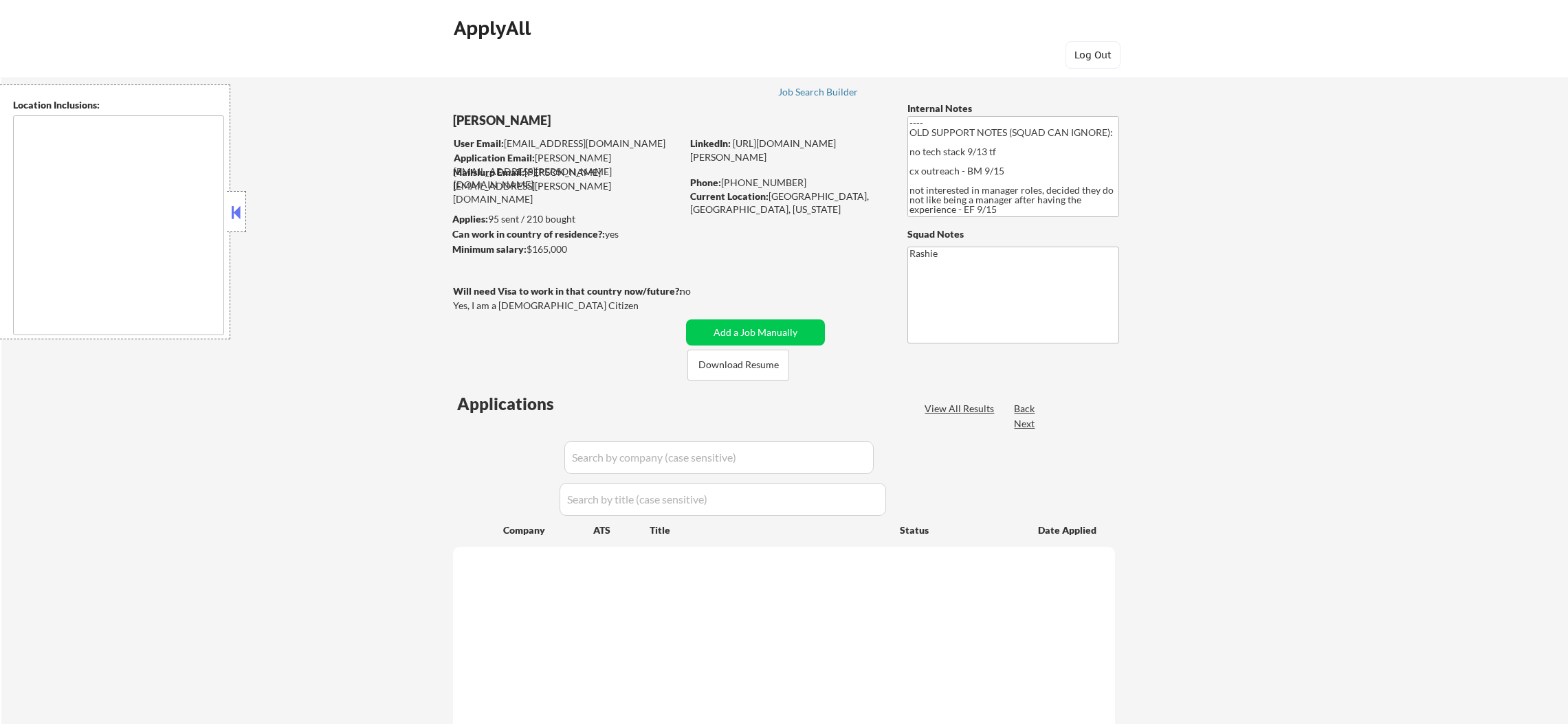
select select ""pending""
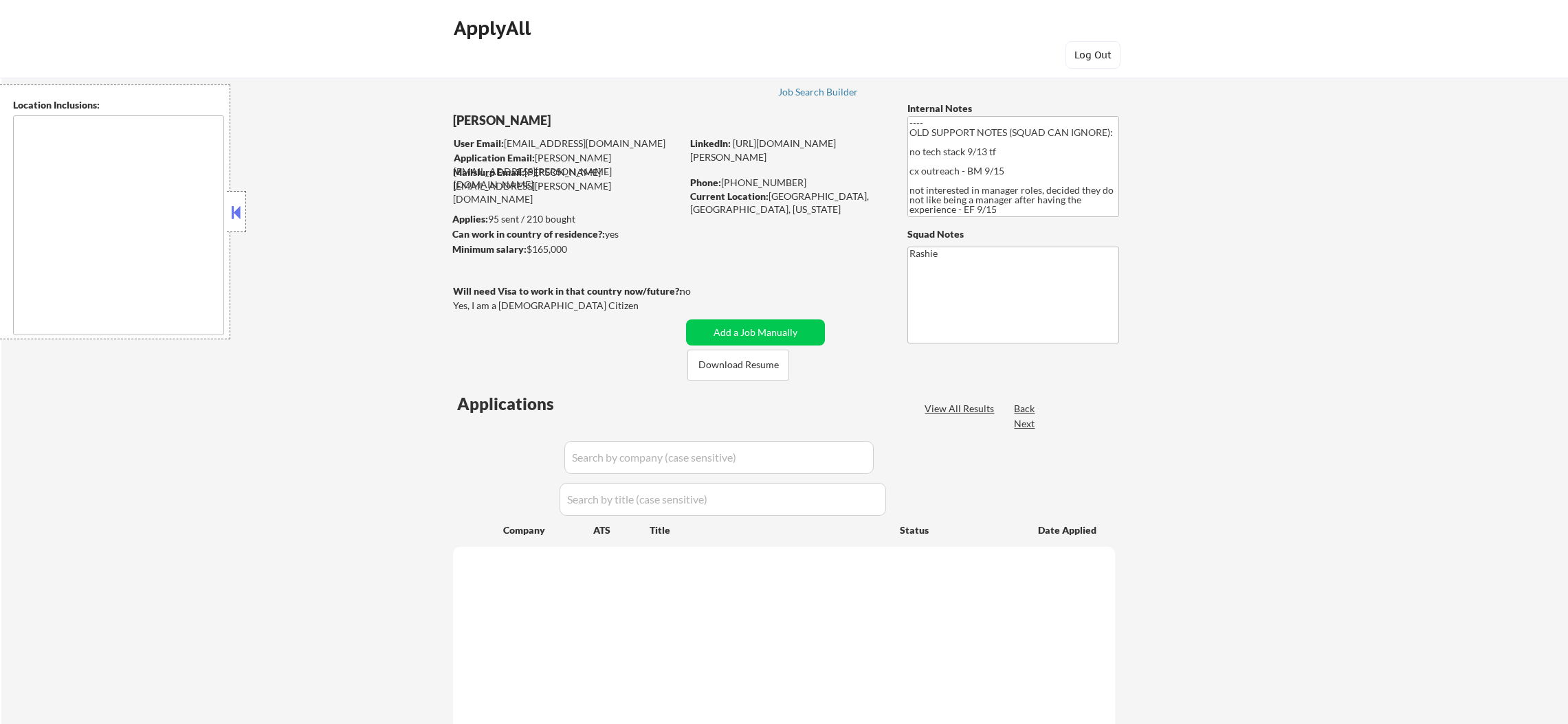
select select ""pending""
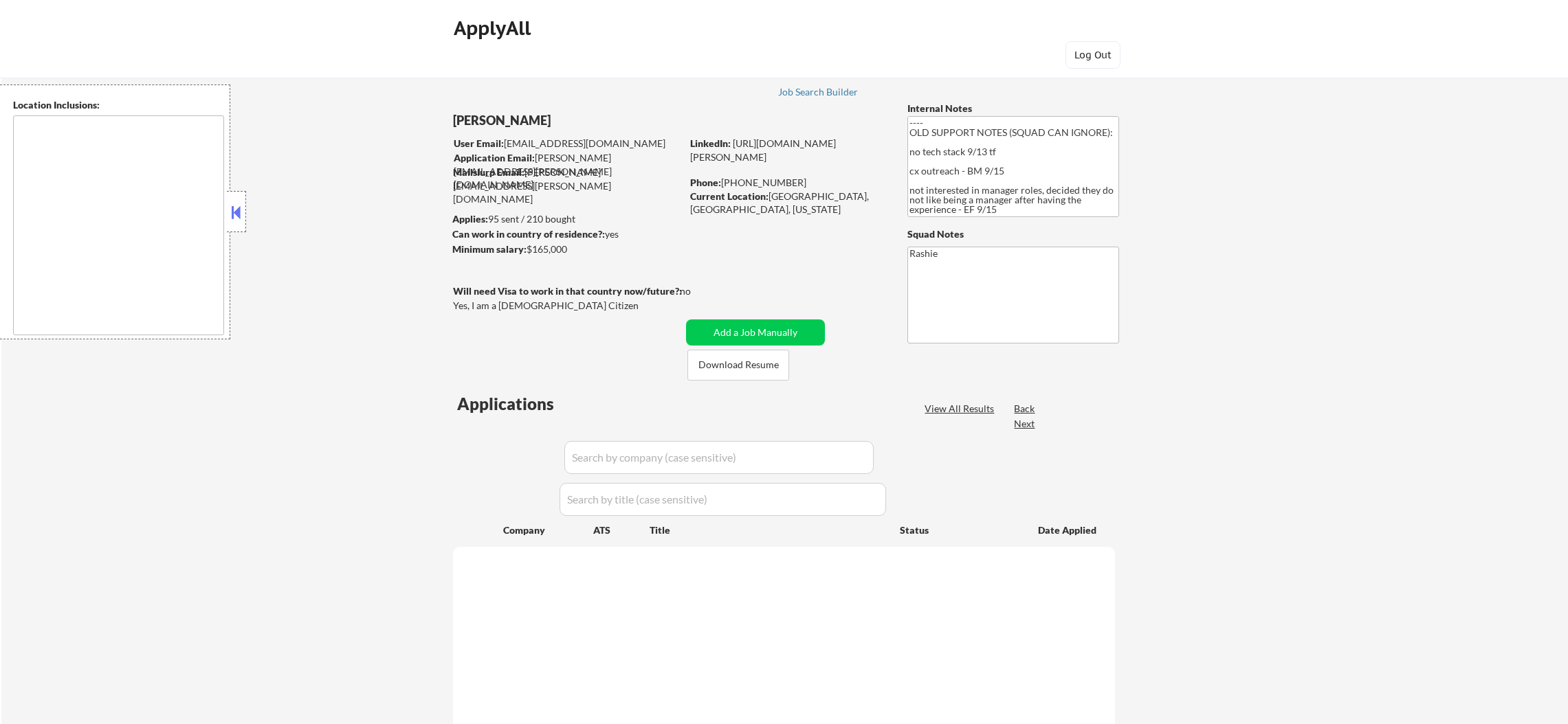
select select ""pending""
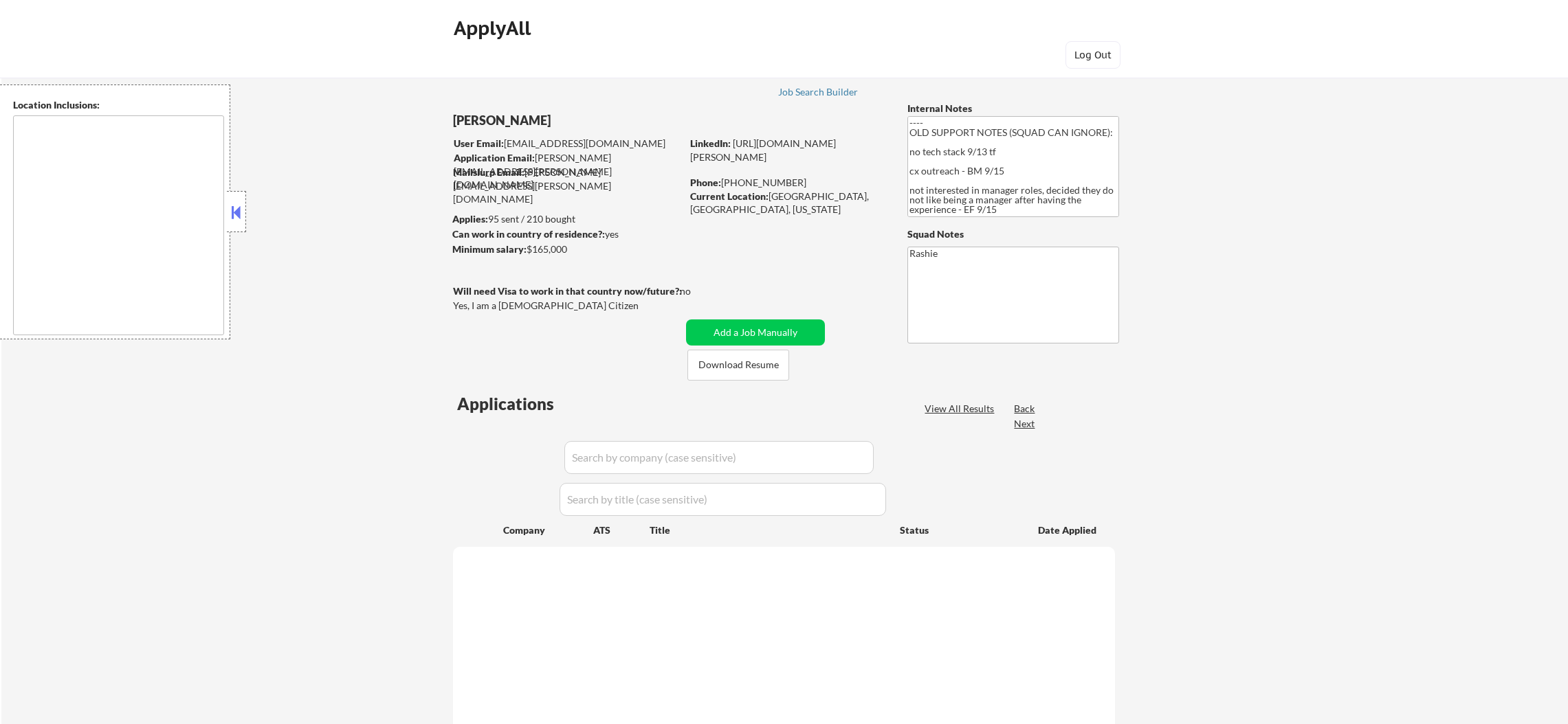
select select ""pending""
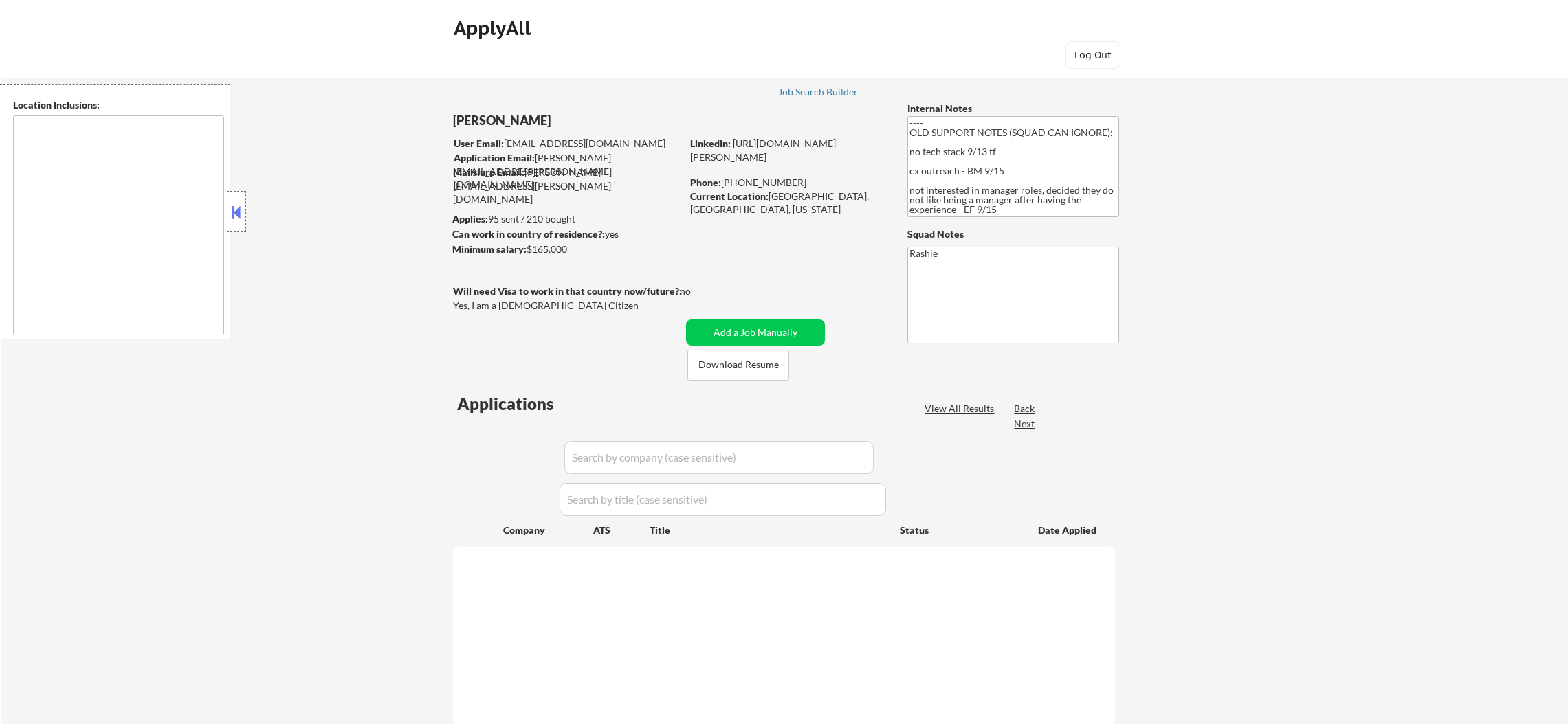
select select ""pending""
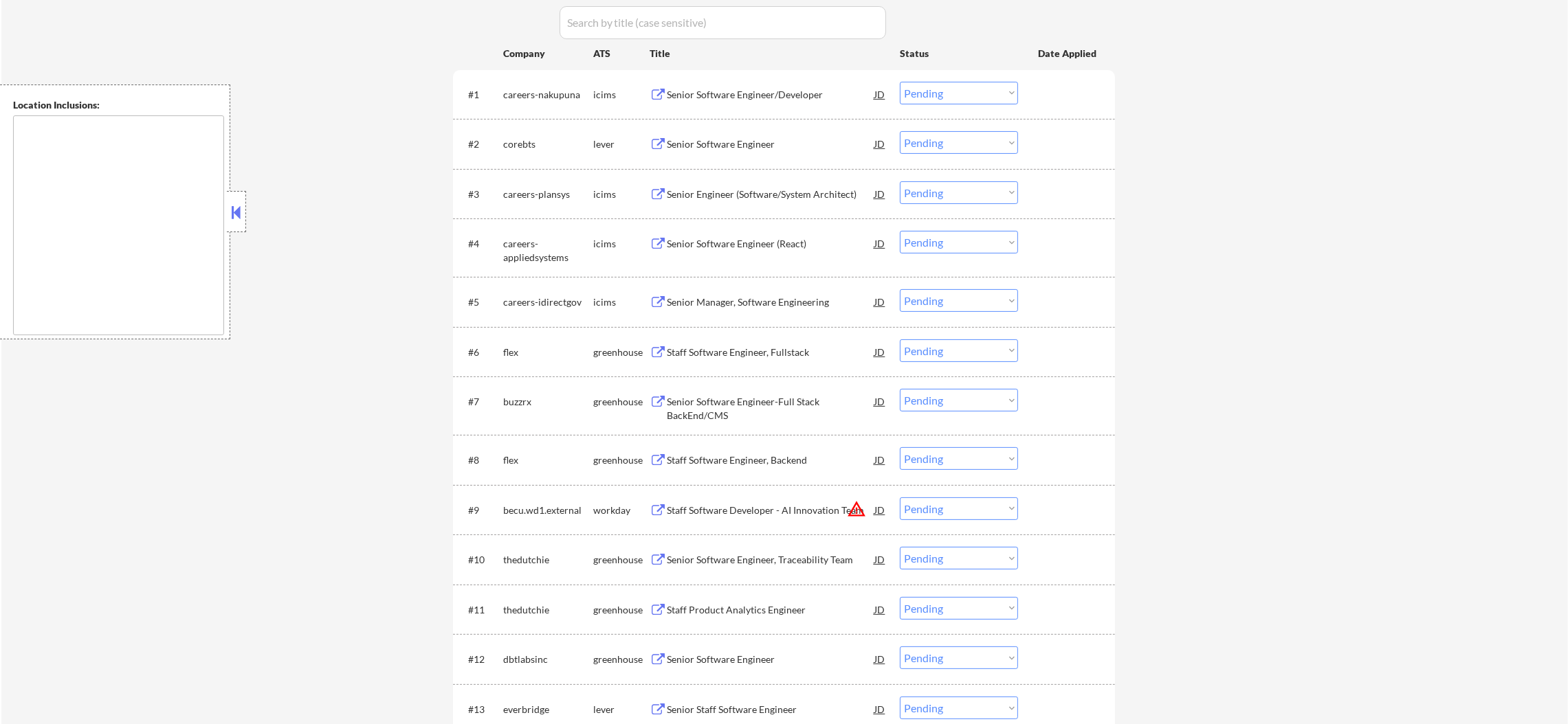
scroll to position [480, 0]
click at [735, 80] on div "Senior Software Engineer/Developer" at bounding box center [770, 90] width 208 height 24
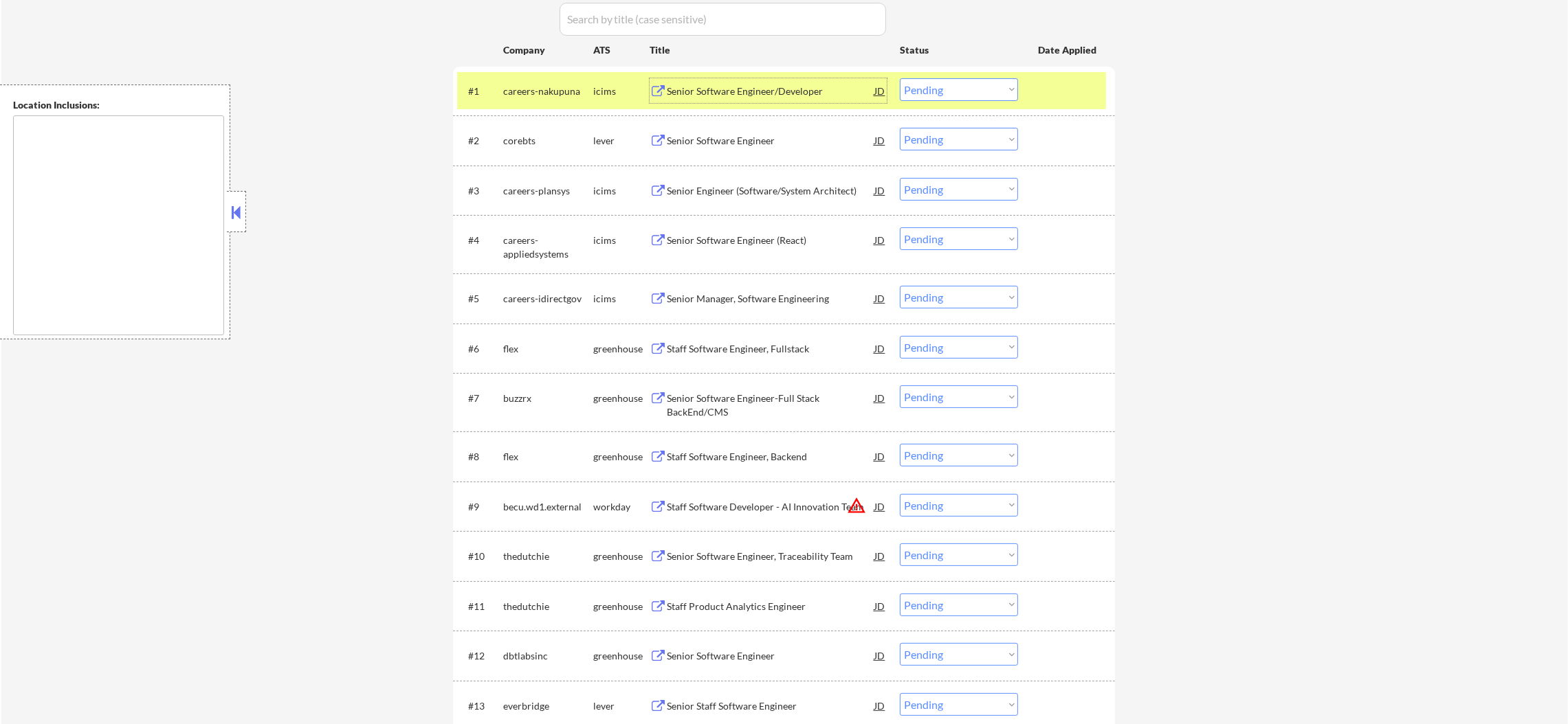
click at [944, 84] on select "Choose an option... Pending Applied Excluded (Questions) Excluded (Expired) Exc…" at bounding box center [959, 89] width 118 height 23
click at [900, 78] on select "Choose an option... Pending Applied Excluded (Questions) Excluded (Expired) Exc…" at bounding box center [959, 89] width 118 height 23
click at [510, 87] on div "careers-nakupuna" at bounding box center [548, 91] width 90 height 13
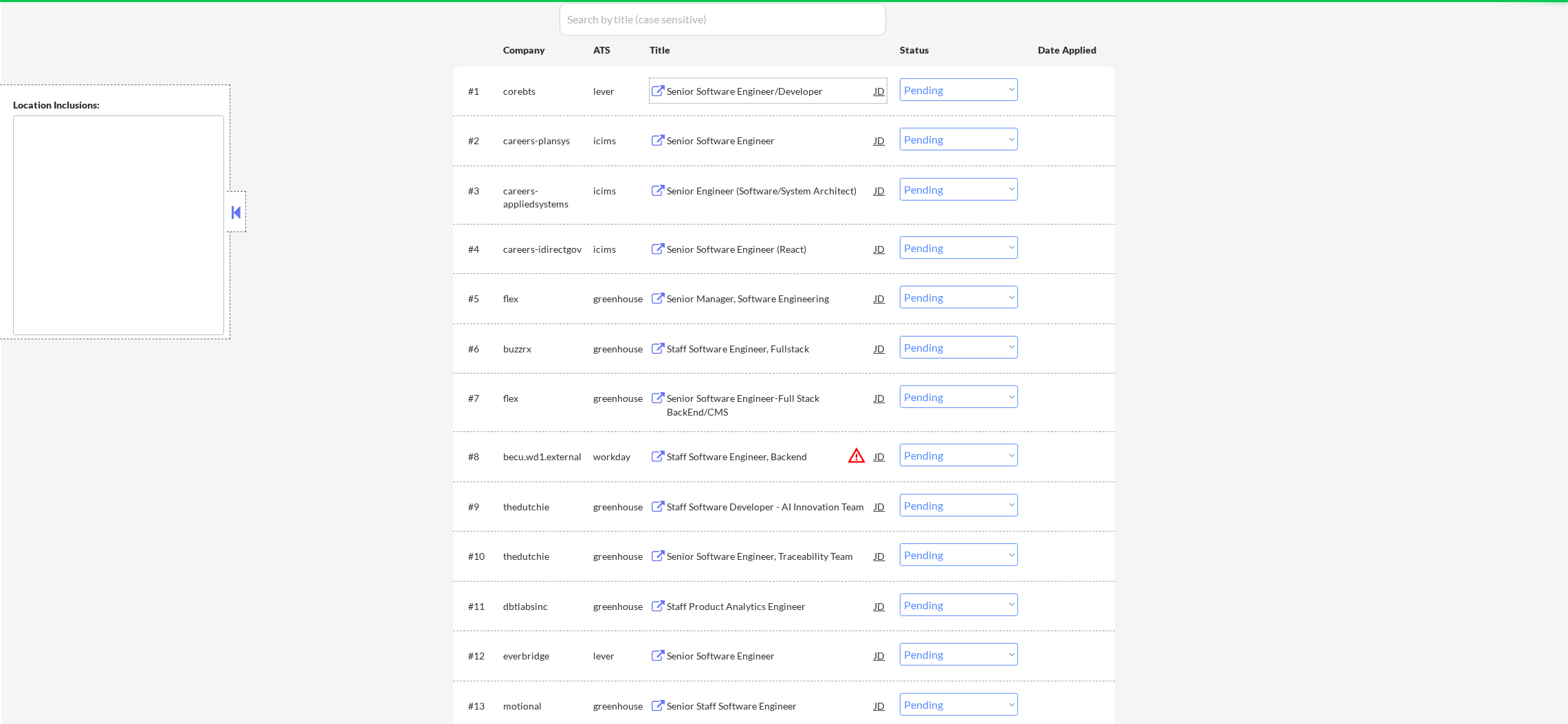
click at [769, 94] on div "Senior Software Engineer/Developer" at bounding box center [770, 91] width 208 height 13
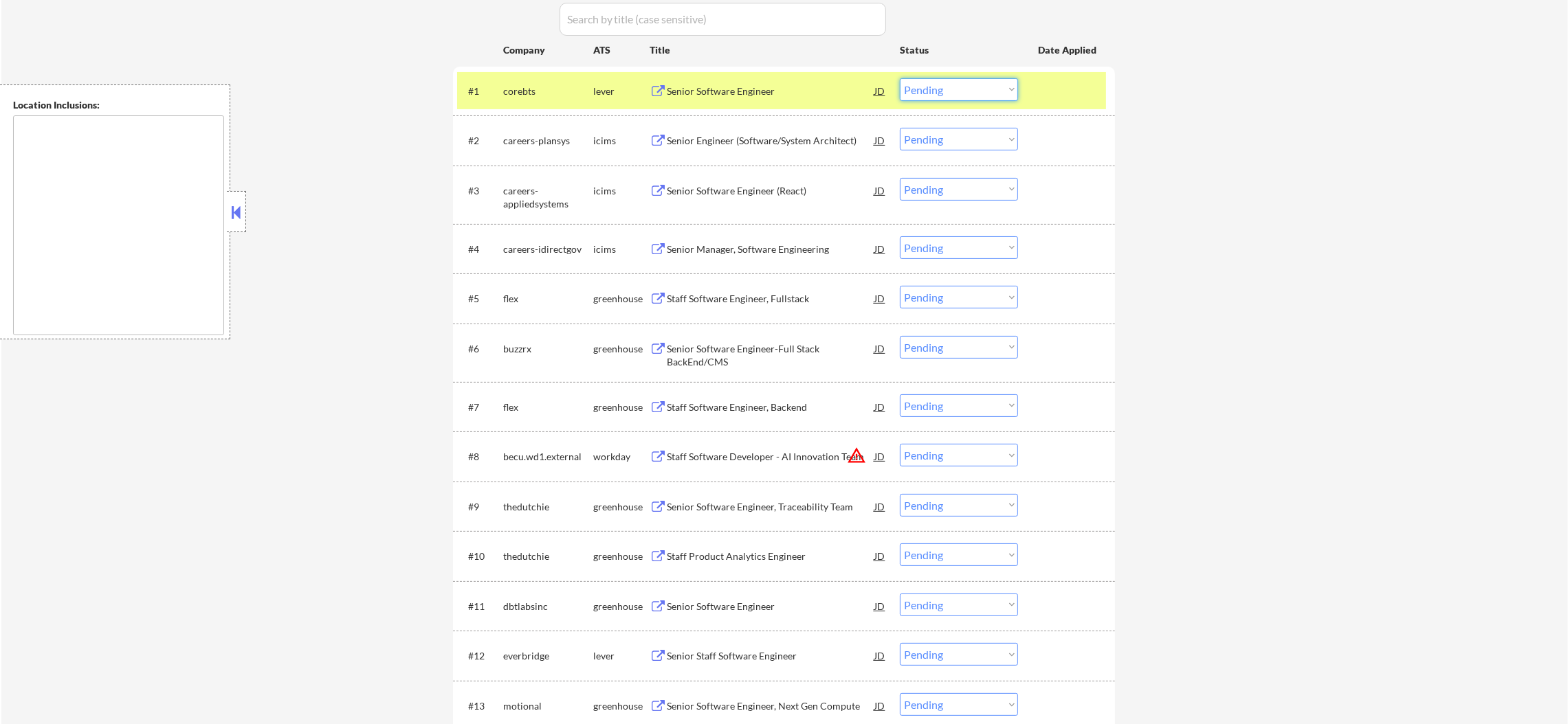
drag, startPoint x: 911, startPoint y: 81, endPoint x: 914, endPoint y: 98, distance: 17.3
click at [911, 82] on select "Choose an option... Pending Applied Excluded (Questions) Excluded (Expired) Exc…" at bounding box center [959, 89] width 118 height 23
click at [900, 78] on select "Choose an option... Pending Applied Excluded (Questions) Excluded (Expired) Exc…" at bounding box center [959, 89] width 118 height 23
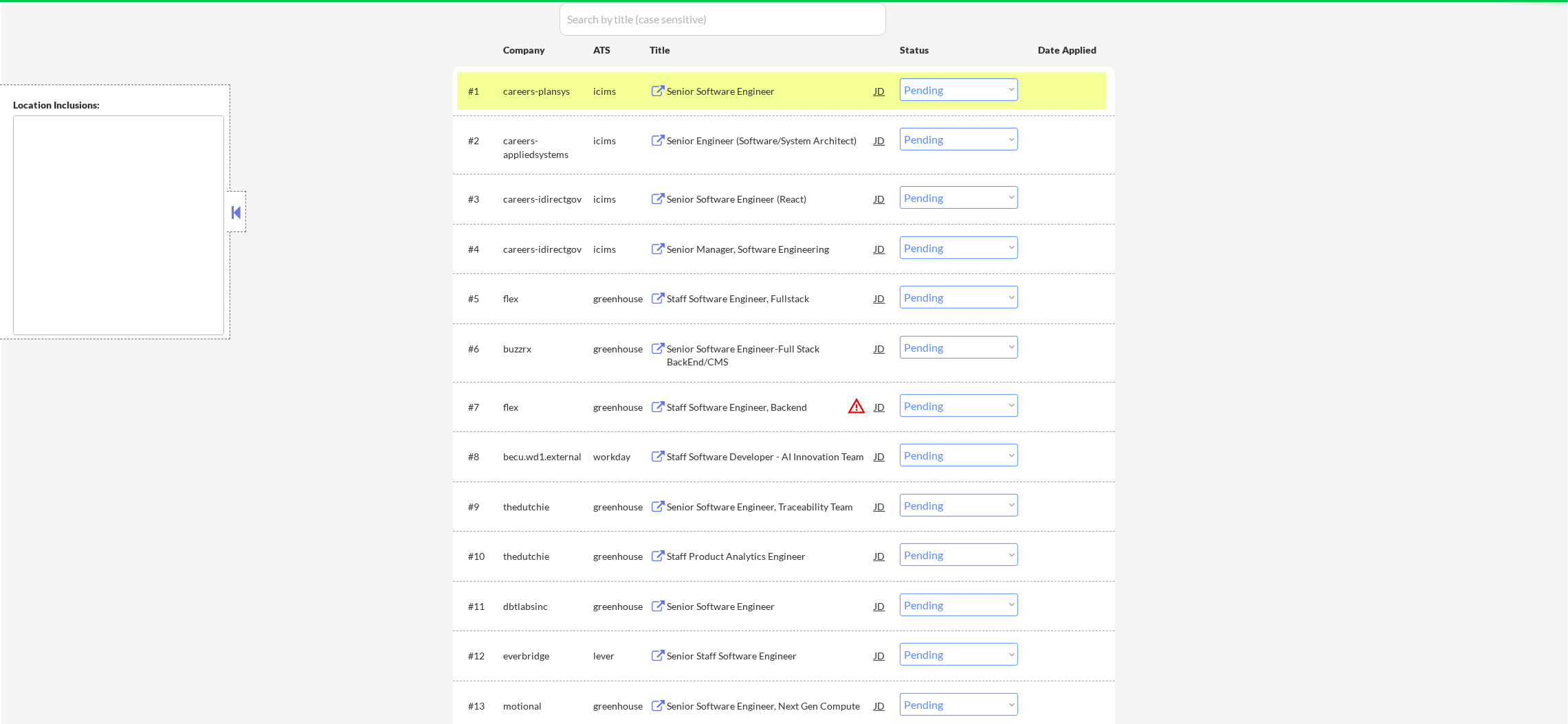
click at [523, 93] on div "careers-plansys" at bounding box center [548, 91] width 90 height 13
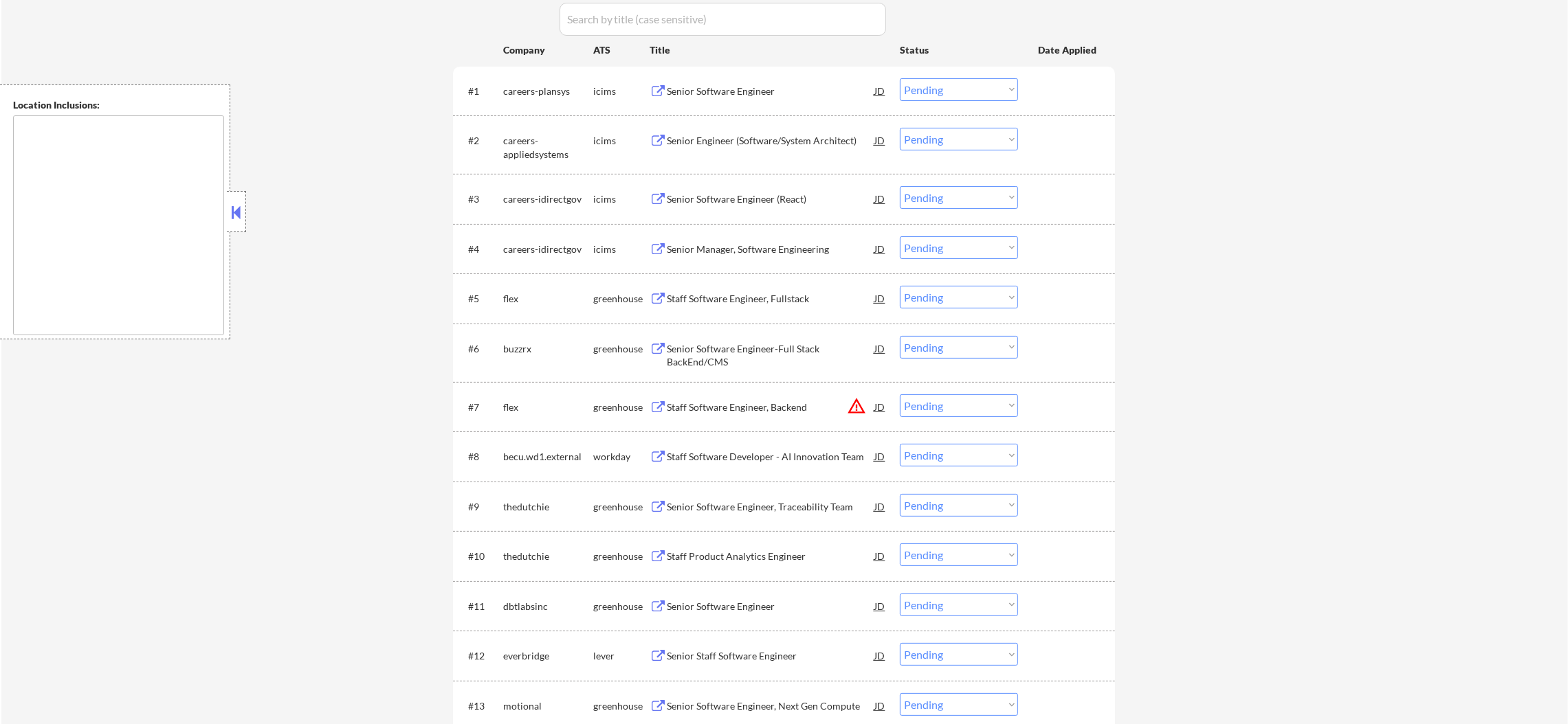
click at [793, 69] on div "#1 careers-plansys icims Senior Software Engineer JD Choose an option... Pendin…" at bounding box center [784, 91] width 662 height 49
click at [779, 80] on div "Senior Software Engineer" at bounding box center [770, 90] width 208 height 24
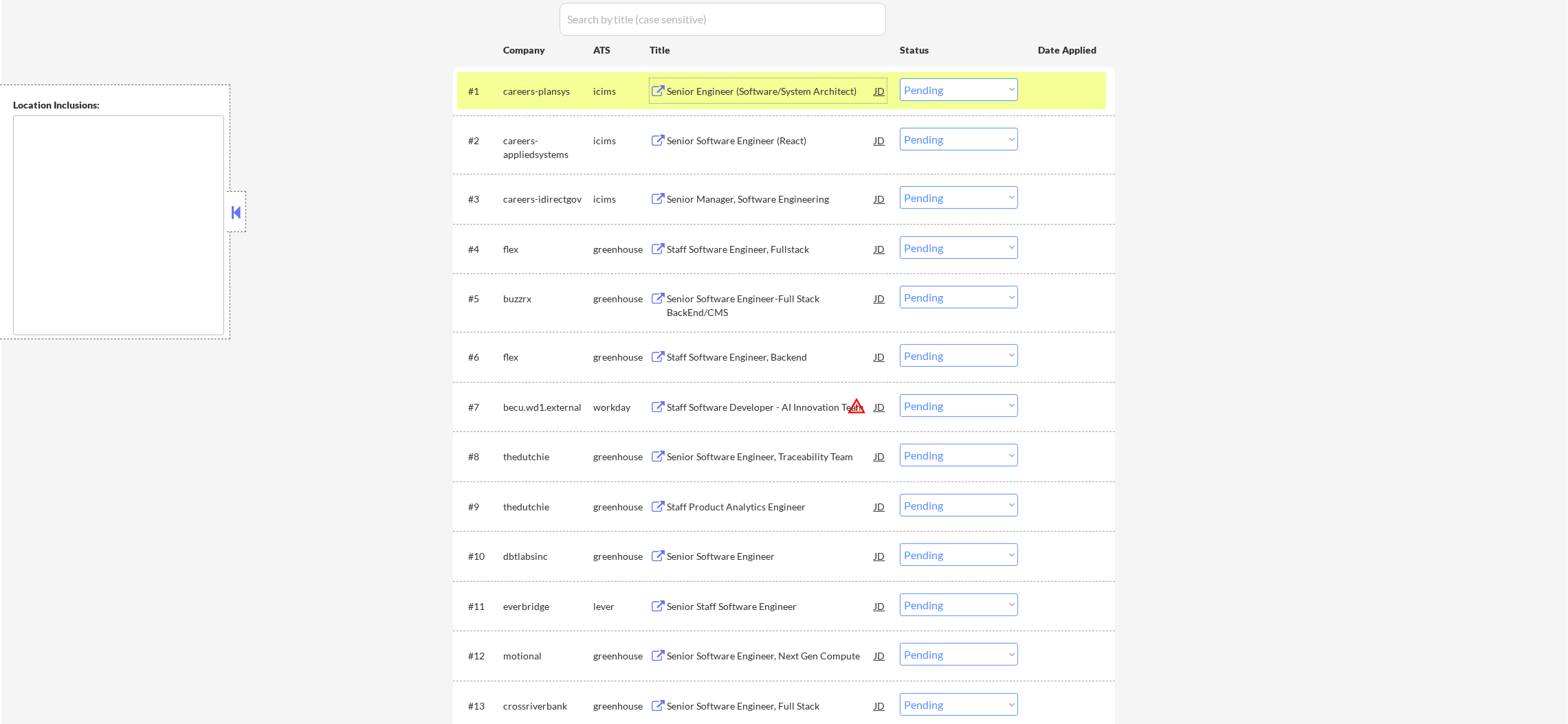
drag, startPoint x: 931, startPoint y: 86, endPoint x: 934, endPoint y: 97, distance: 11.4
click at [931, 86] on select "Choose an option... Pending Applied Excluded (Questions) Excluded (Expired) Exc…" at bounding box center [959, 89] width 118 height 23
click at [900, 78] on select "Choose an option... Pending Applied Excluded (Questions) Excluded (Expired) Exc…" at bounding box center [959, 89] width 118 height 23
click at [504, 89] on div "careers-plansys" at bounding box center [548, 91] width 90 height 13
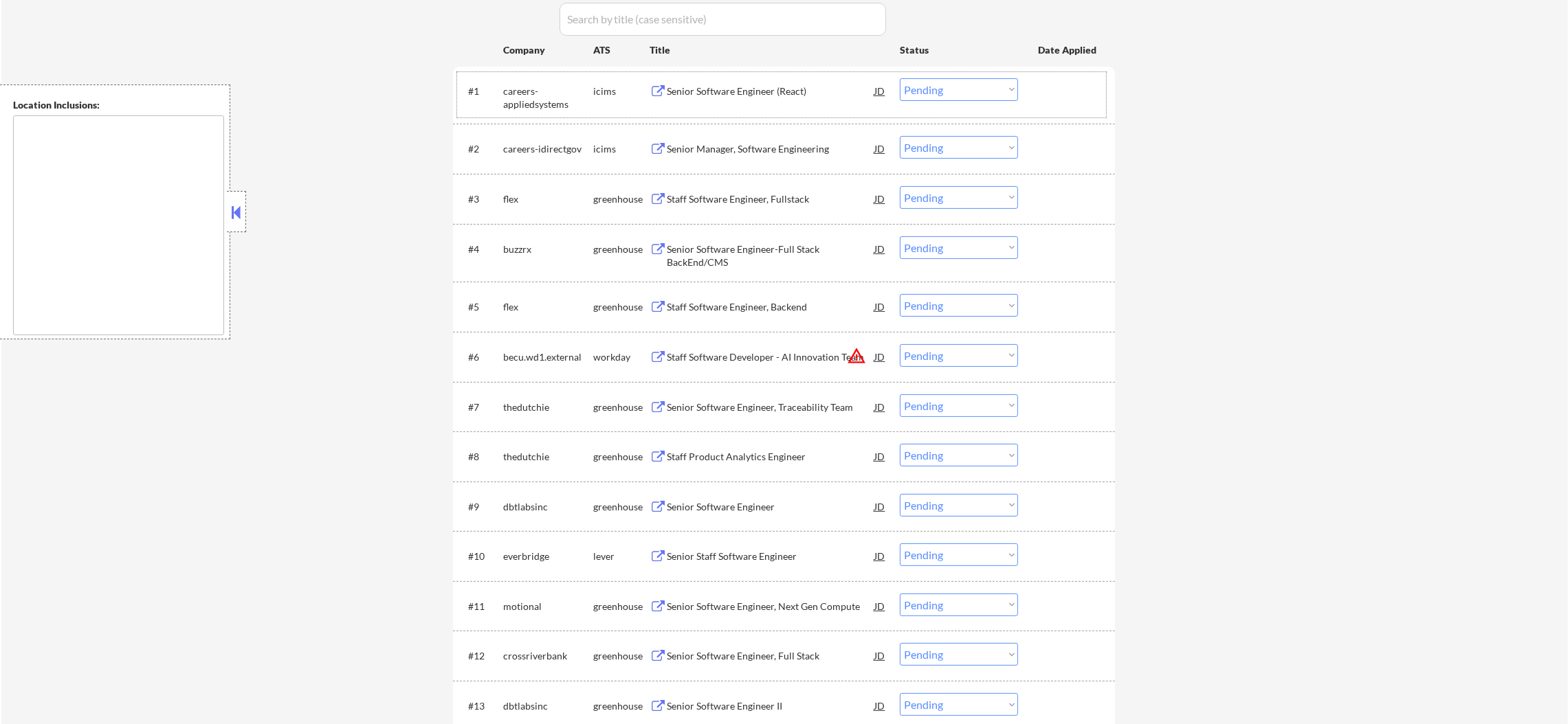
click at [792, 90] on div "Senior Software Engineer (React)" at bounding box center [770, 91] width 208 height 13
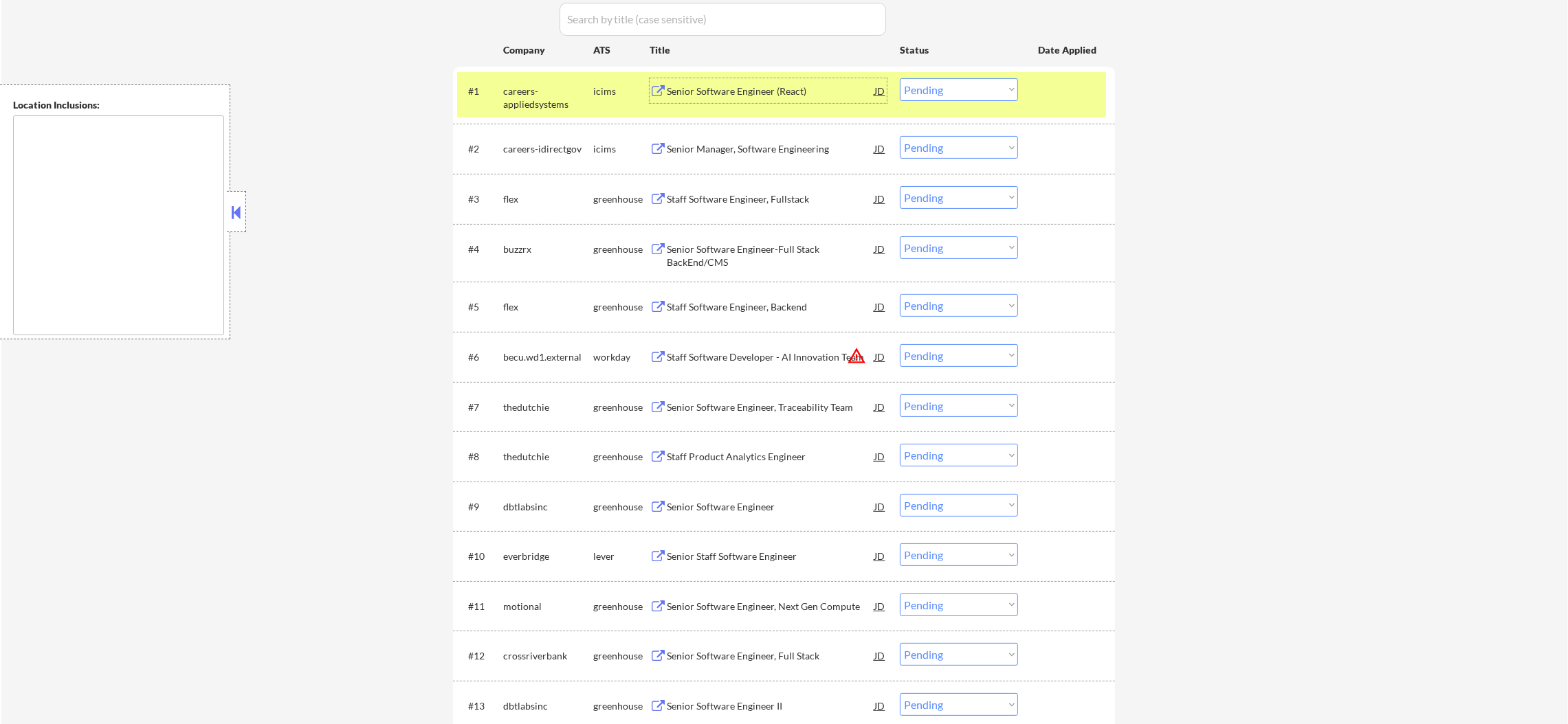
click at [911, 90] on select "Choose an option... Pending Applied Excluded (Questions) Excluded (Expired) Exc…" at bounding box center [959, 89] width 118 height 23
click at [900, 78] on select "Choose an option... Pending Applied Excluded (Questions) Excluded (Expired) Exc…" at bounding box center [959, 89] width 118 height 23
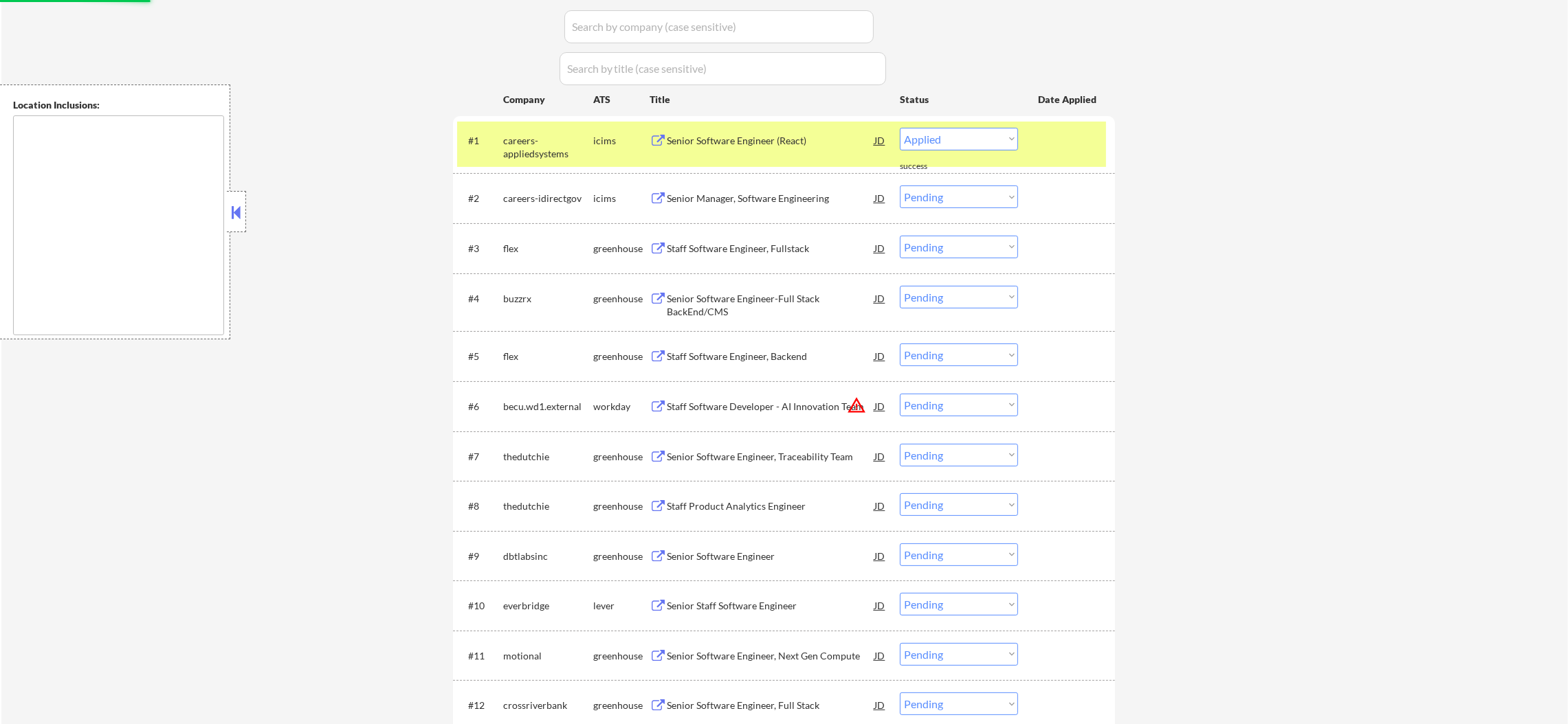
click at [510, 161] on div "careers-appliedsystems" at bounding box center [548, 148] width 90 height 27
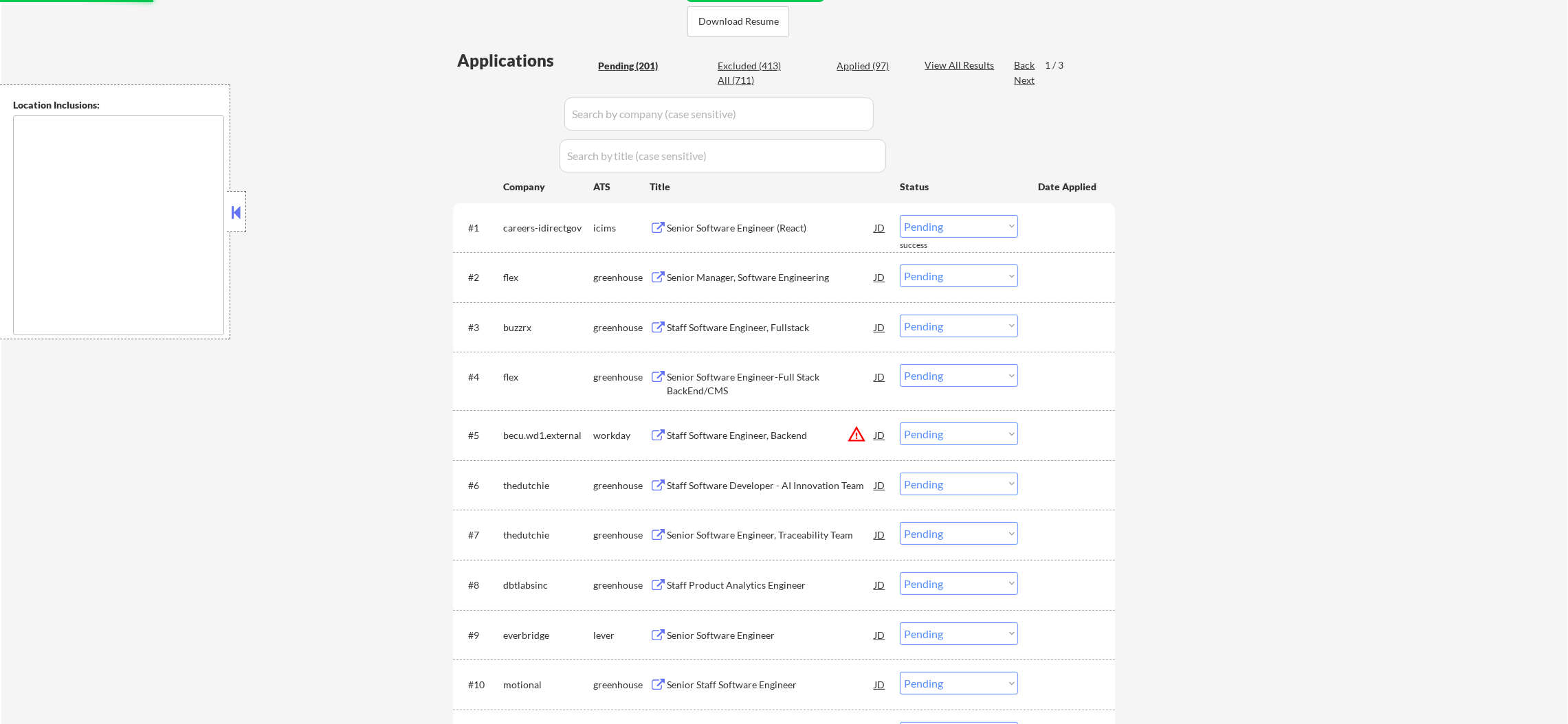
scroll to position [377, 0]
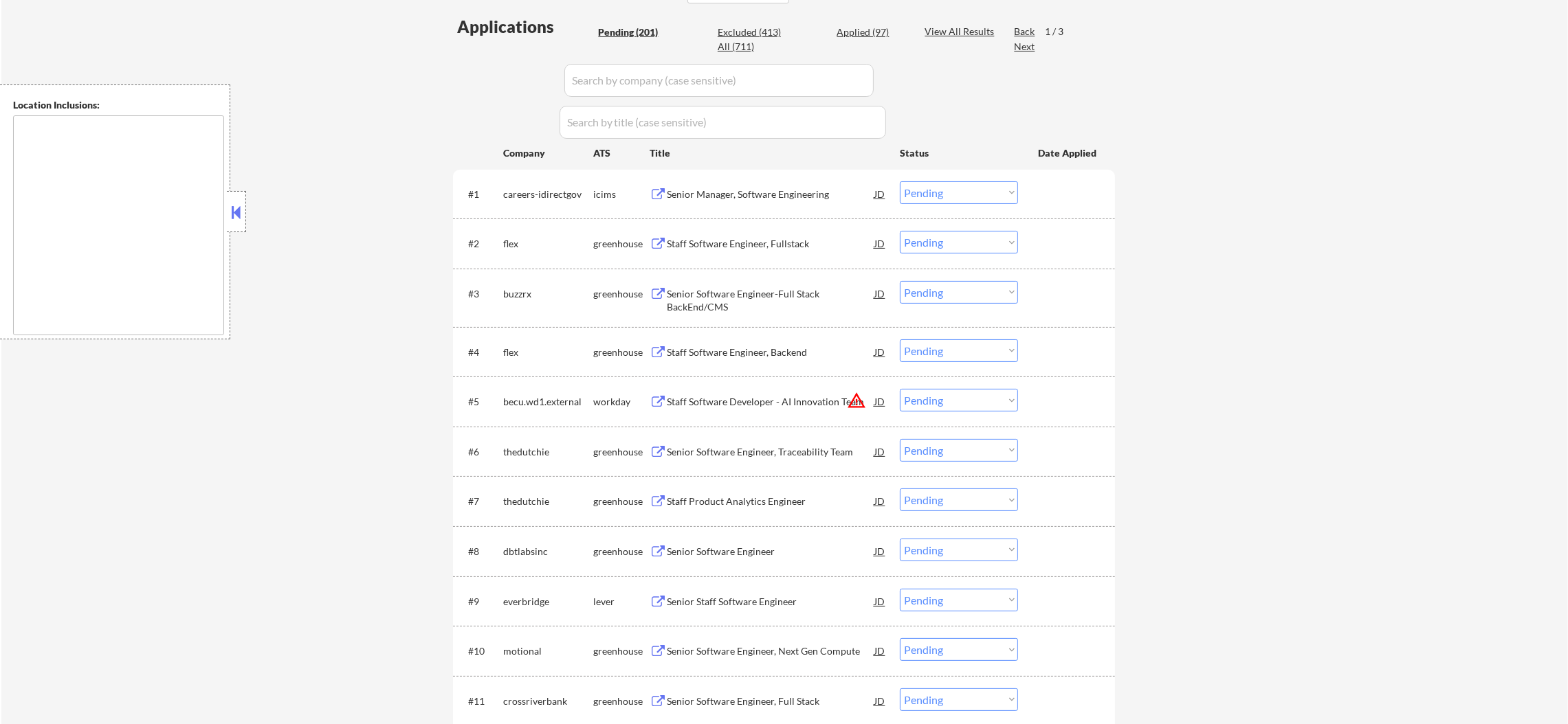
click at [775, 184] on div "Senior Manager, Software Engineering" at bounding box center [770, 193] width 208 height 24
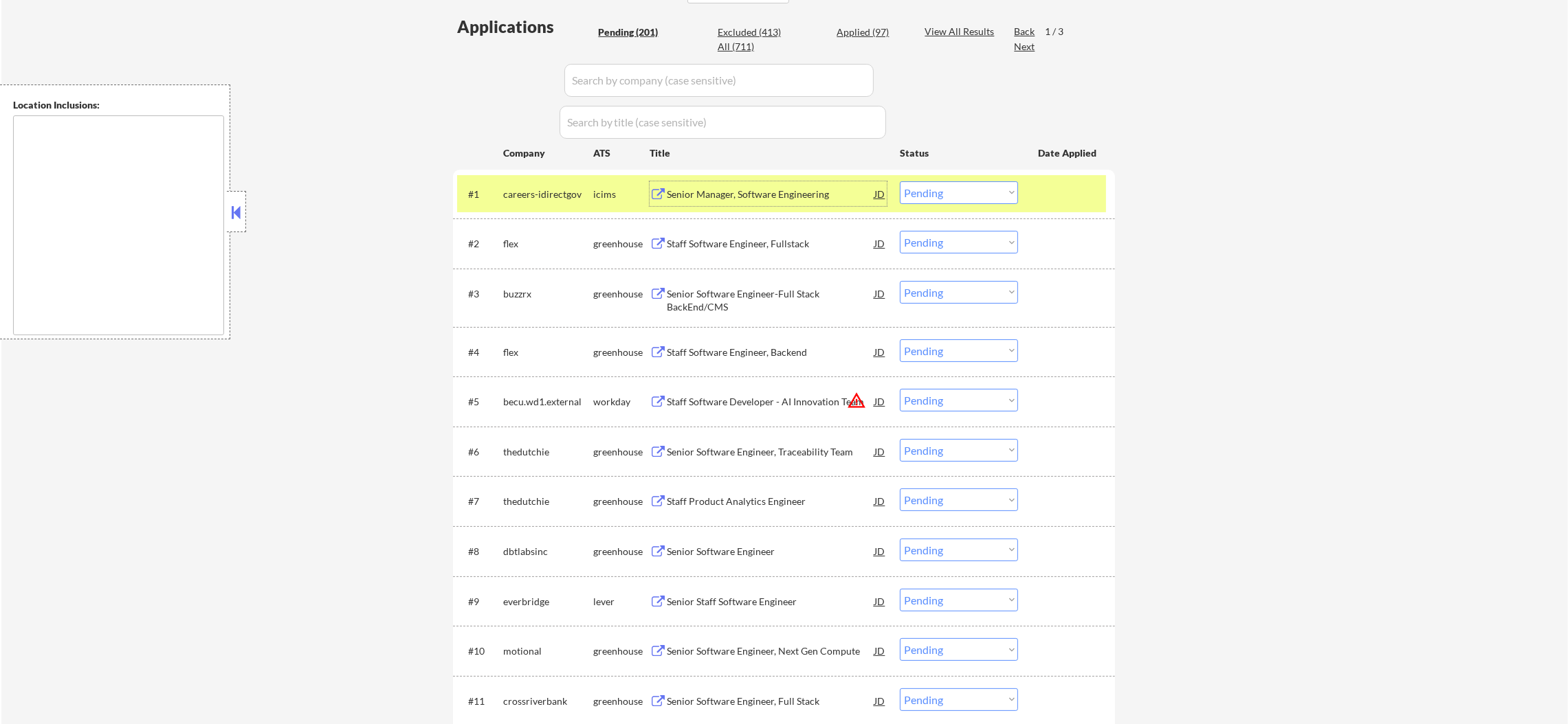
click at [941, 189] on select "Choose an option... Pending Applied Excluded (Questions) Excluded (Expired) Exc…" at bounding box center [959, 193] width 118 height 23
click at [900, 182] on select "Choose an option... Pending Applied Excluded (Questions) Excluded (Expired) Exc…" at bounding box center [959, 193] width 118 height 23
click at [547, 193] on div "careers-idirectgov" at bounding box center [548, 194] width 90 height 13
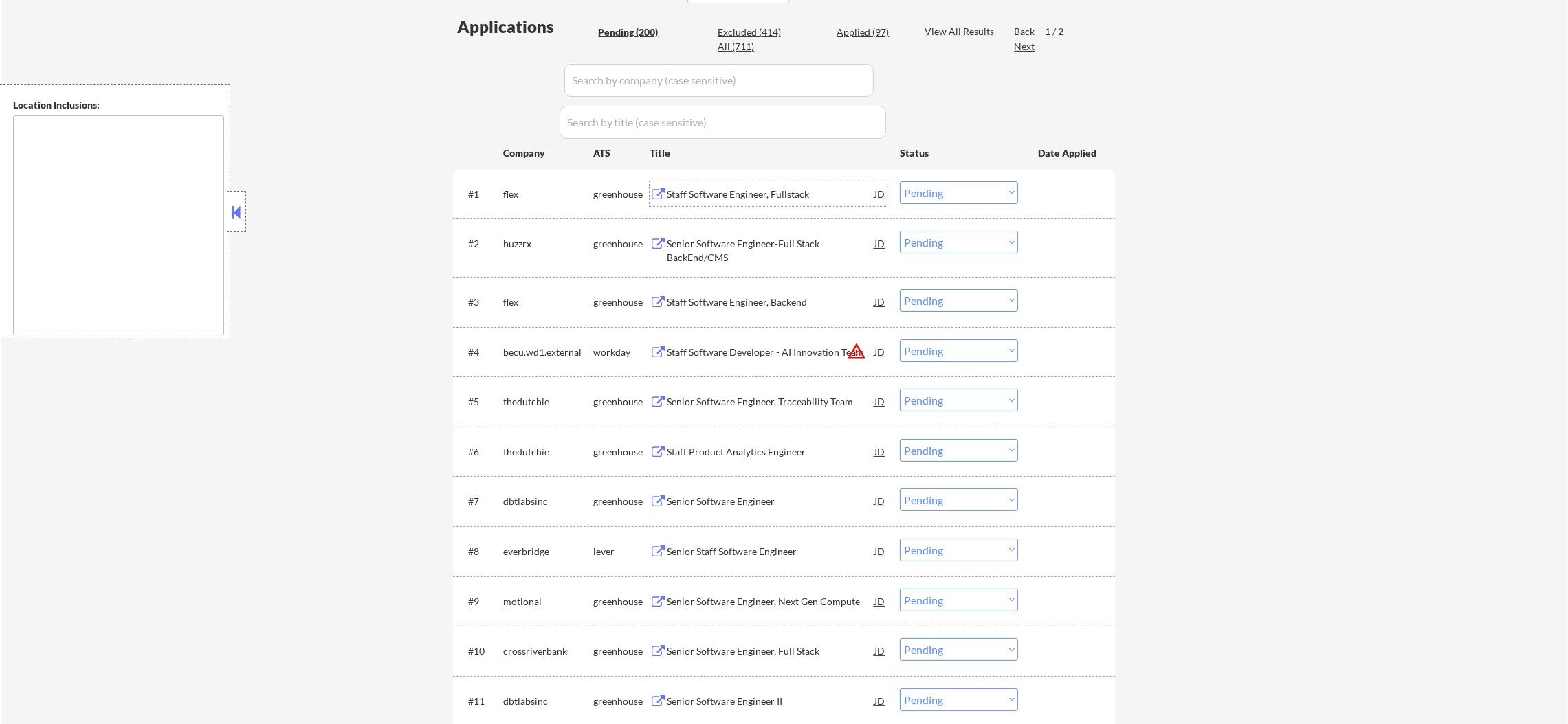
click at [754, 188] on div "Staff Software Engineer, Fullstack" at bounding box center [770, 194] width 208 height 13
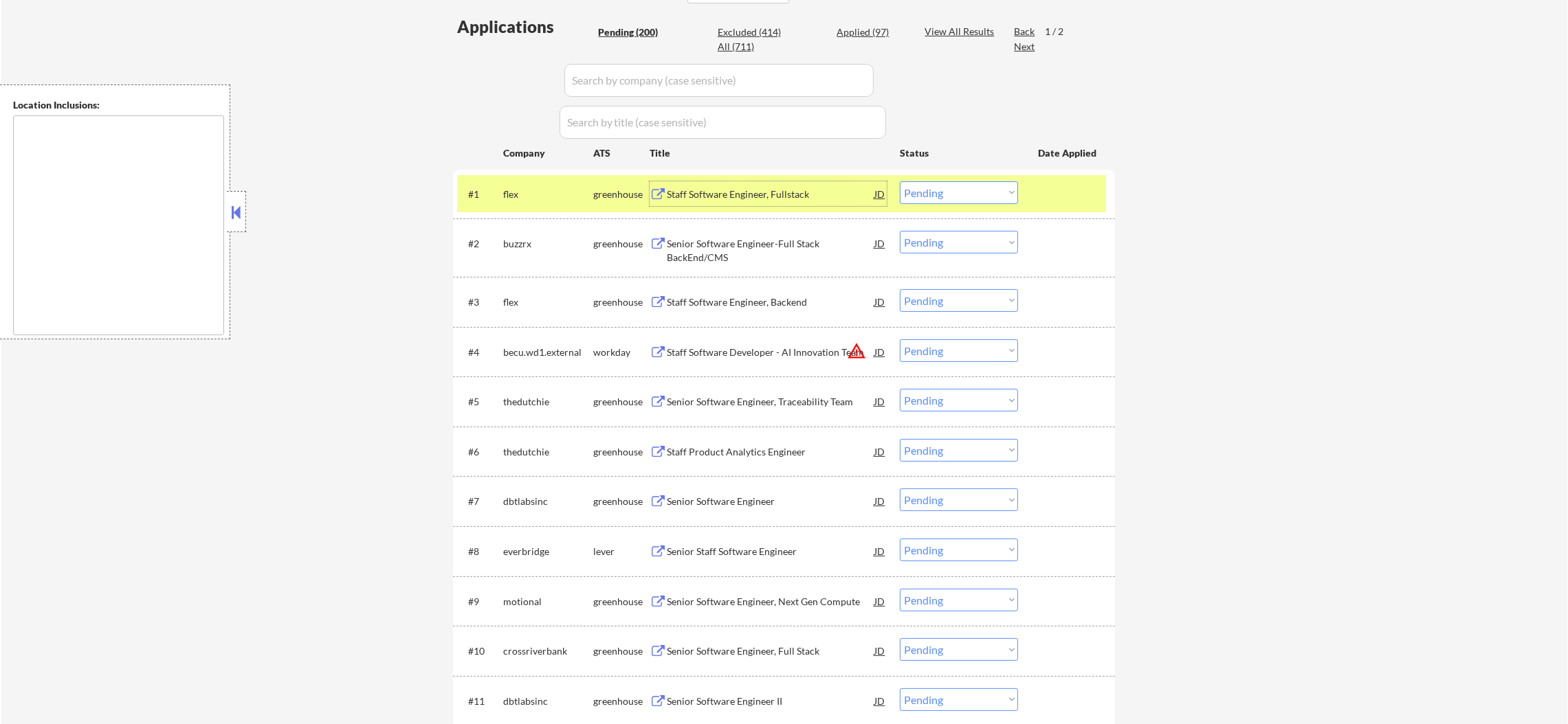
drag, startPoint x: 931, startPoint y: 191, endPoint x: 927, endPoint y: 201, distance: 10.8
click at [933, 191] on select "Choose an option... Pending Applied Excluded (Questions) Excluded (Expired) Exc…" at bounding box center [959, 193] width 118 height 23
click at [900, 182] on select "Choose an option... Pending Applied Excluded (Questions) Excluded (Expired) Exc…" at bounding box center [959, 193] width 118 height 23
click at [562, 179] on div "#1 flex greenhouse Staff Software Engineer, Fullstack JD Choose an option... Pe…" at bounding box center [781, 193] width 649 height 37
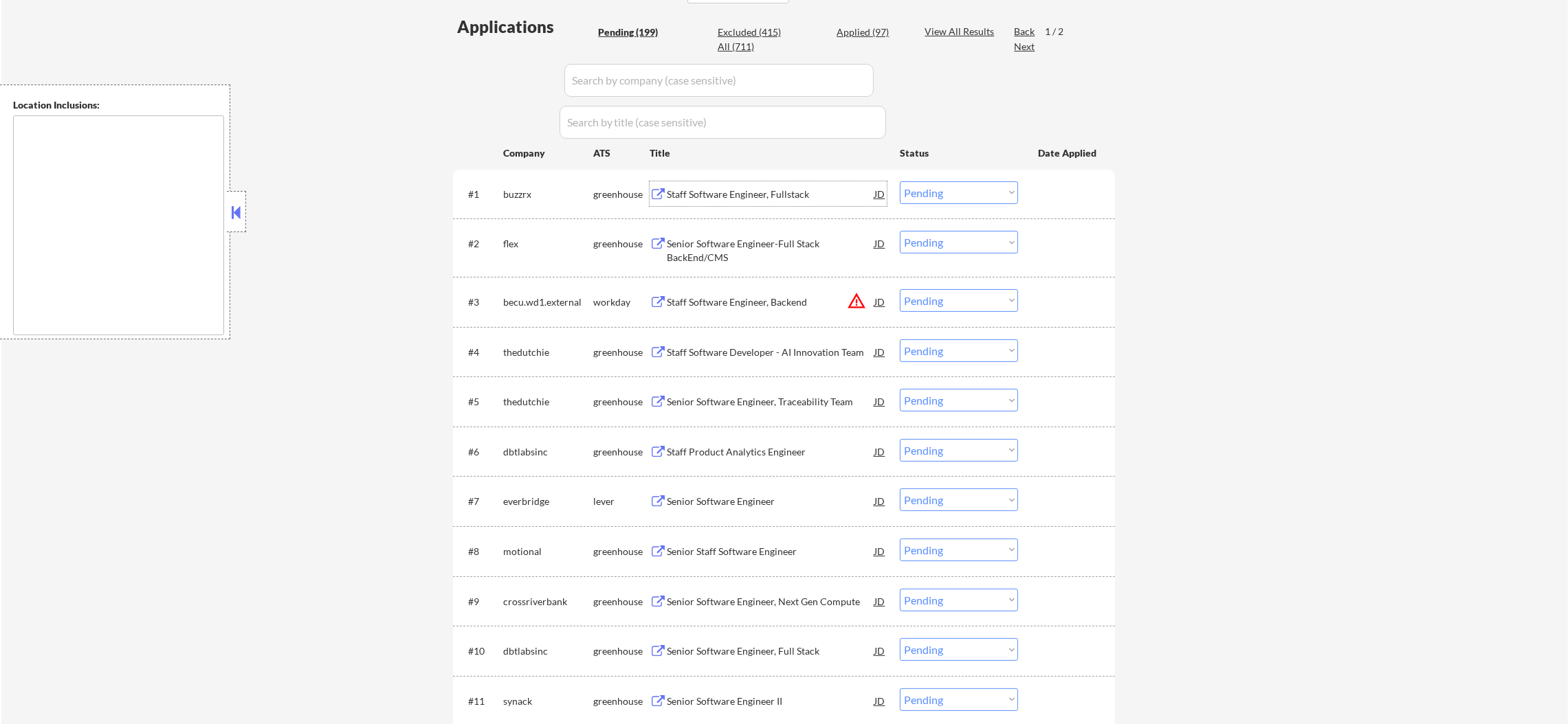
click at [720, 189] on div "Staff Software Engineer, Fullstack" at bounding box center [770, 194] width 208 height 13
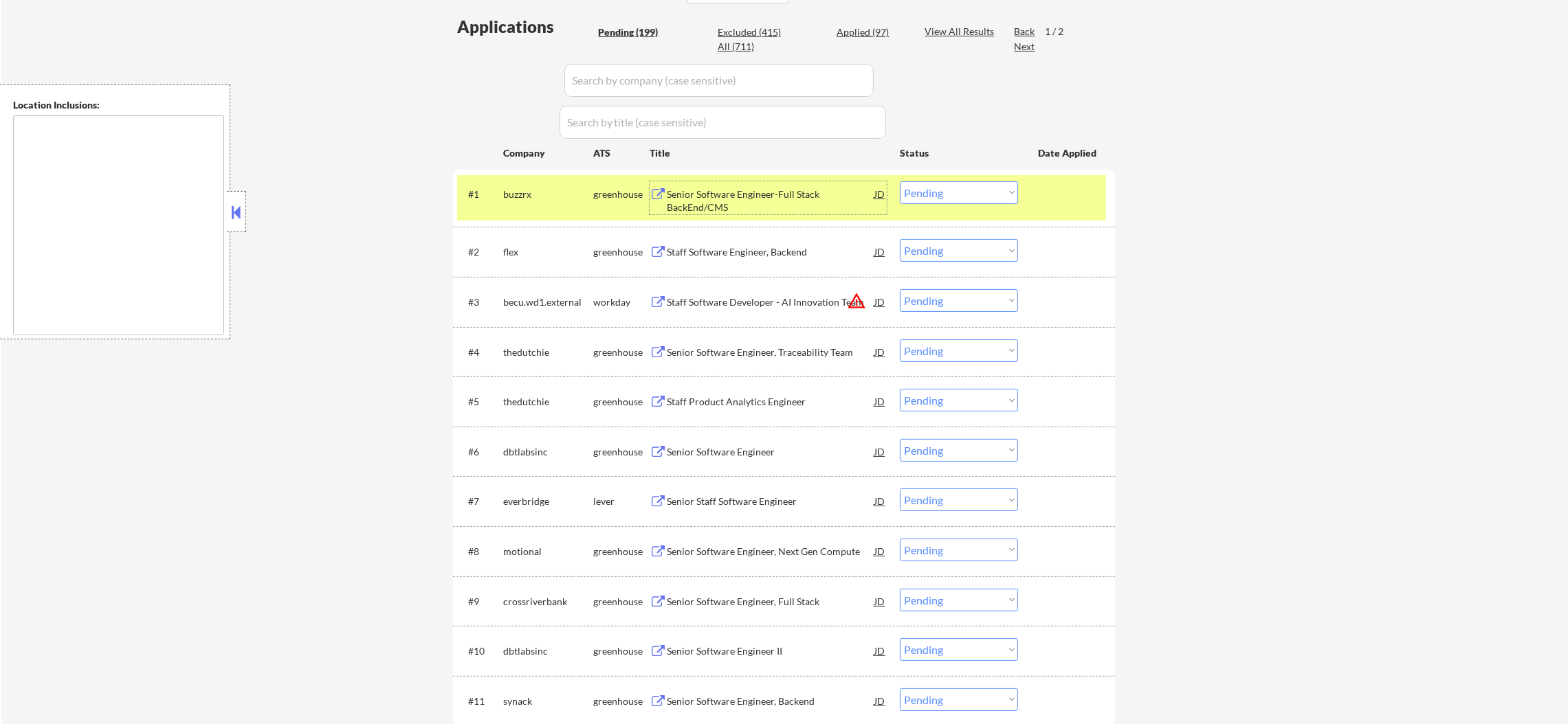
click at [927, 193] on select "Choose an option... Pending Applied Excluded (Questions) Excluded (Expired) Exc…" at bounding box center [959, 193] width 118 height 23
click at [900, 182] on select "Choose an option... Pending Applied Excluded (Questions) Excluded (Expired) Exc…" at bounding box center [959, 193] width 118 height 23
click at [537, 176] on div "#1 buzzrx greenhouse Senior Software Engineer-Full Stack BackEnd/CMS JD Choose …" at bounding box center [781, 197] width 649 height 45
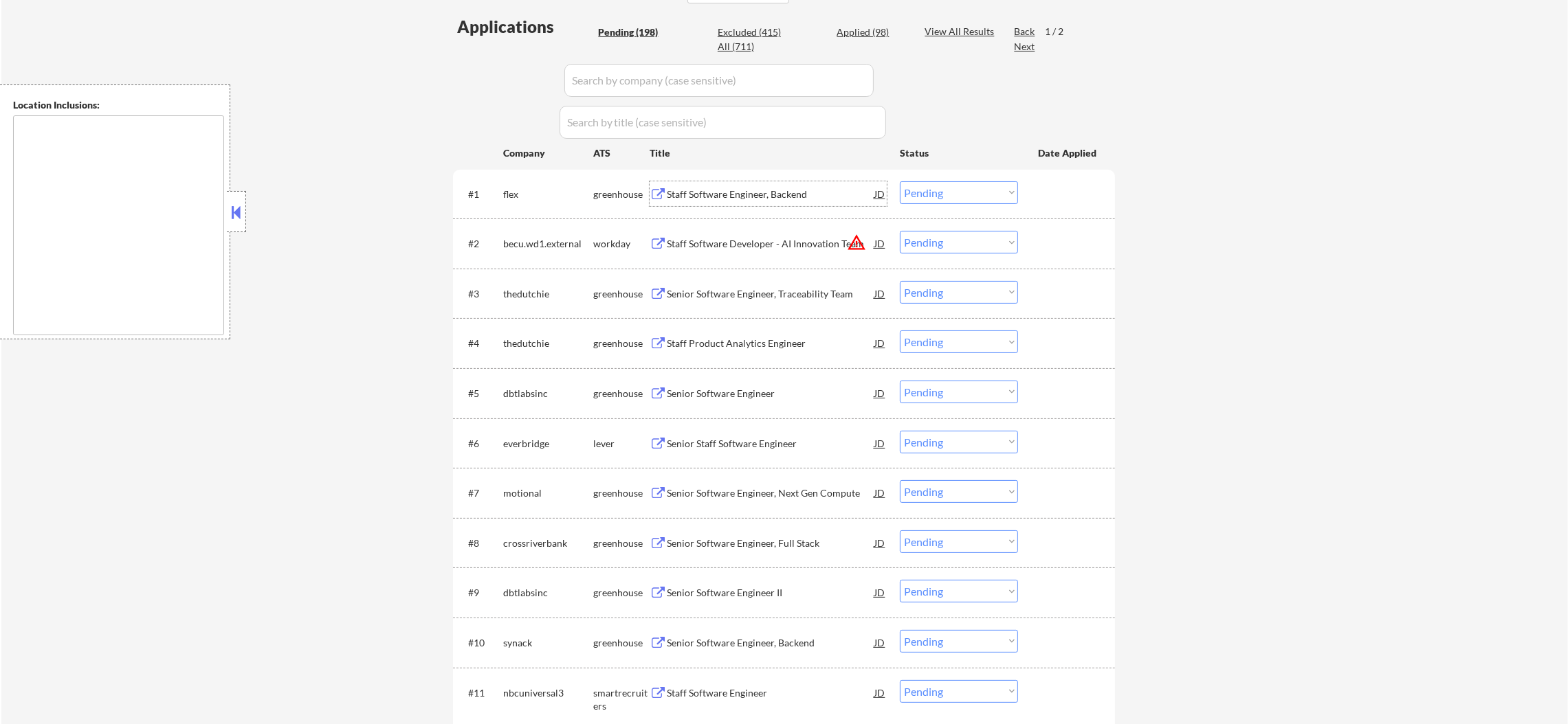
click at [760, 193] on div "Staff Software Engineer, Backend" at bounding box center [770, 194] width 208 height 13
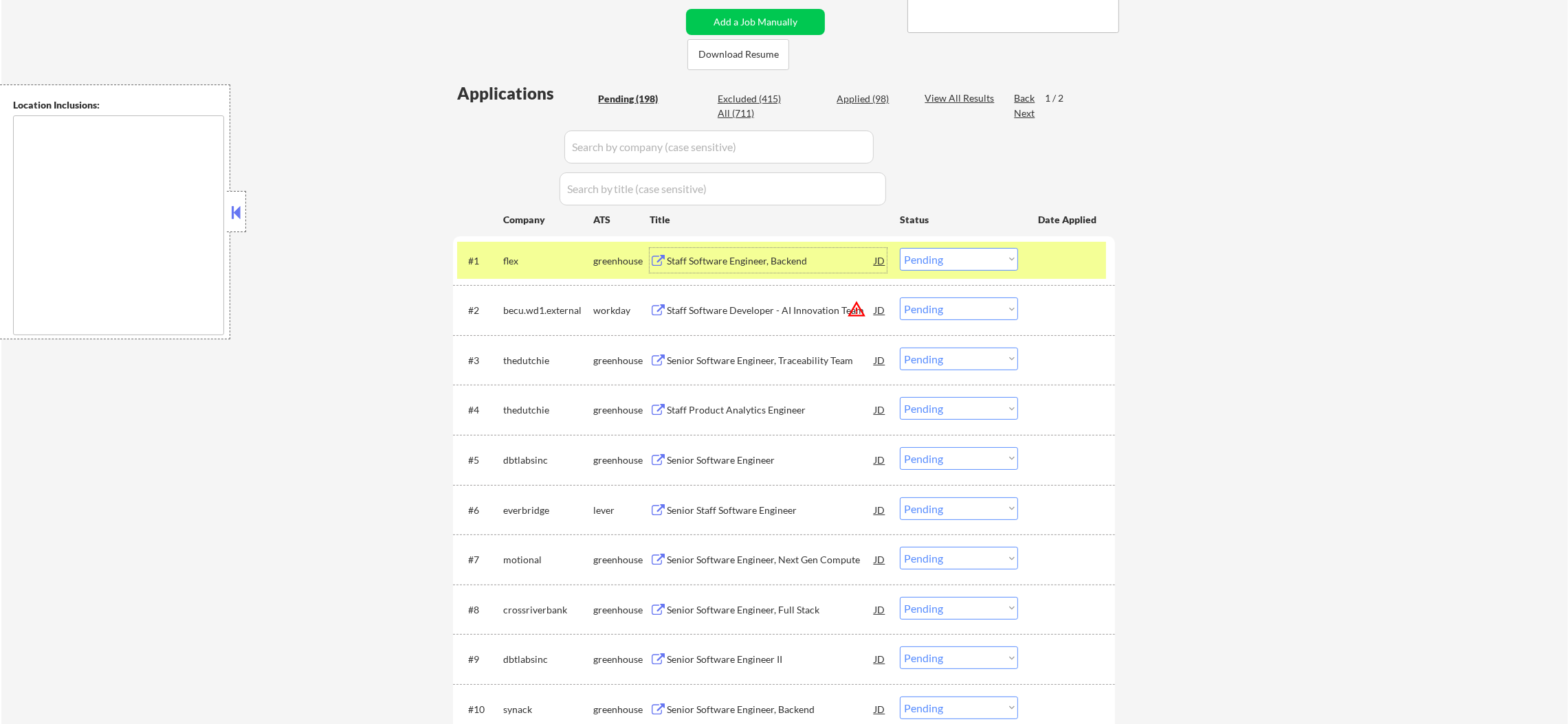
scroll to position [309, 0]
click at [913, 253] on select "Choose an option... Pending Applied Excluded (Questions) Excluded (Expired) Exc…" at bounding box center [959, 261] width 118 height 23
click at [900, 250] on select "Choose an option... Pending Applied Excluded (Questions) Excluded (Expired) Exc…" at bounding box center [959, 261] width 118 height 23
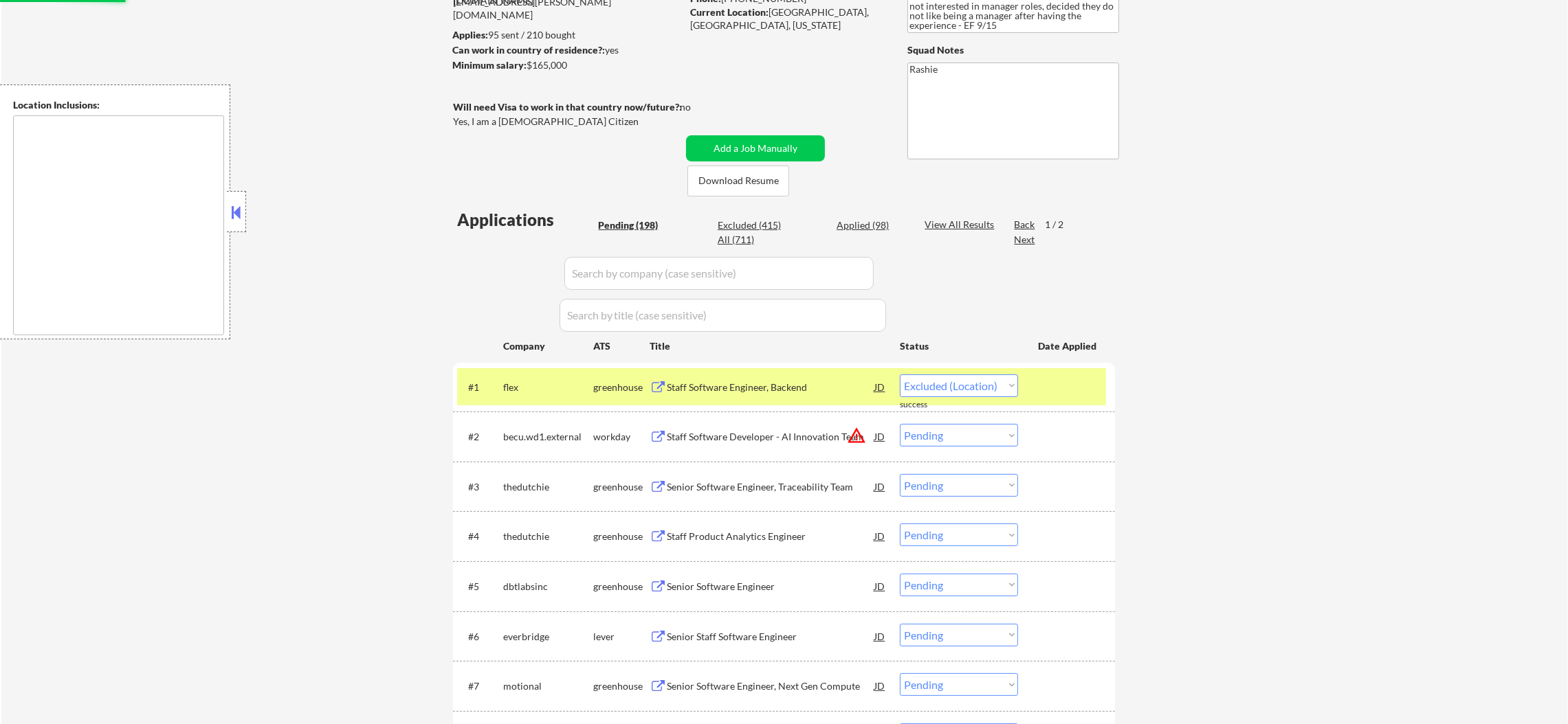
scroll to position [171, 0]
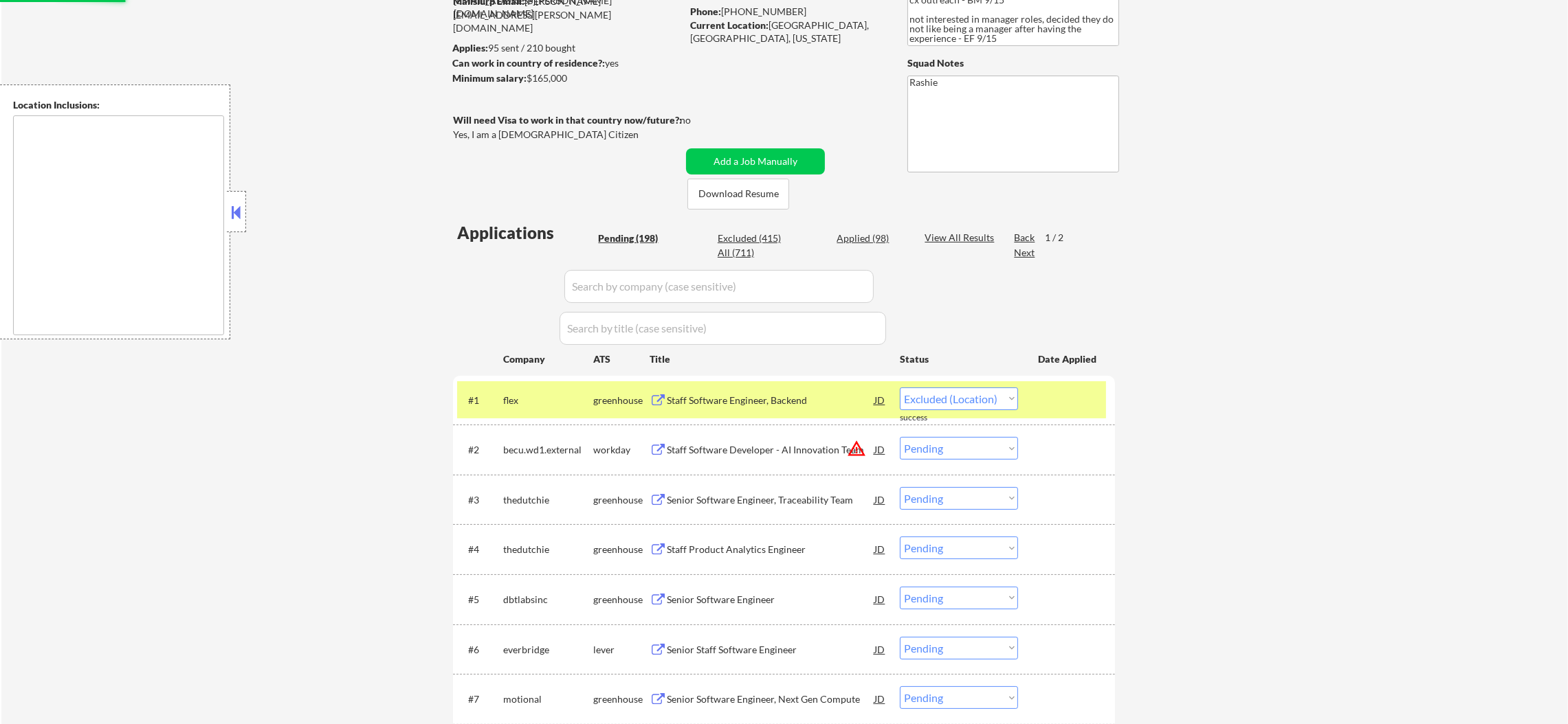
select select ""pending""
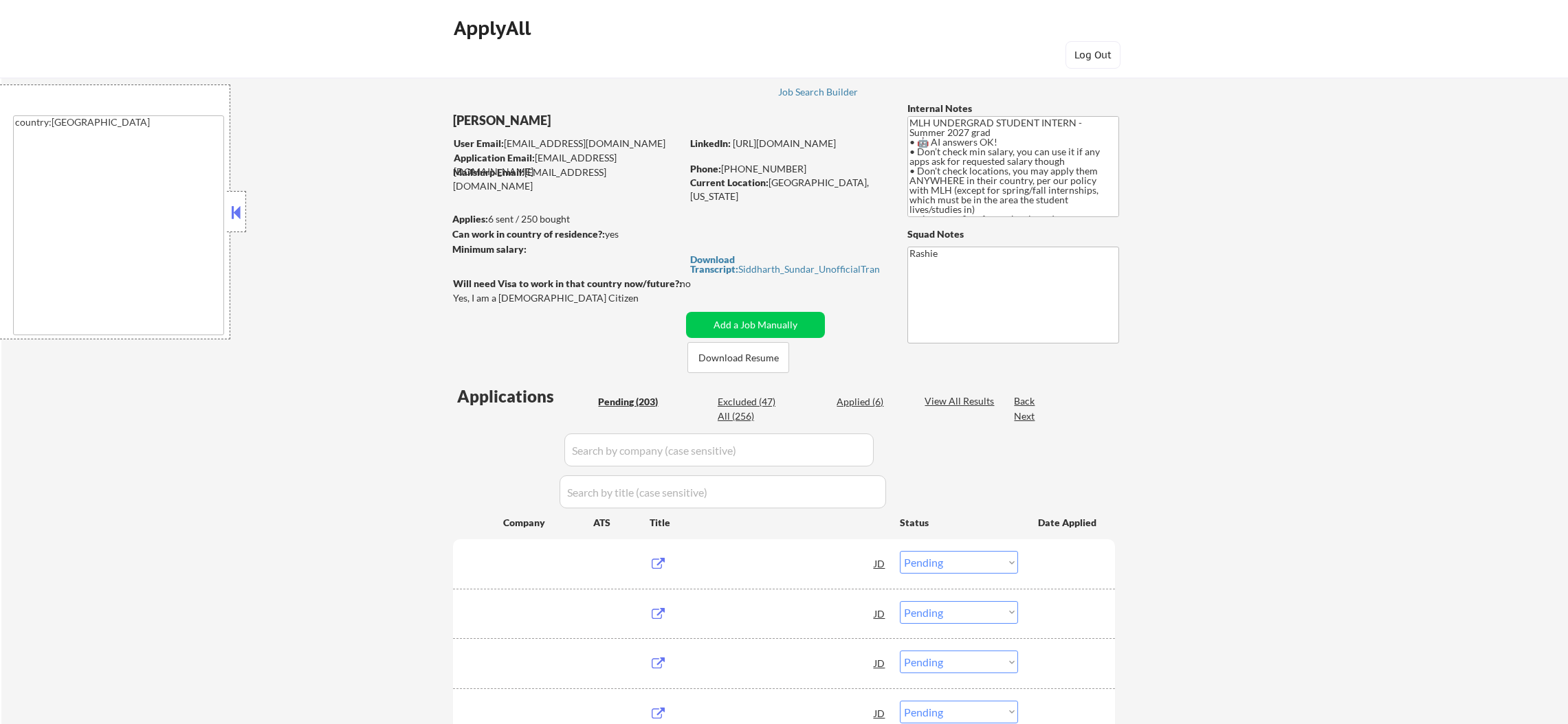
select select ""pending""
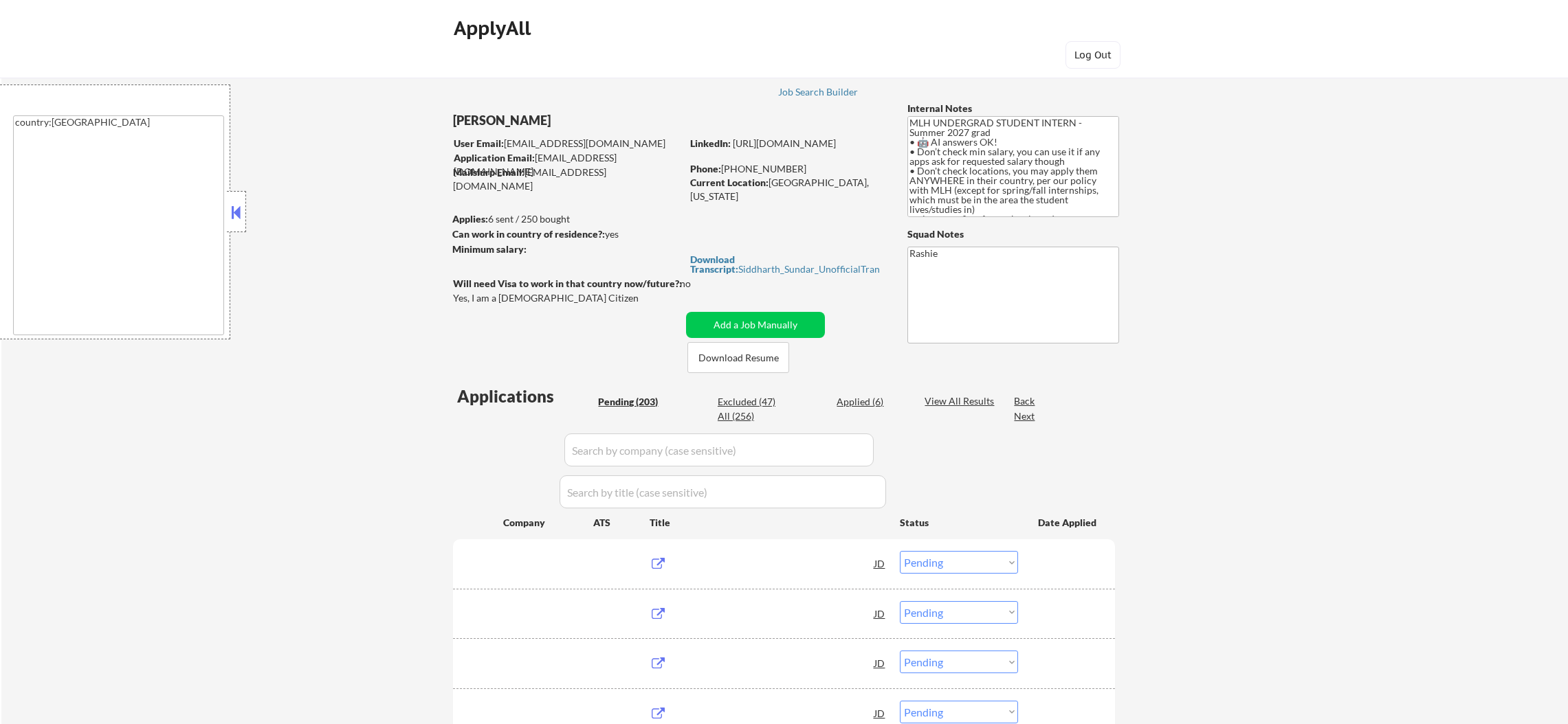
select select ""pending""
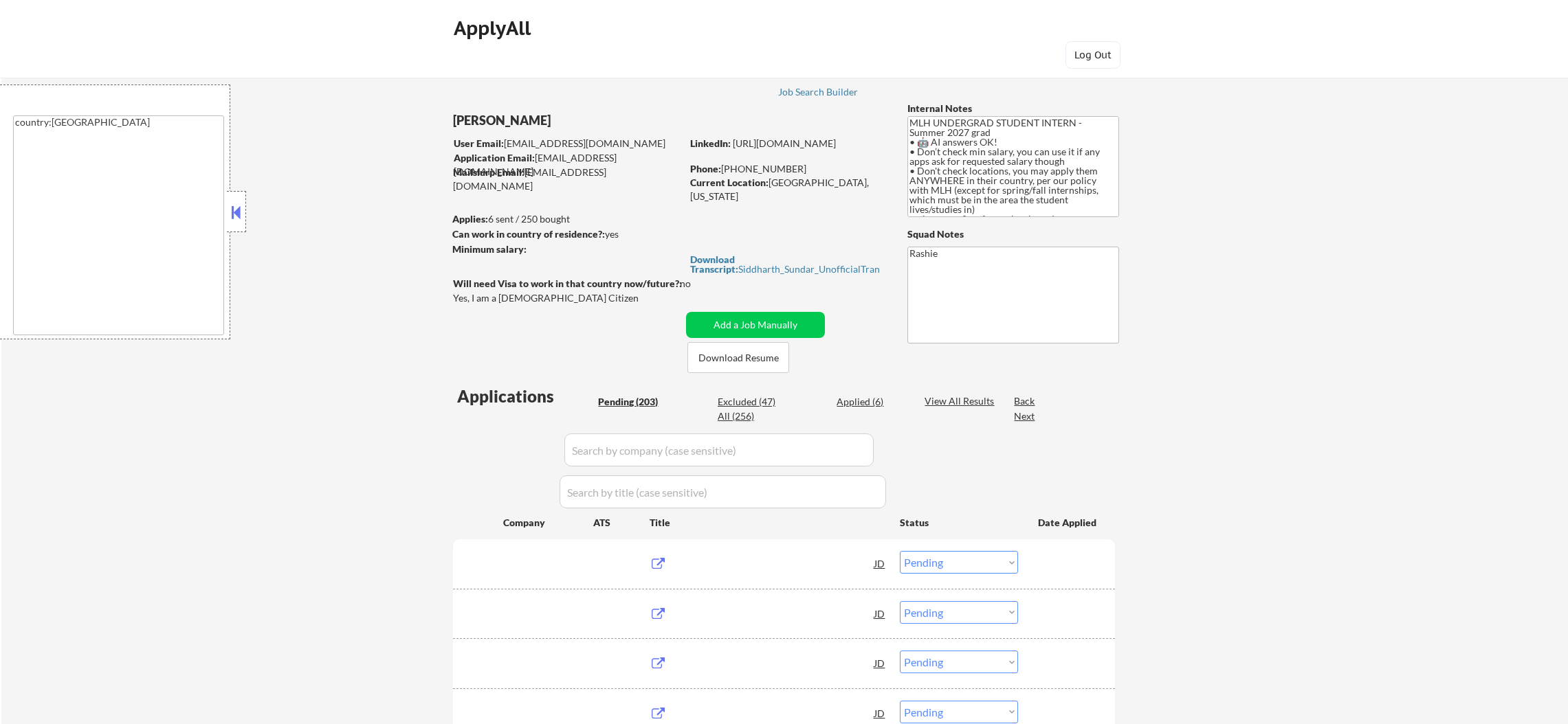
select select ""pending""
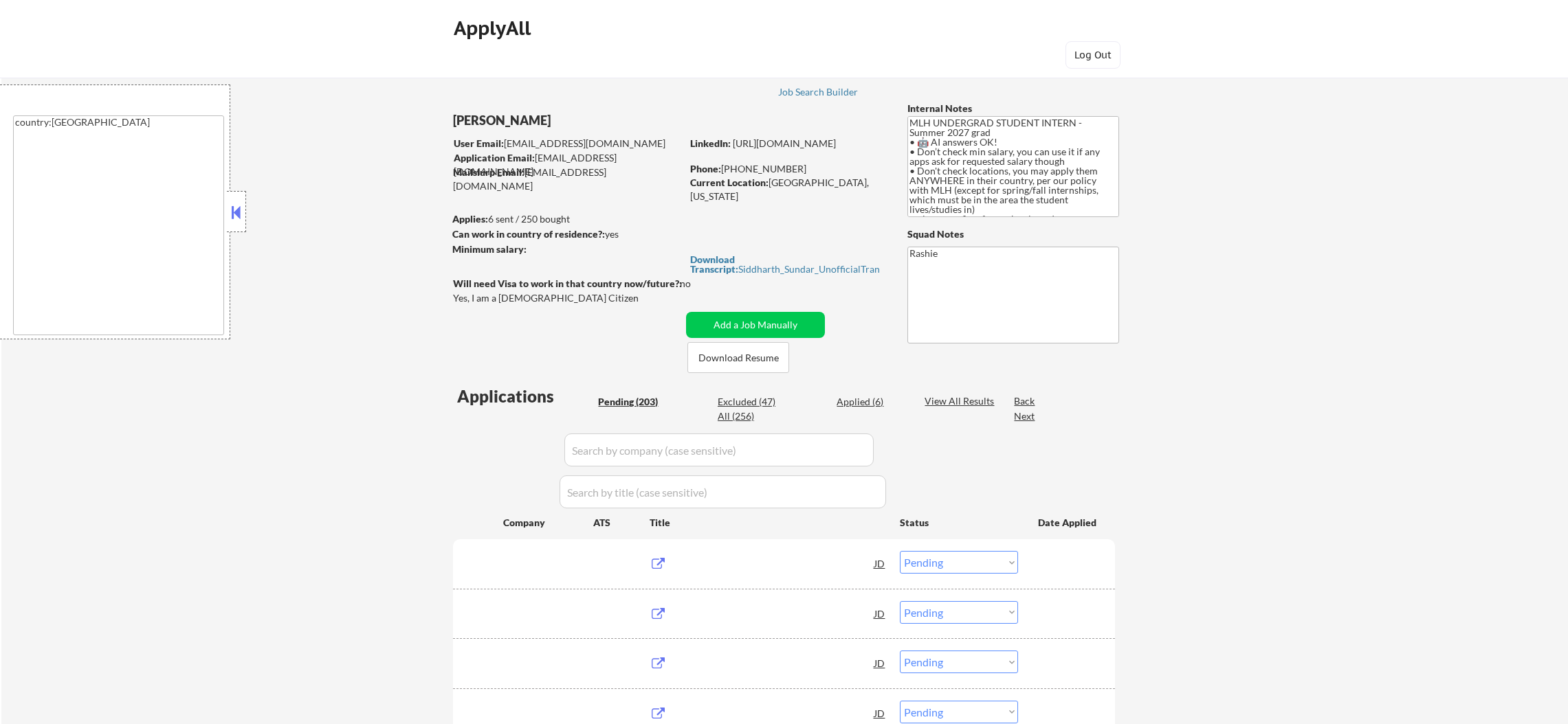
select select ""pending""
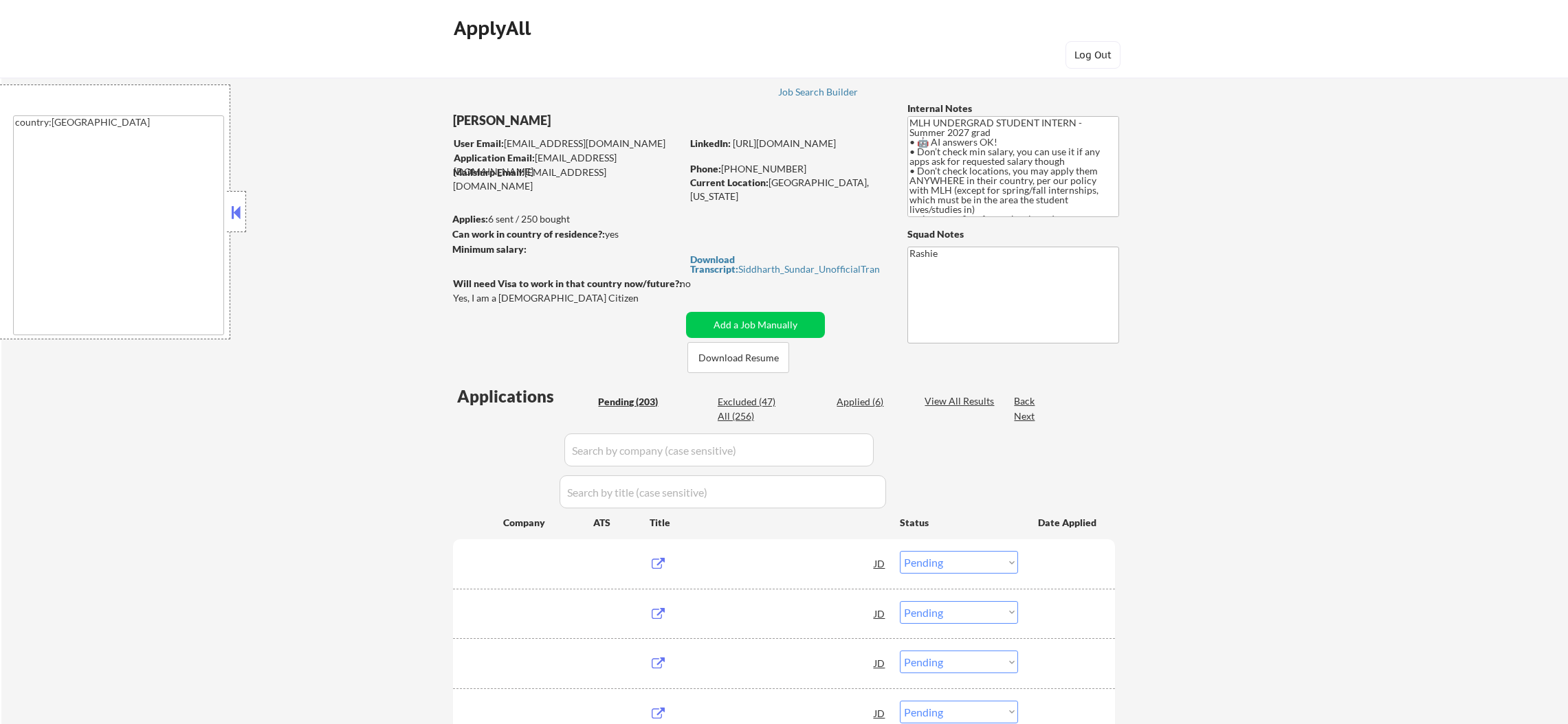
select select ""pending""
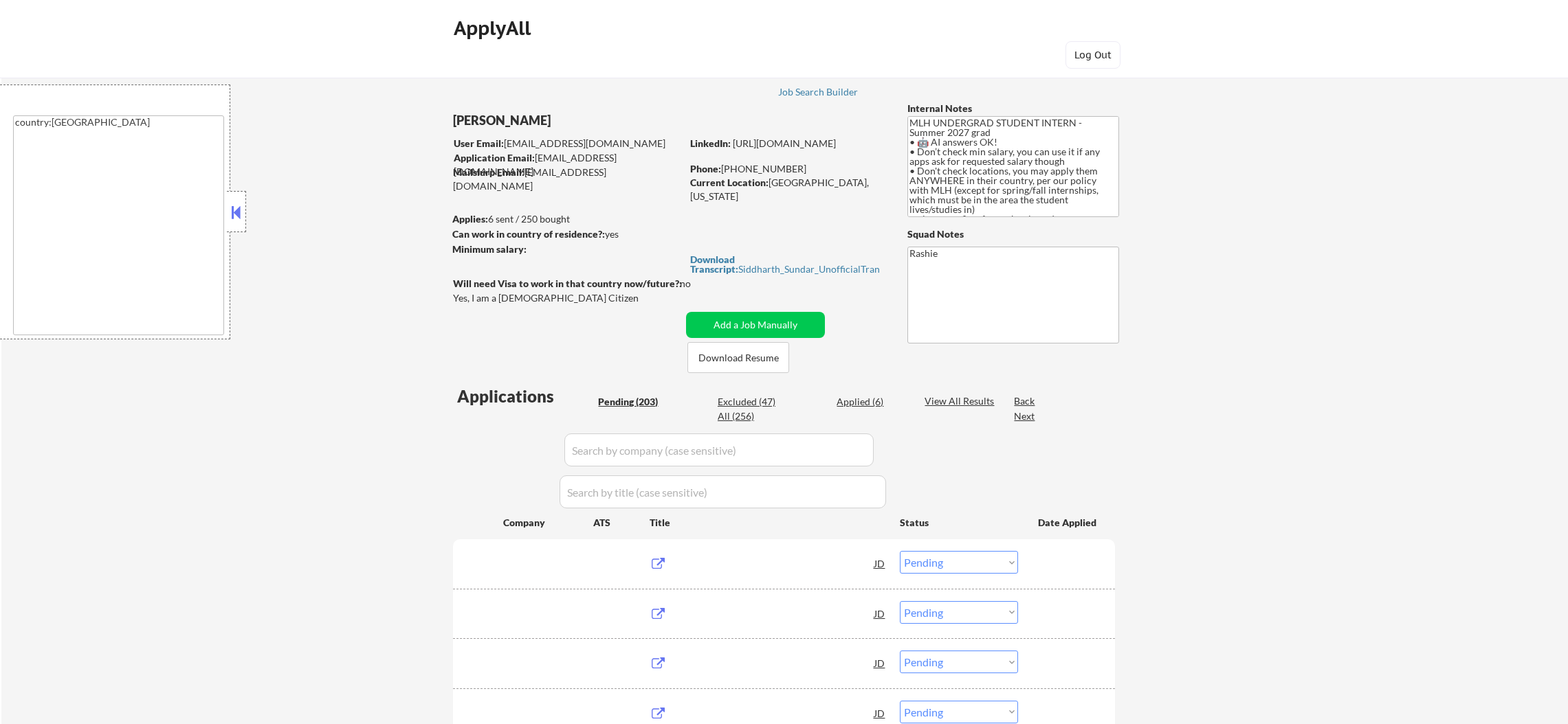
select select ""pending""
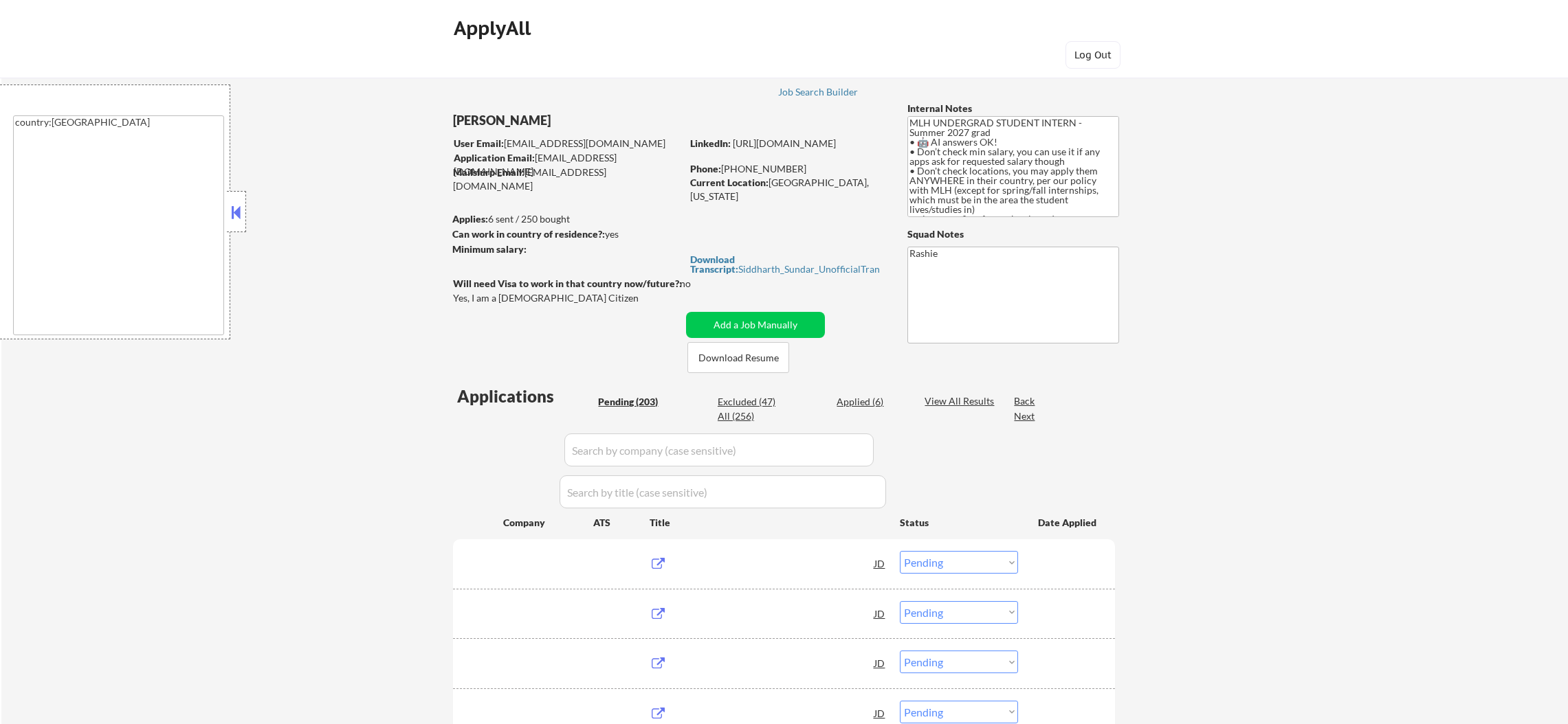
select select ""pending""
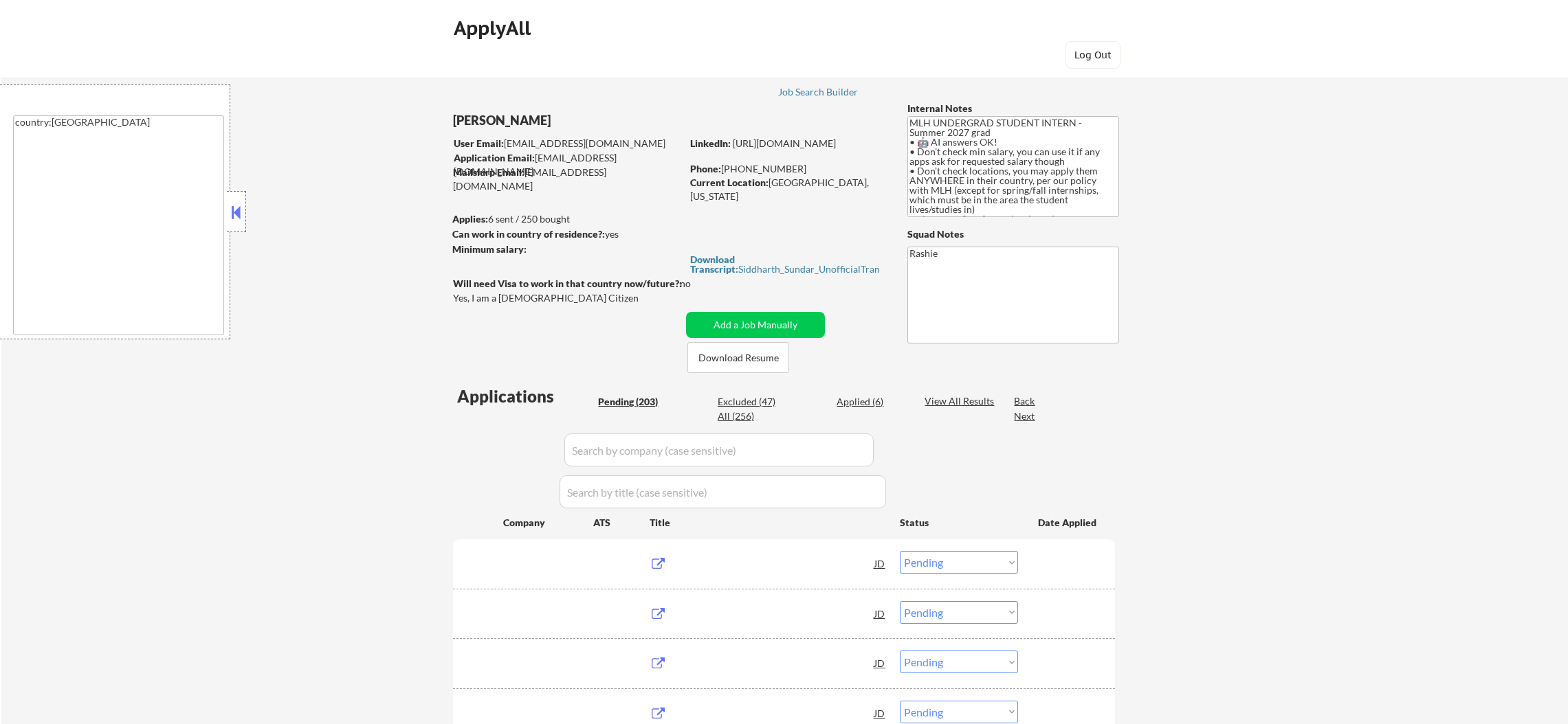
select select ""pending""
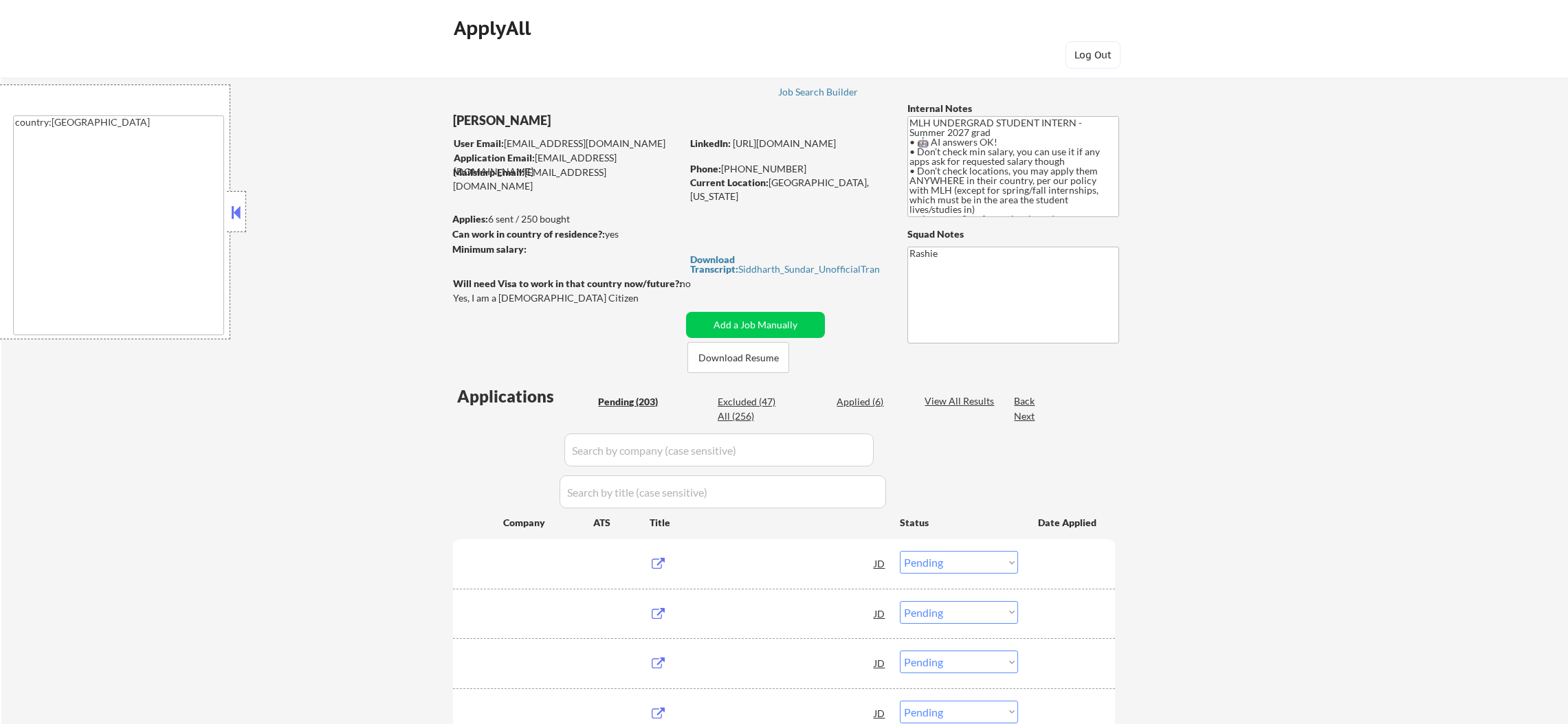
select select ""pending""
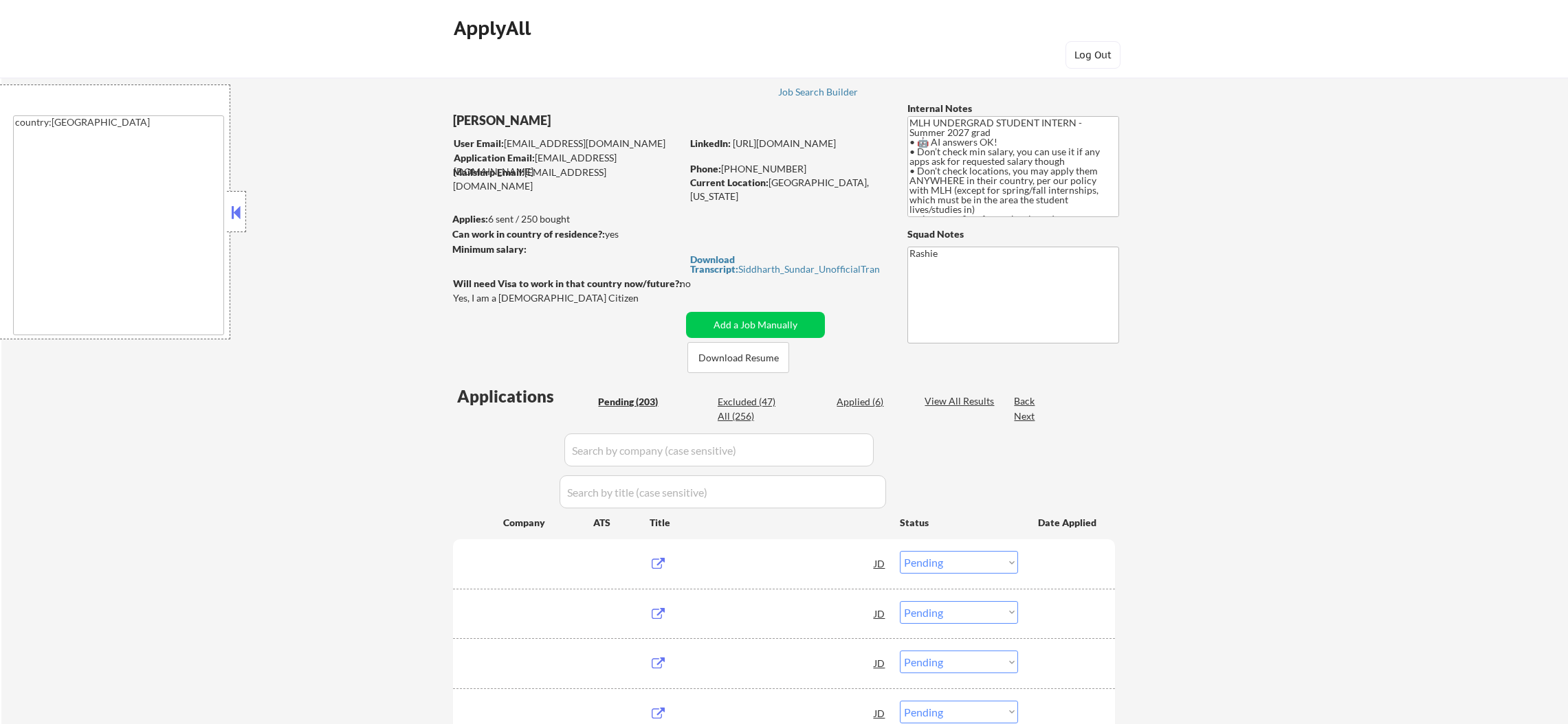
select select ""pending""
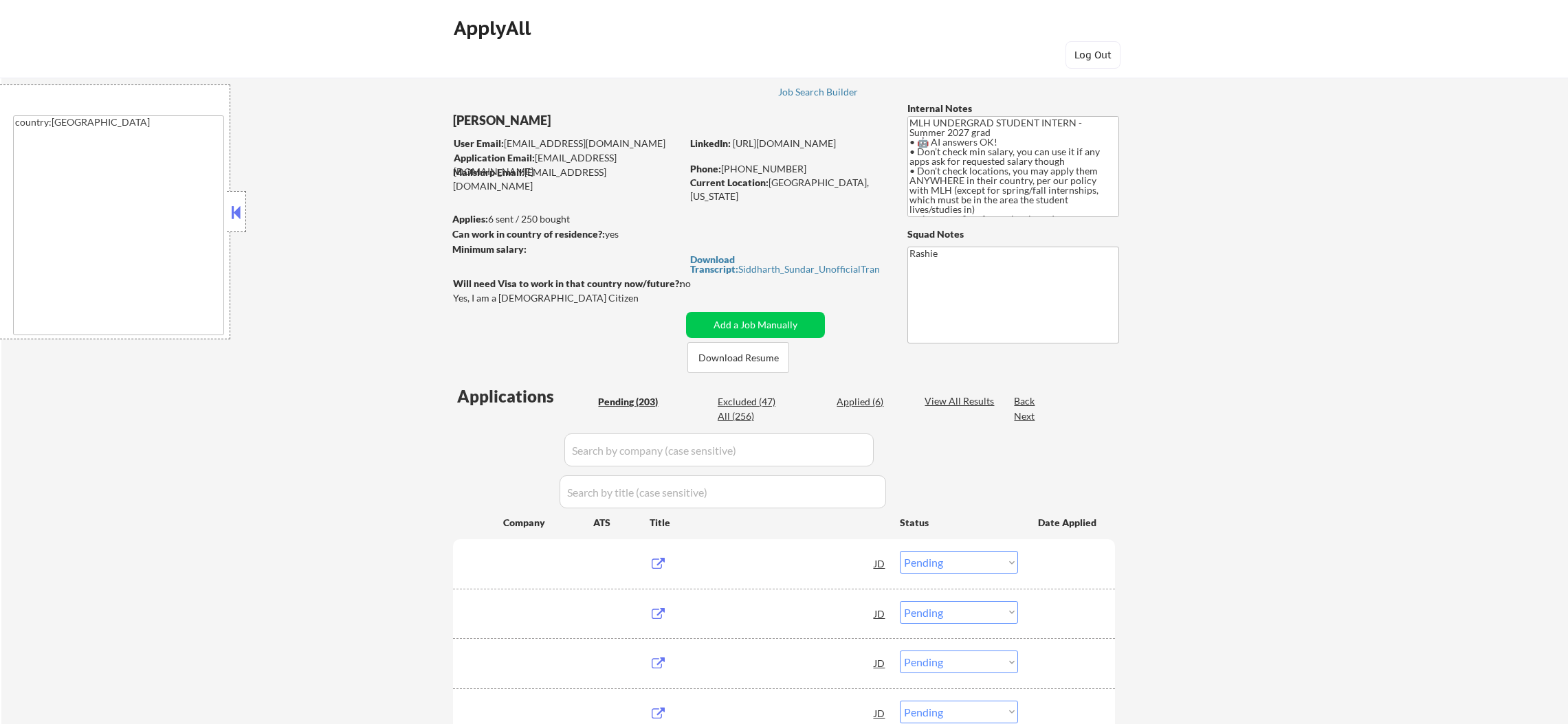
select select ""pending""
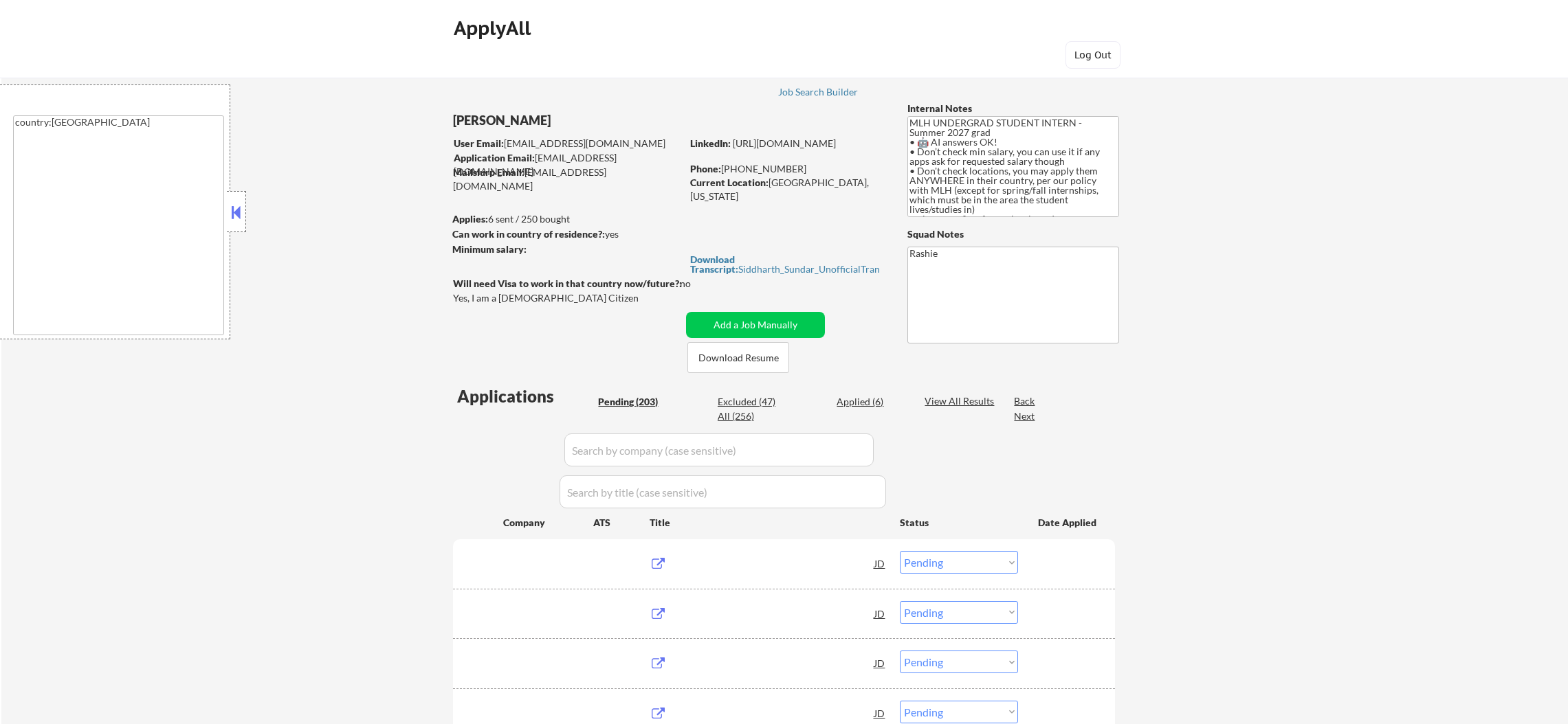
select select ""pending""
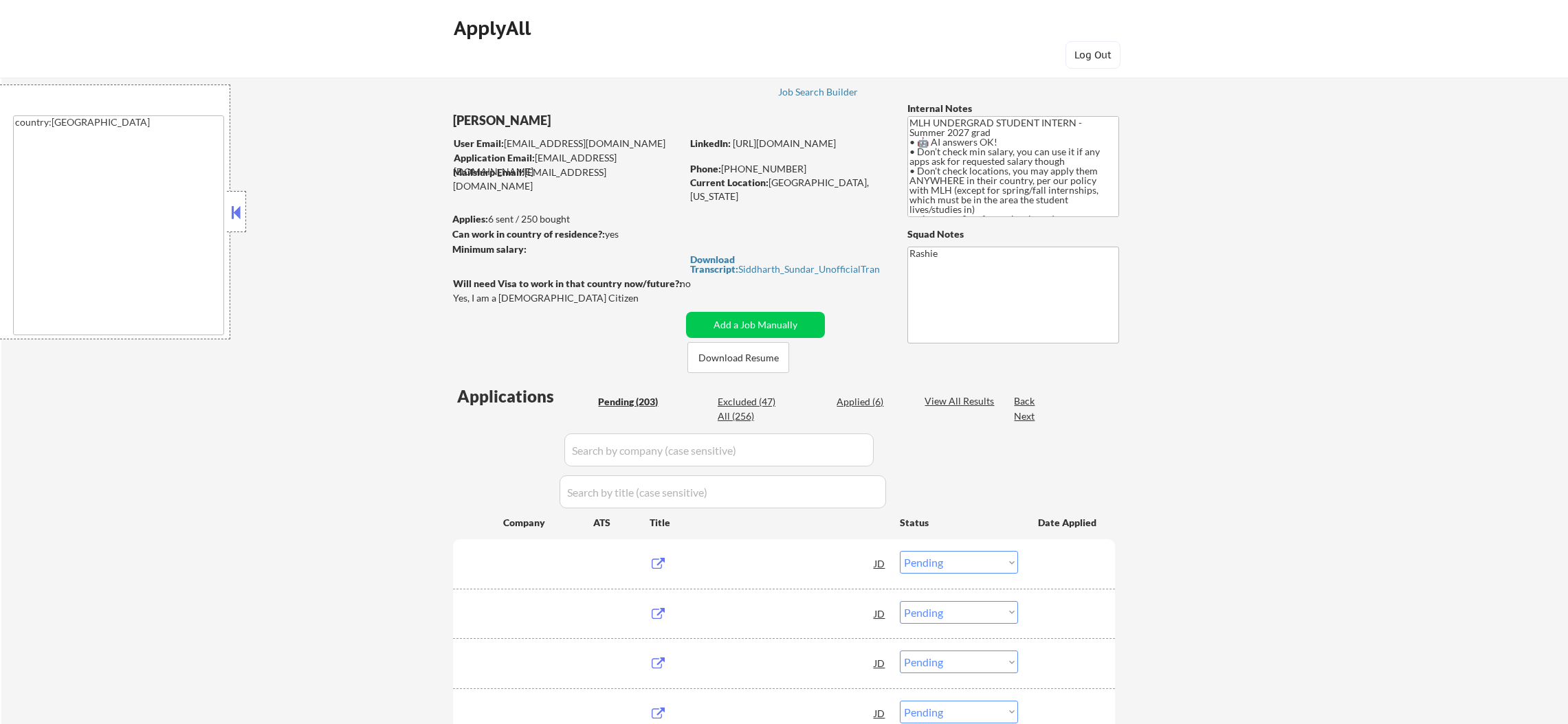
select select ""pending""
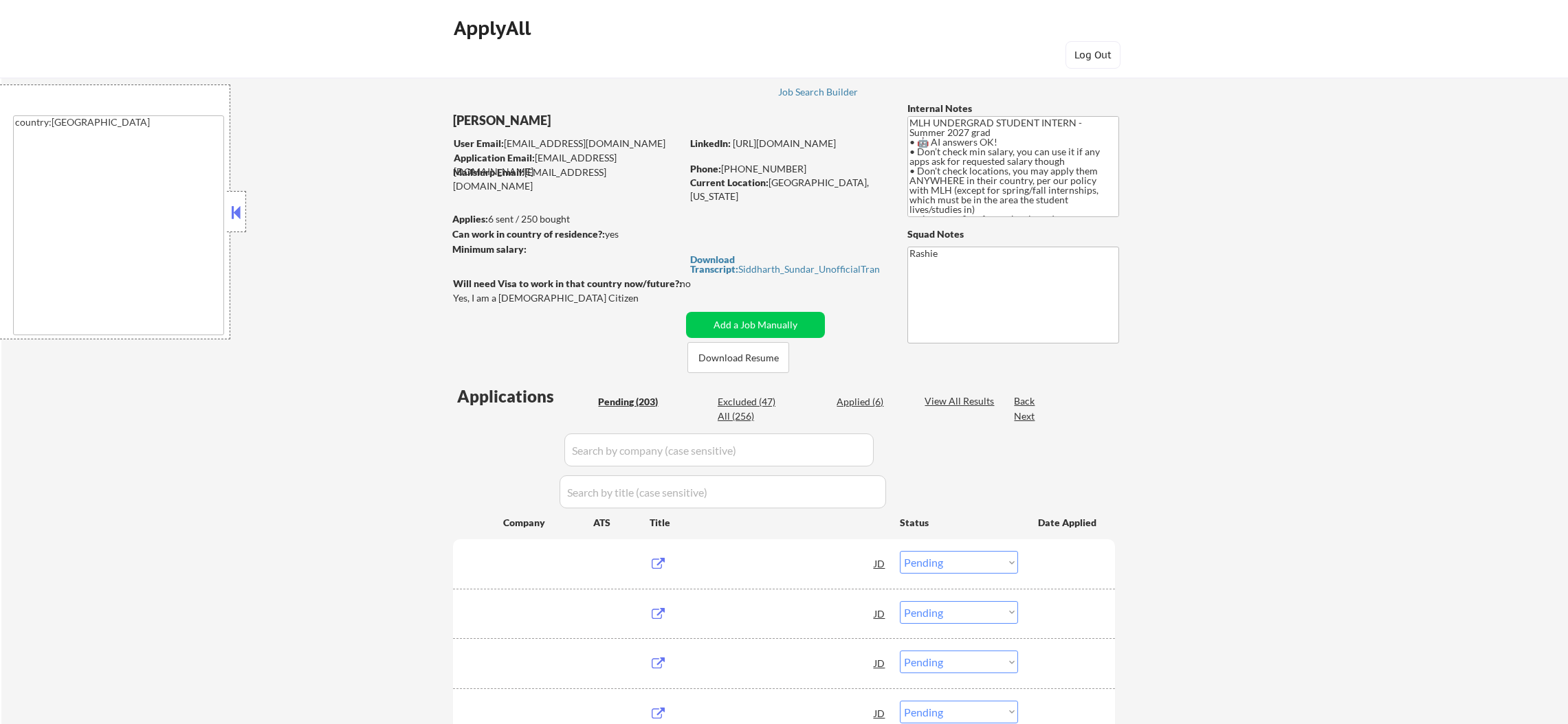
select select ""pending""
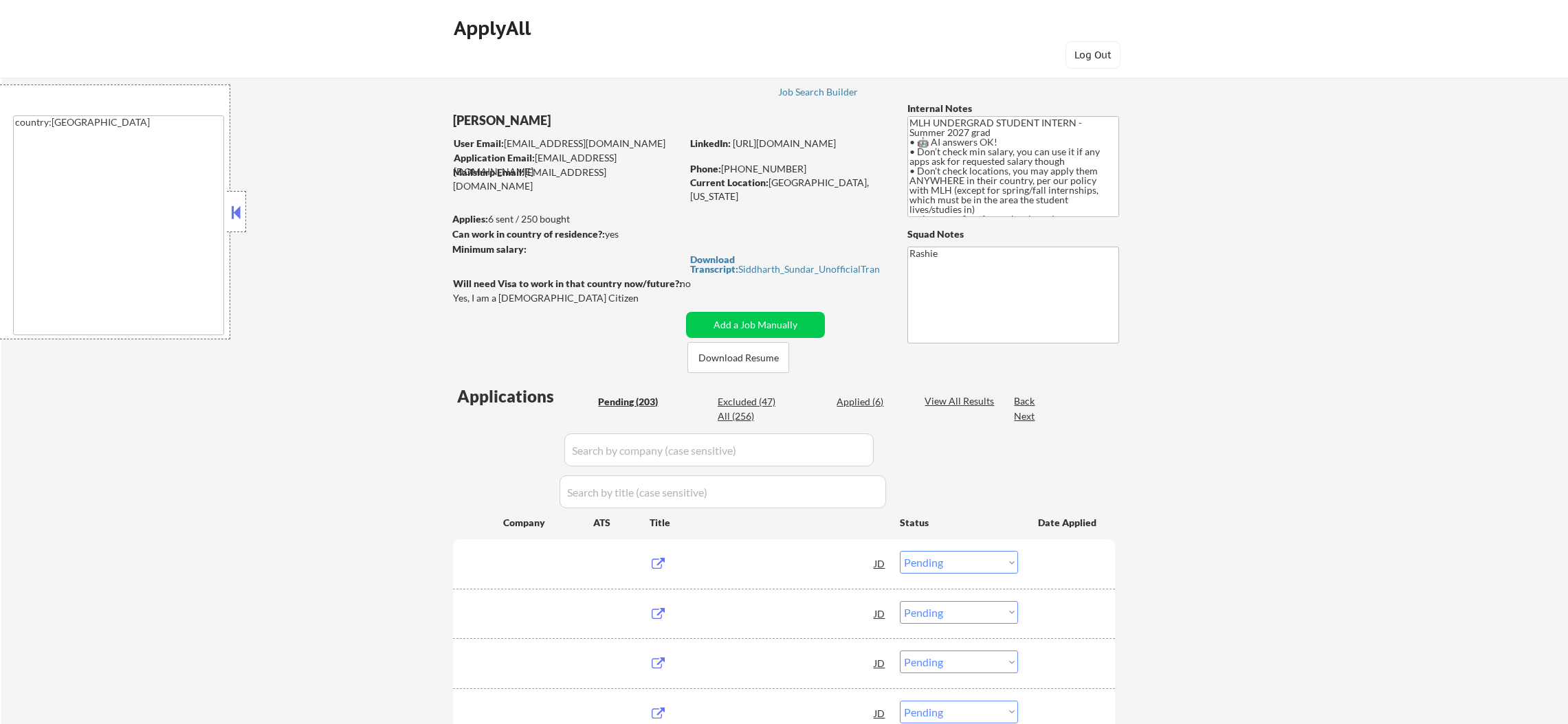
select select ""pending""
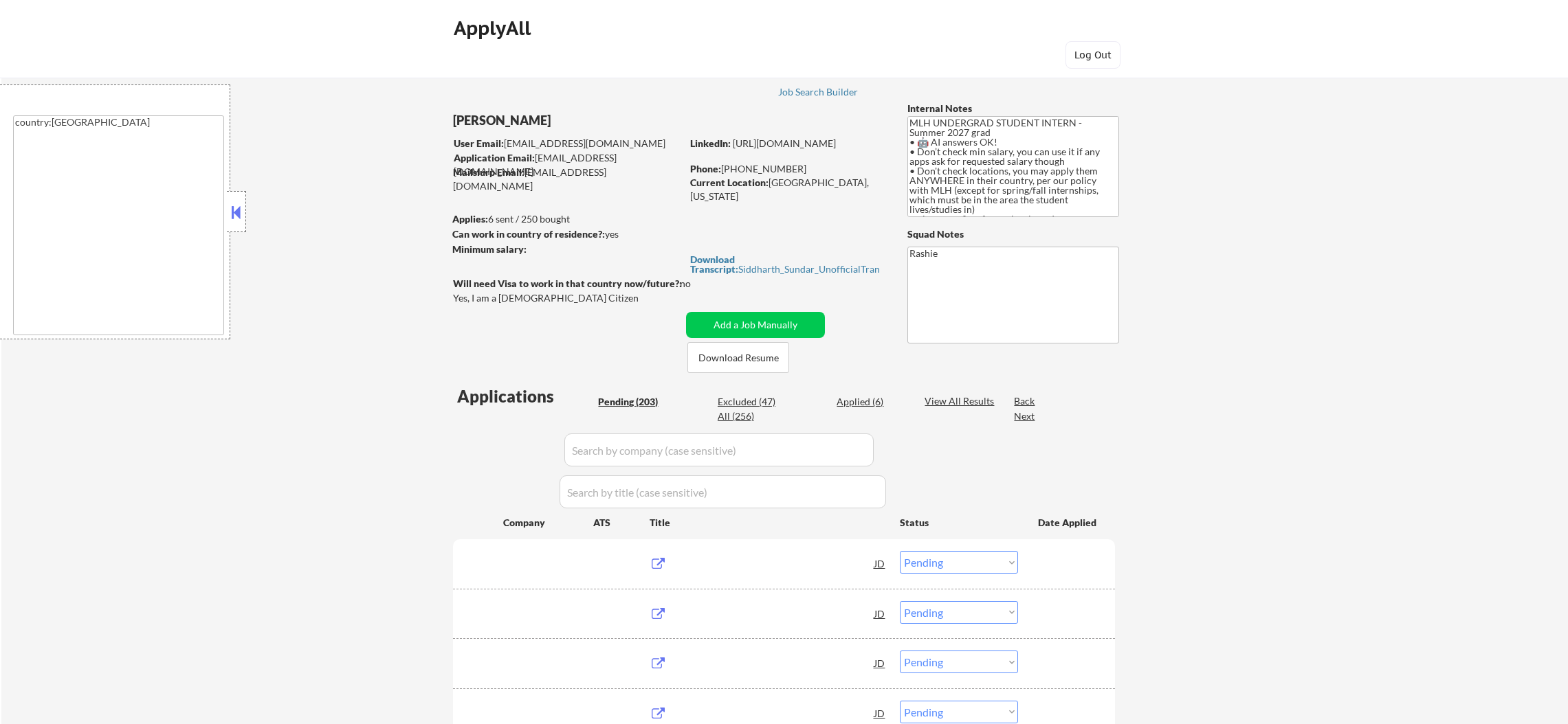
select select ""pending""
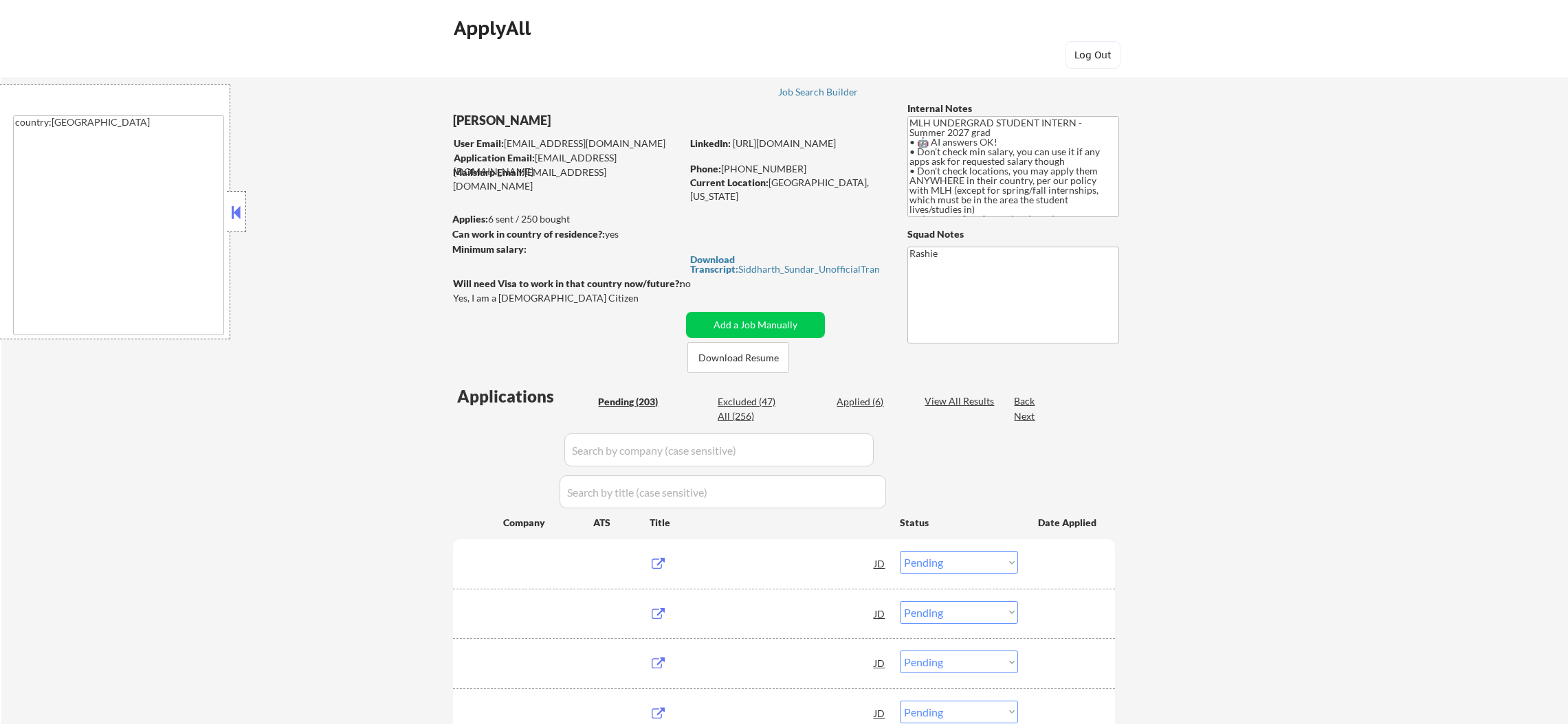
select select ""pending""
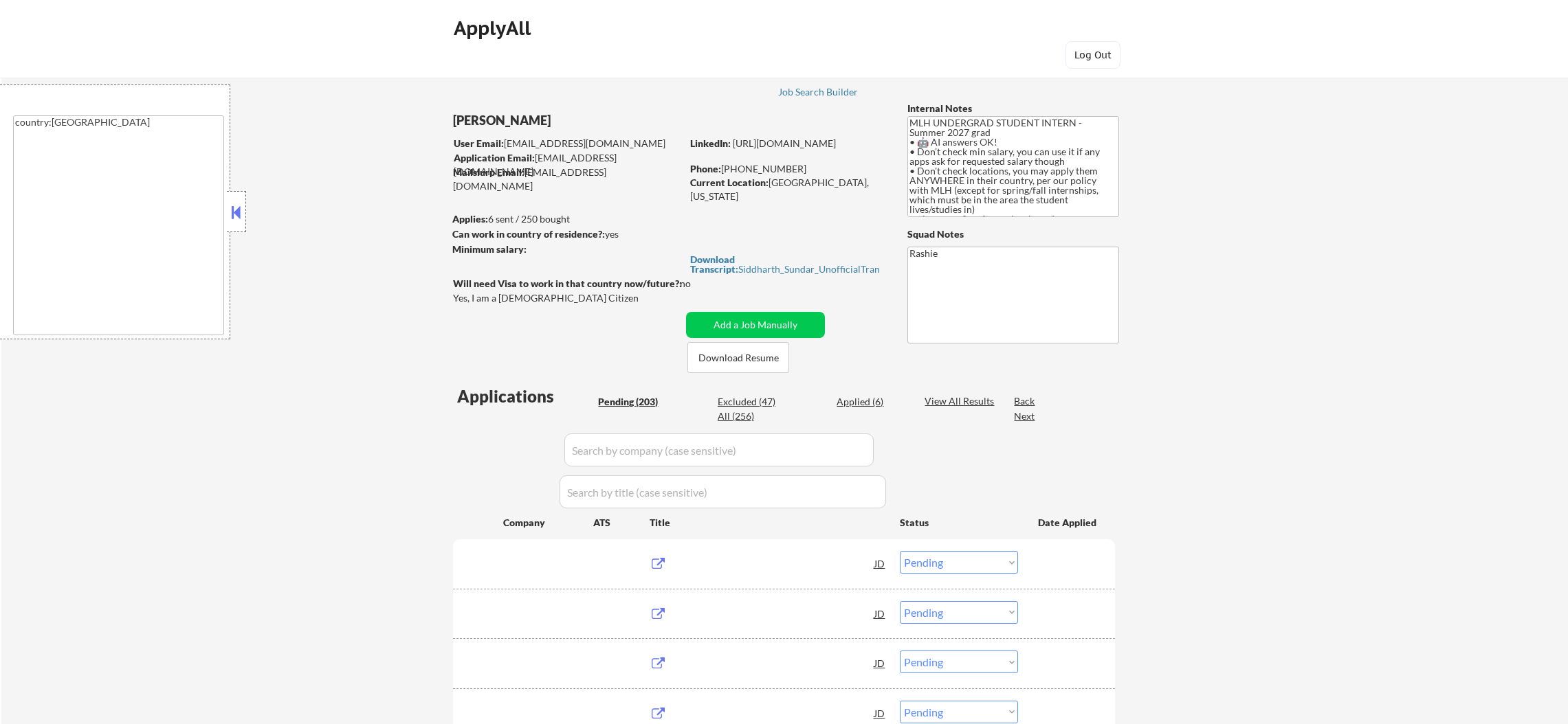
select select ""pending""
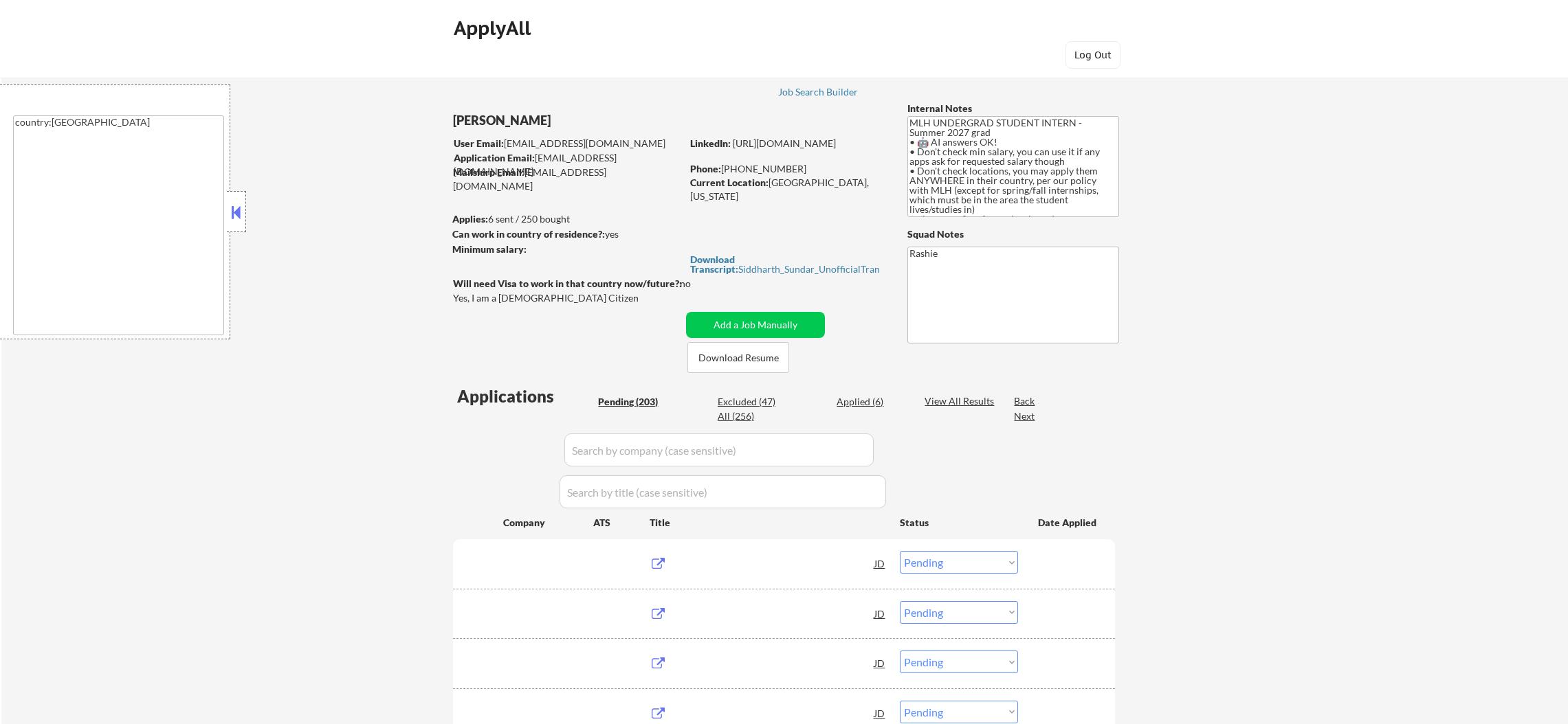
select select ""pending""
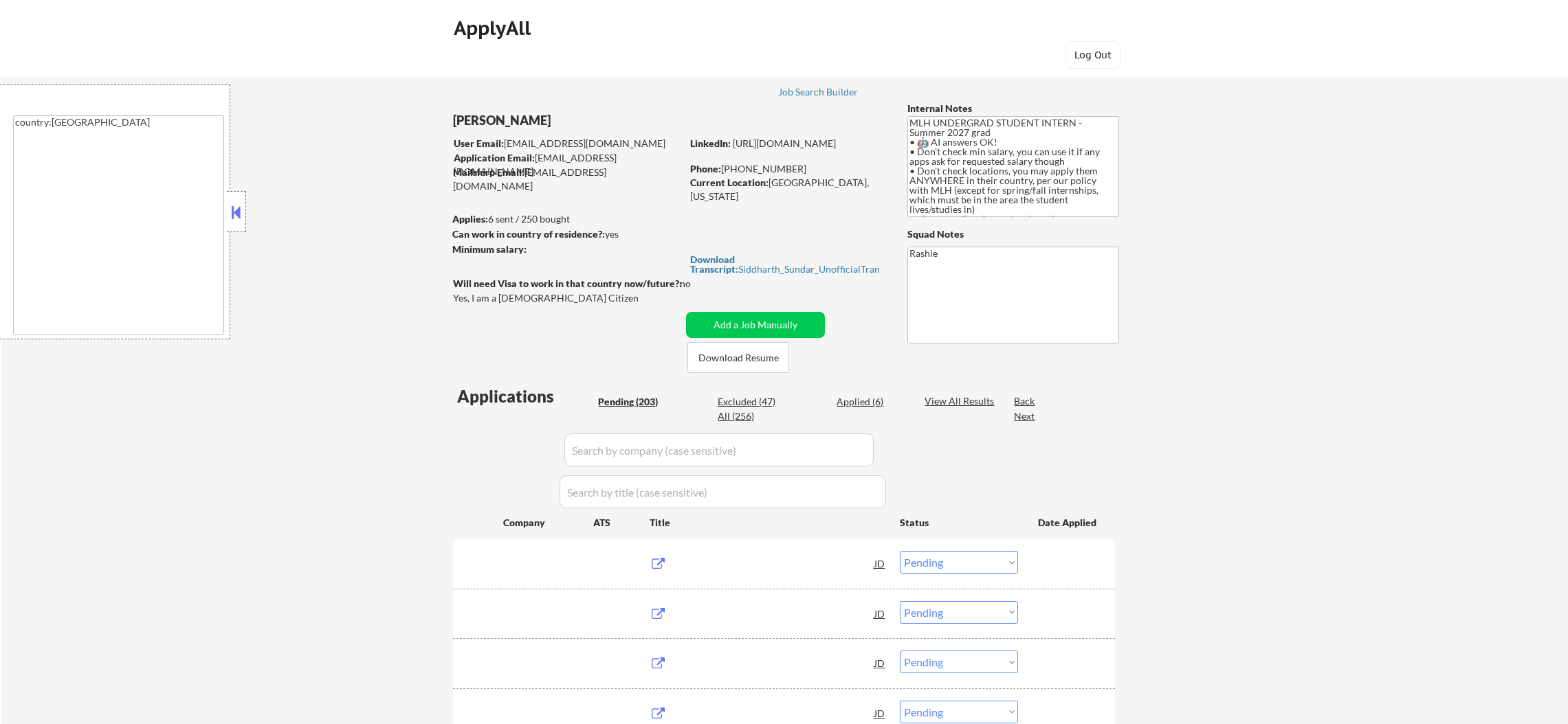
select select ""pending""
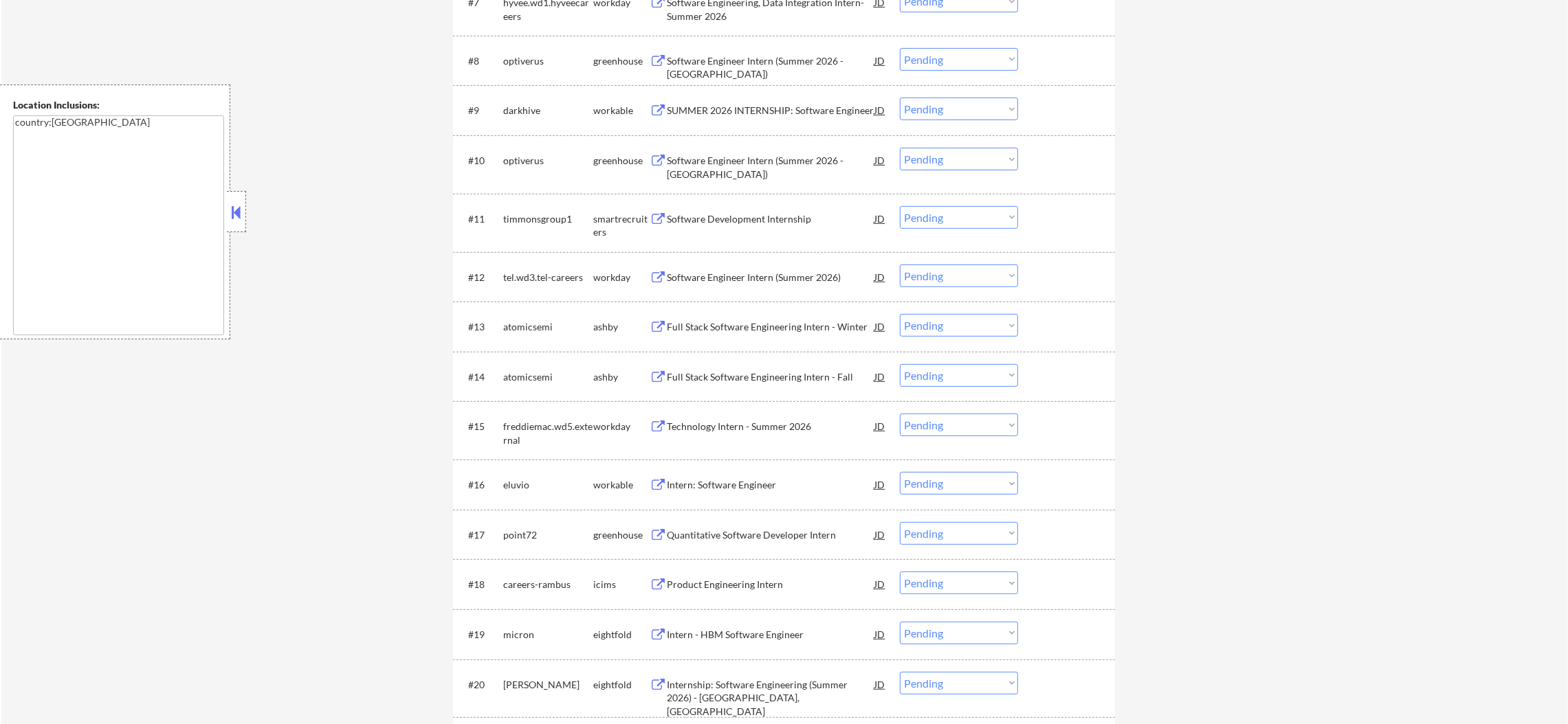
scroll to position [892, 0]
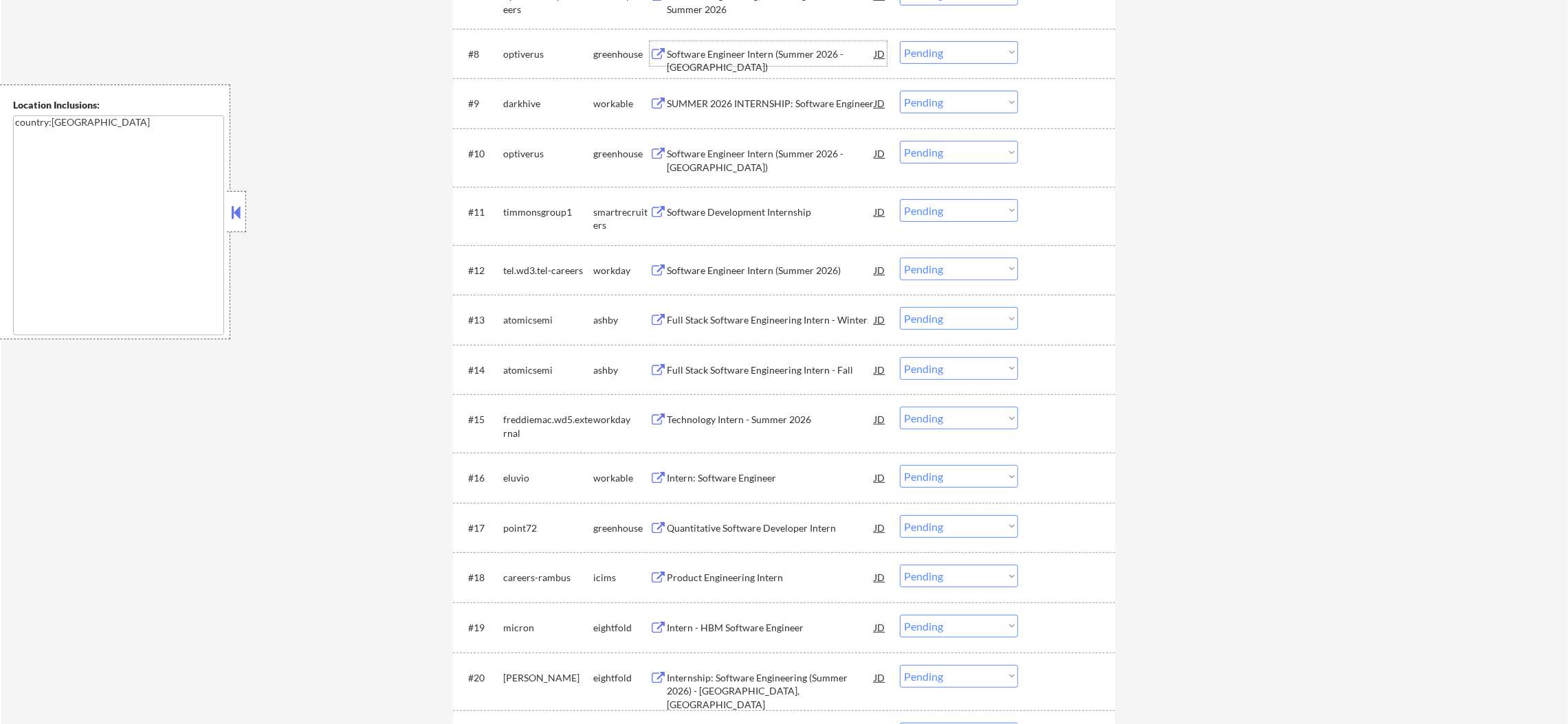
click at [803, 55] on div "Software Engineer Intern (Summer 2026 - [GEOGRAPHIC_DATA])" at bounding box center [770, 61] width 208 height 27
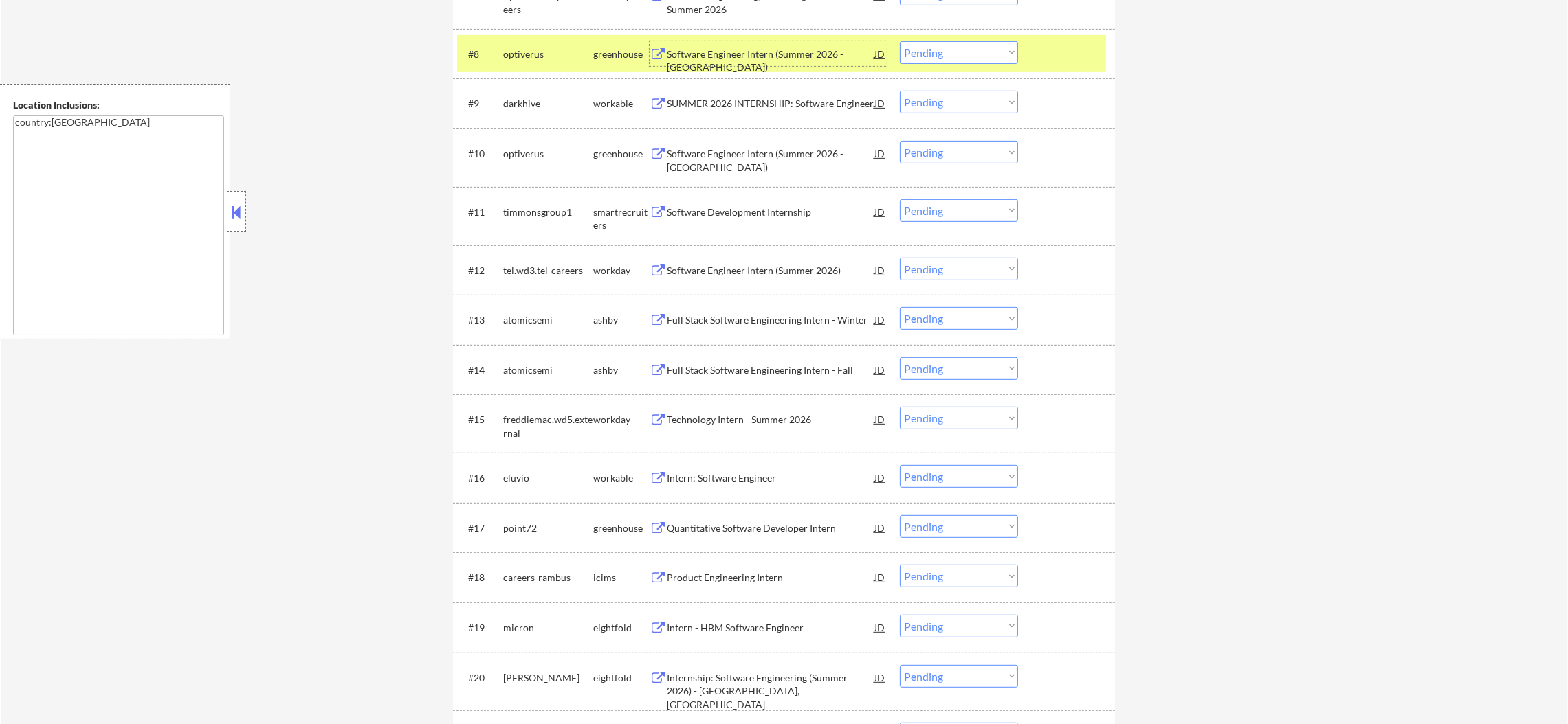
click at [527, 67] on div "#8 optiverus greenhouse Software Engineer Intern (Summer 2026 - [GEOGRAPHIC_DAT…" at bounding box center [781, 53] width 649 height 37
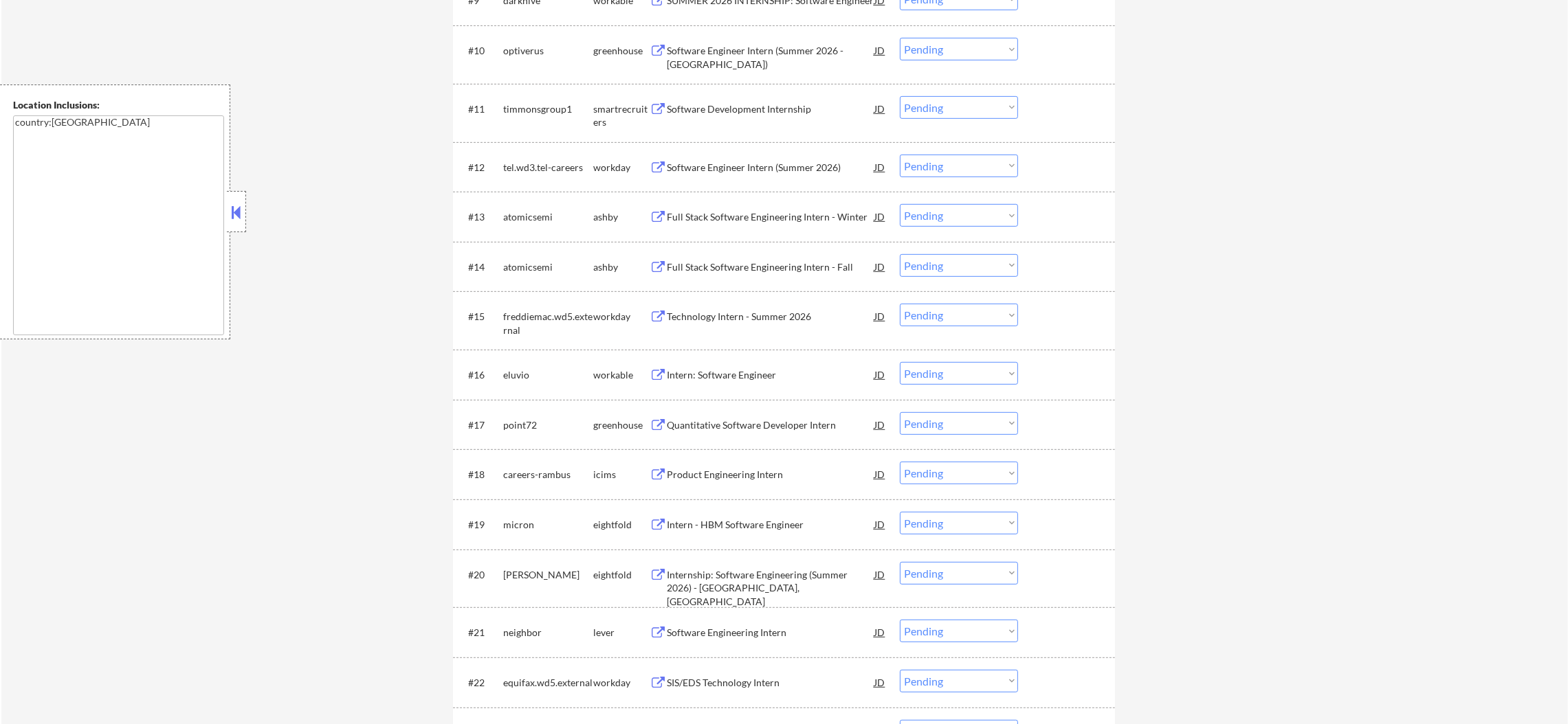
scroll to position [1030, 0]
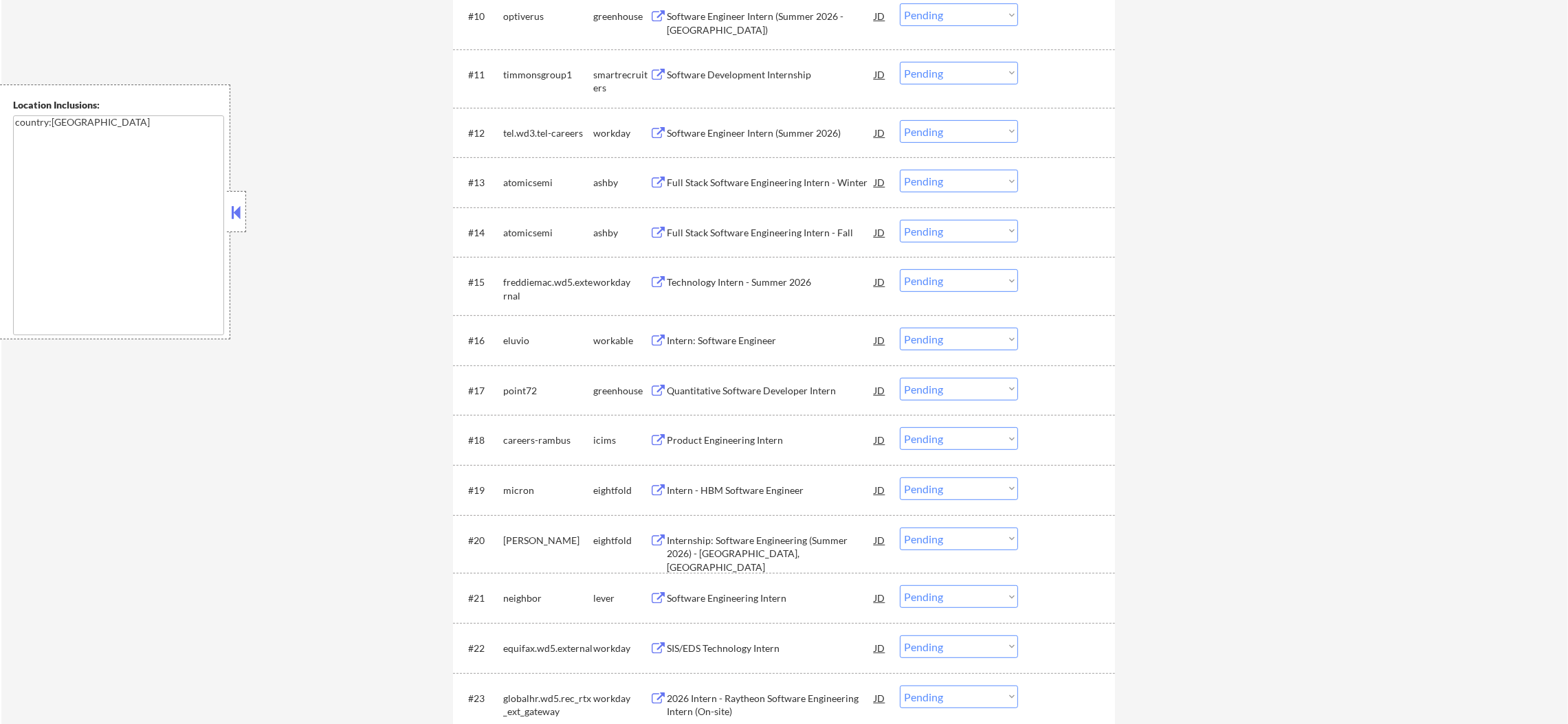
click at [795, 55] on div "#11 timmonsgroup1 smartrecruiters Software Development Internship JD Choose an …" at bounding box center [781, 77] width 649 height 45
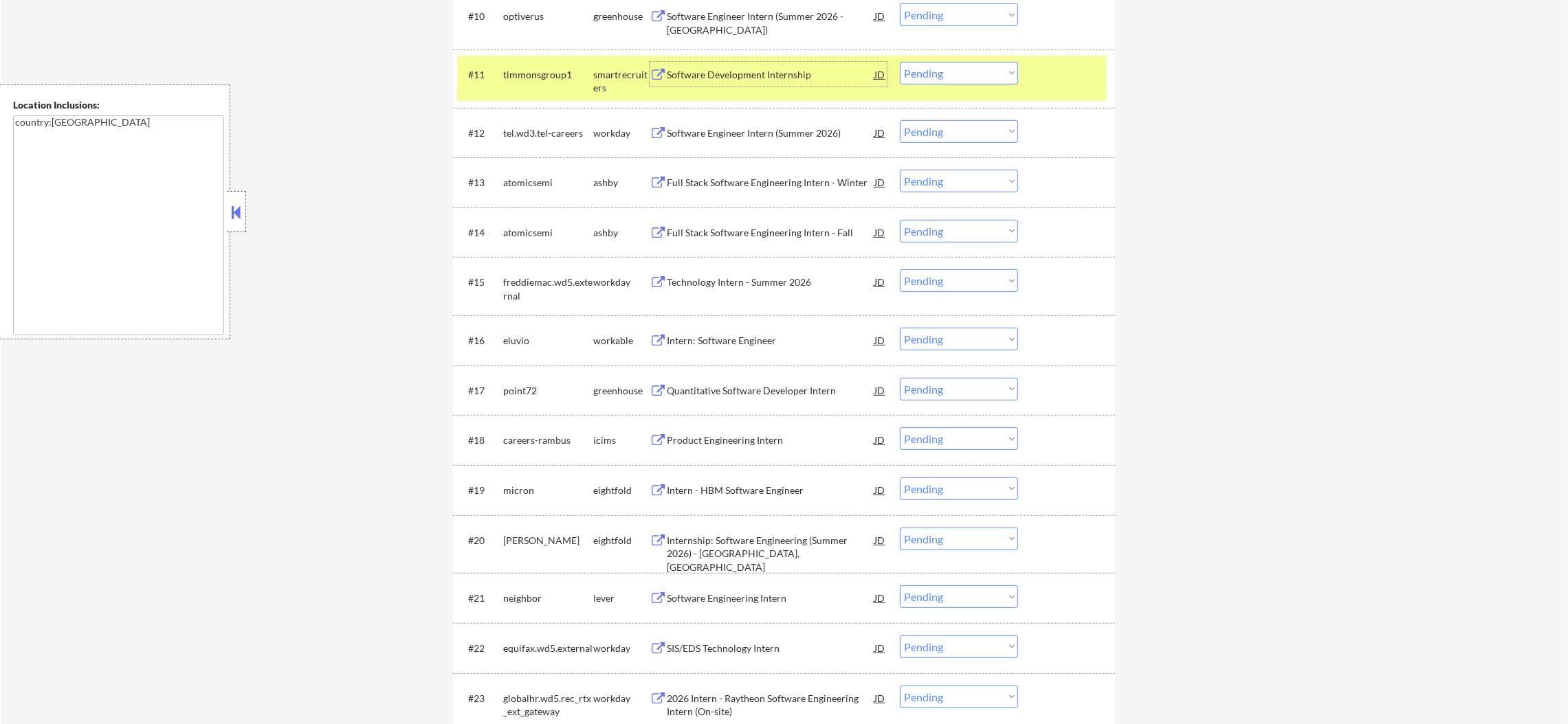
click at [792, 71] on div "Software Development Internship" at bounding box center [770, 74] width 208 height 13
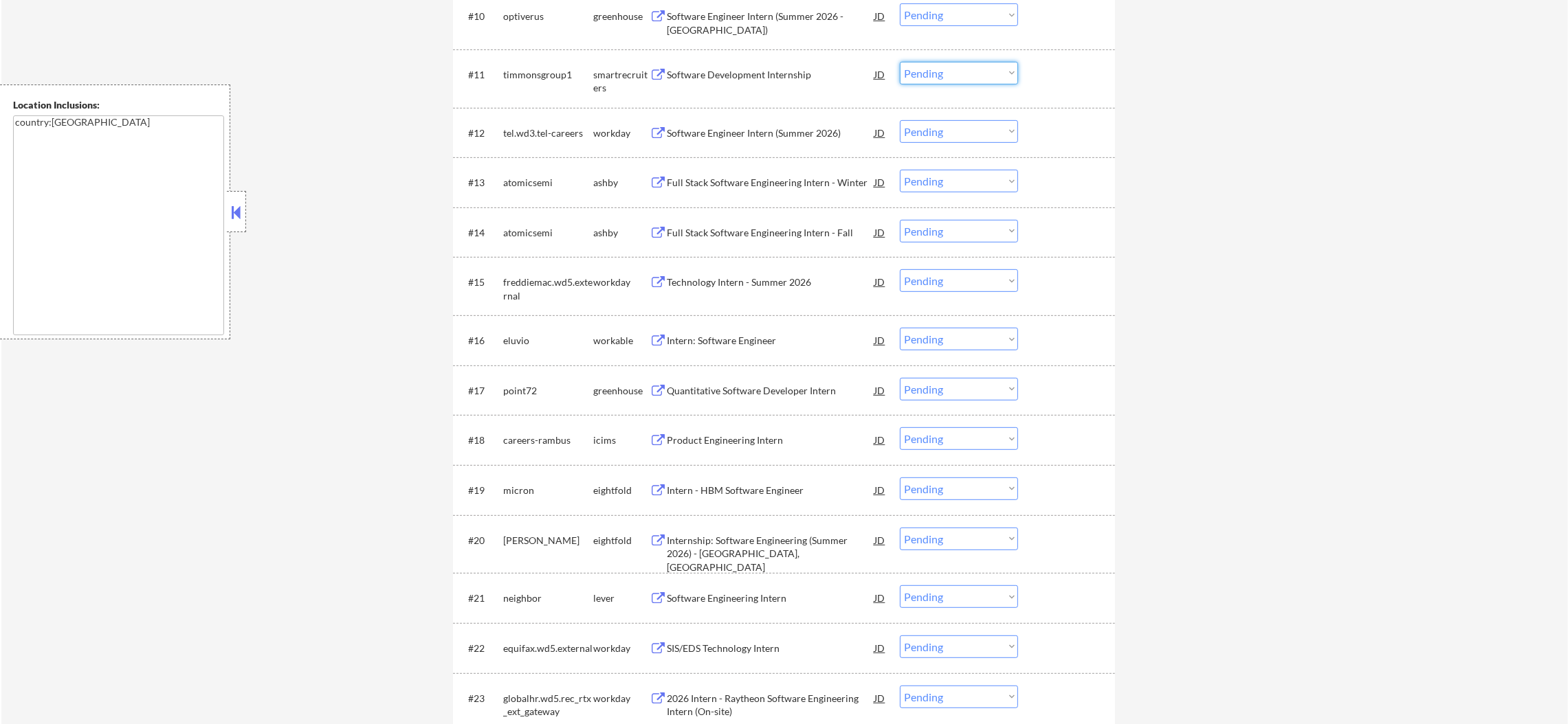
click at [911, 78] on select "Choose an option... Pending Applied Excluded (Questions) Excluded (Expired) Exc…" at bounding box center [959, 73] width 118 height 23
click at [900, 62] on select "Choose an option... Pending Applied Excluded (Questions) Excluded (Expired) Exc…" at bounding box center [959, 73] width 118 height 23
select select ""pending""
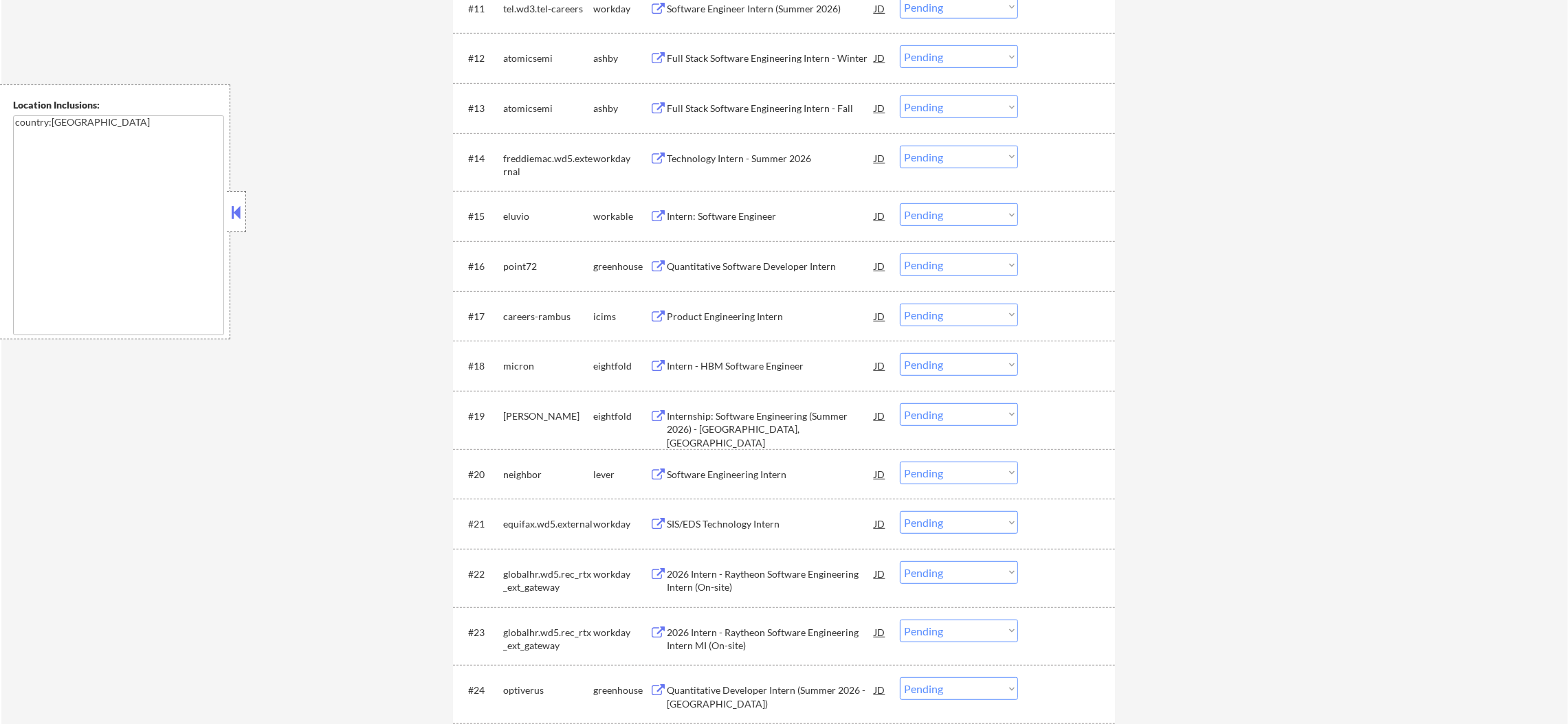
scroll to position [1098, 0]
click at [753, 51] on div "Full Stack Software Engineering Intern - Winter" at bounding box center [770, 55] width 208 height 13
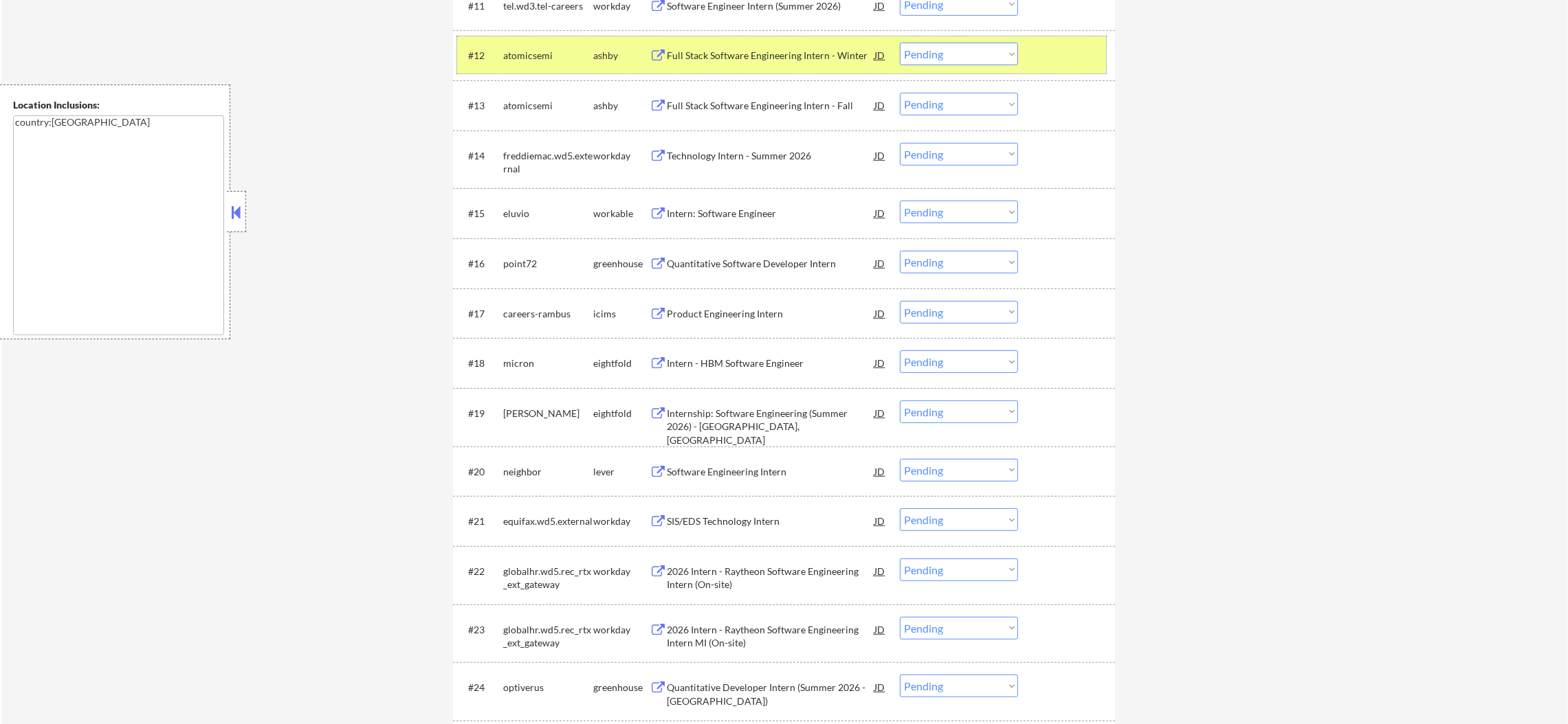
click at [985, 66] on div "#12 atomicsemi [PERSON_NAME] Full Stack Software Engineering Intern - [PERSON_N…" at bounding box center [781, 54] width 649 height 37
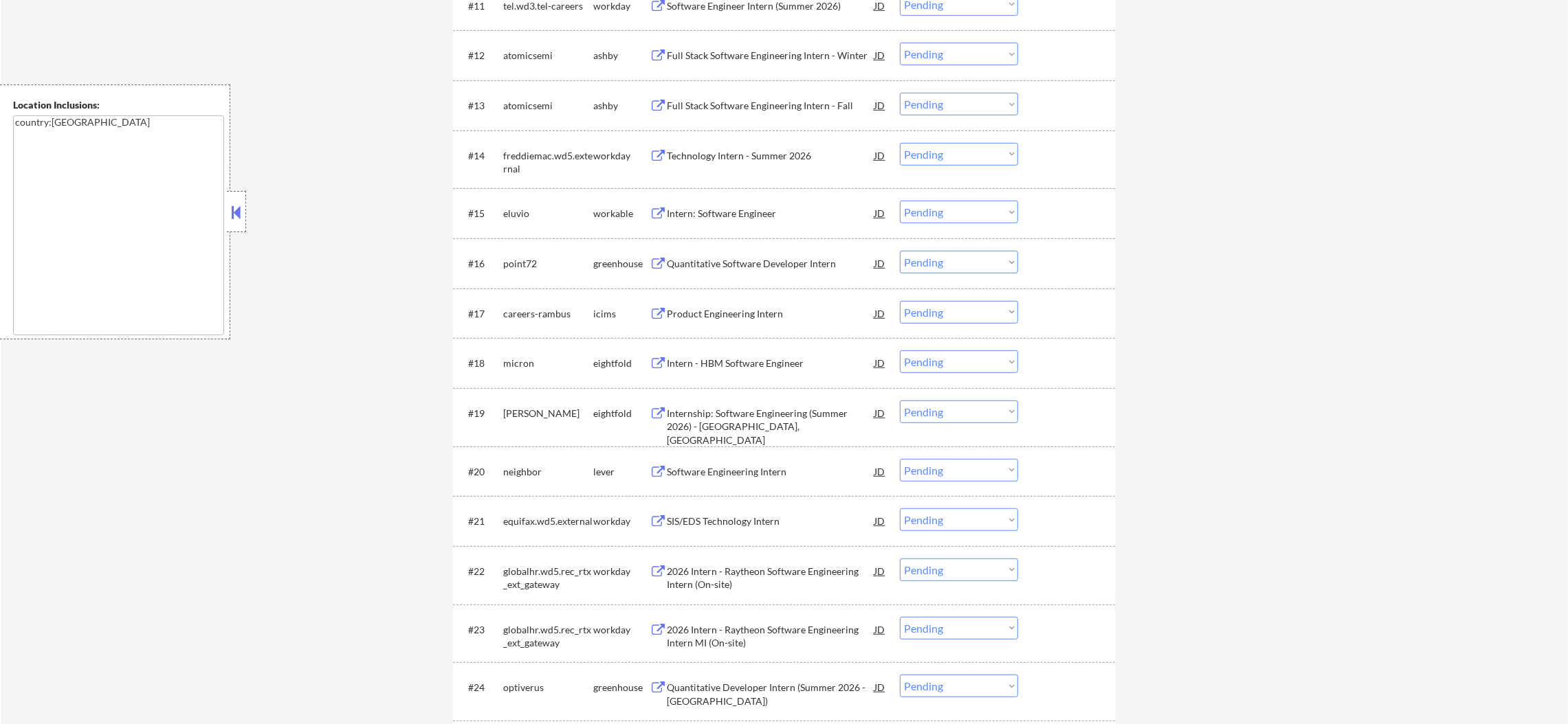
click at [983, 56] on select "Choose an option... Pending Applied Excluded (Questions) Excluded (Expired) Exc…" at bounding box center [959, 54] width 118 height 23
click at [900, 43] on select "Choose an option... Pending Applied Excluded (Questions) Excluded (Expired) Exc…" at bounding box center [959, 54] width 118 height 23
select select ""pending""
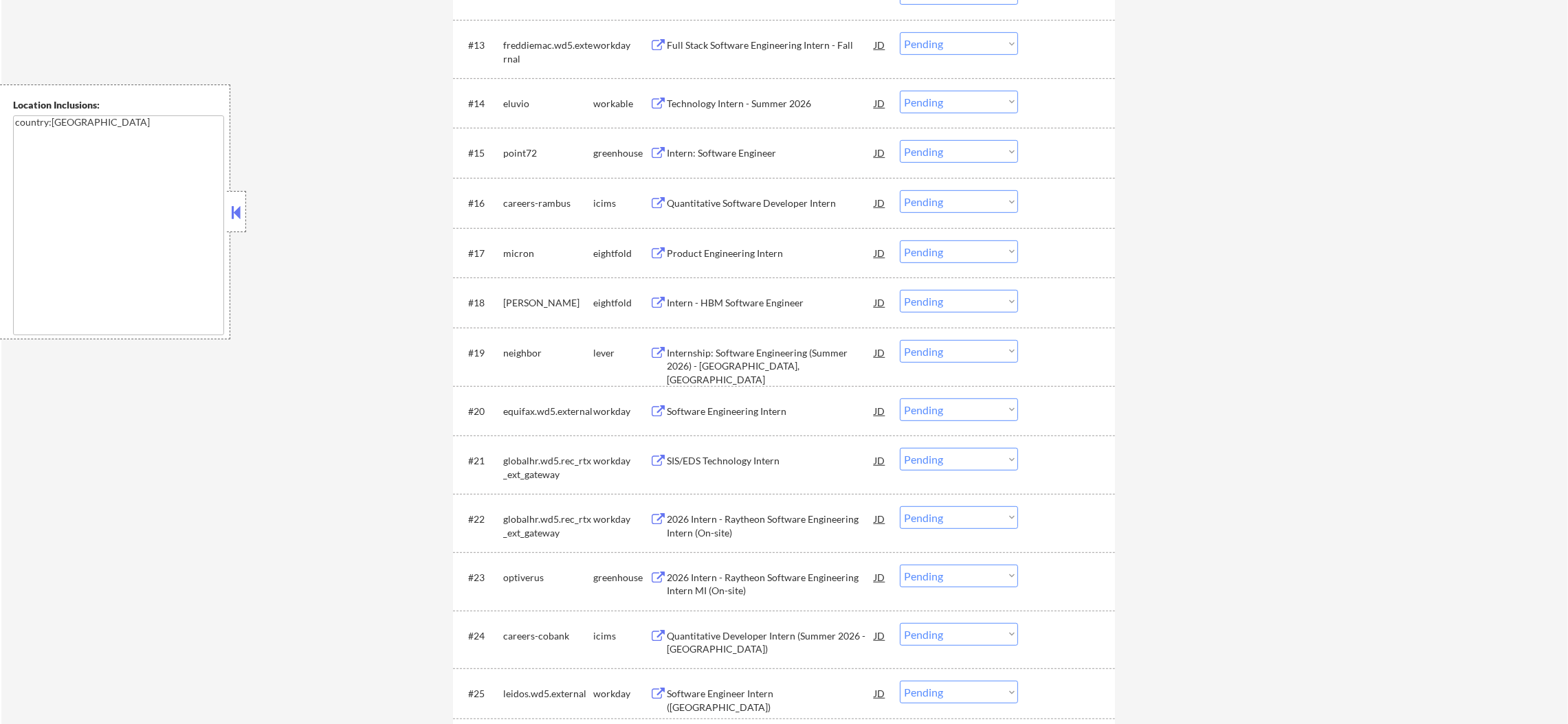
scroll to position [1168, 0]
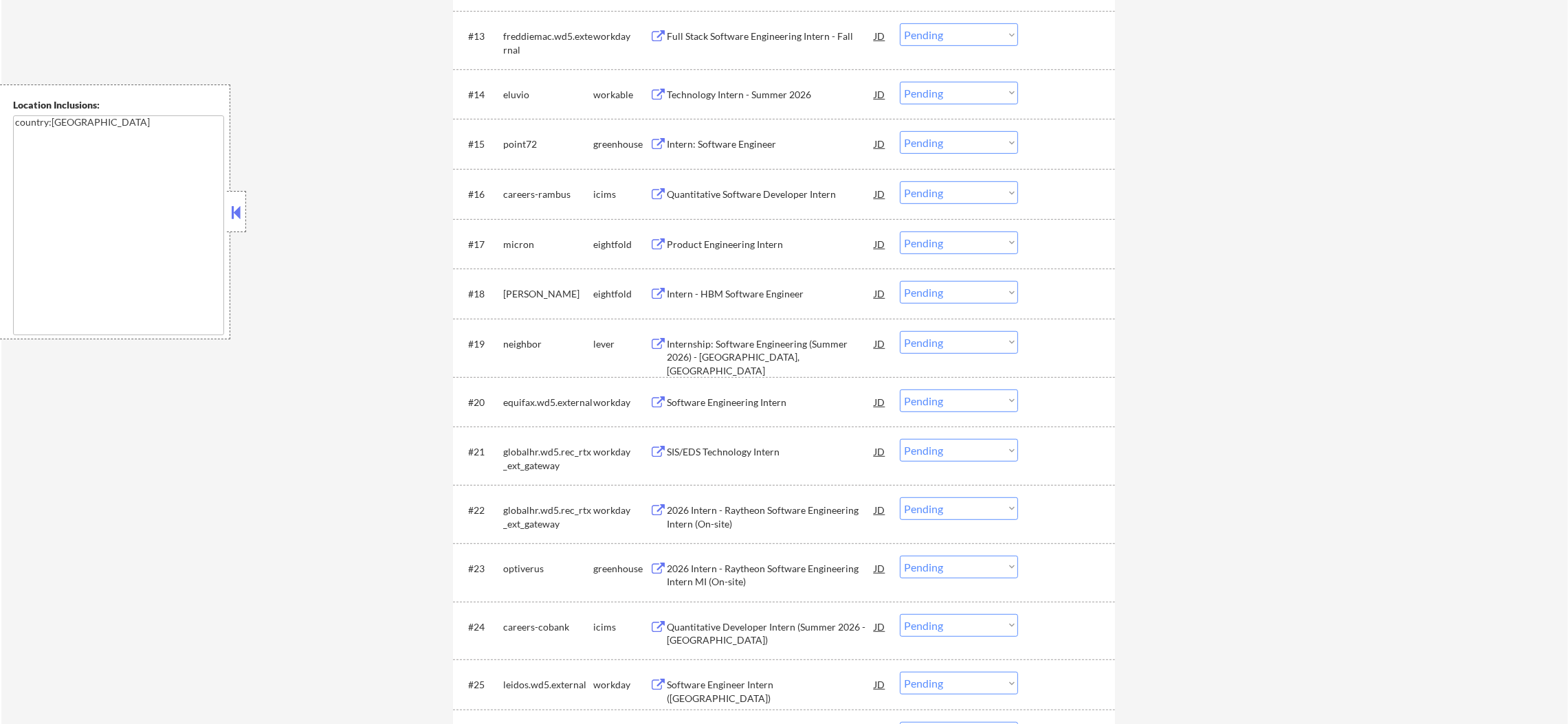
click at [729, 144] on div "Intern: Software Engineer" at bounding box center [770, 144] width 208 height 13
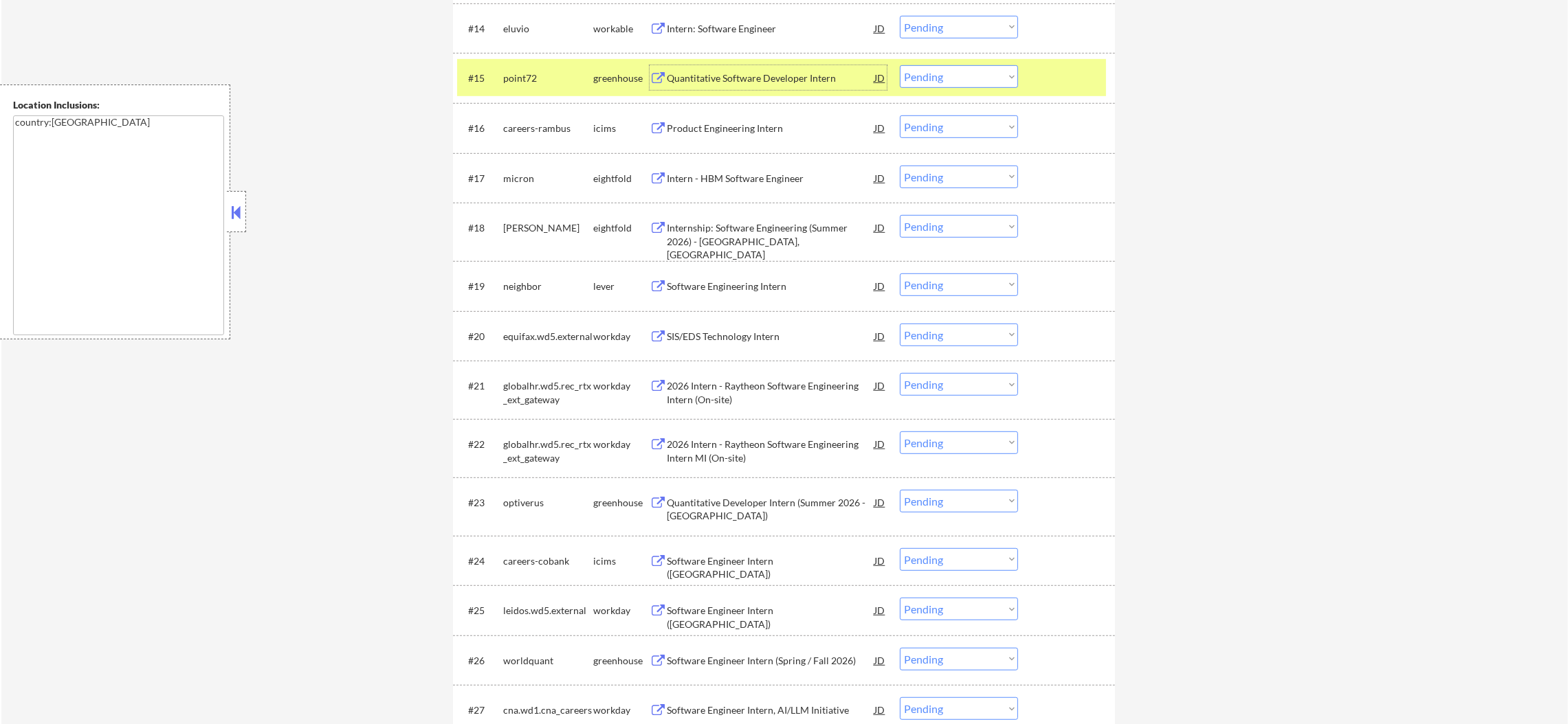
scroll to position [1271, 0]
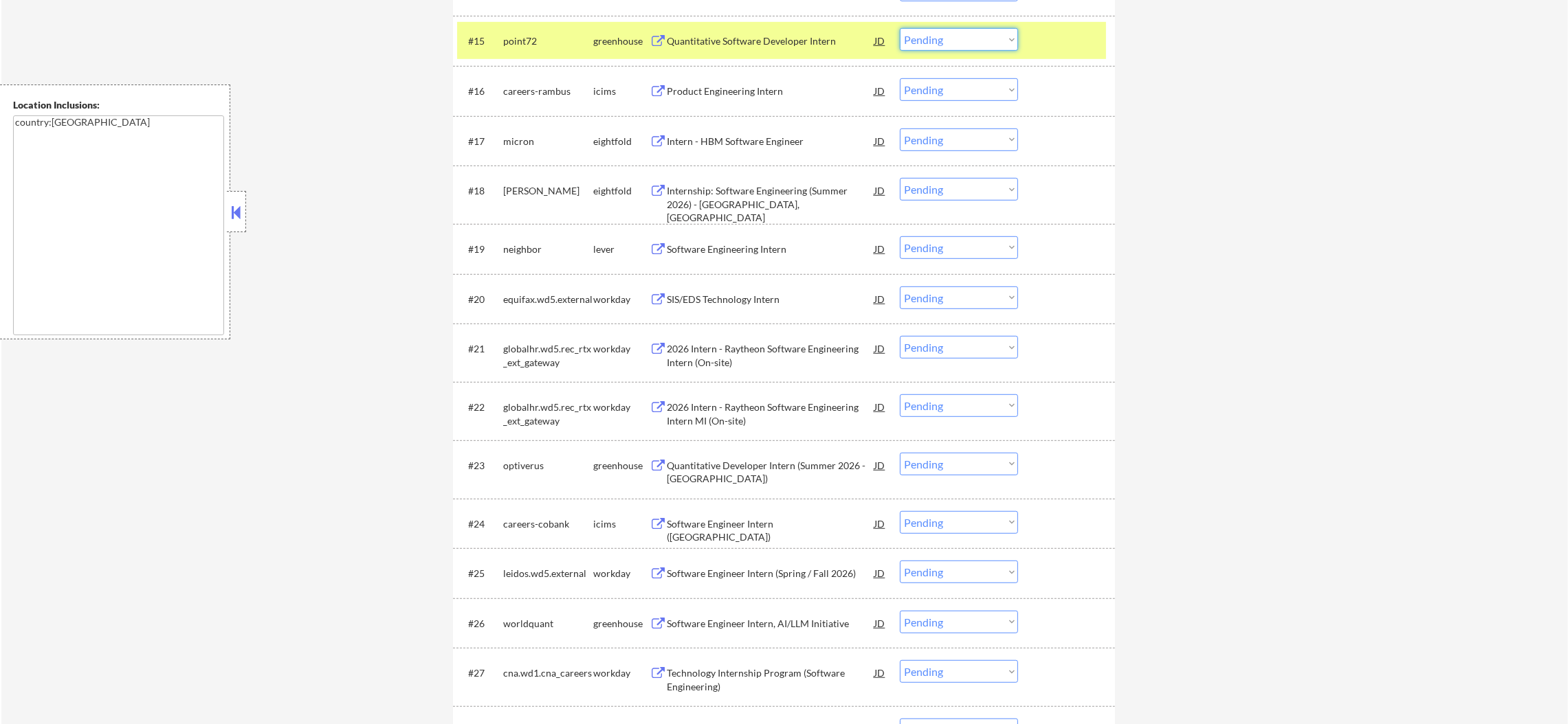
click at [950, 35] on select "Choose an option... Pending Applied Excluded (Questions) Excluded (Expired) Exc…" at bounding box center [959, 39] width 118 height 23
click at [900, 28] on select "Choose an option... Pending Applied Excluded (Questions) Excluded (Expired) Exc…" at bounding box center [959, 39] width 118 height 23
click at [501, 35] on div "#15 point72 greenhouse Quantitative Software Developer Intern JD Choose an opti…" at bounding box center [781, 40] width 649 height 37
select select ""pending""
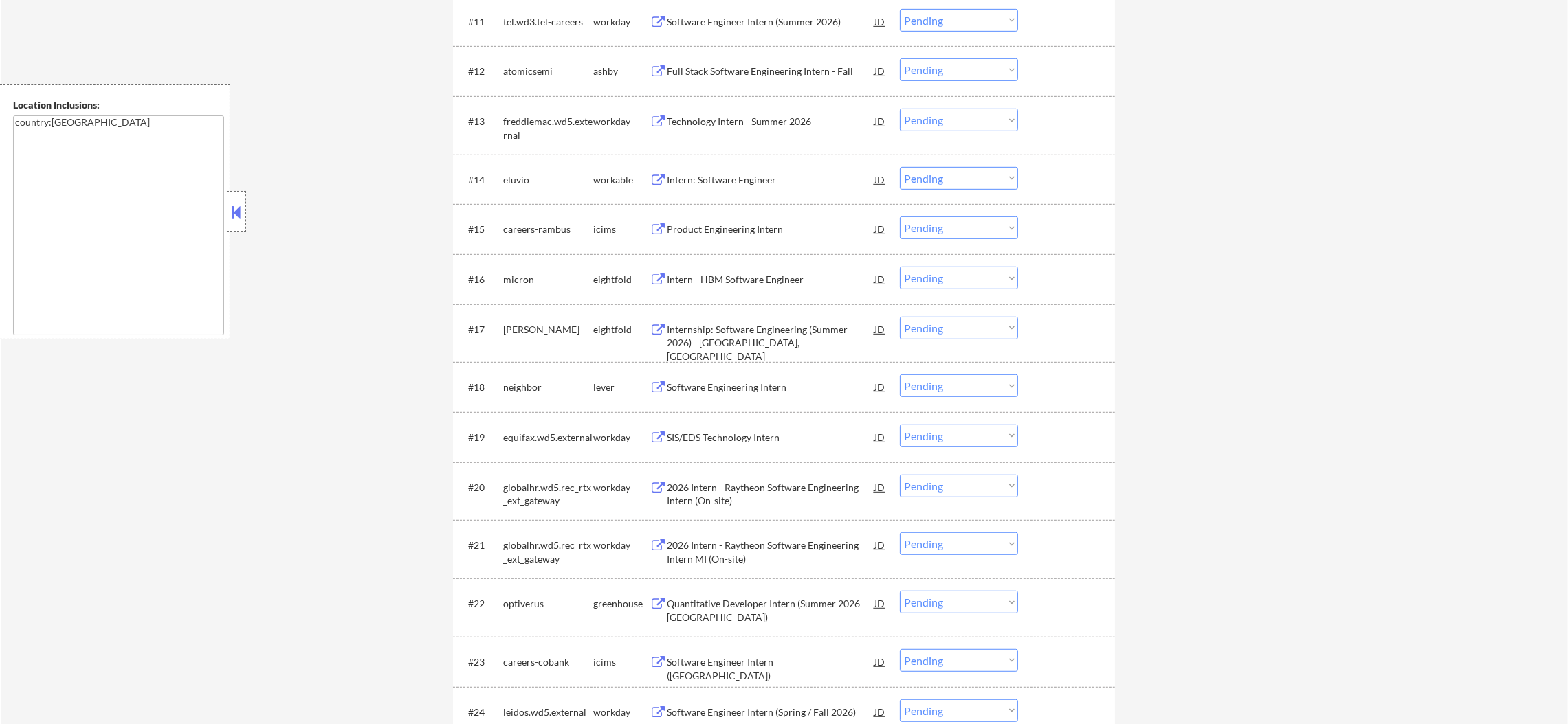
scroll to position [1065, 0]
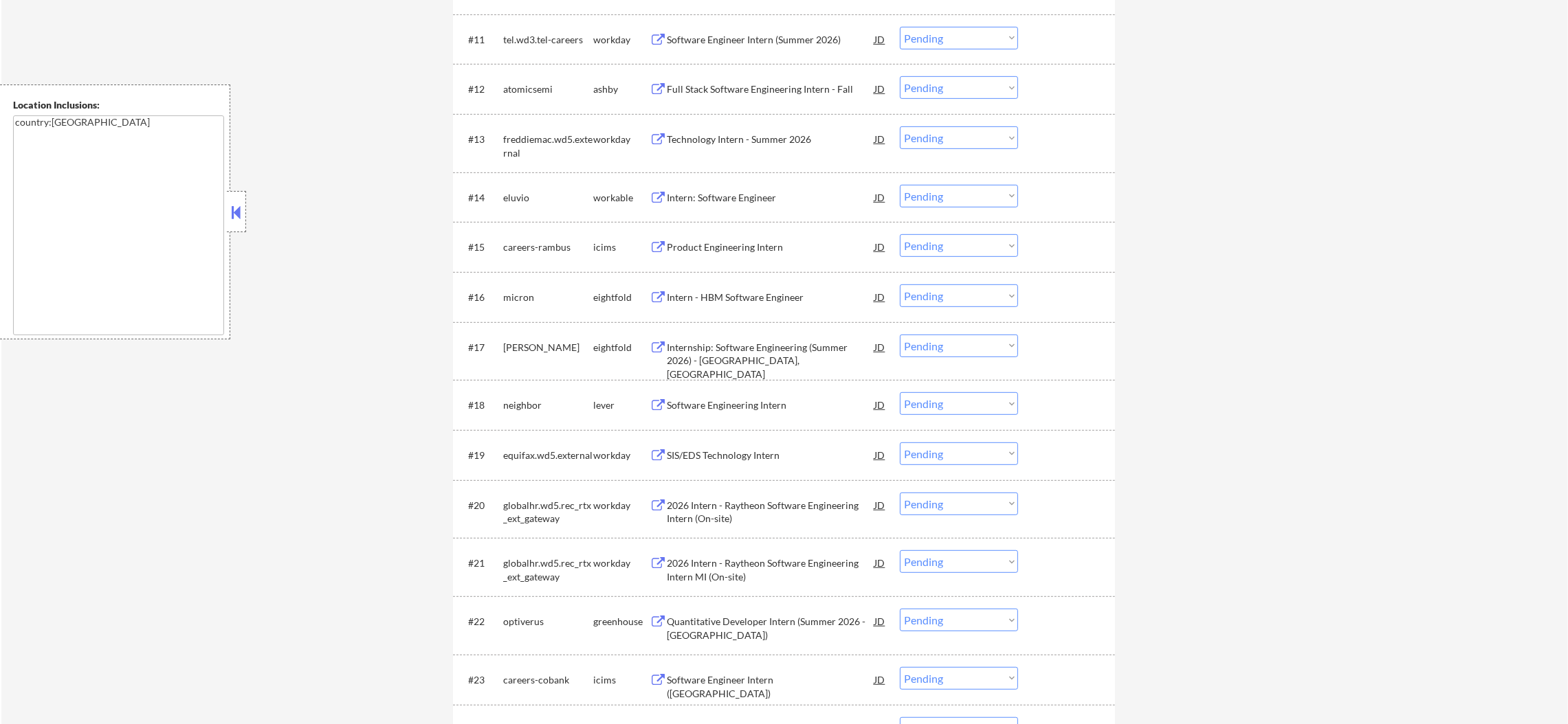
click at [773, 193] on div "Intern: Software Engineer" at bounding box center [770, 197] width 208 height 13
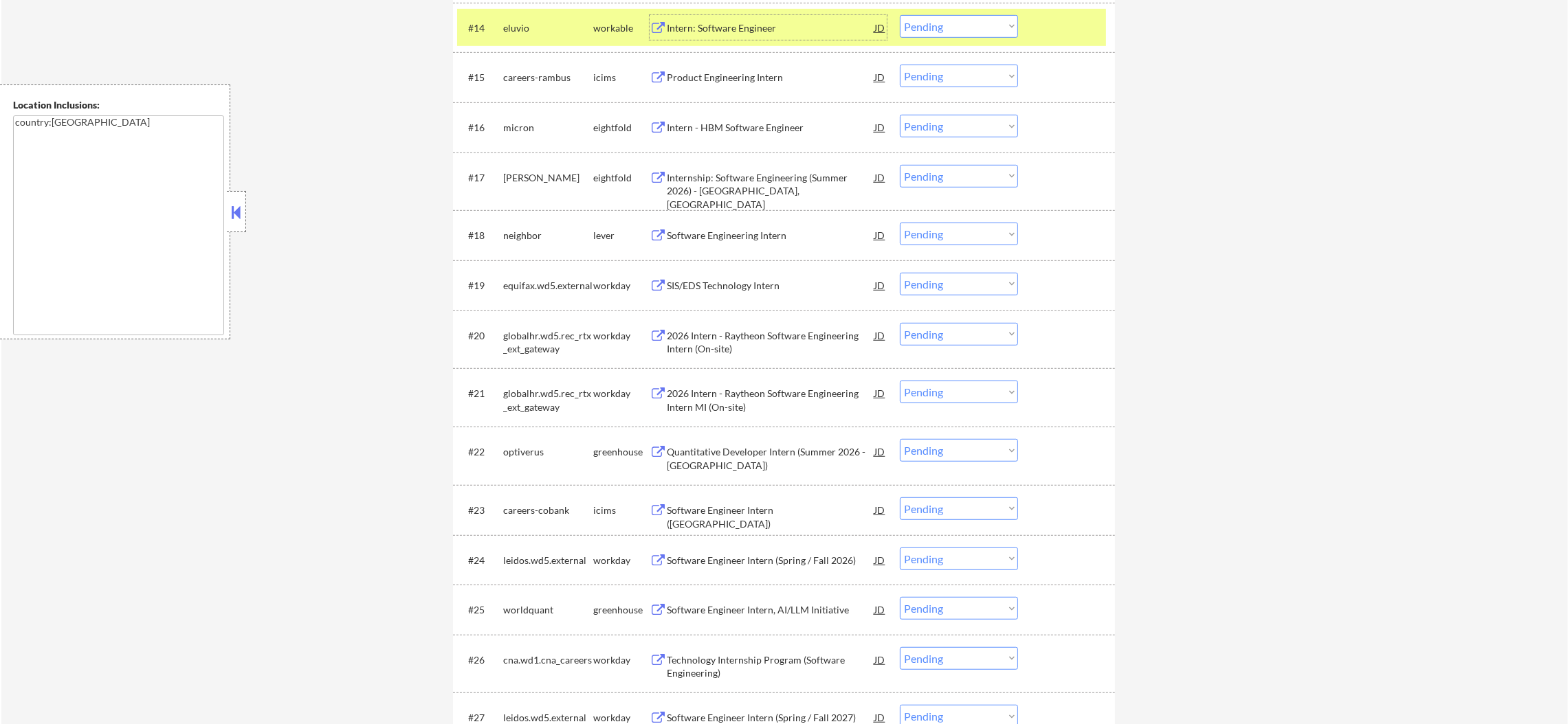
scroll to position [1236, 0]
click at [556, 28] on div "eluvio" at bounding box center [548, 26] width 90 height 13
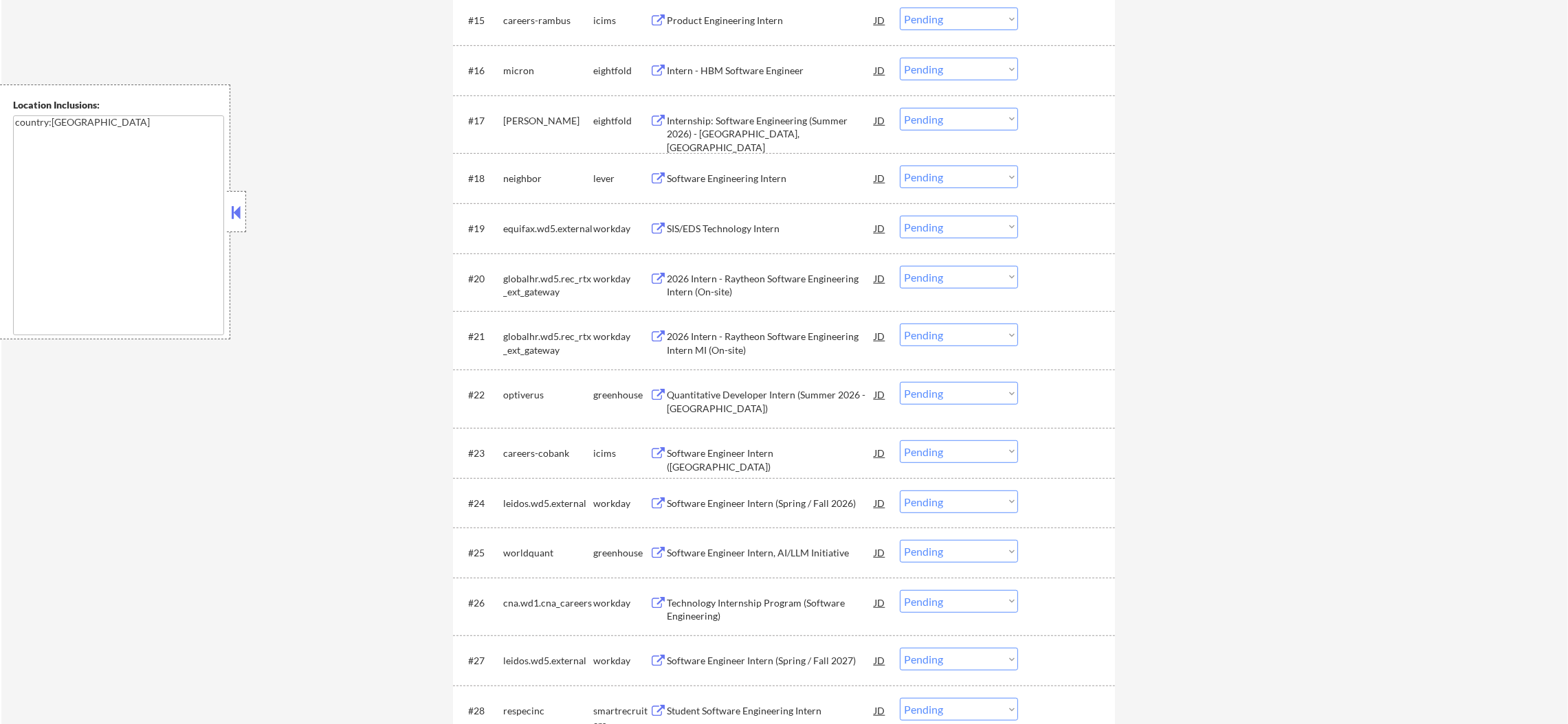
scroll to position [1442, 0]
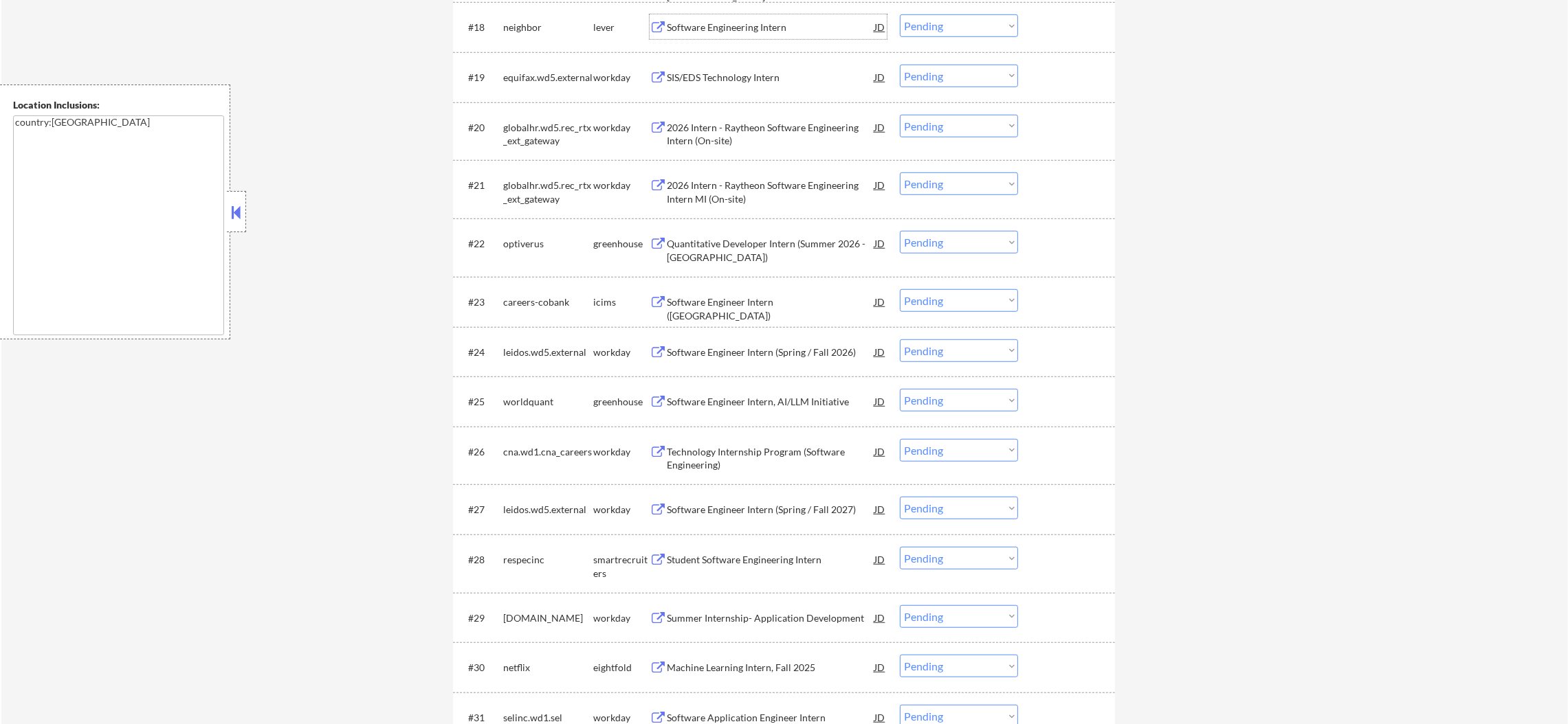
click at [772, 27] on div "Software Engineering Intern" at bounding box center [770, 27] width 208 height 13
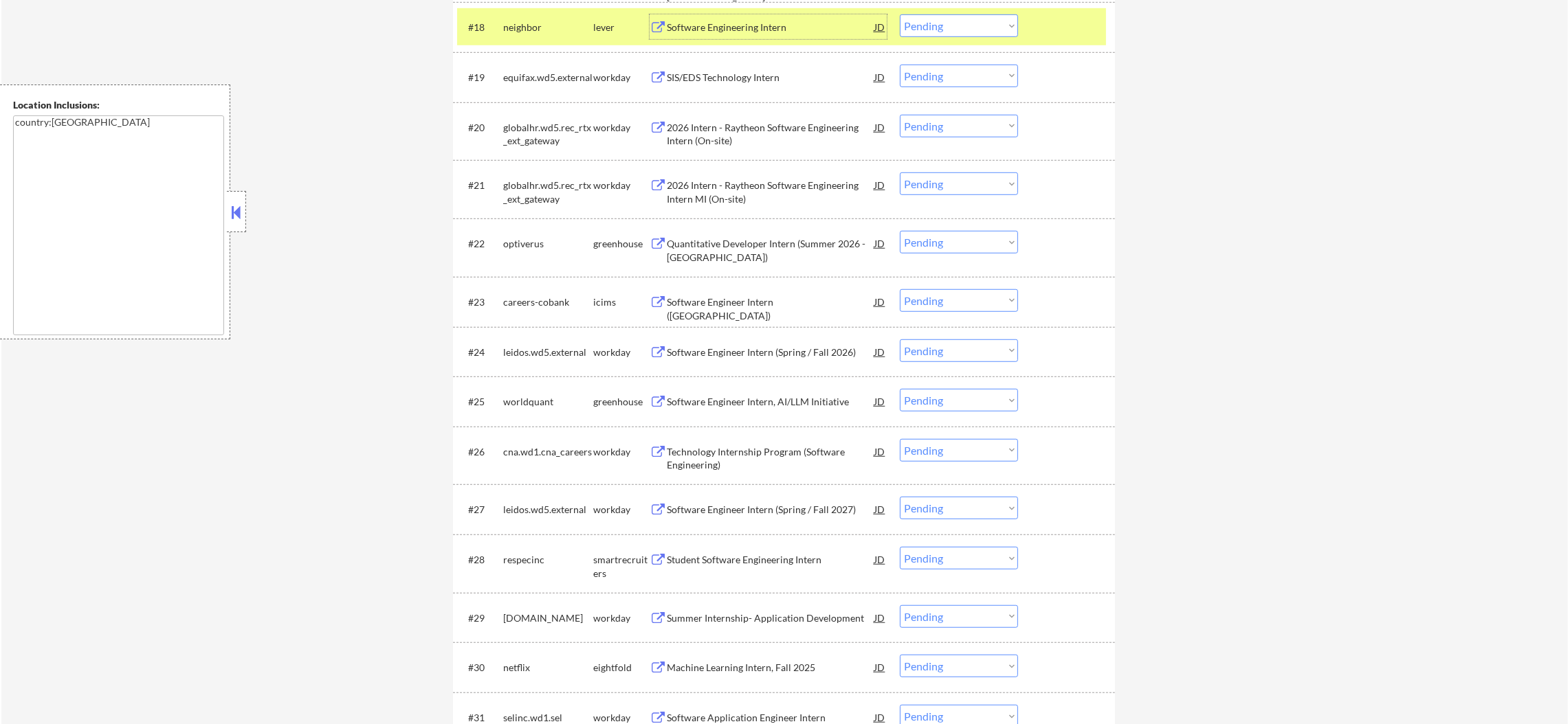
click at [942, 9] on div "#18 neighbor lever Software Engineering Intern JD Choose an option... Pending A…" at bounding box center [781, 26] width 649 height 37
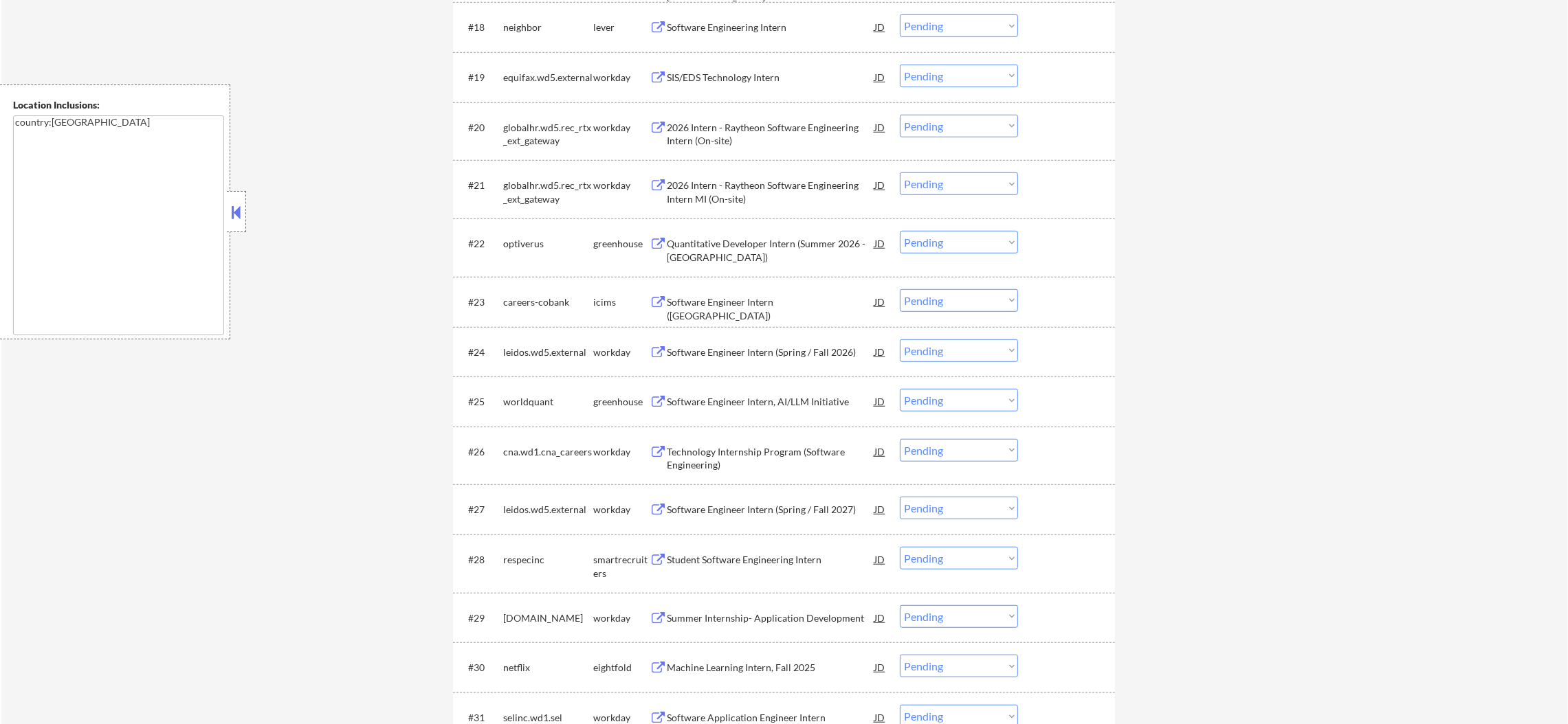
click at [942, 21] on select "Choose an option... Pending Applied Excluded (Questions) Excluded (Expired) Exc…" at bounding box center [959, 25] width 118 height 23
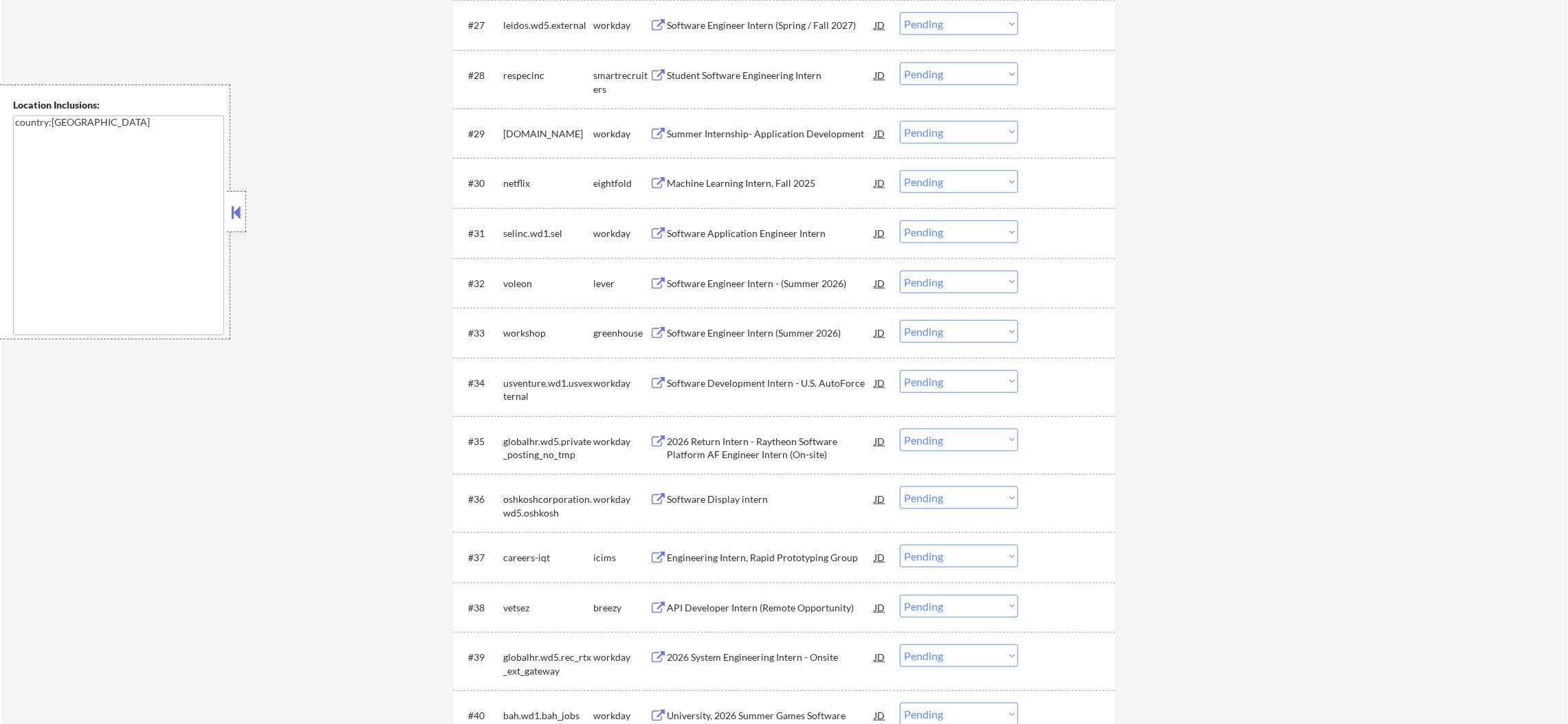
scroll to position [1957, 0]
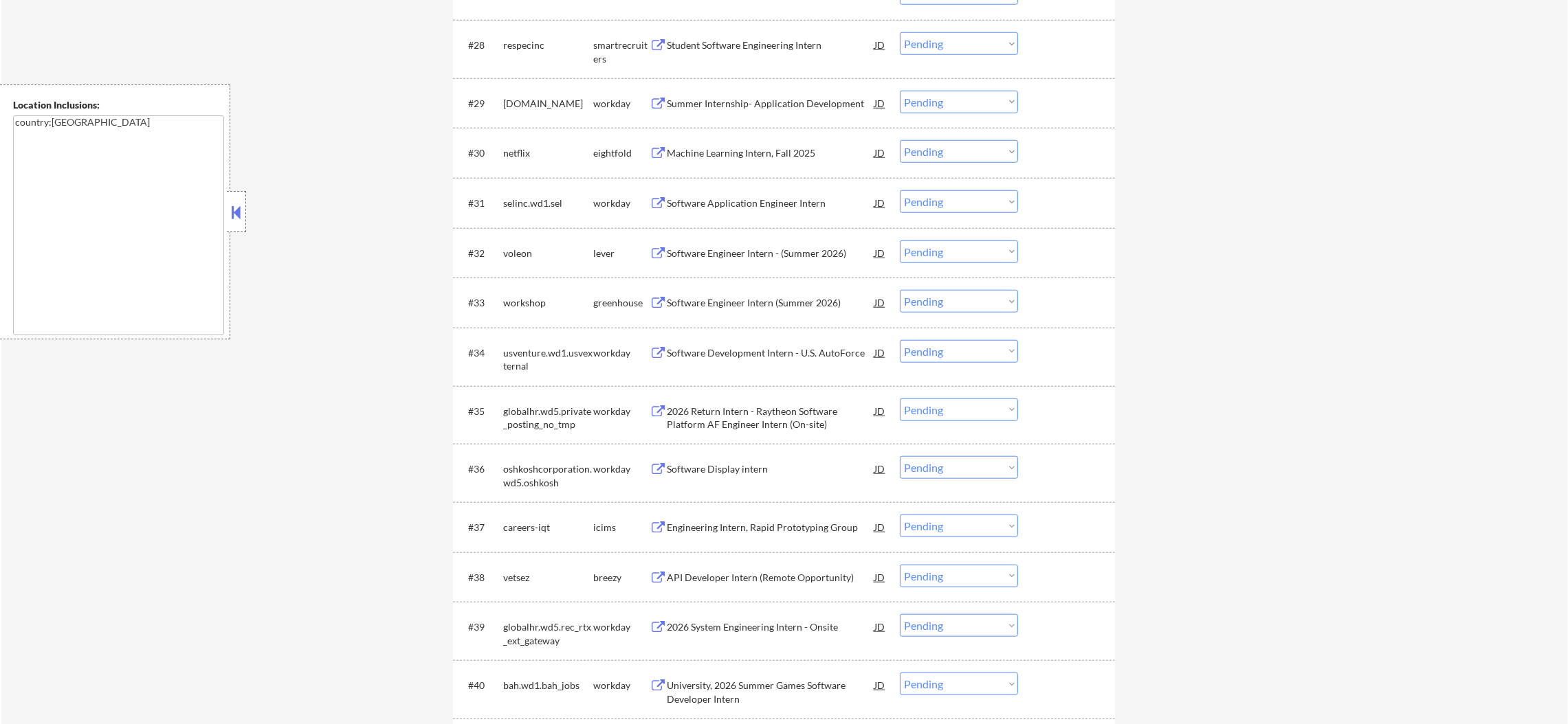
click at [755, 49] on div "Student Software Engineering Intern" at bounding box center [770, 45] width 208 height 13
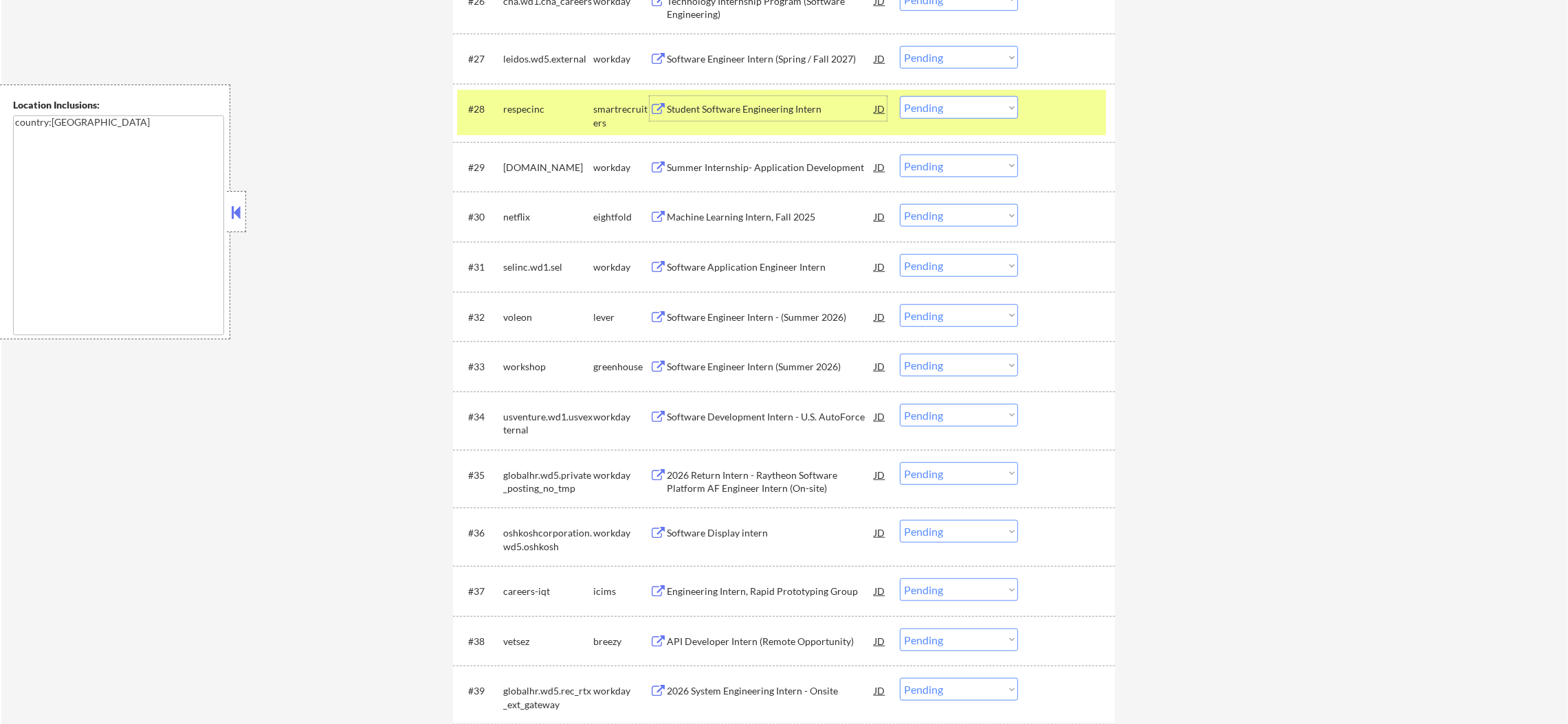
scroll to position [0, 0]
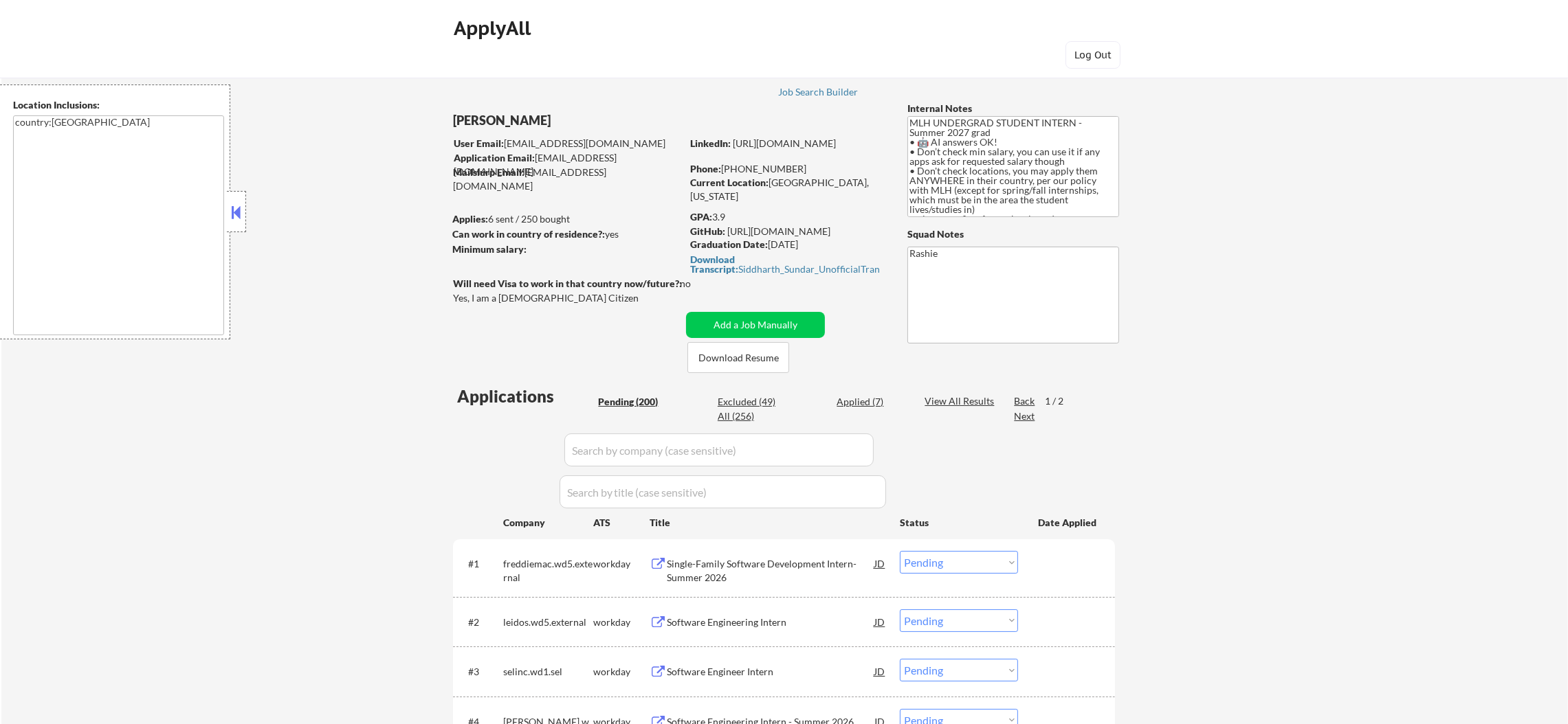
click at [861, 407] on div "Applied (7)" at bounding box center [870, 401] width 69 height 13
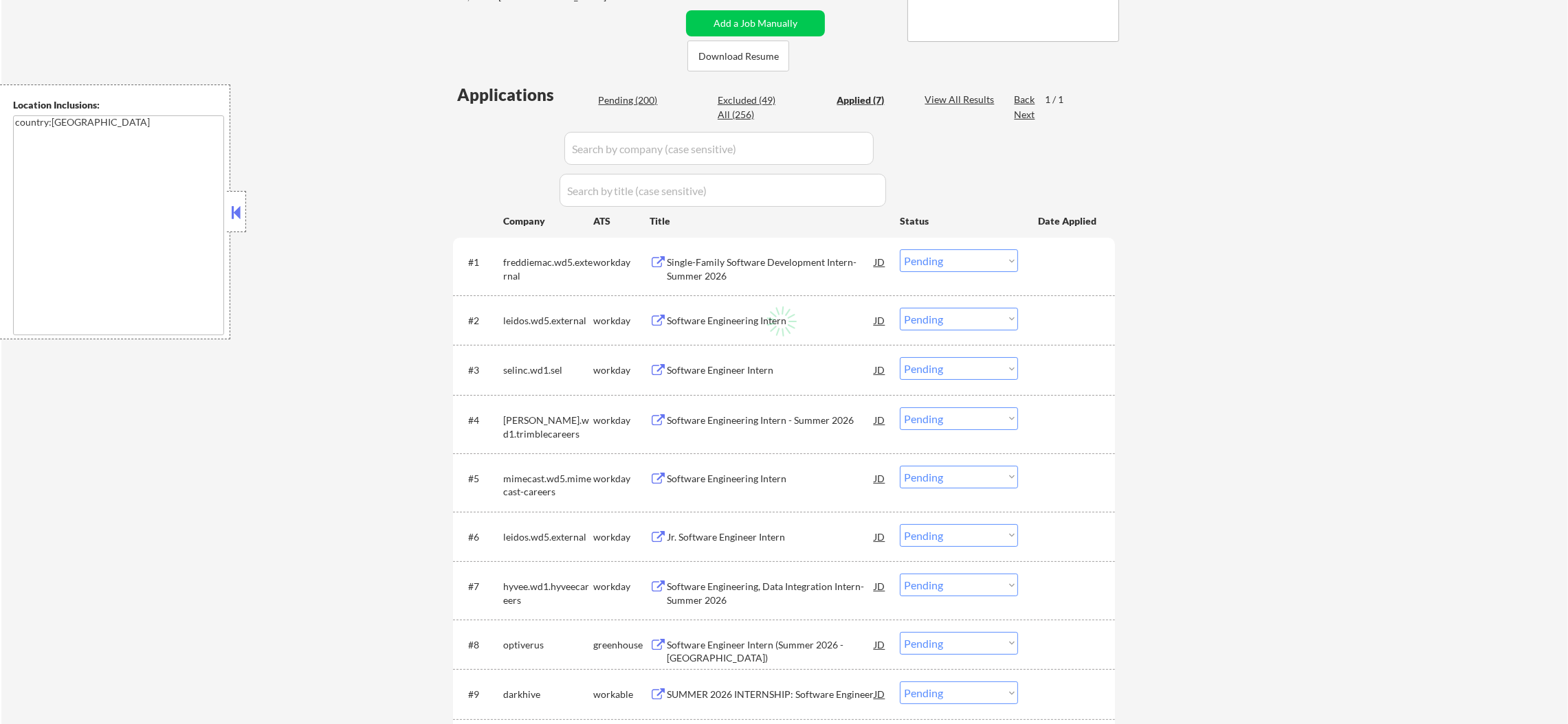
select select ""applied""
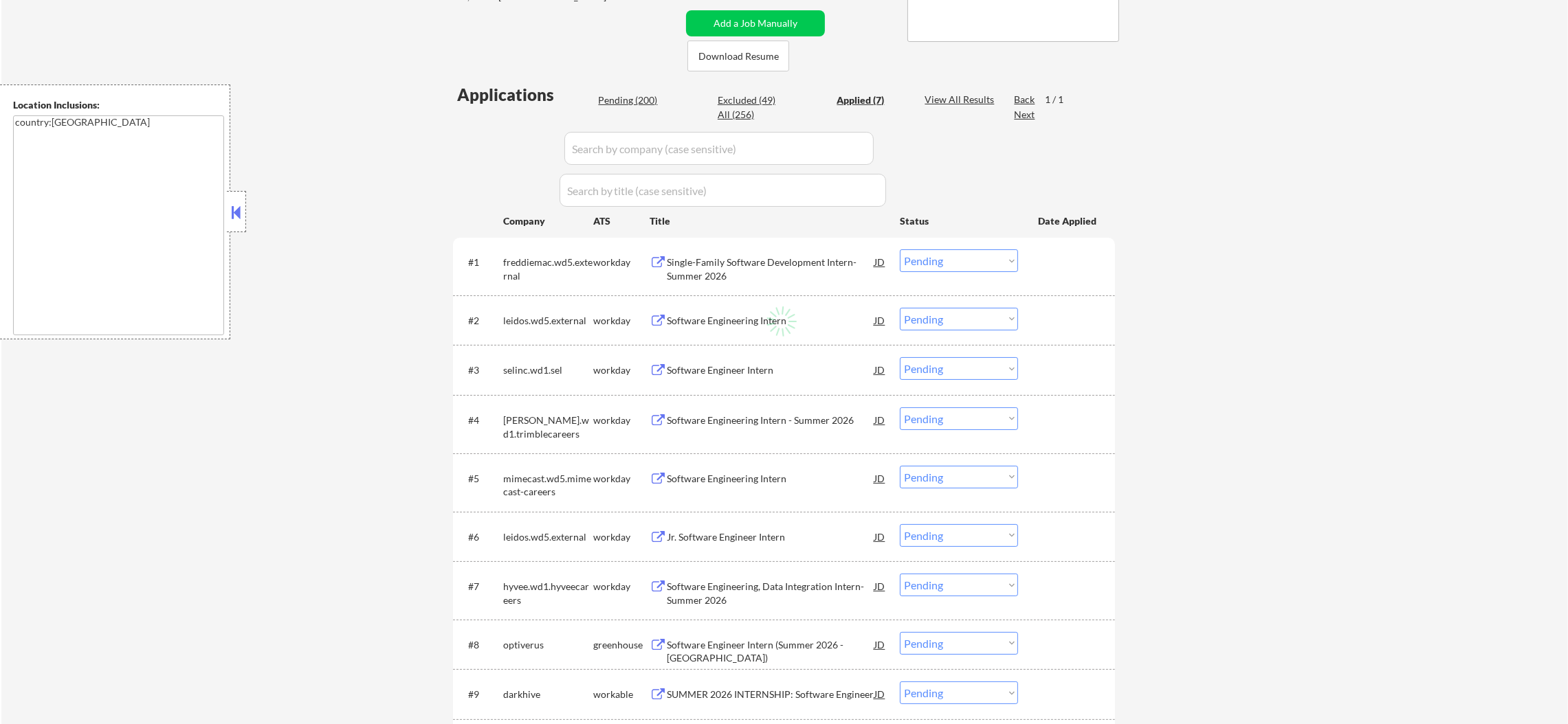
select select ""applied""
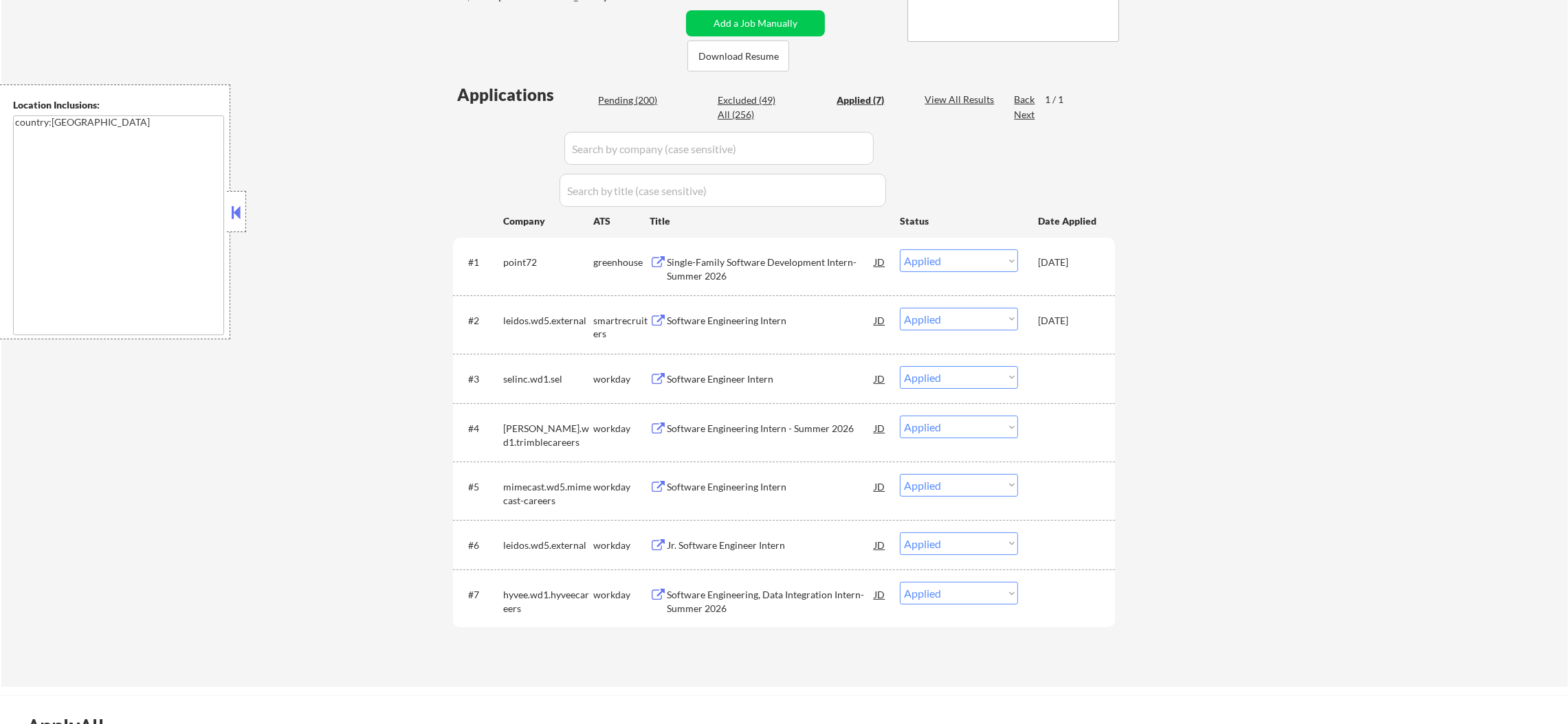
scroll to position [309, 0]
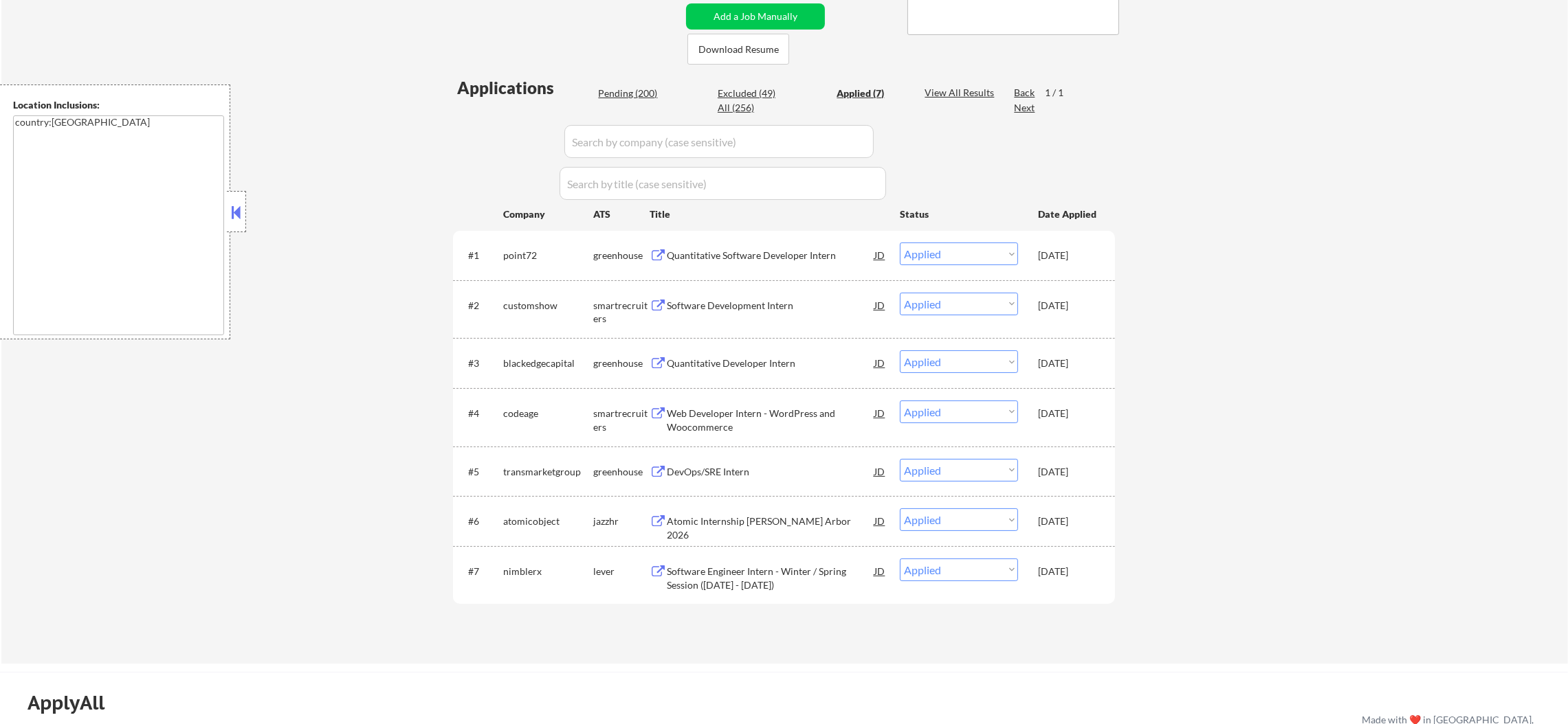
click at [720, 257] on div "Quantitative Software Developer Intern" at bounding box center [770, 255] width 208 height 13
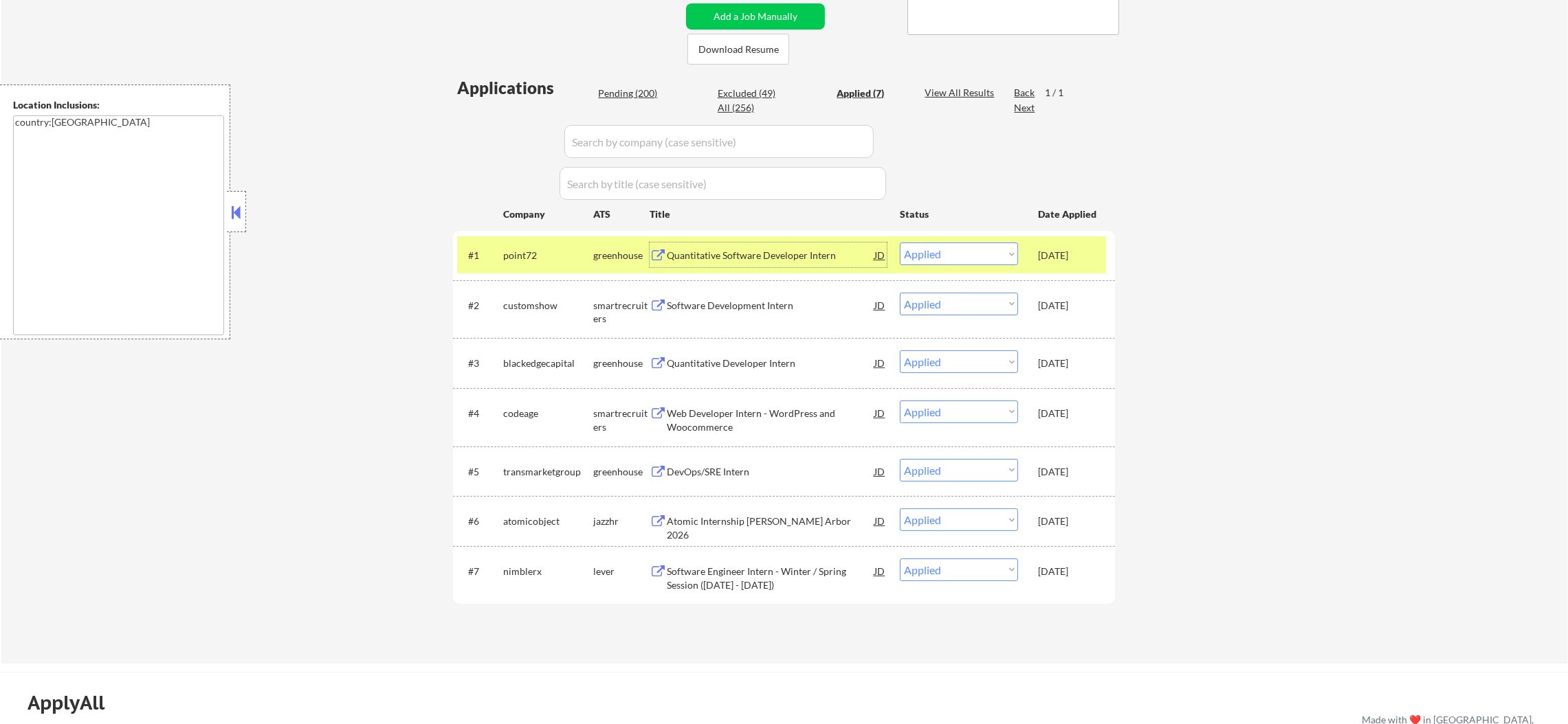
click at [615, 88] on div "Pending (200)" at bounding box center [632, 93] width 69 height 13
select select ""pending""
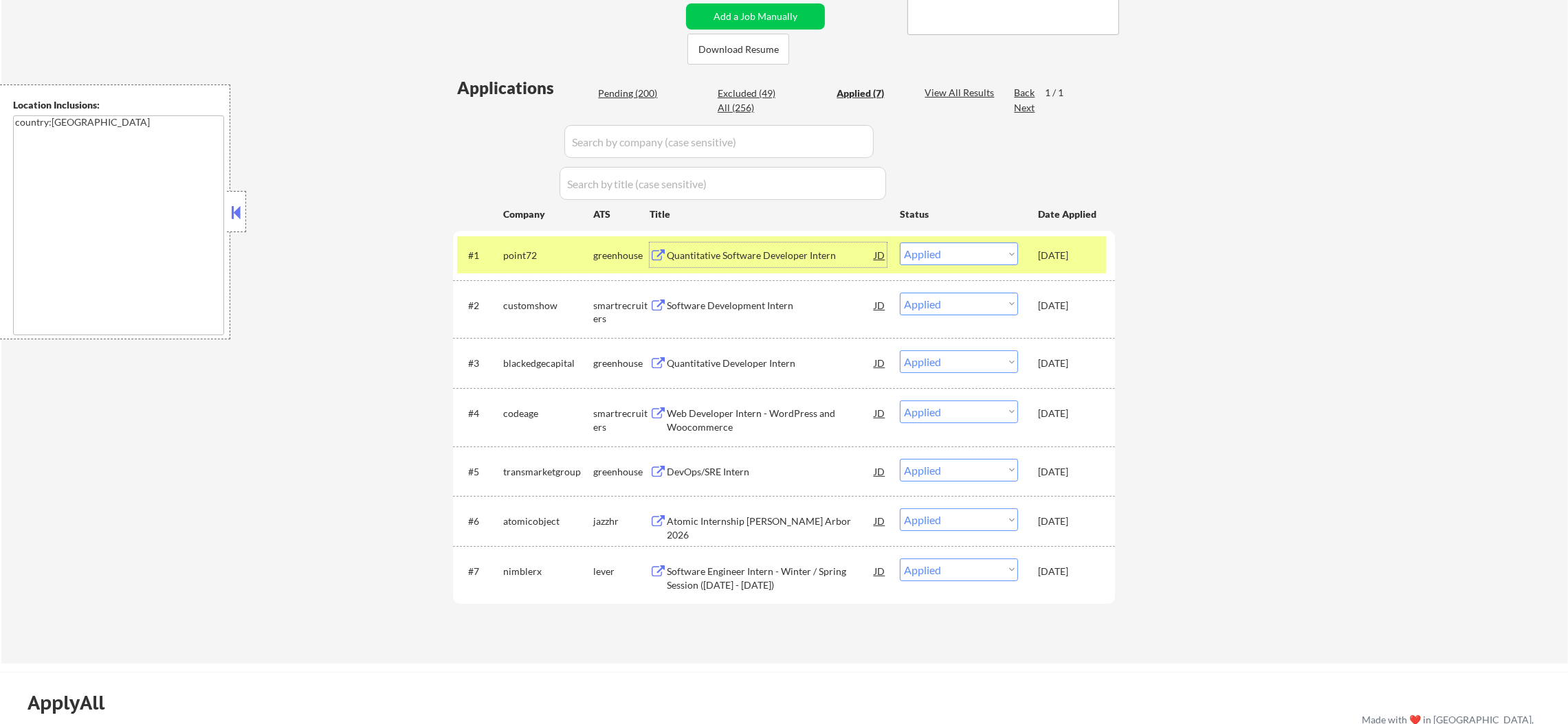
select select ""pending""
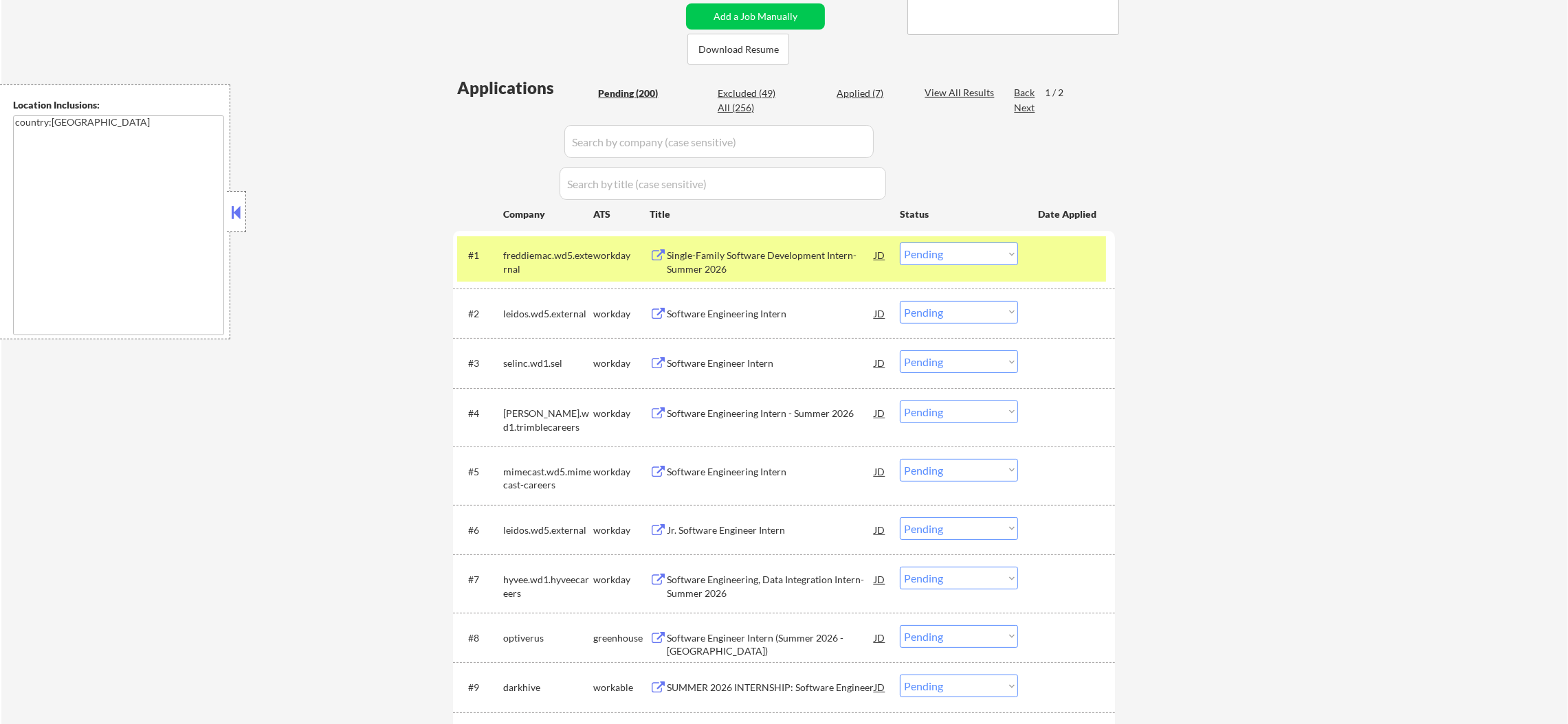
click at [543, 268] on div "freddiemac.wd5.external" at bounding box center [548, 262] width 90 height 27
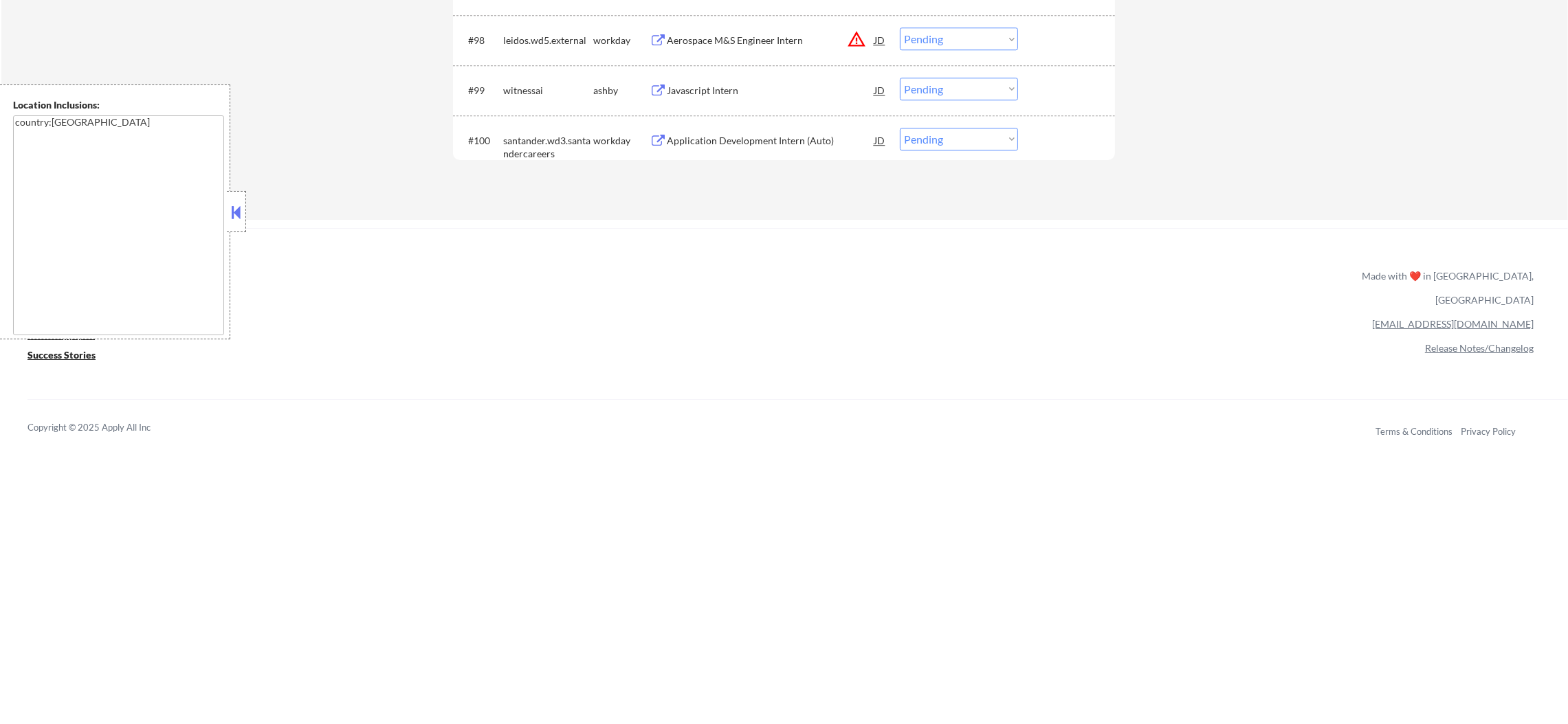
scroll to position [5816, 0]
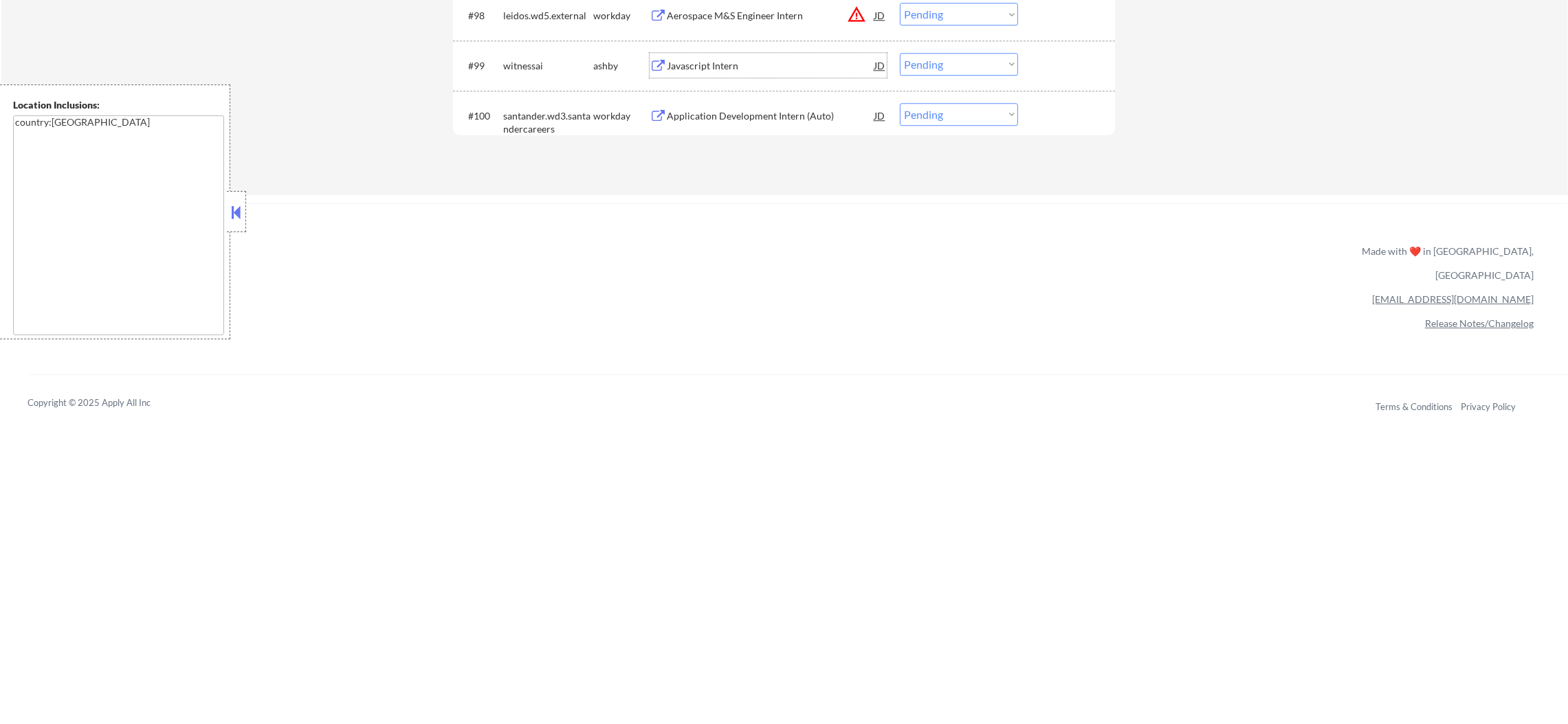
click at [757, 63] on div "Javascript Intern" at bounding box center [770, 66] width 208 height 13
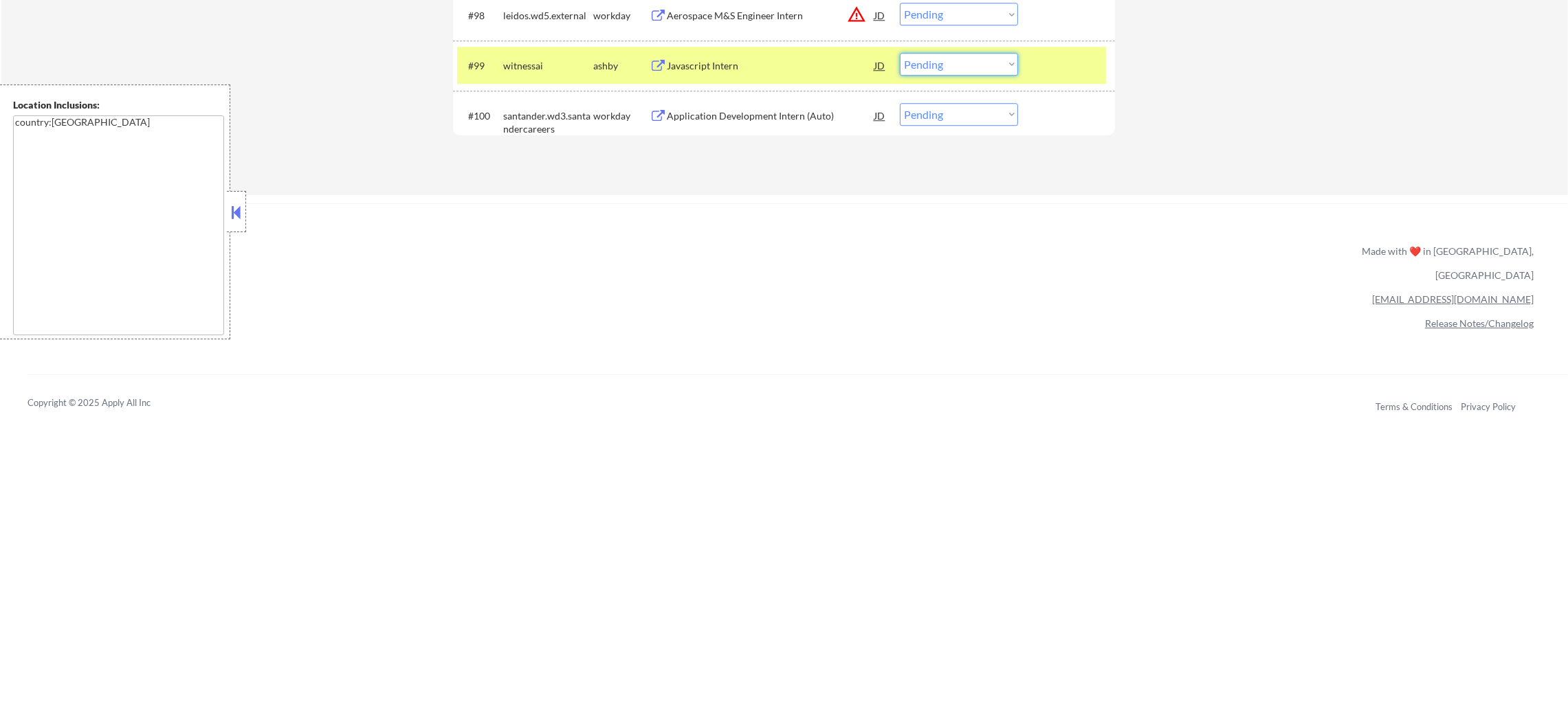
click at [931, 69] on select "Choose an option... Pending Applied Excluded (Questions) Excluded (Expired) Exc…" at bounding box center [959, 64] width 118 height 23
click at [900, 53] on select "Choose an option... Pending Applied Excluded (Questions) Excluded (Expired) Exc…" at bounding box center [959, 64] width 118 height 23
select select ""pending""
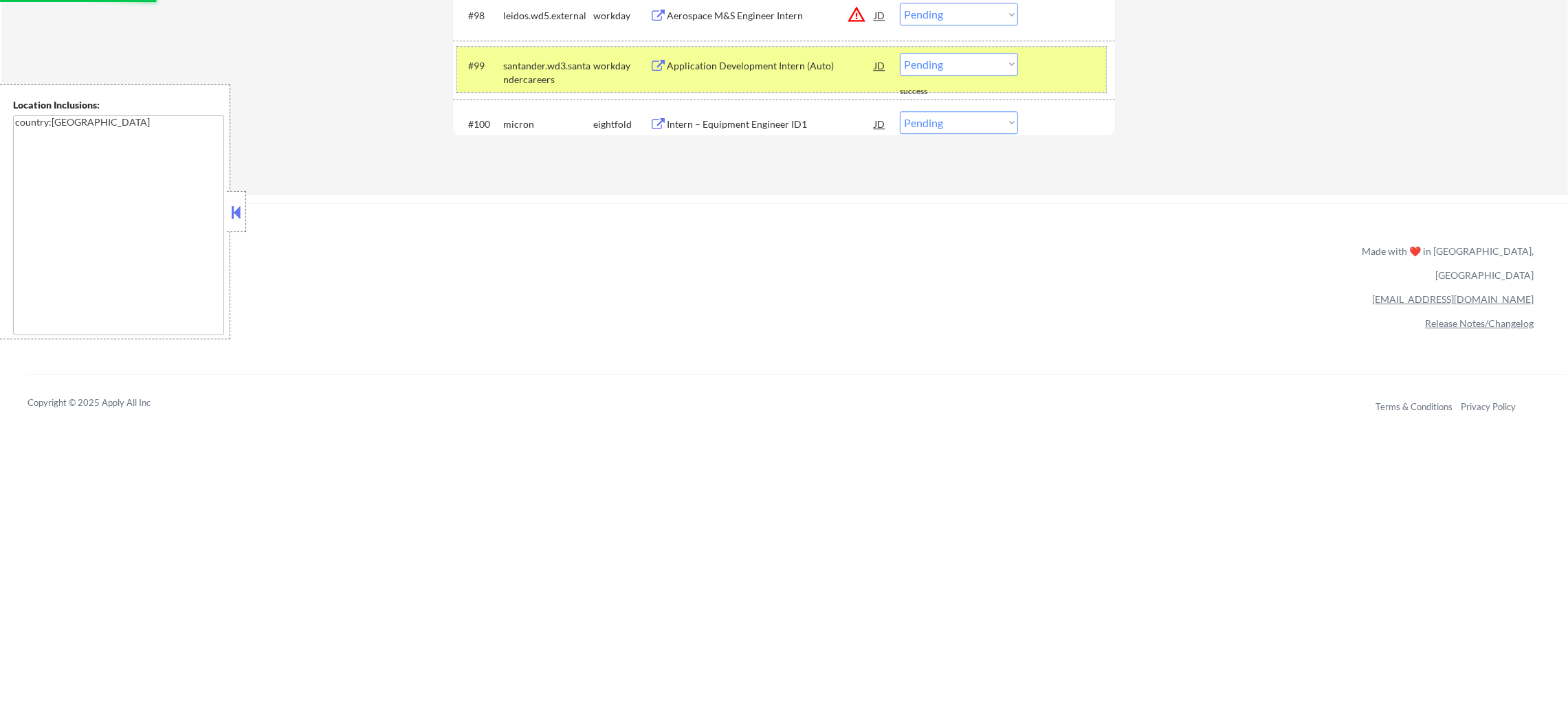
click at [548, 47] on div "#99 santander.wd3.santandercareers workday Application Development Intern (Auto…" at bounding box center [781, 69] width 649 height 45
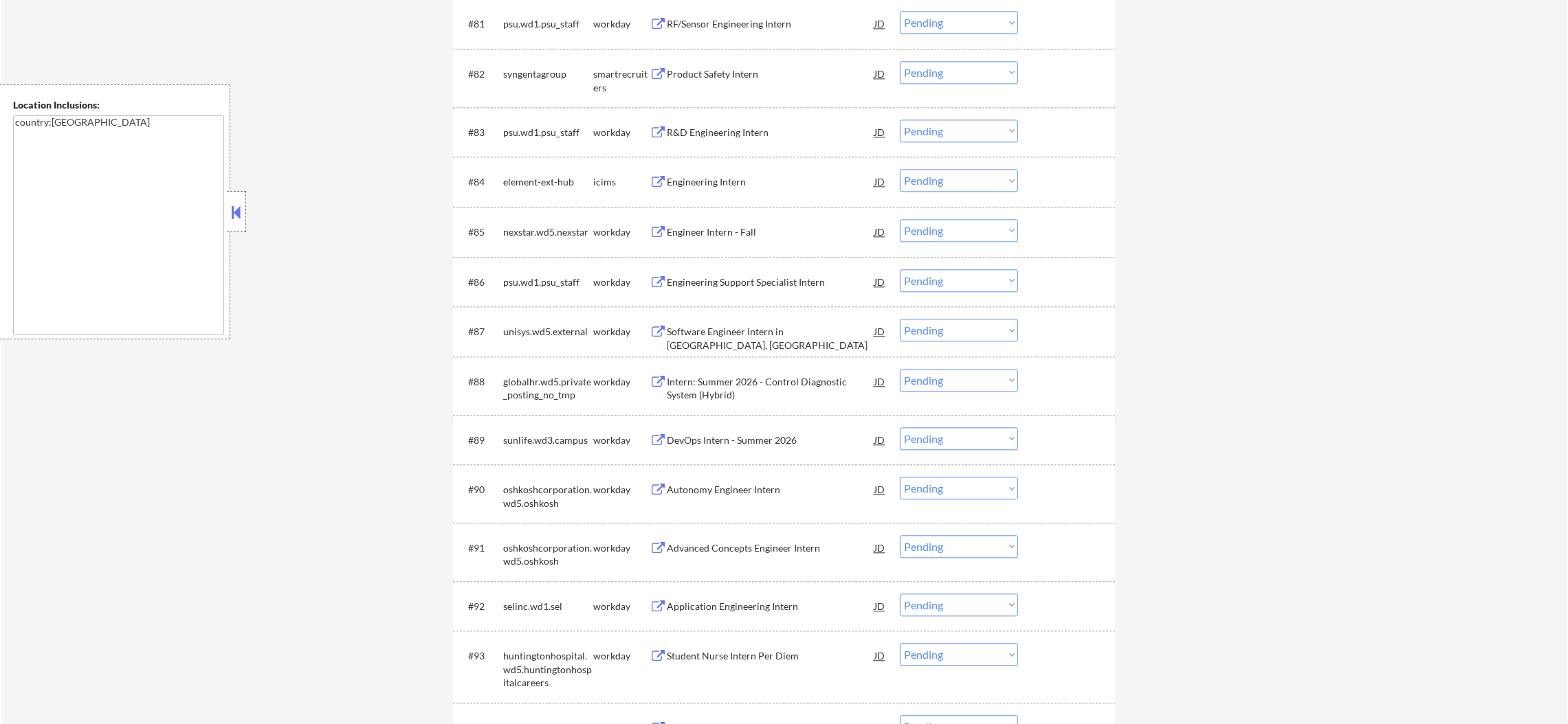
scroll to position [4819, 0]
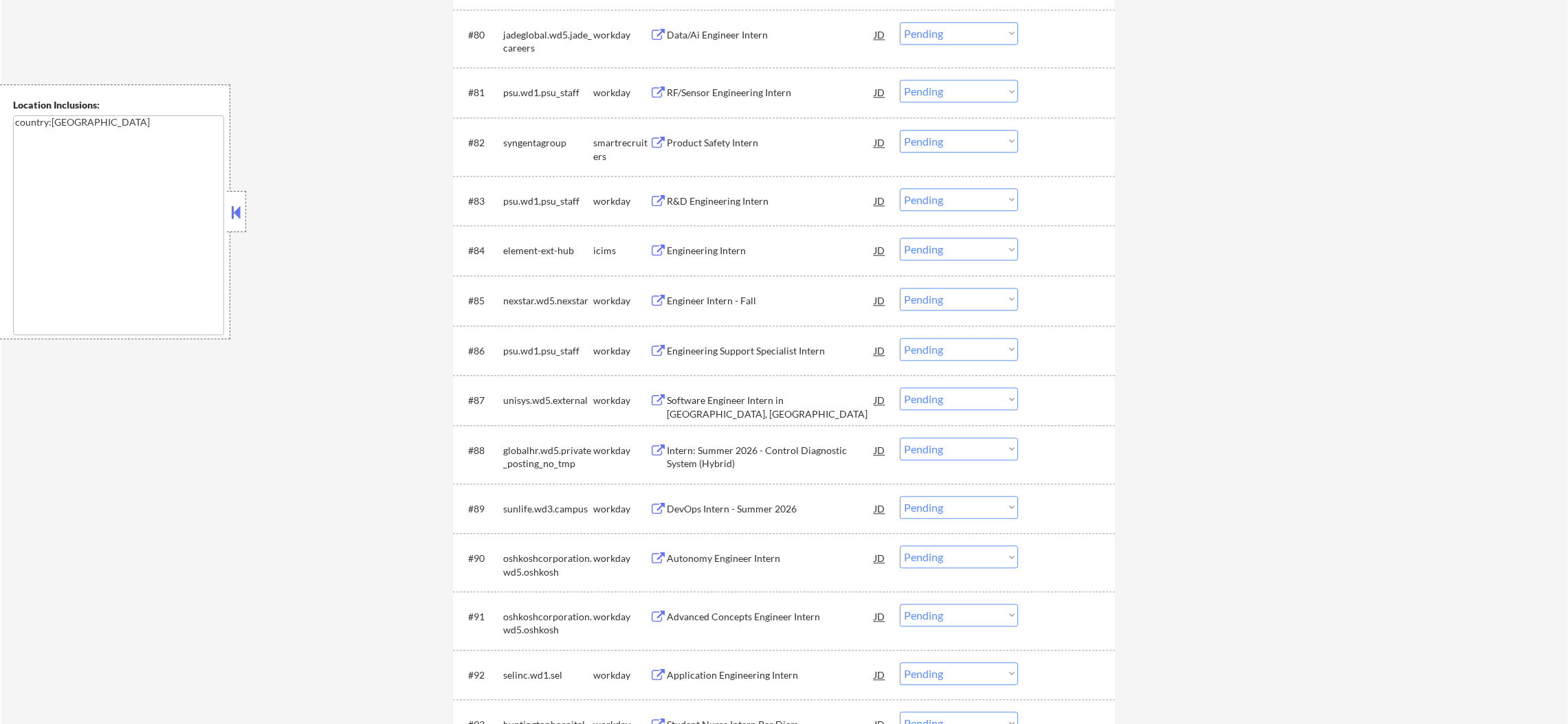
click at [731, 134] on div "Product Safety Intern" at bounding box center [770, 141] width 208 height 24
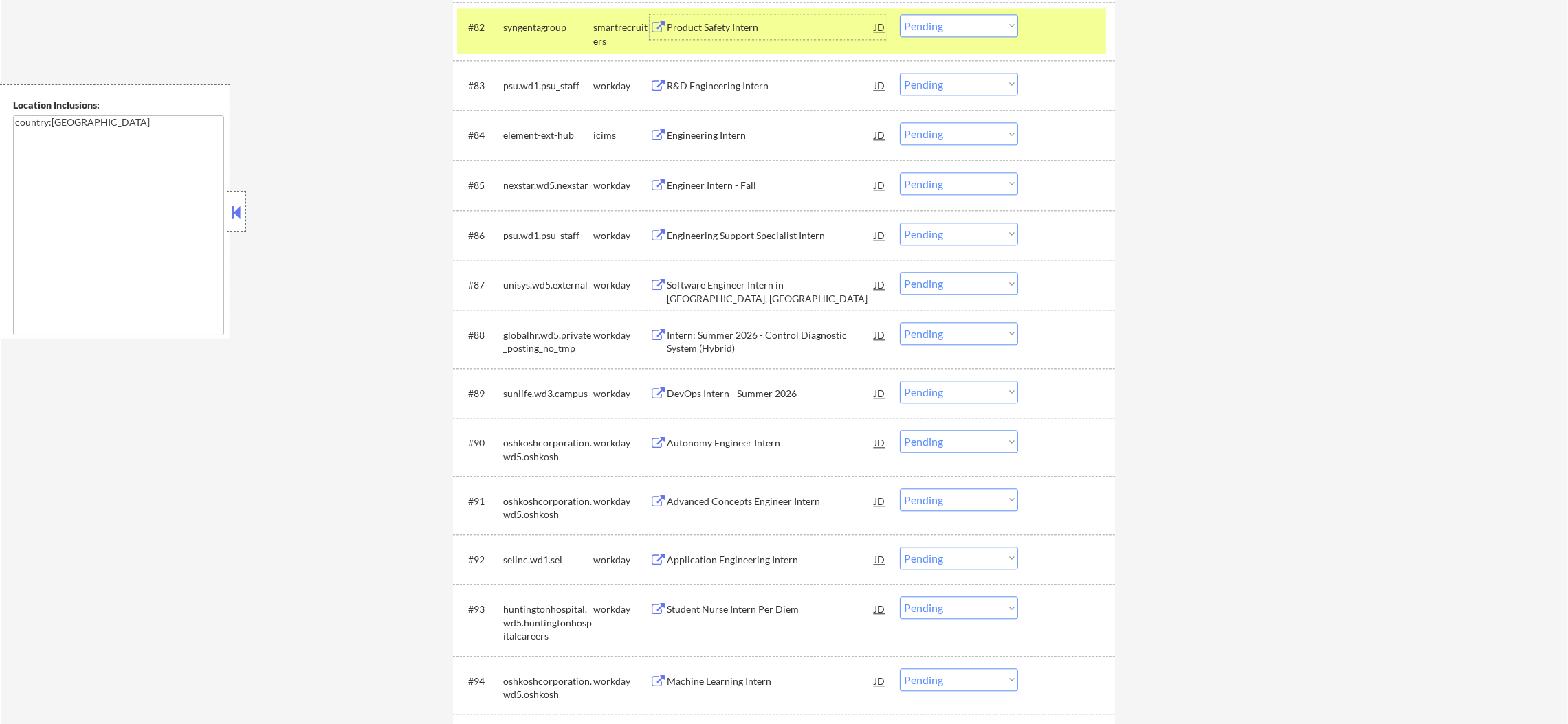
scroll to position [4923, 0]
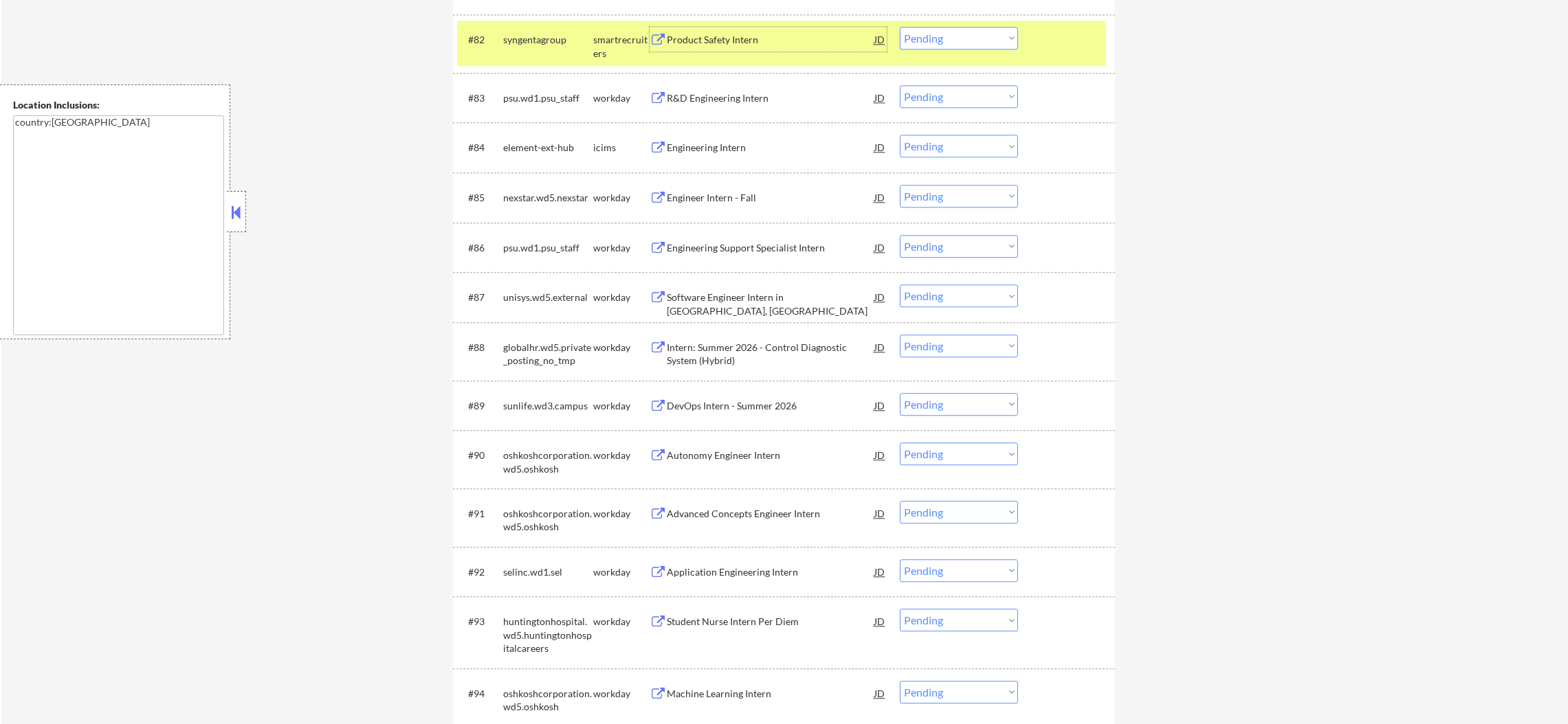
click at [738, 37] on div "Product Safety Intern" at bounding box center [770, 39] width 208 height 13
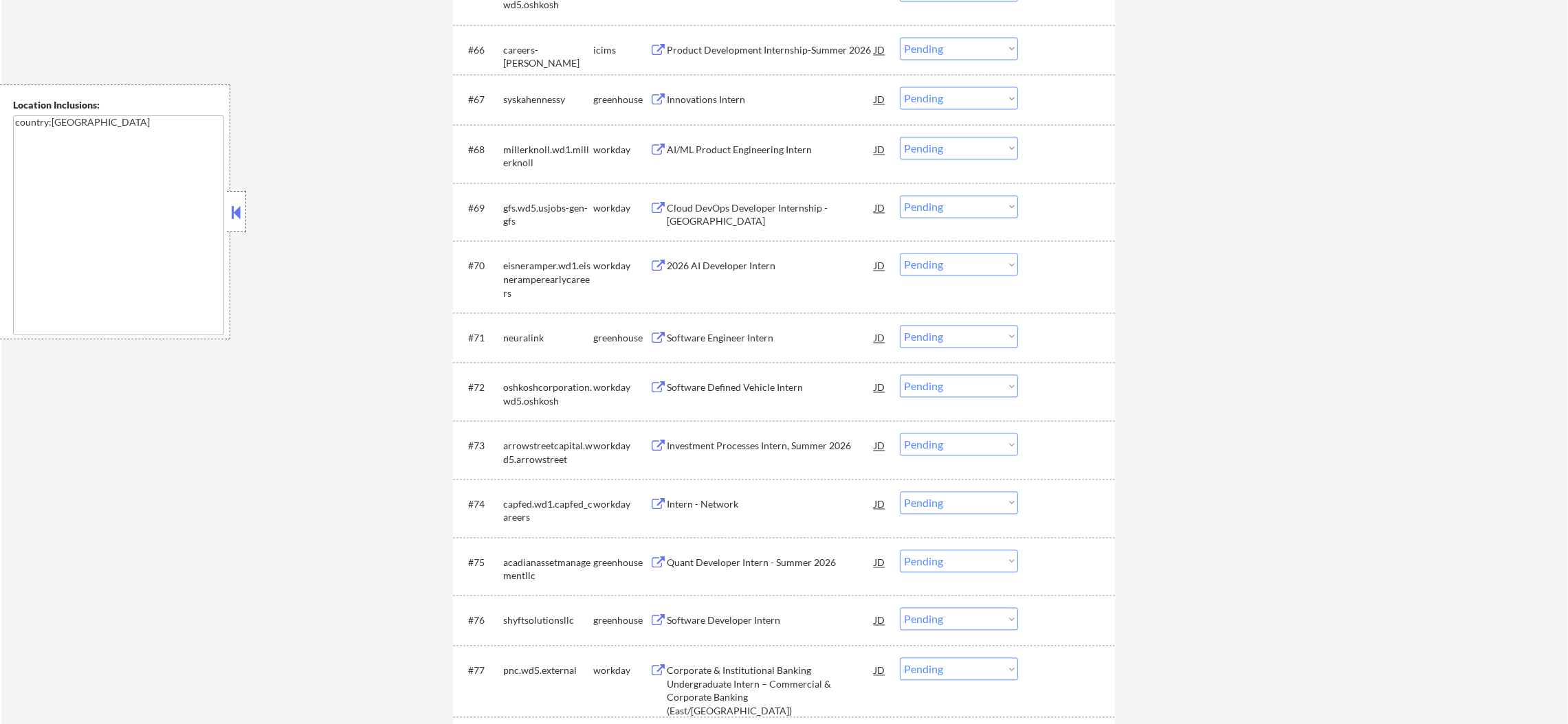
scroll to position [4034, 0]
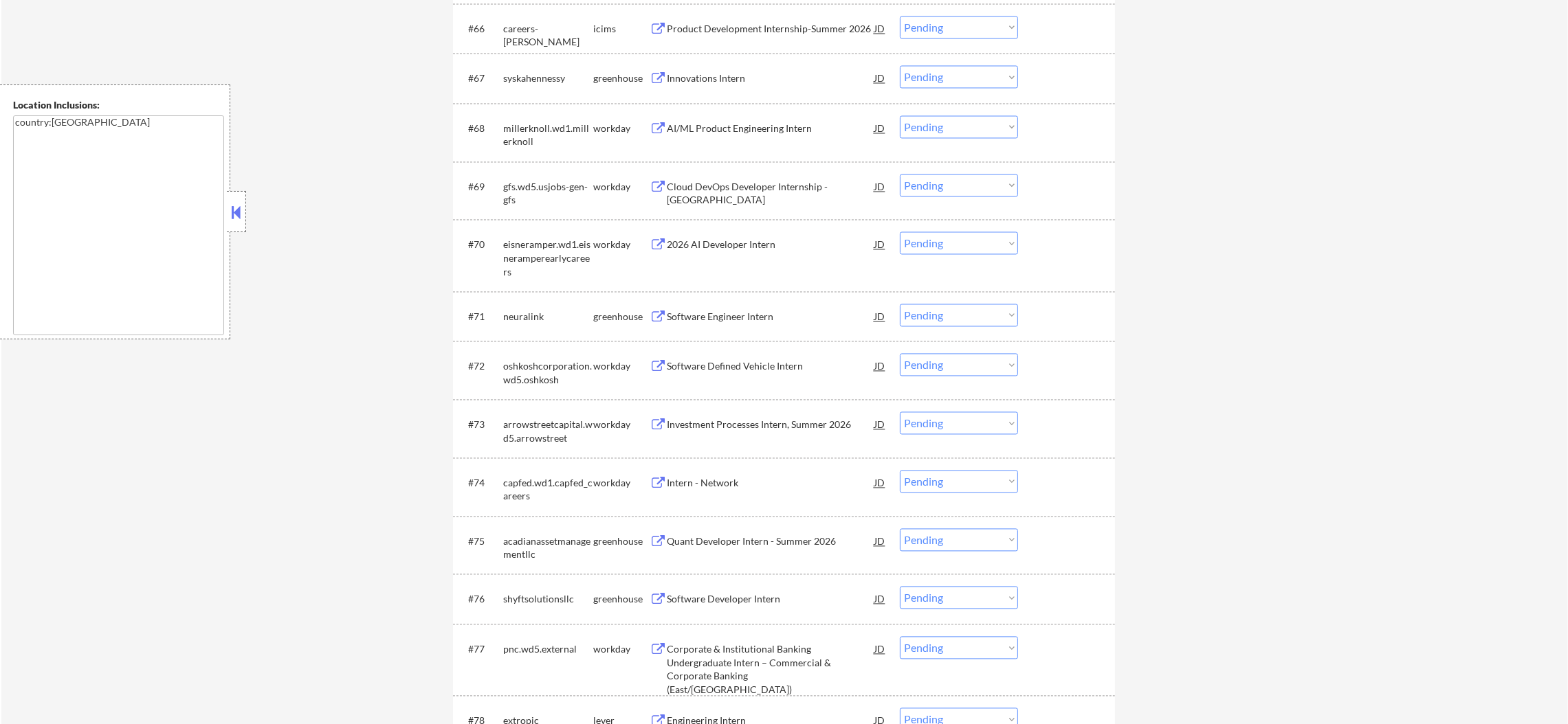
click at [754, 78] on div "Innovations Intern" at bounding box center [770, 77] width 208 height 13
